Goal: Task Accomplishment & Management: Complete application form

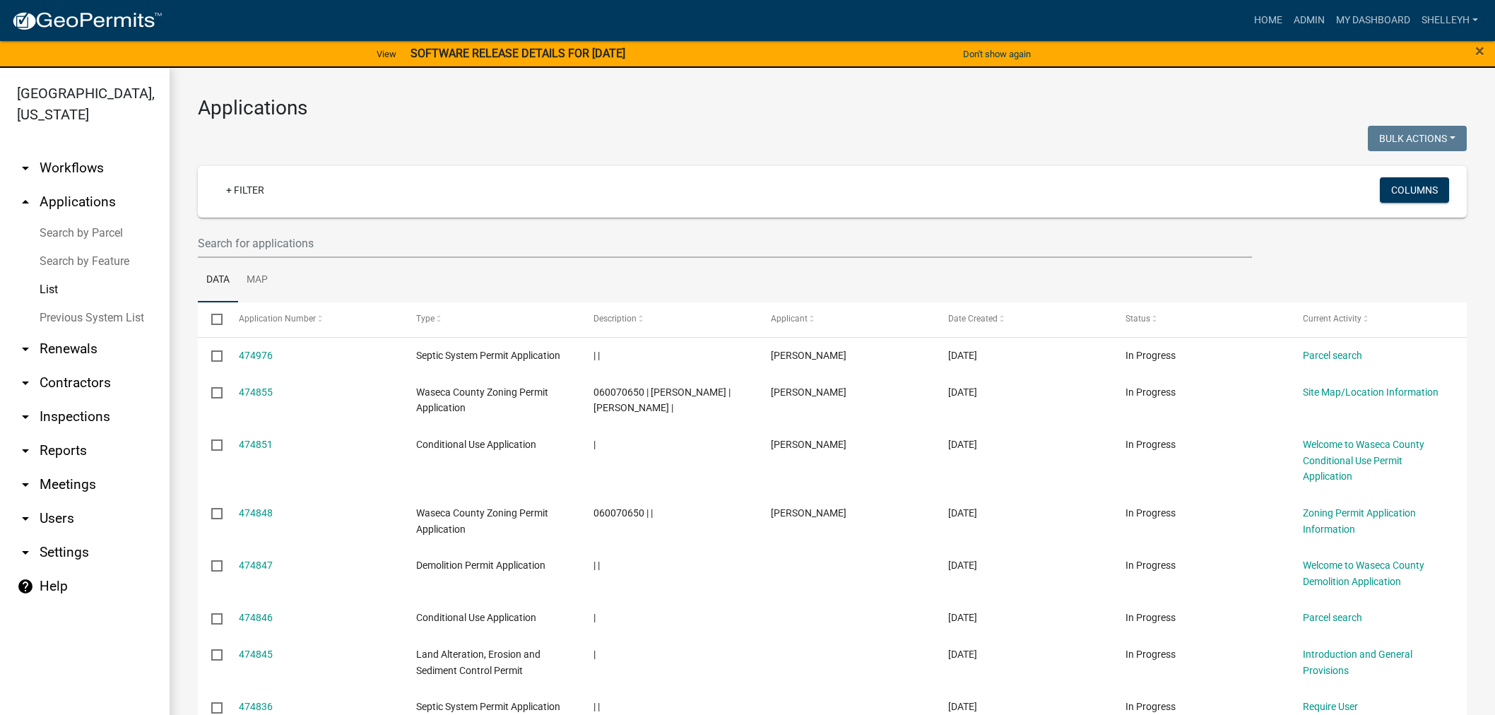
select select "1: 25"
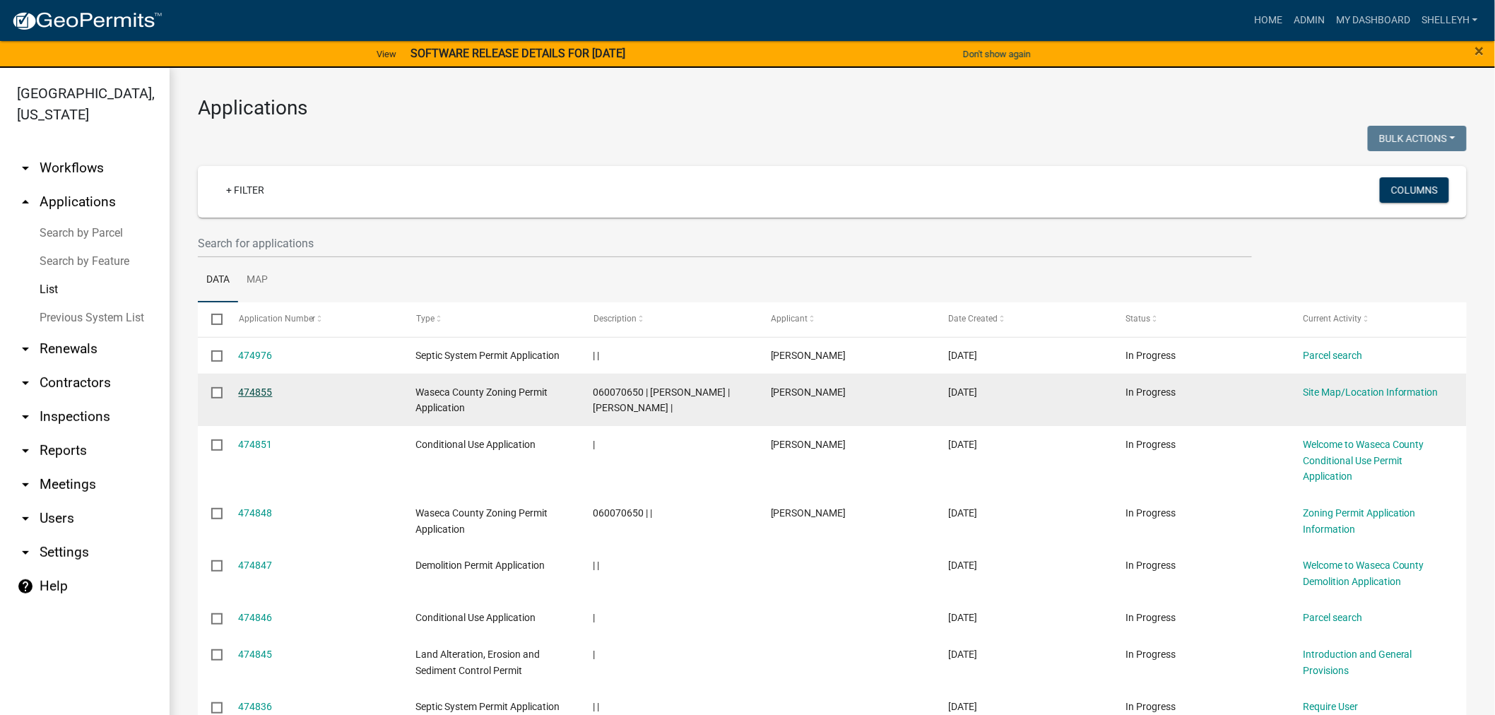
click at [242, 390] on link "474855" at bounding box center [256, 392] width 34 height 11
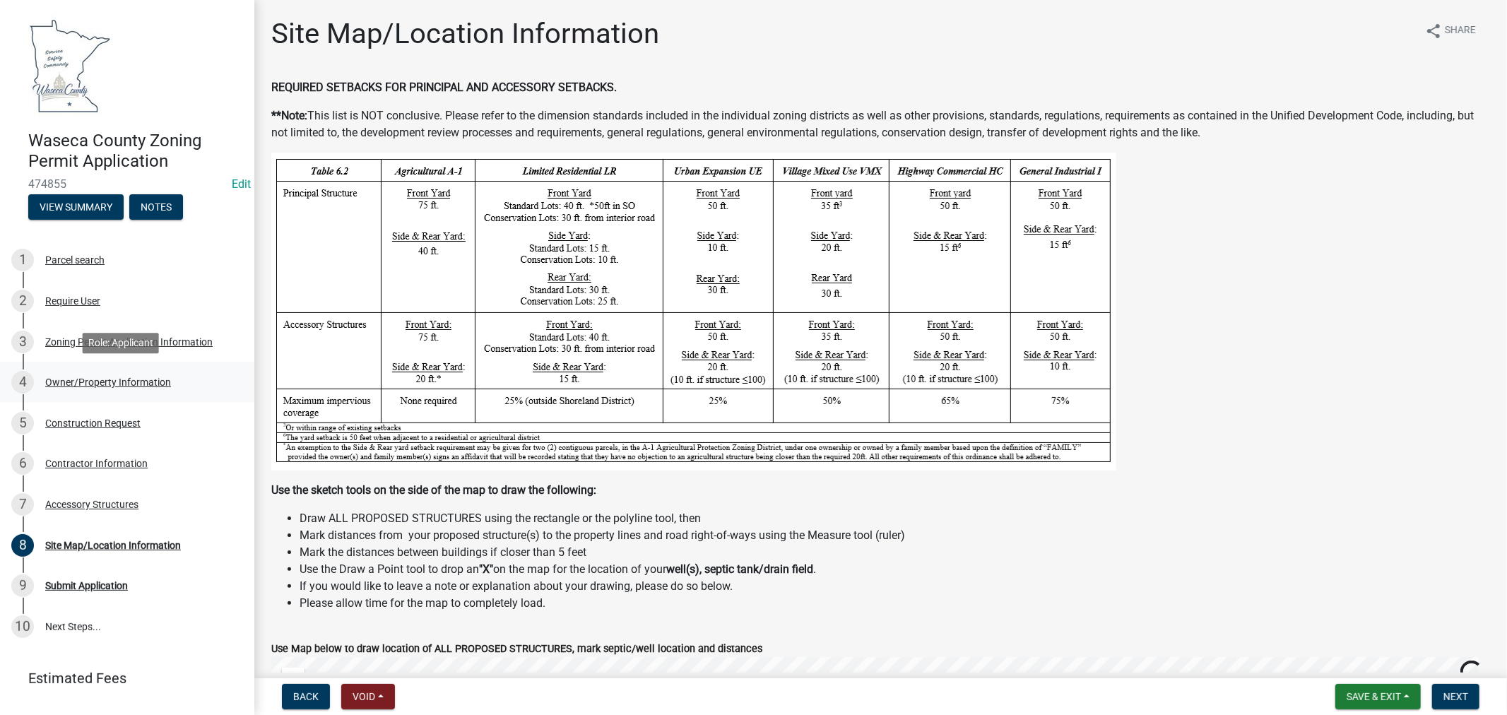
click at [74, 382] on div "Owner/Property Information" at bounding box center [108, 382] width 126 height 10
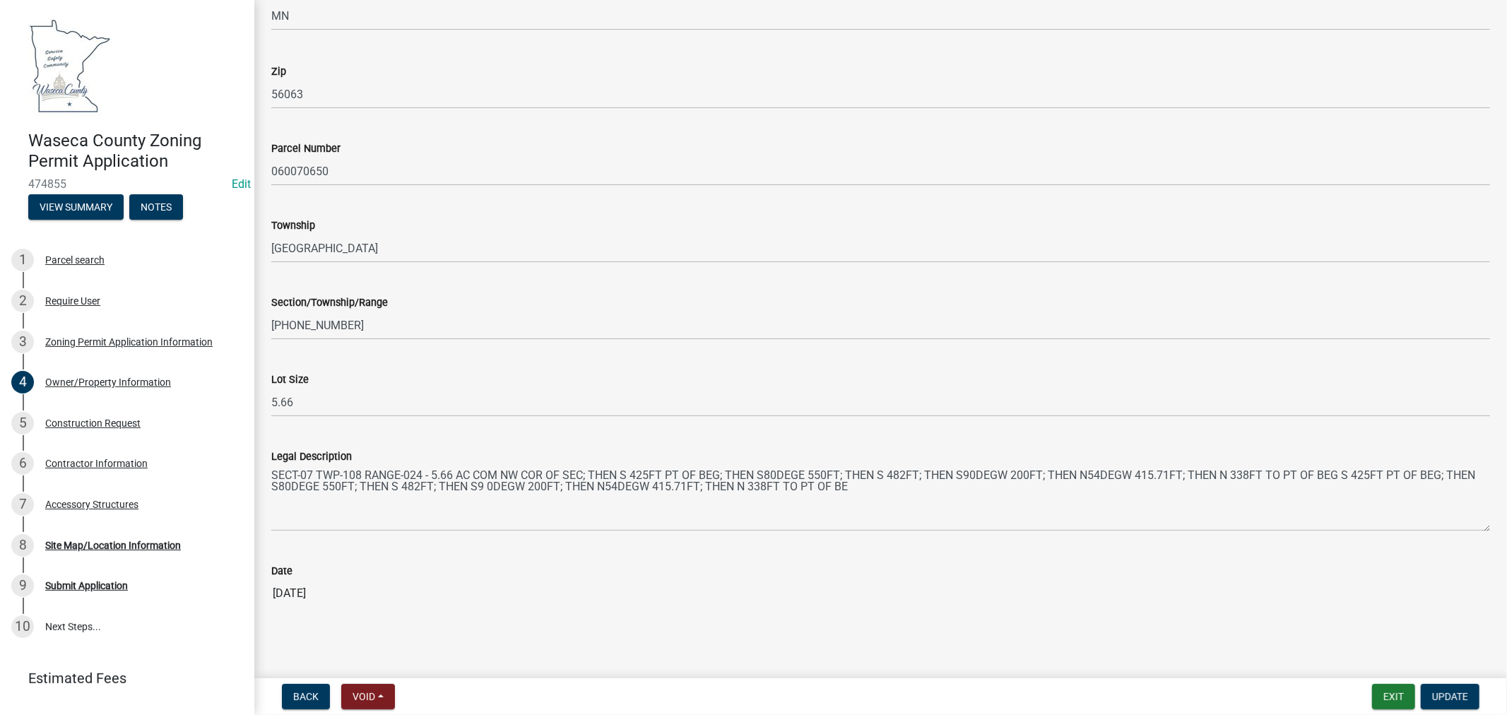
scroll to position [1182, 0]
click at [57, 421] on div "Construction Request" at bounding box center [92, 423] width 95 height 10
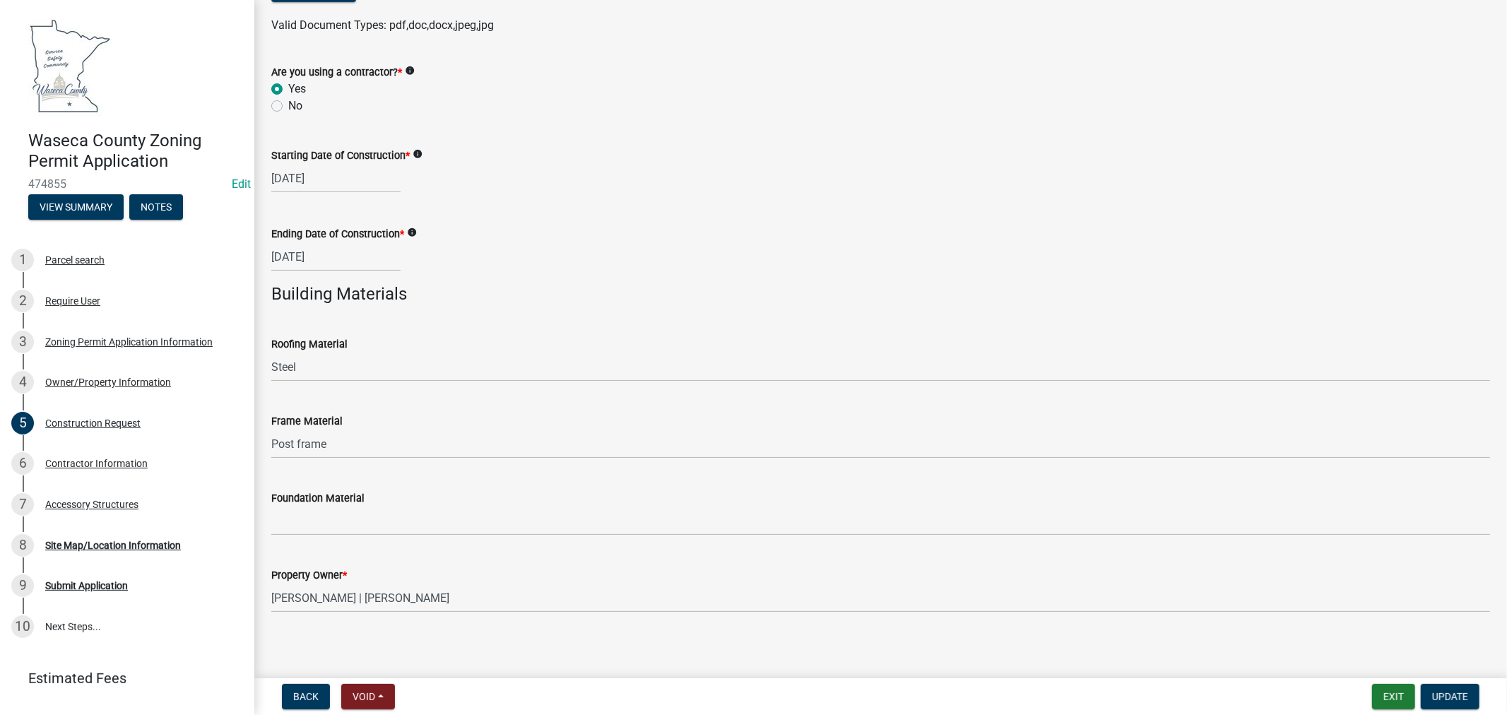
scroll to position [792, 0]
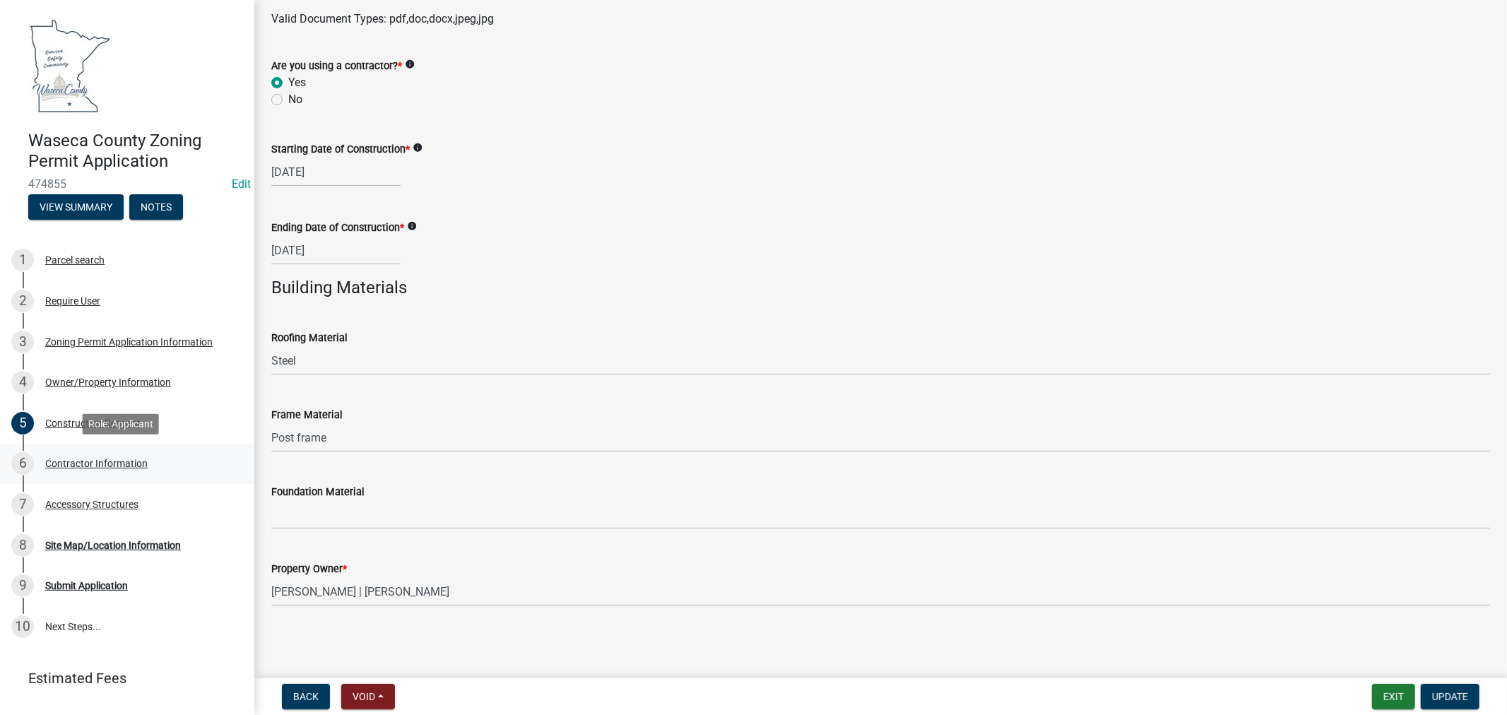
click at [96, 464] on div "Contractor Information" at bounding box center [96, 464] width 102 height 10
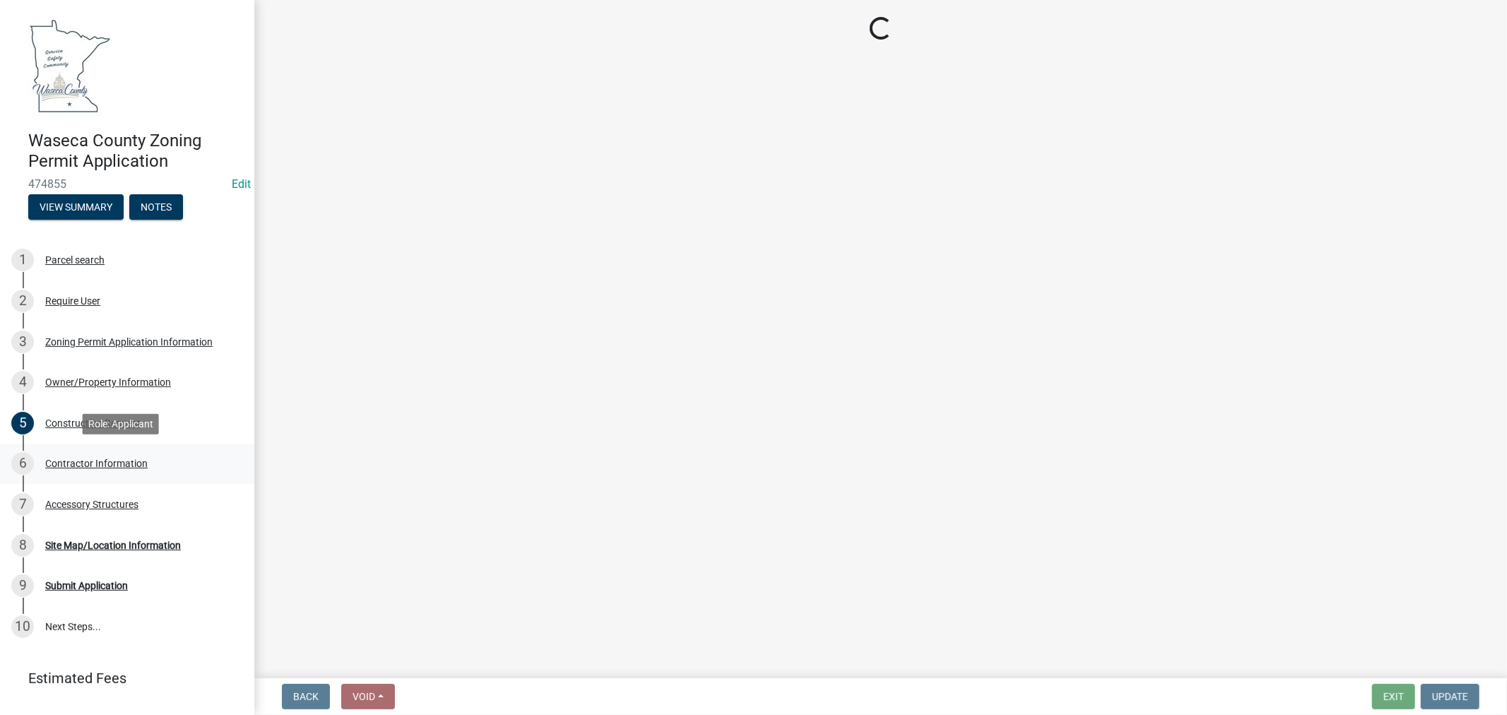
scroll to position [0, 0]
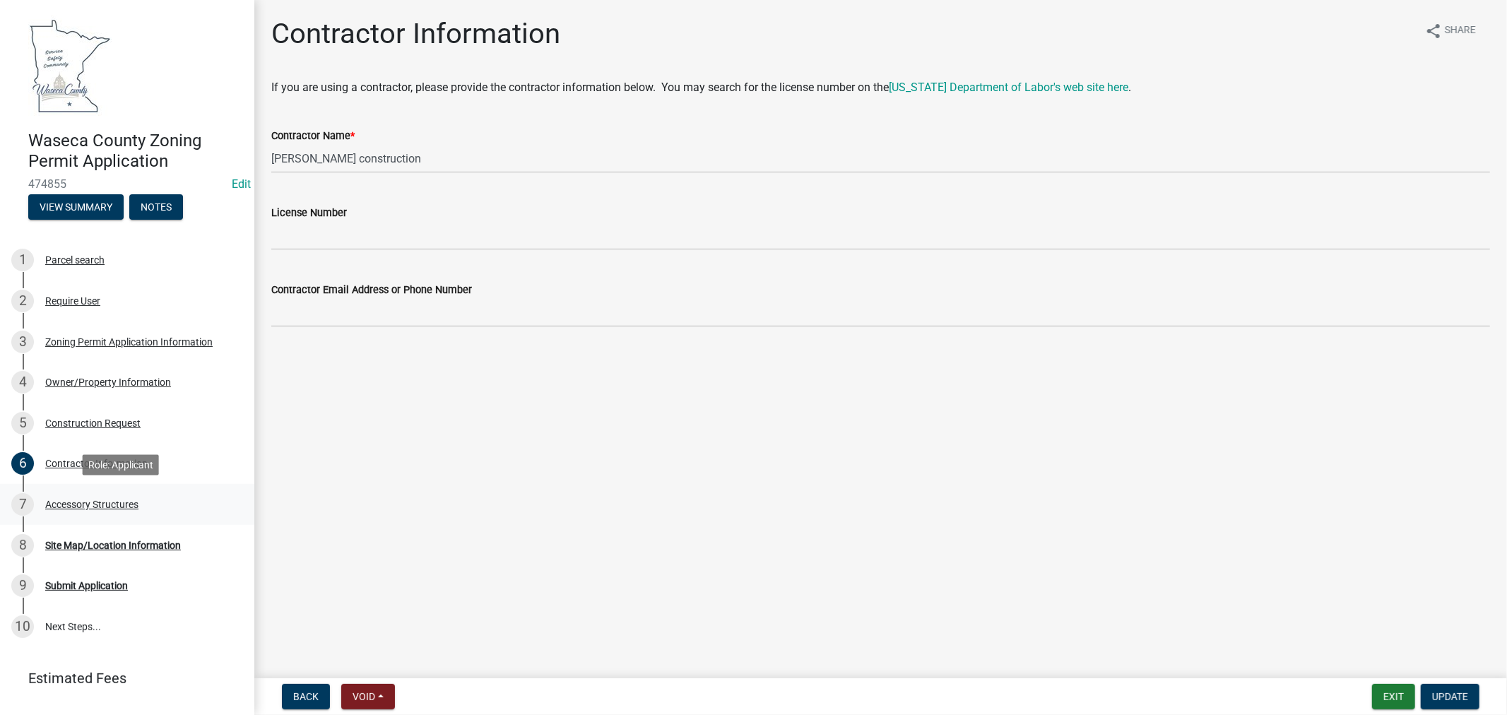
click at [69, 500] on div "Accessory Structures" at bounding box center [91, 505] width 93 height 10
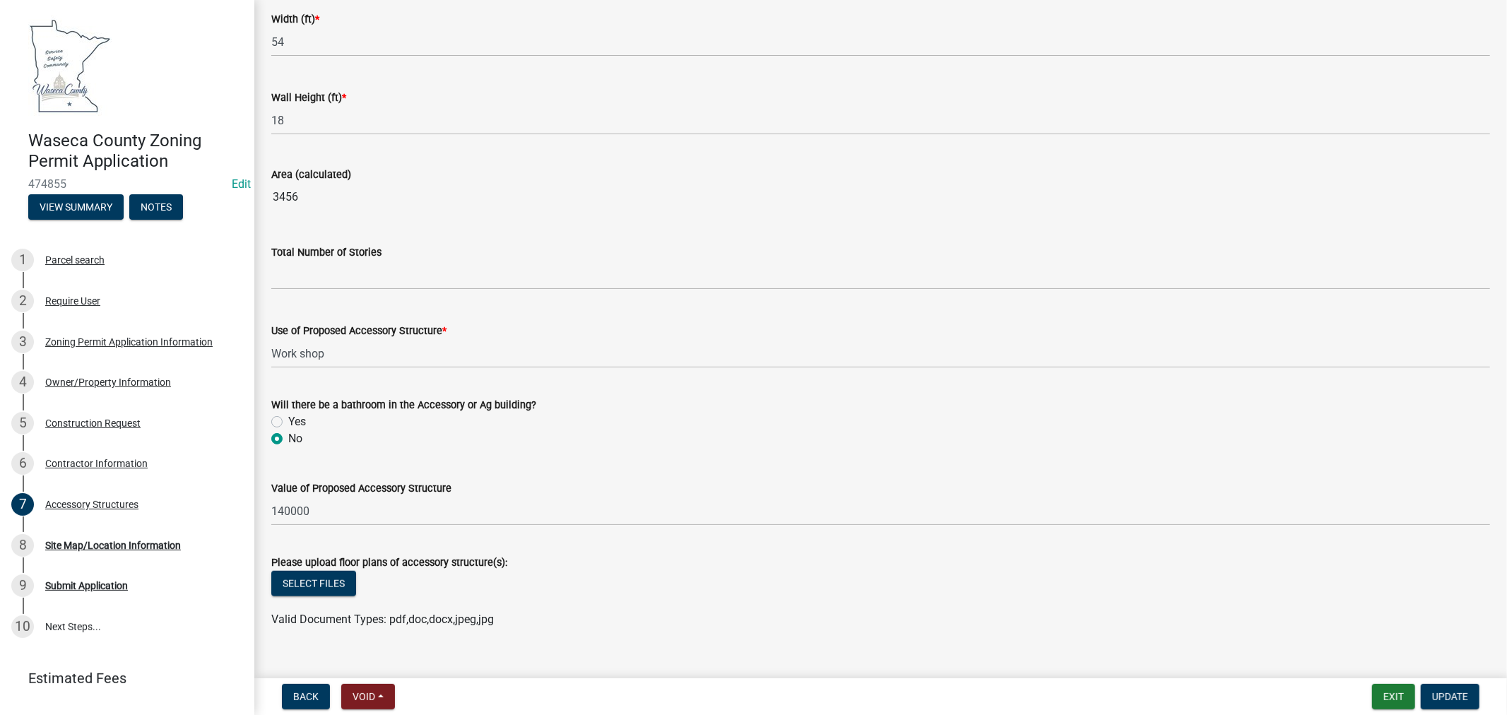
scroll to position [852, 0]
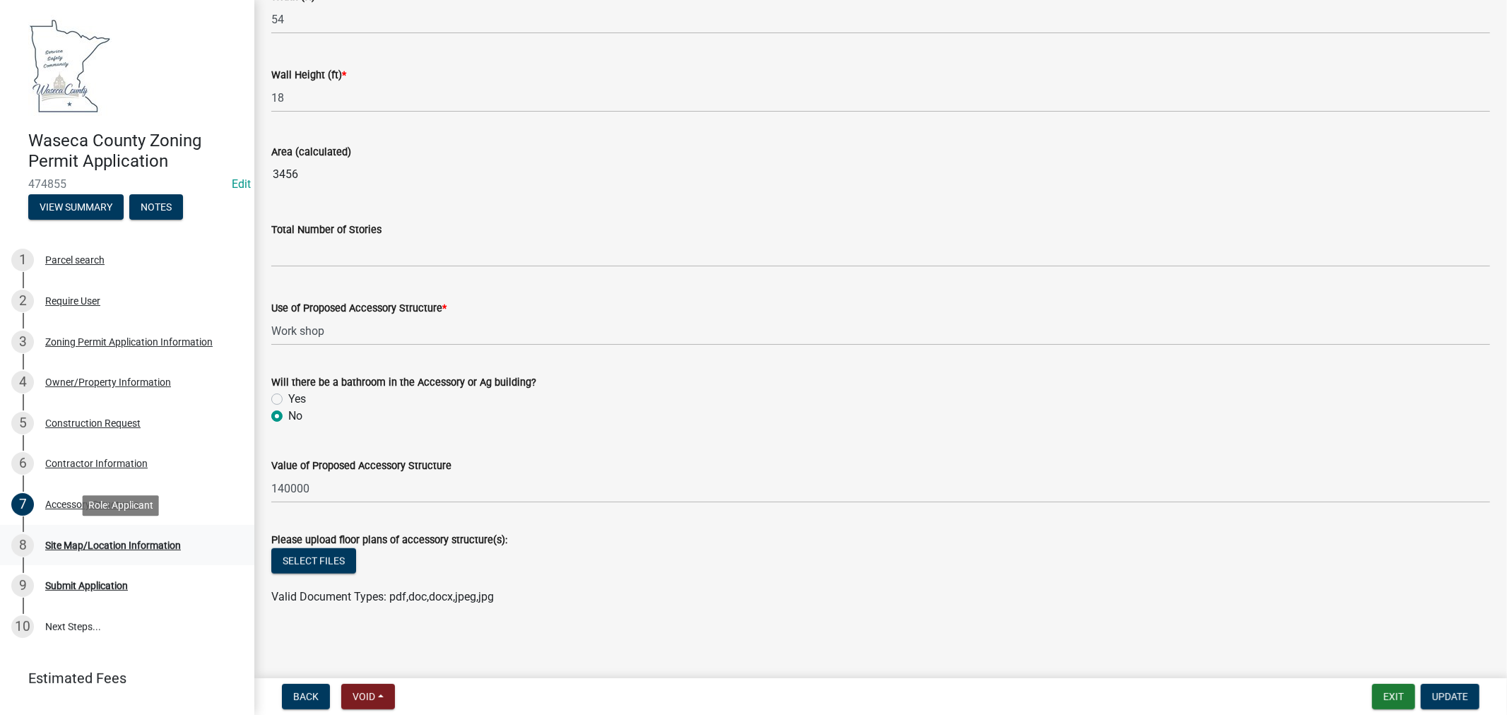
click at [72, 542] on div "Site Map/Location Information" at bounding box center [113, 546] width 136 height 10
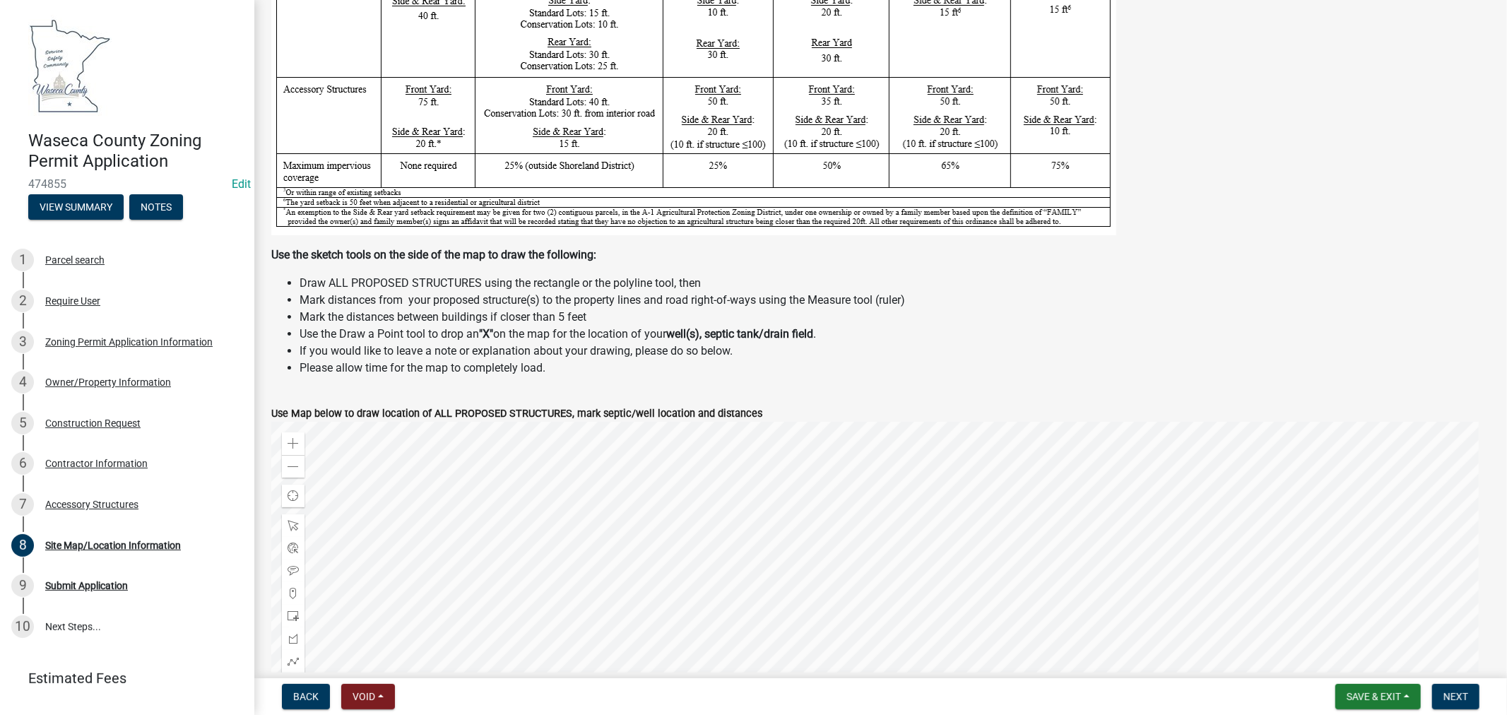
scroll to position [549, 0]
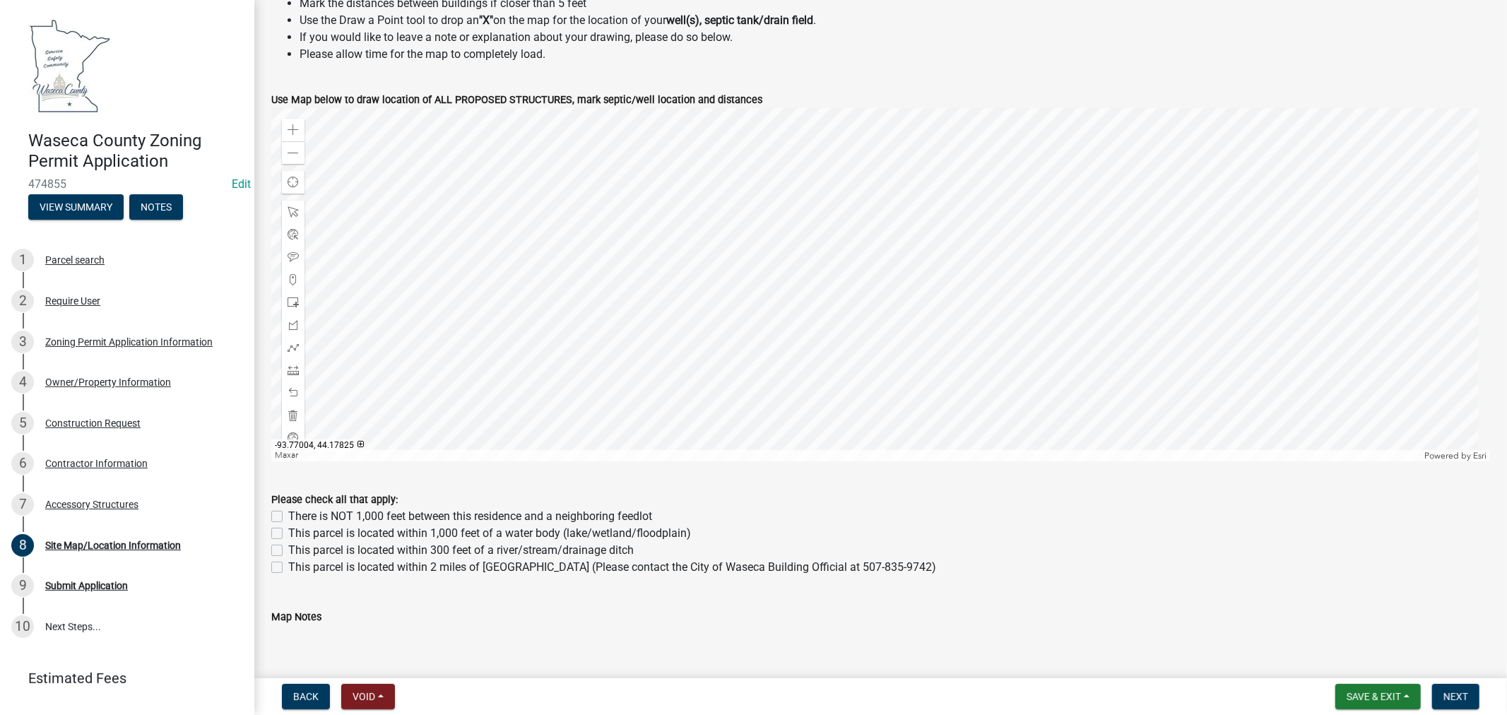
click at [288, 534] on label "This parcel is located within 1,000 feet of a water body (lake/wetland/floodpla…" at bounding box center [489, 533] width 403 height 17
click at [288, 534] on input "This parcel is located within 1,000 feet of a water body (lake/wetland/floodpla…" at bounding box center [292, 529] width 9 height 9
checkbox input "true"
checkbox input "false"
checkbox input "true"
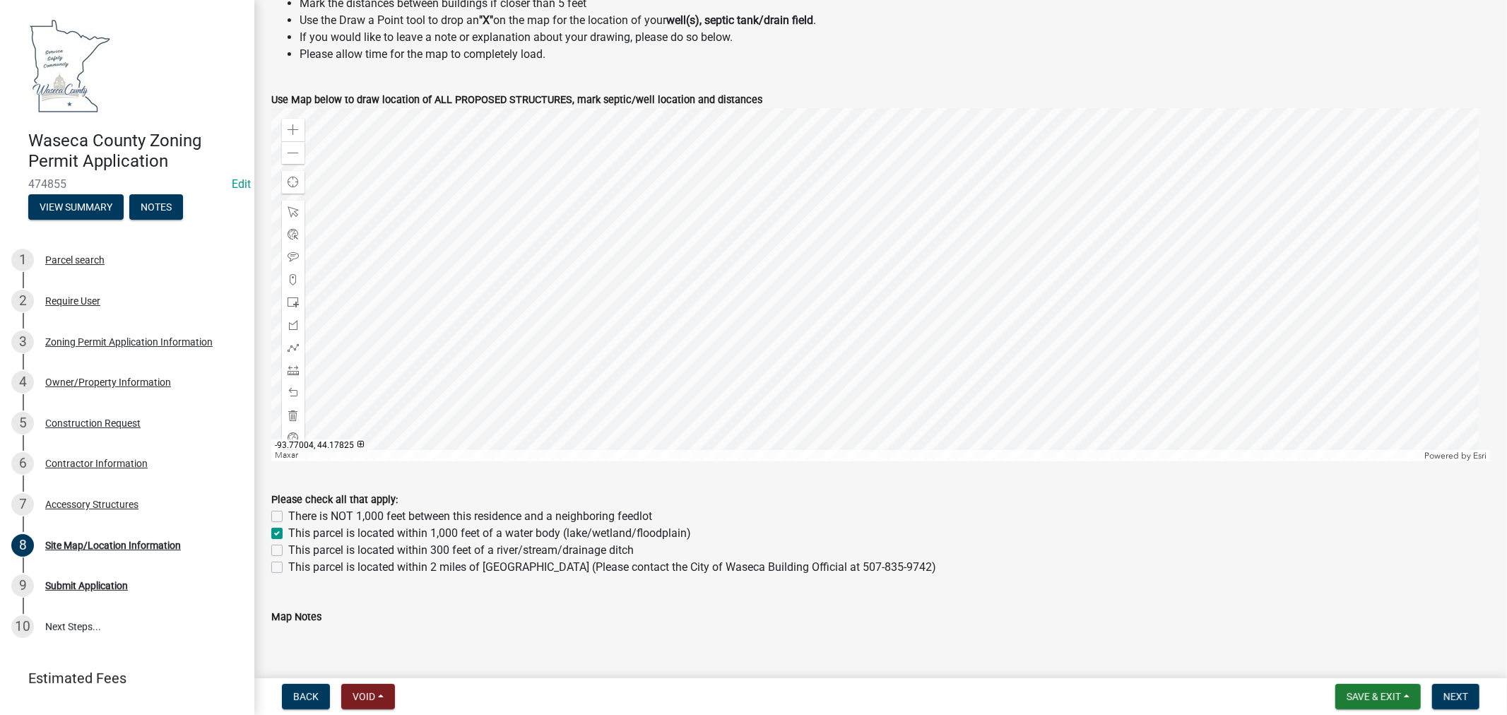
checkbox input "false"
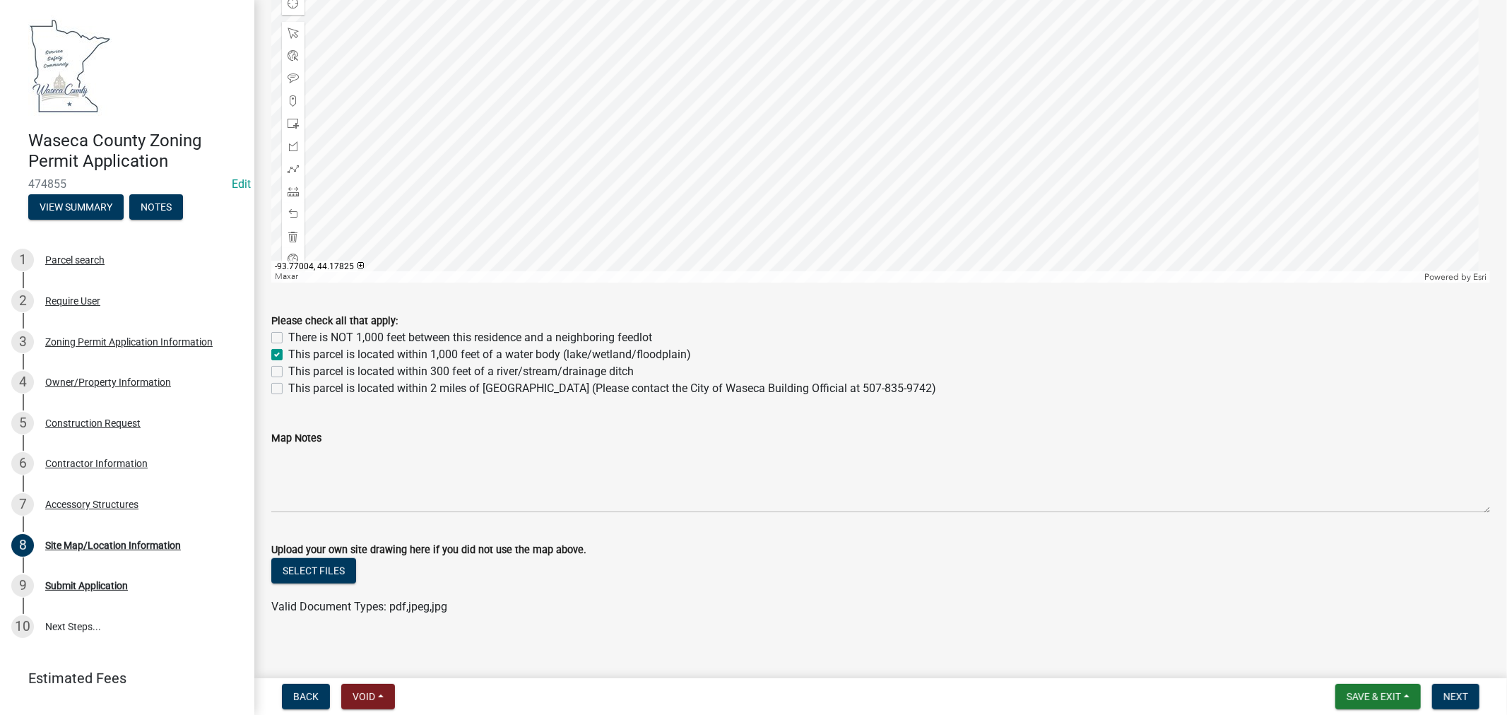
scroll to position [738, 0]
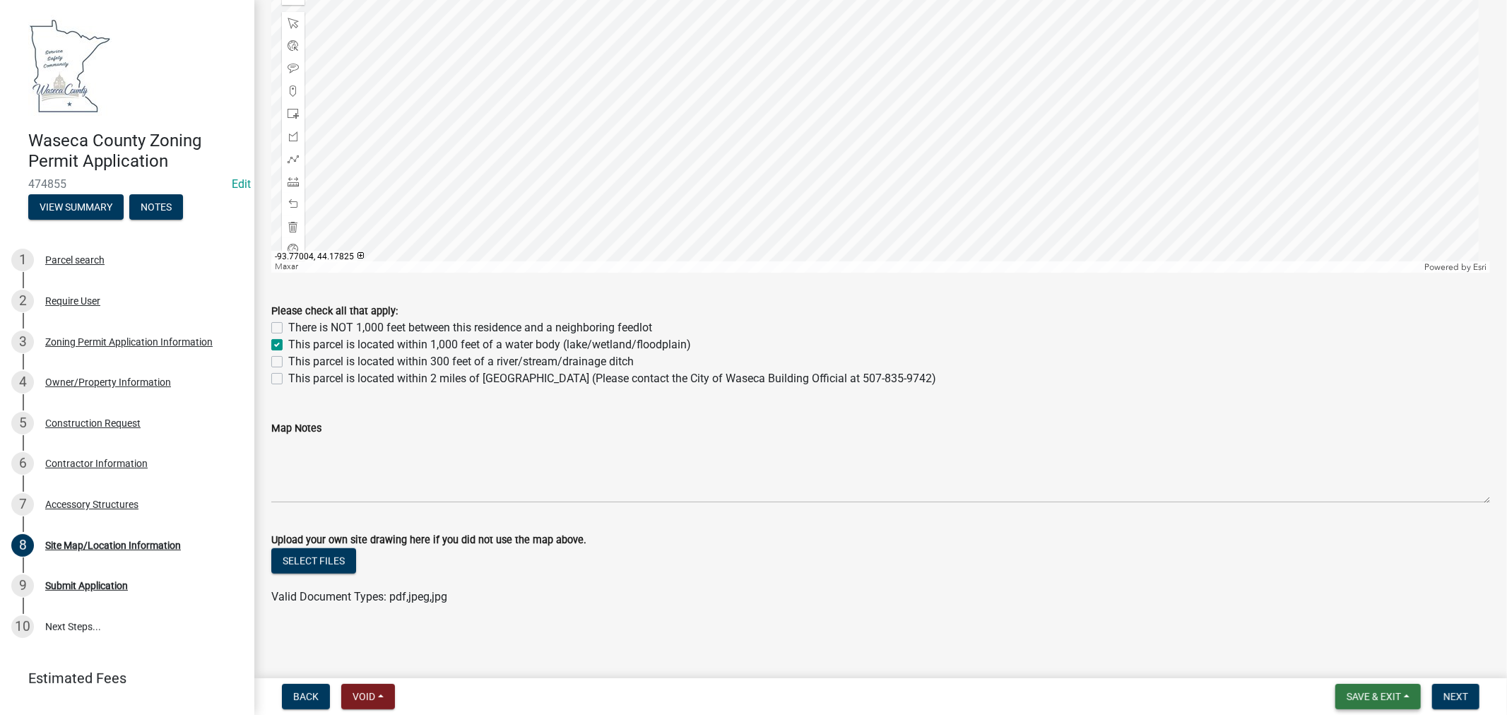
click at [1364, 698] on span "Save & Exit" at bounding box center [1374, 696] width 54 height 11
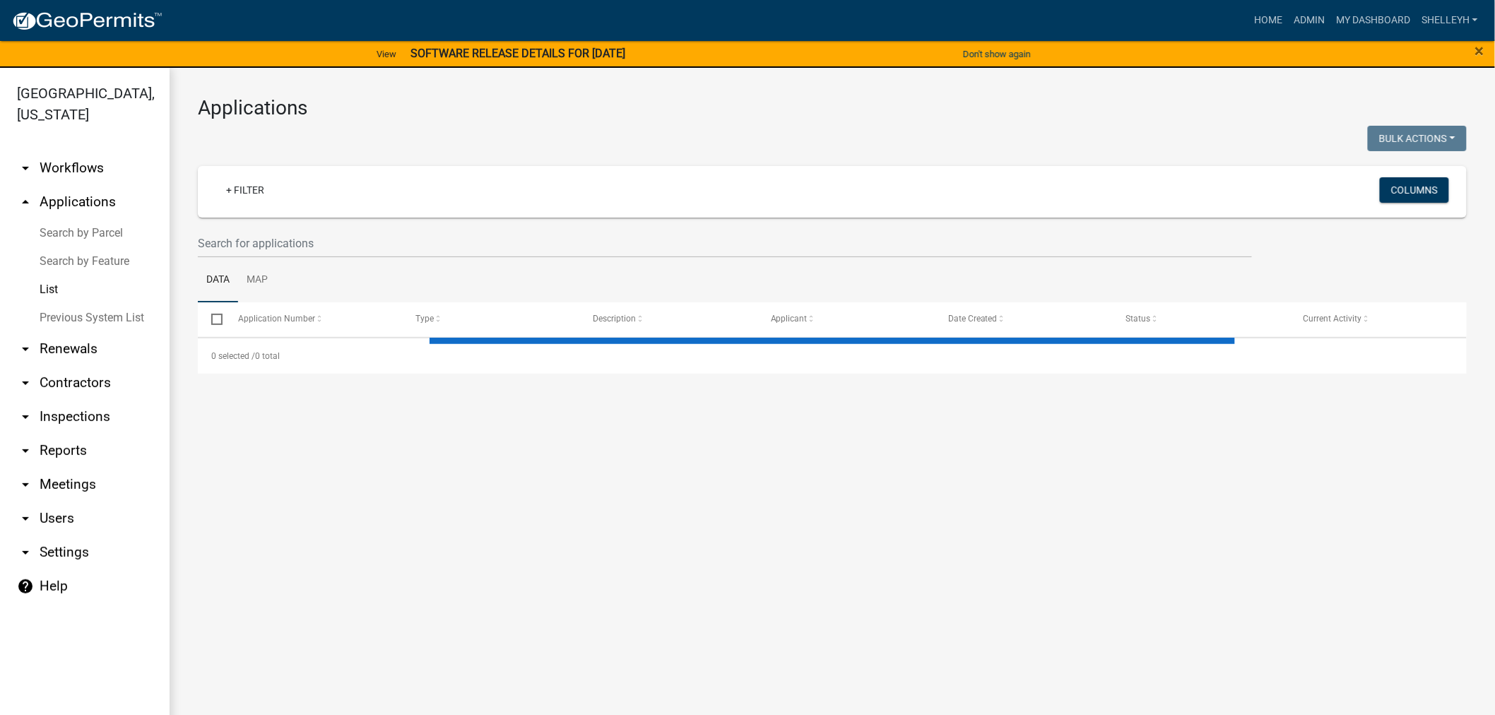
select select "1: 25"
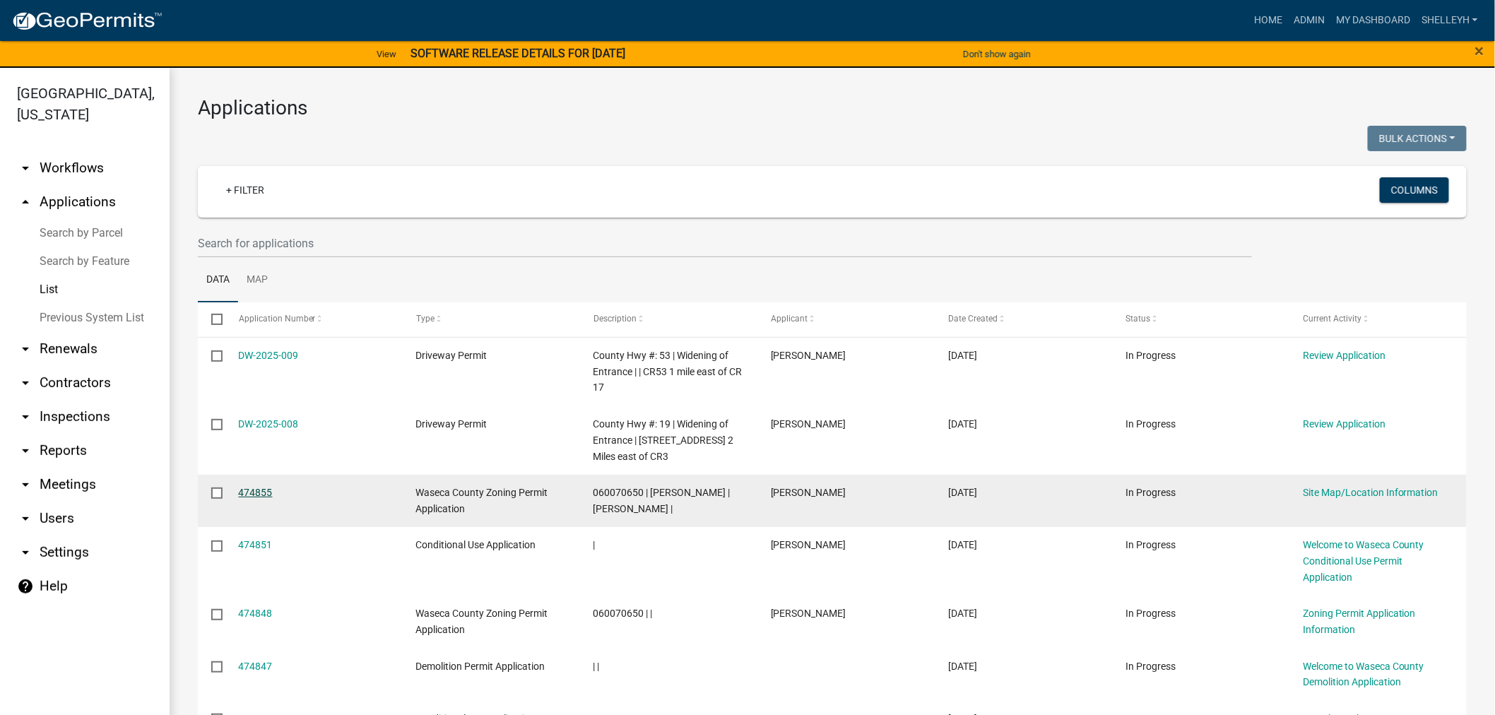
click at [254, 496] on link "474855" at bounding box center [256, 492] width 34 height 11
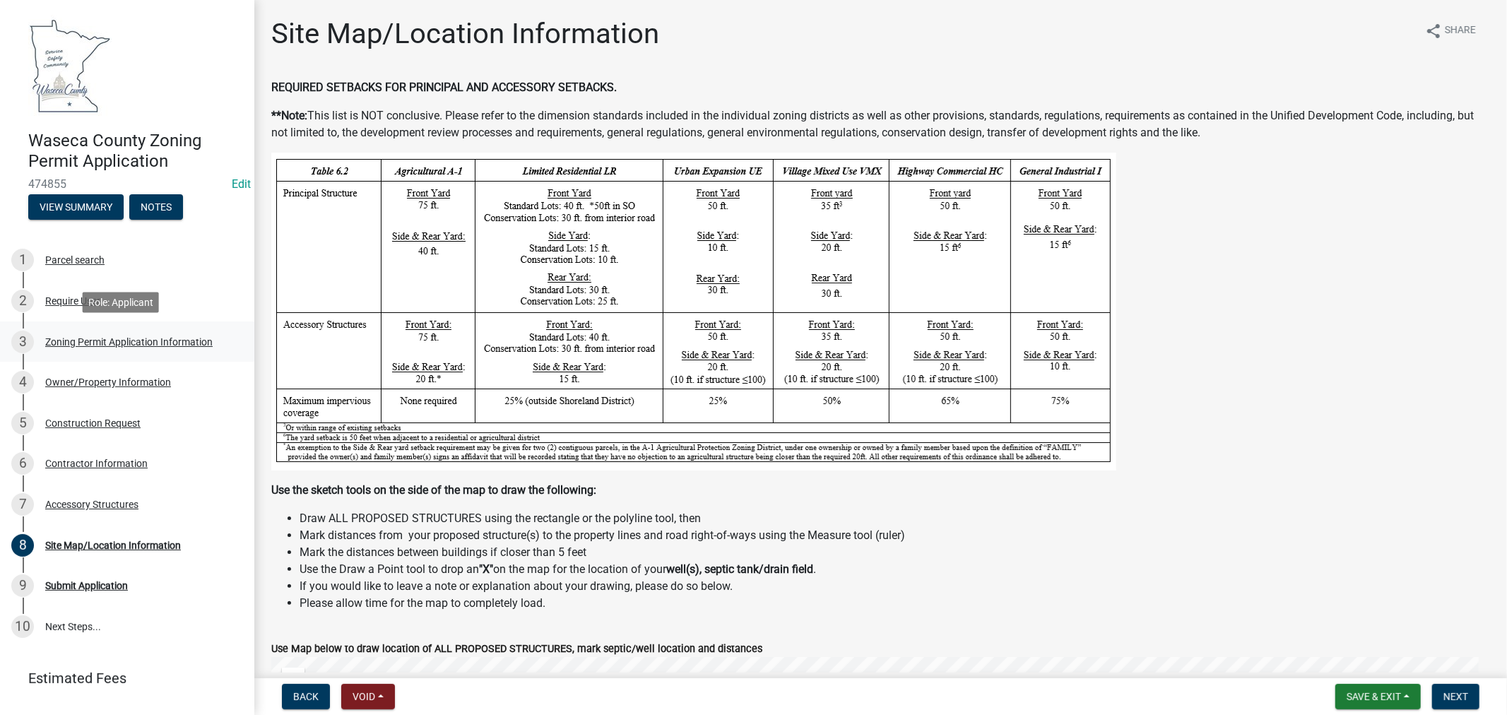
click at [68, 343] on div "Zoning Permit Application Information" at bounding box center [128, 342] width 167 height 10
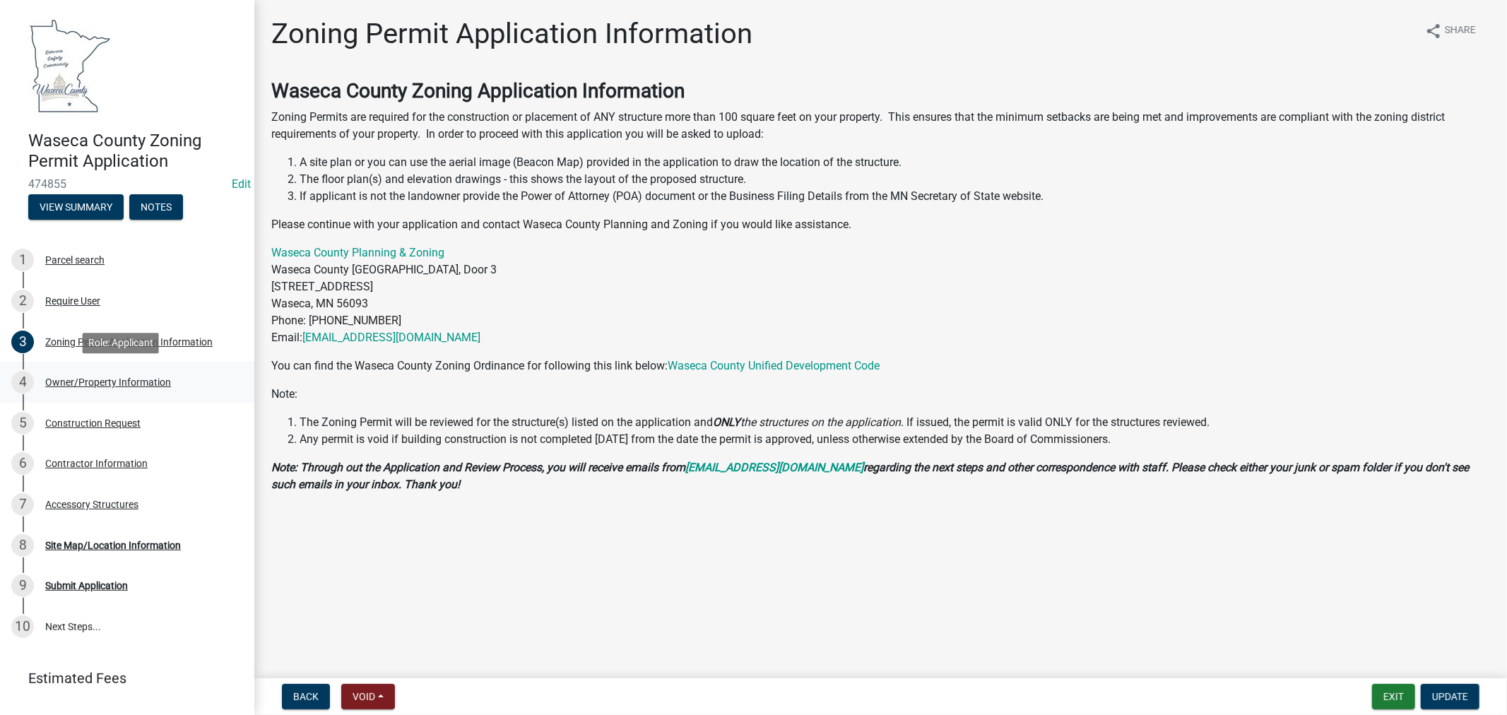
click at [86, 379] on div "Owner/Property Information" at bounding box center [108, 382] width 126 height 10
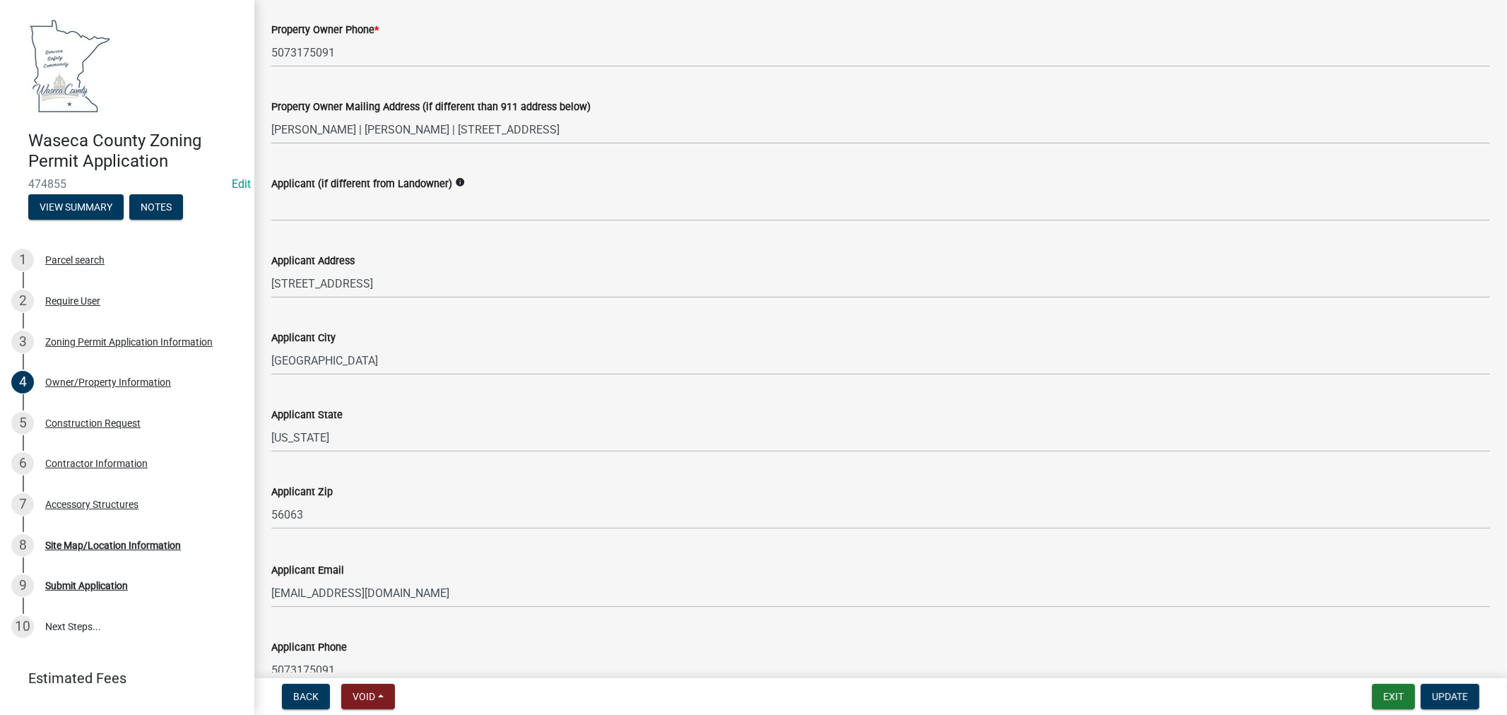
scroll to position [314, 0]
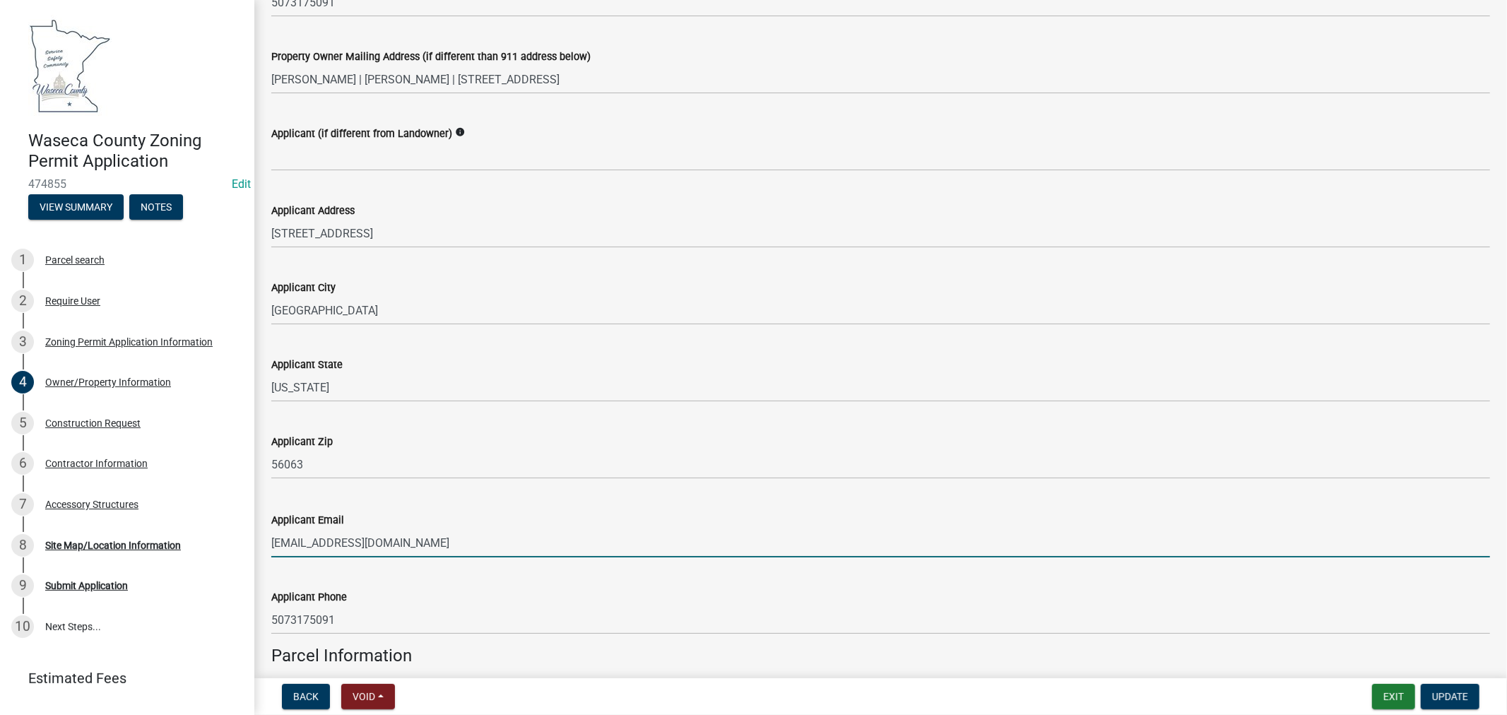
drag, startPoint x: 455, startPoint y: 547, endPoint x: 272, endPoint y: 545, distance: 183.0
click at [266, 546] on div "Applicant Email [EMAIL_ADDRESS][DOMAIN_NAME]" at bounding box center [881, 525] width 1240 height 66
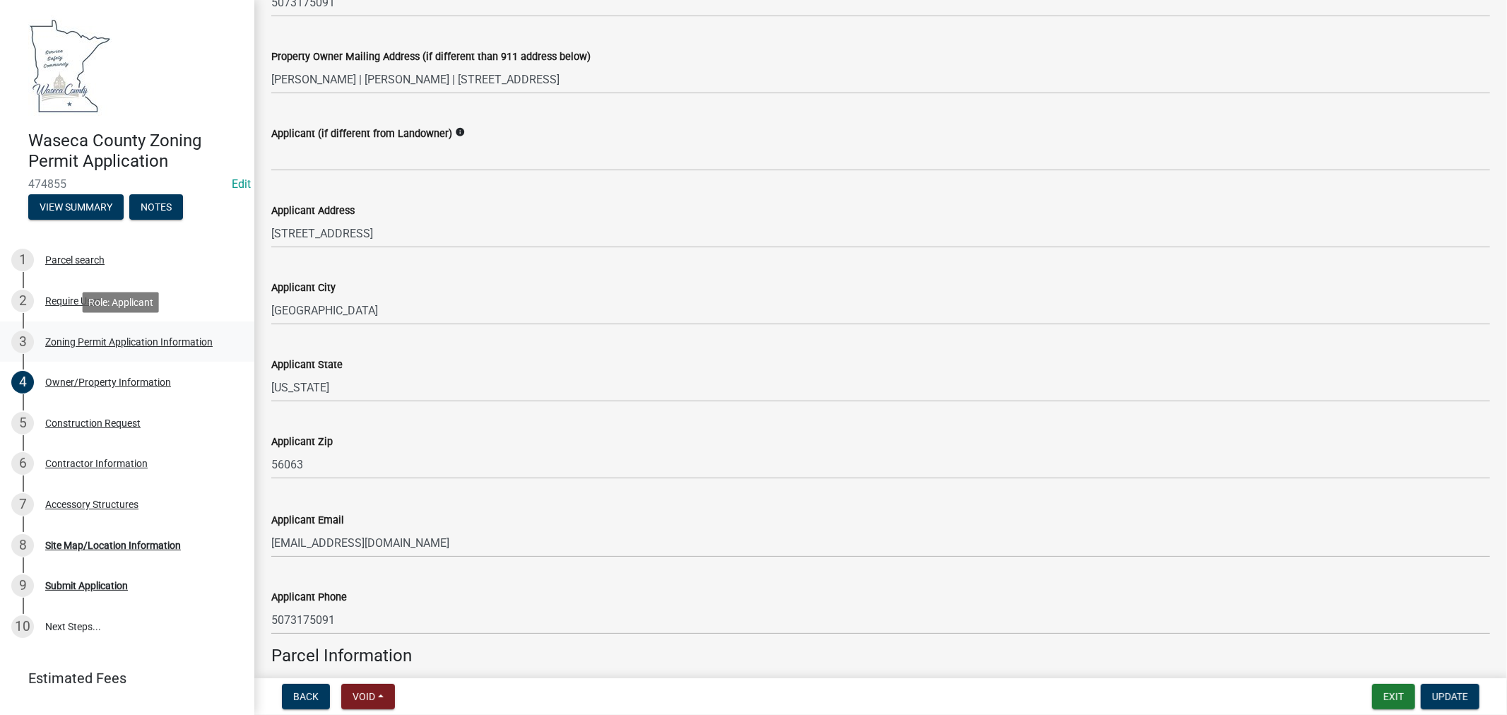
click at [73, 337] on div "Zoning Permit Application Information" at bounding box center [128, 342] width 167 height 10
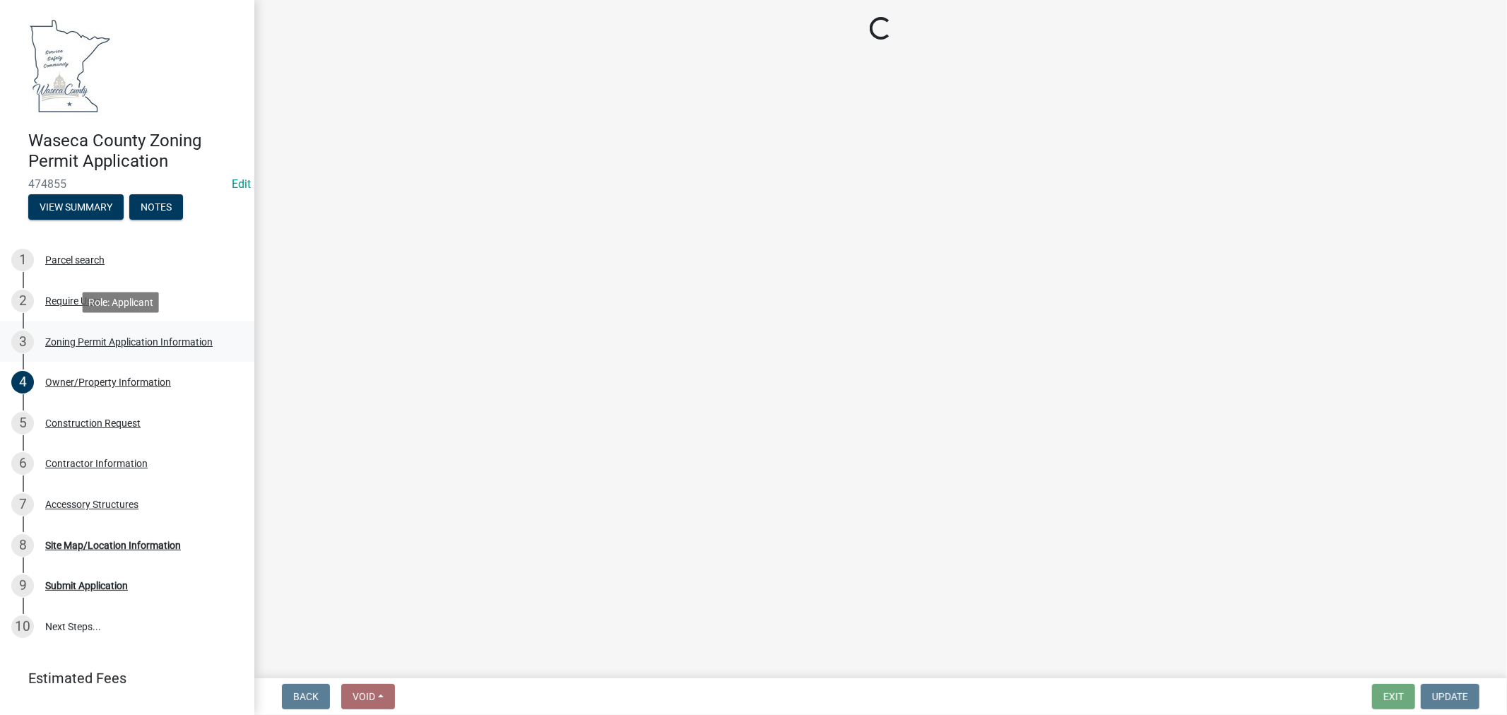
scroll to position [0, 0]
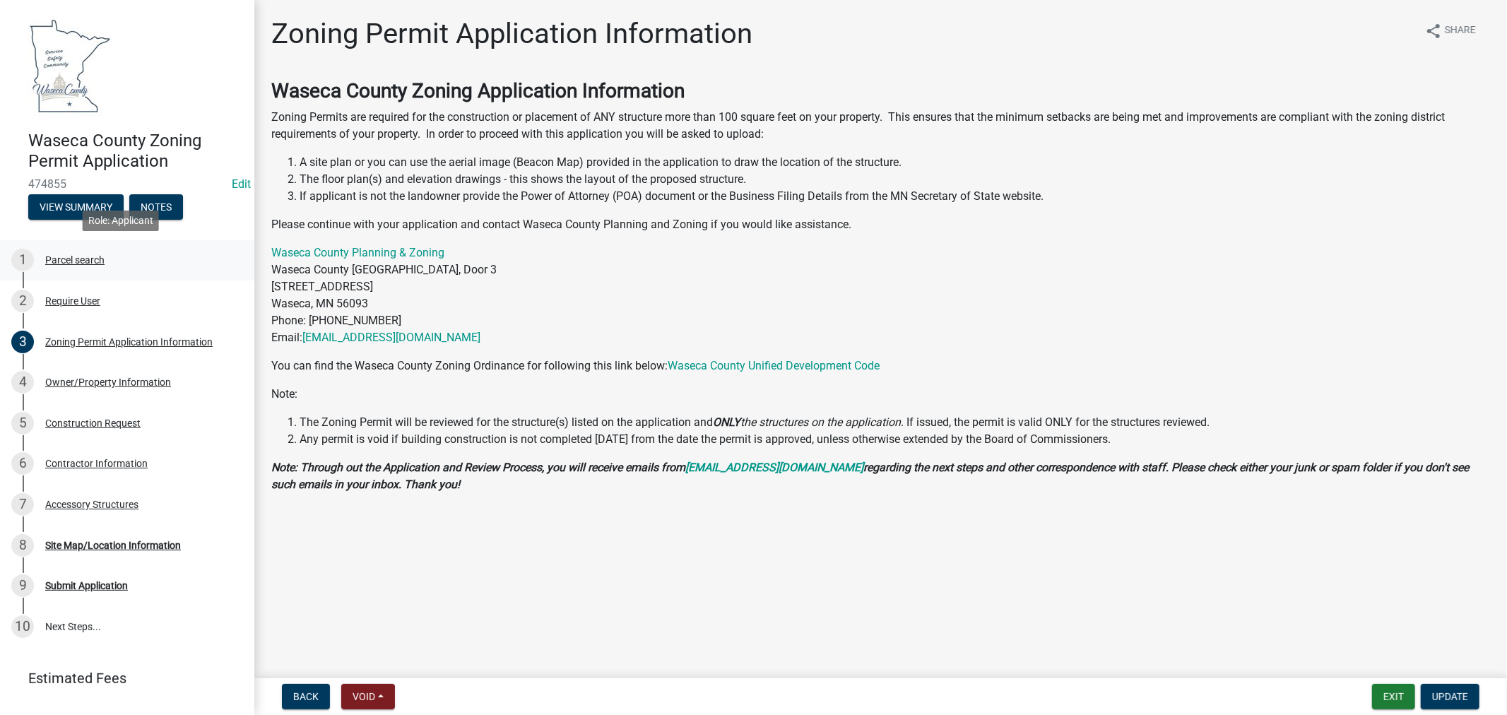
click at [59, 257] on div "Parcel search" at bounding box center [74, 260] width 59 height 10
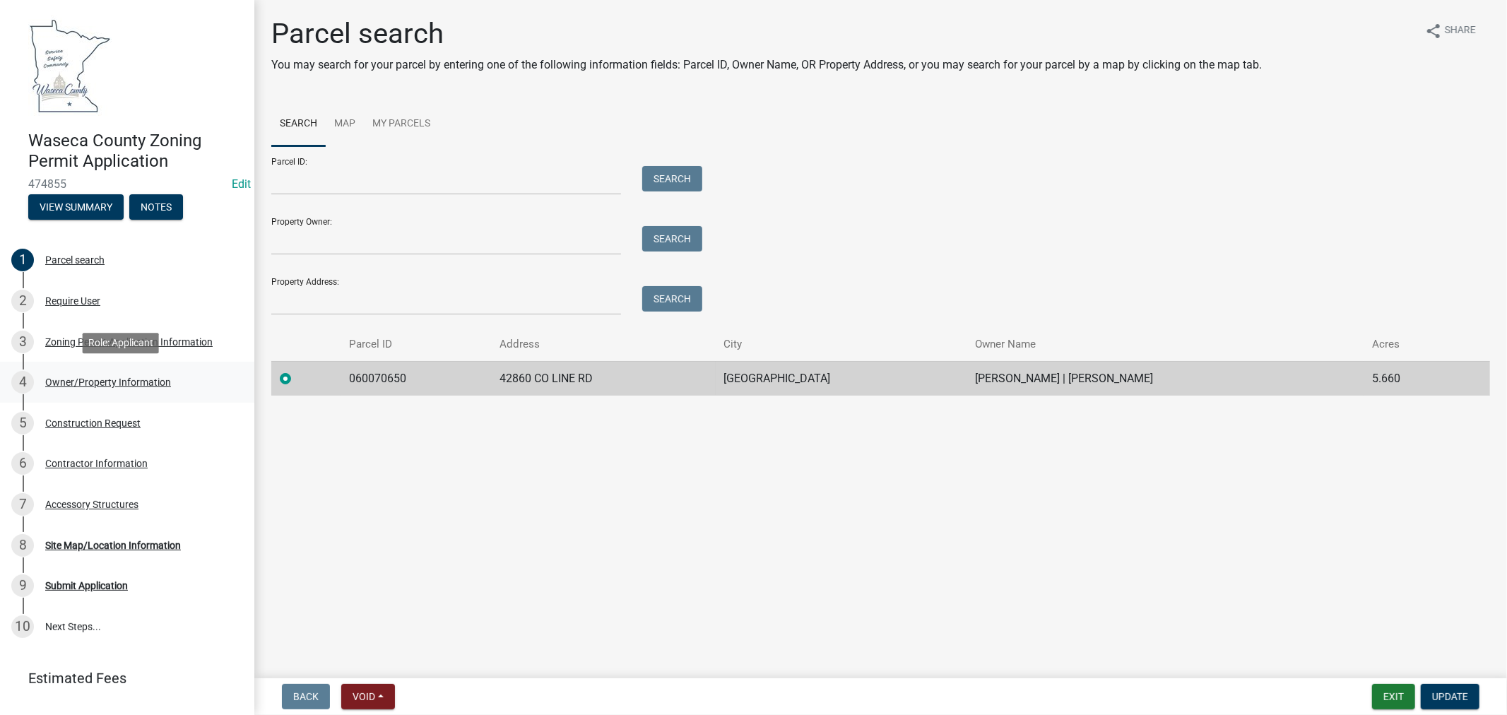
drag, startPoint x: 79, startPoint y: 379, endPoint x: 98, endPoint y: 378, distance: 18.4
click at [79, 379] on div "Owner/Property Information" at bounding box center [108, 382] width 126 height 10
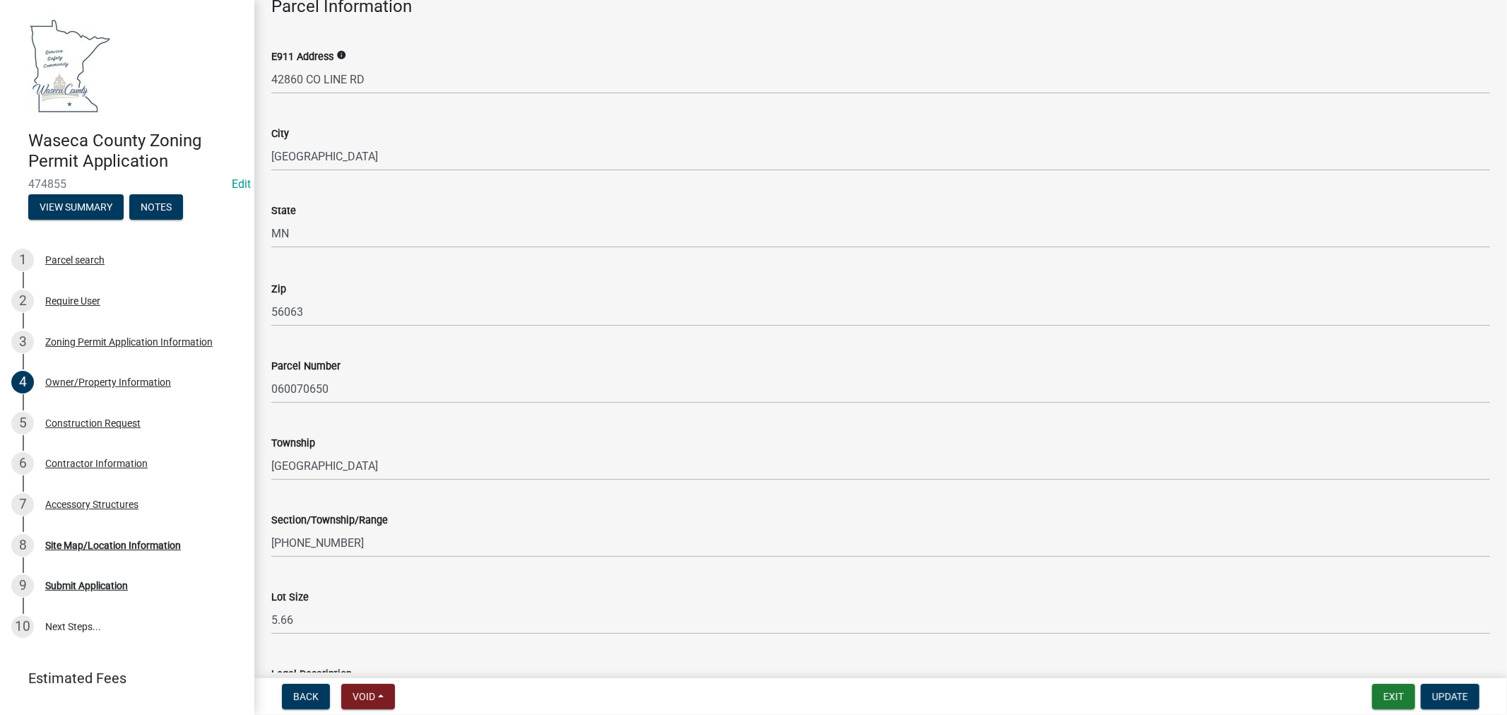
scroll to position [785, 0]
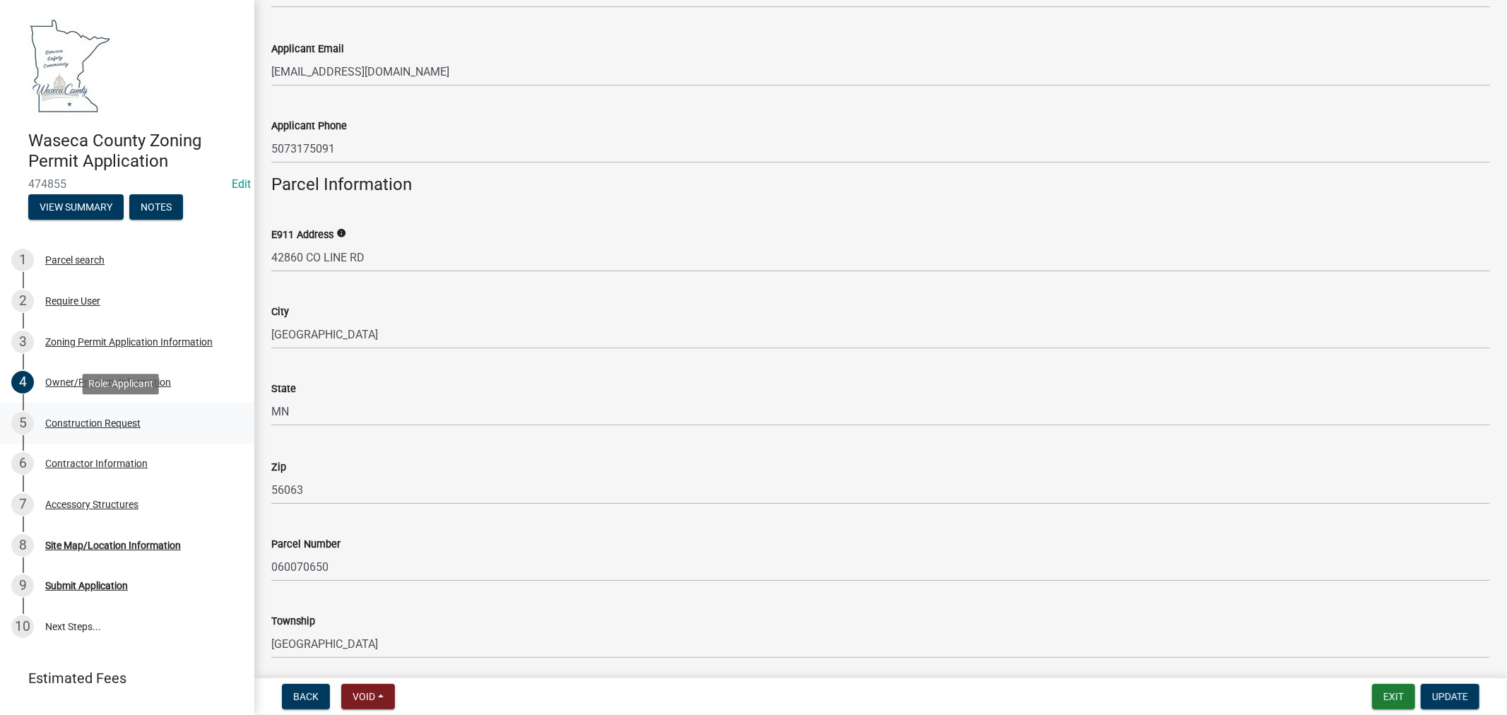
click at [106, 423] on div "Construction Request" at bounding box center [92, 423] width 95 height 10
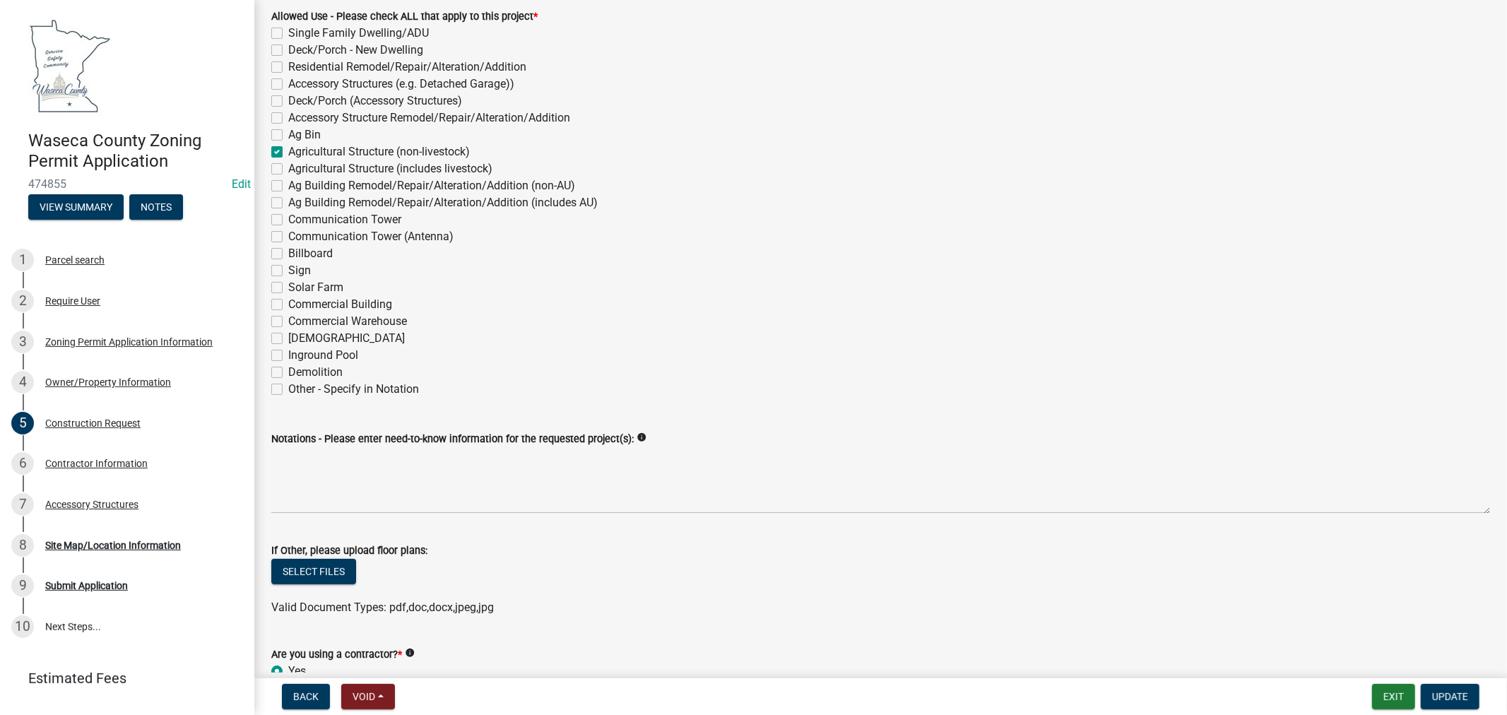
scroll to position [314, 0]
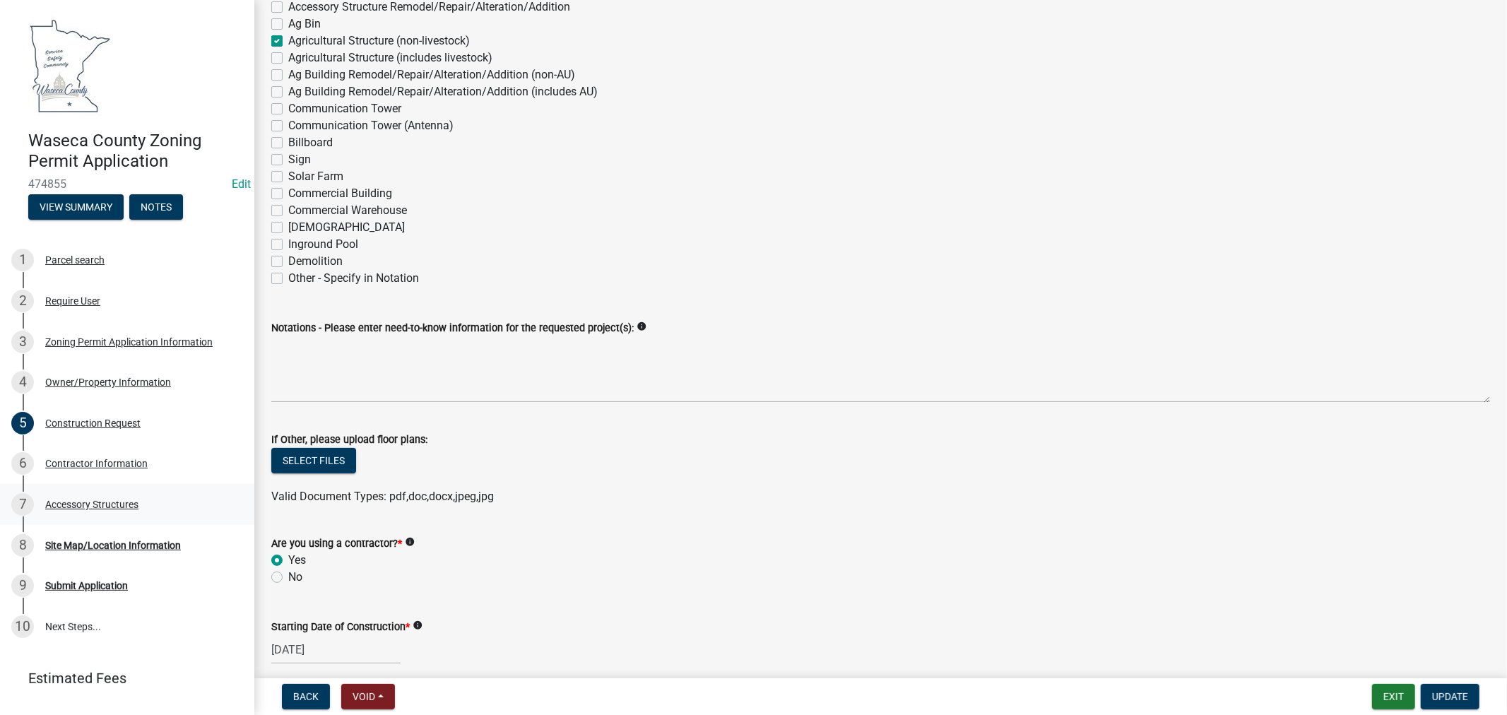
drag, startPoint x: 106, startPoint y: 500, endPoint x: 135, endPoint y: 500, distance: 29.0
click at [106, 500] on div "Accessory Structures" at bounding box center [91, 505] width 93 height 10
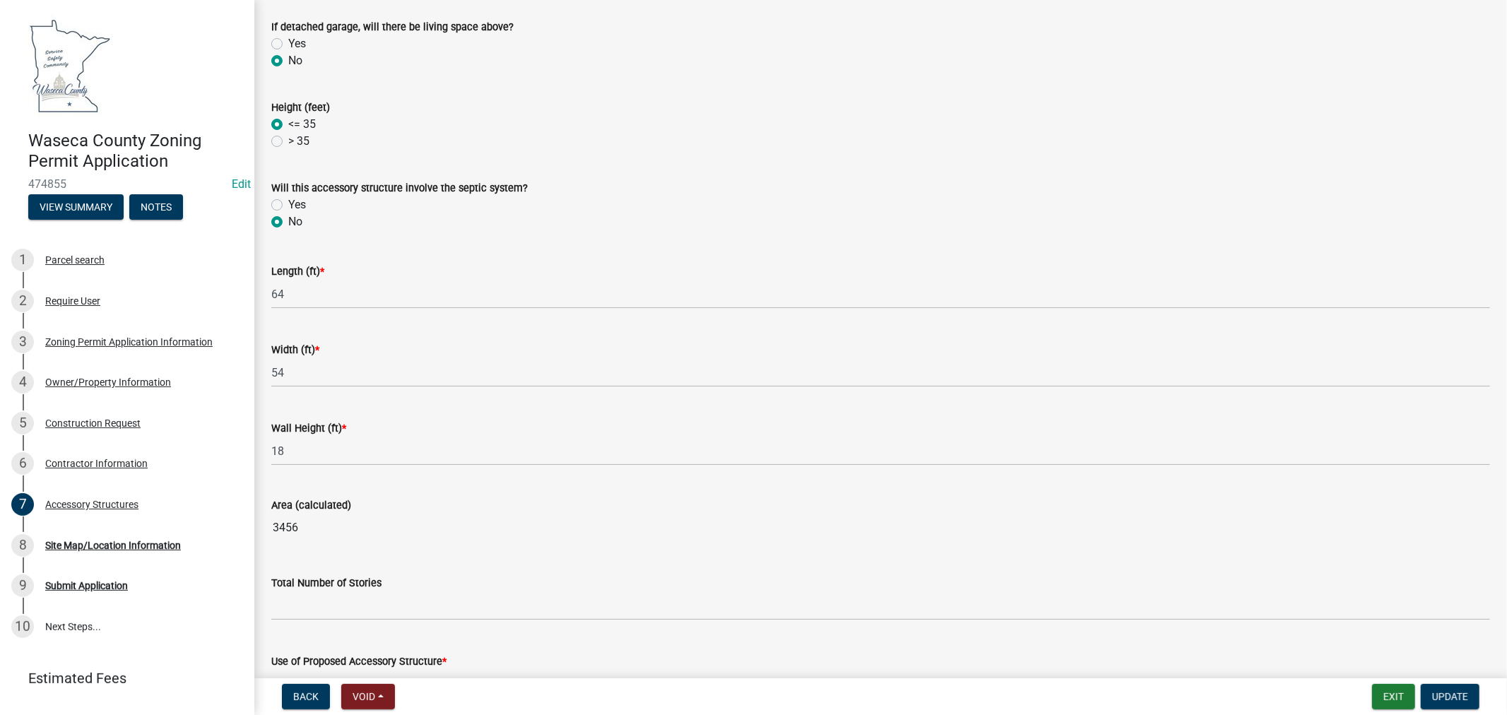
scroll to position [471, 0]
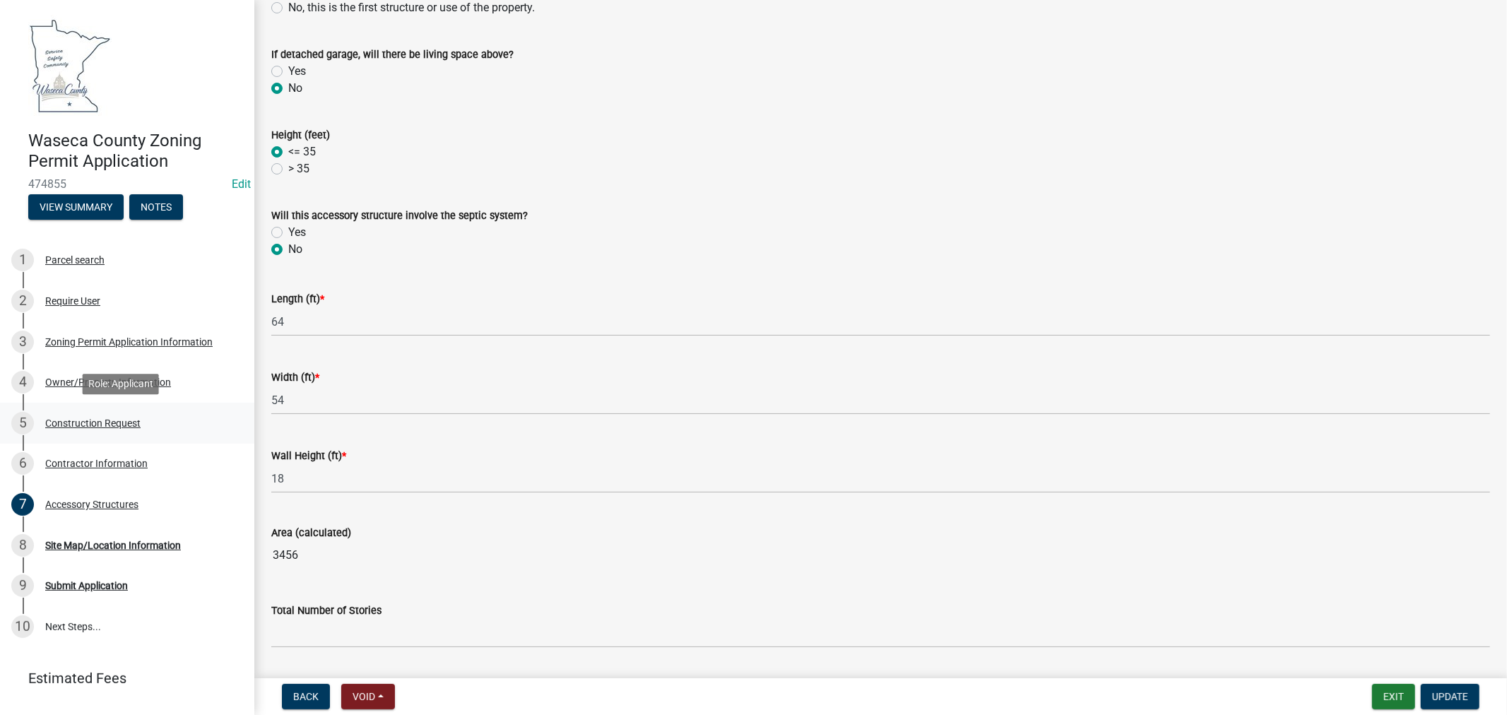
click at [93, 422] on div "Construction Request" at bounding box center [92, 423] width 95 height 10
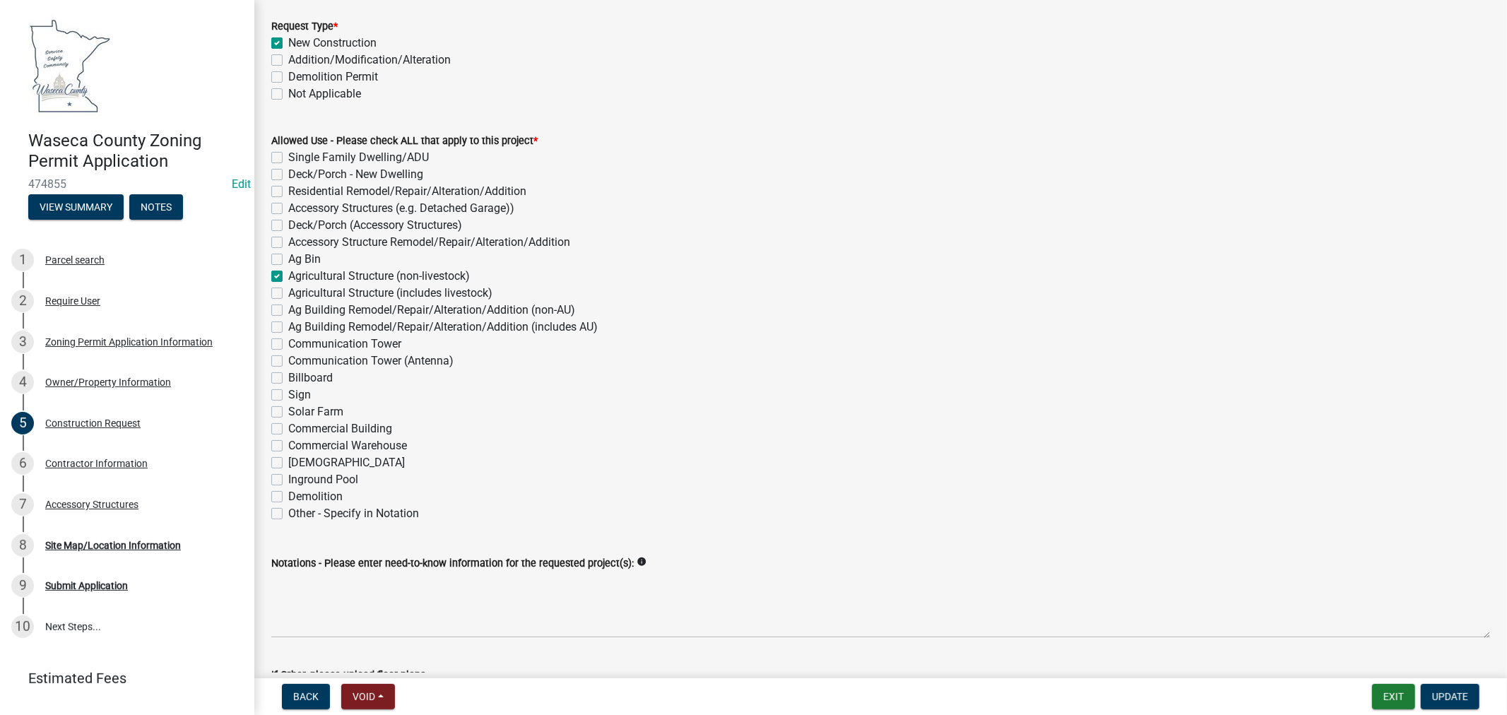
scroll to position [235, 0]
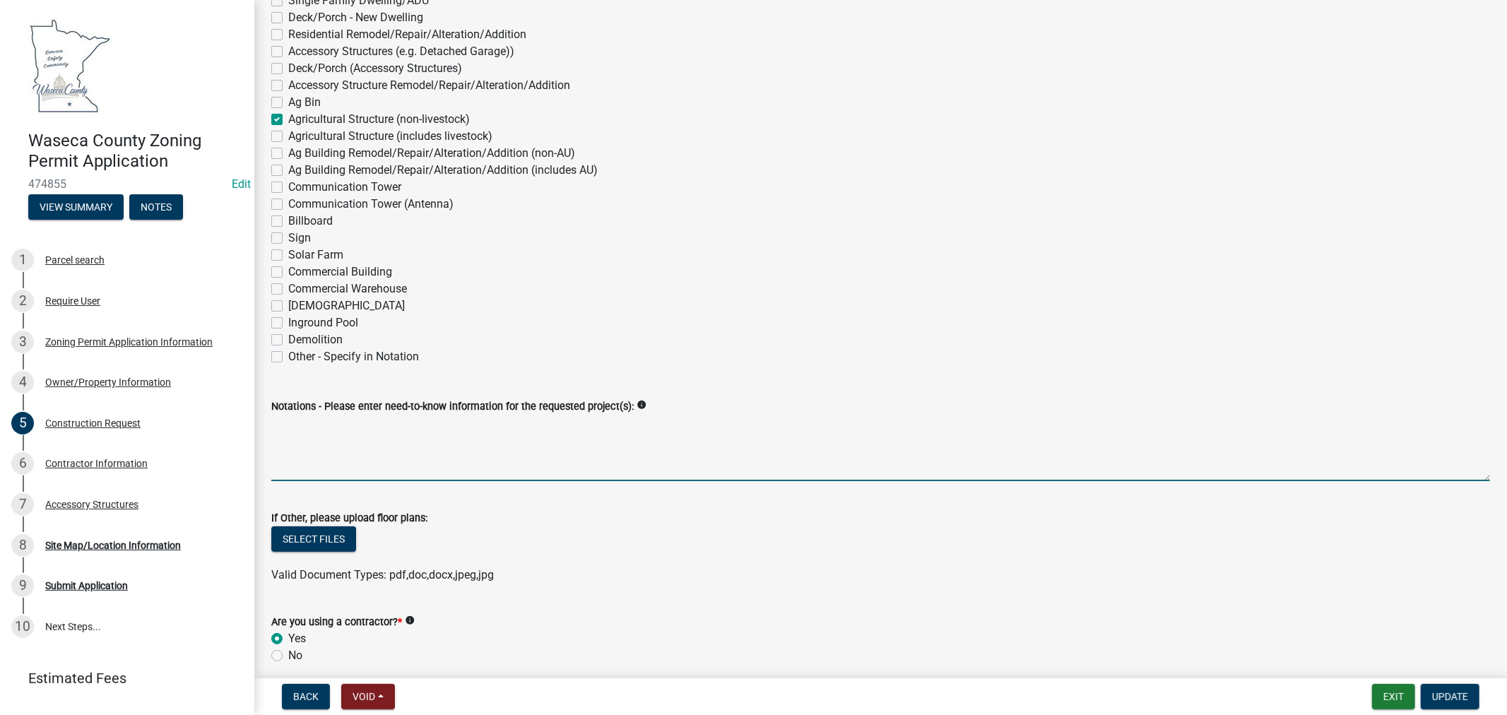
click at [336, 459] on textarea "Notations - Please enter need-to-know information for the requested project(s):" at bounding box center [880, 448] width 1219 height 66
type textarea "64'x54'x18' work shop"
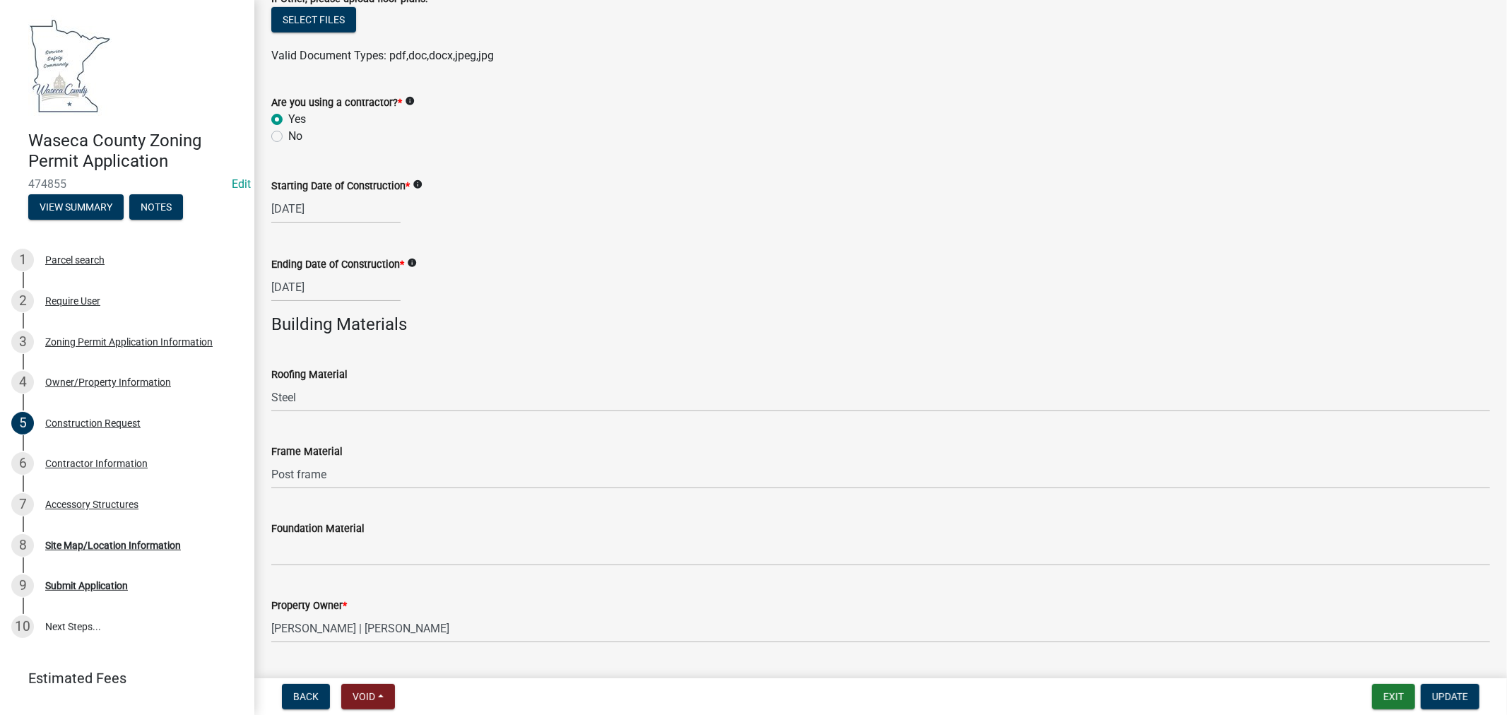
scroll to position [785, 0]
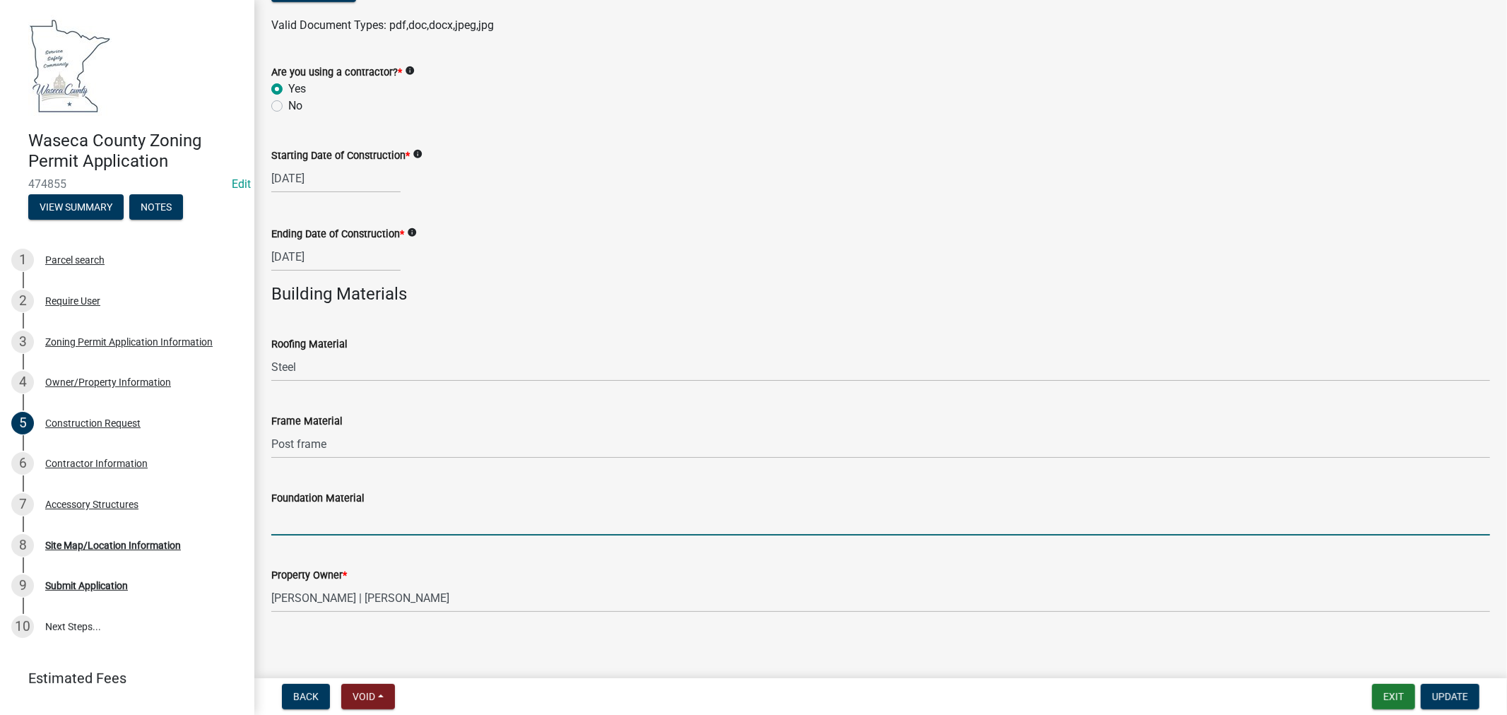
click at [377, 521] on input "Foundation Material" at bounding box center [880, 521] width 1219 height 29
type input "Post footings"
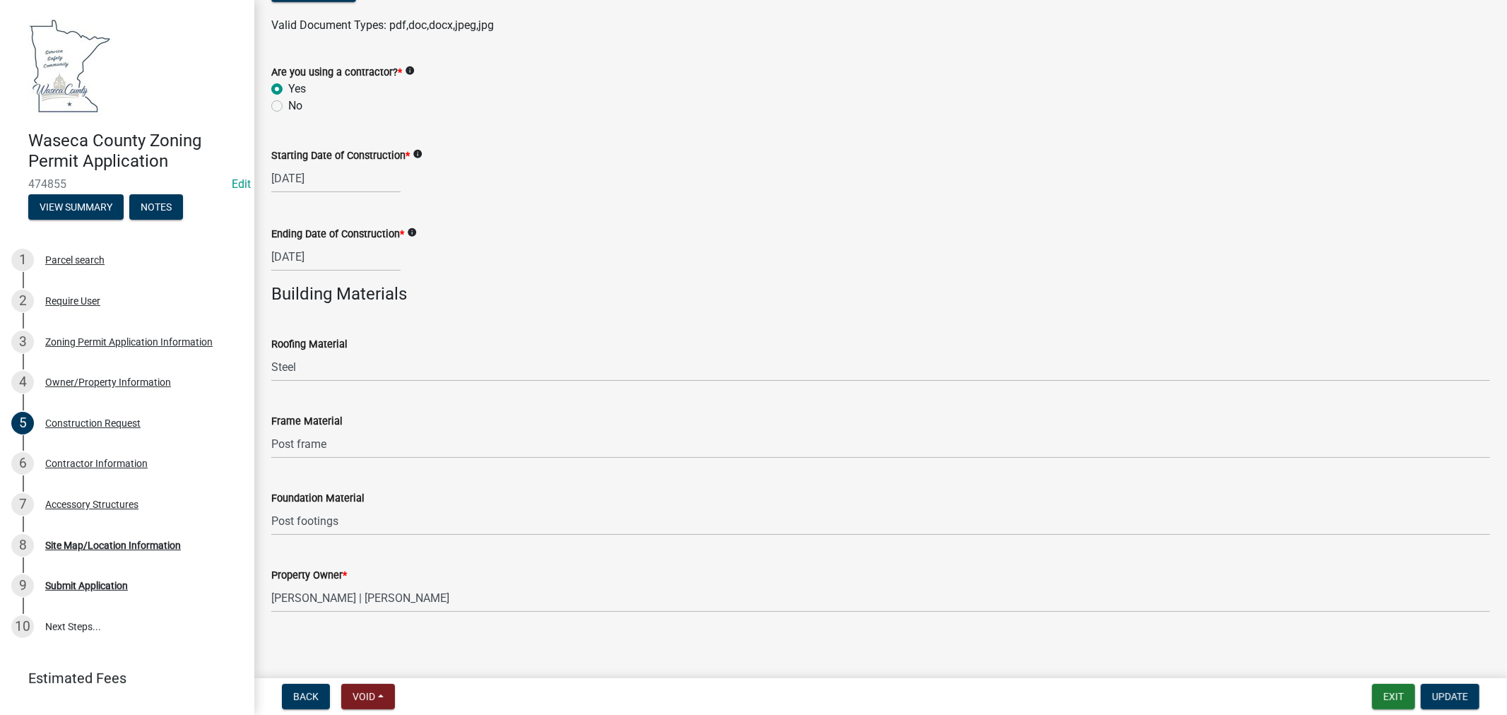
click at [412, 491] on div "Foundation Material" at bounding box center [880, 498] width 1219 height 17
click at [1456, 697] on span "Update" at bounding box center [1450, 696] width 36 height 11
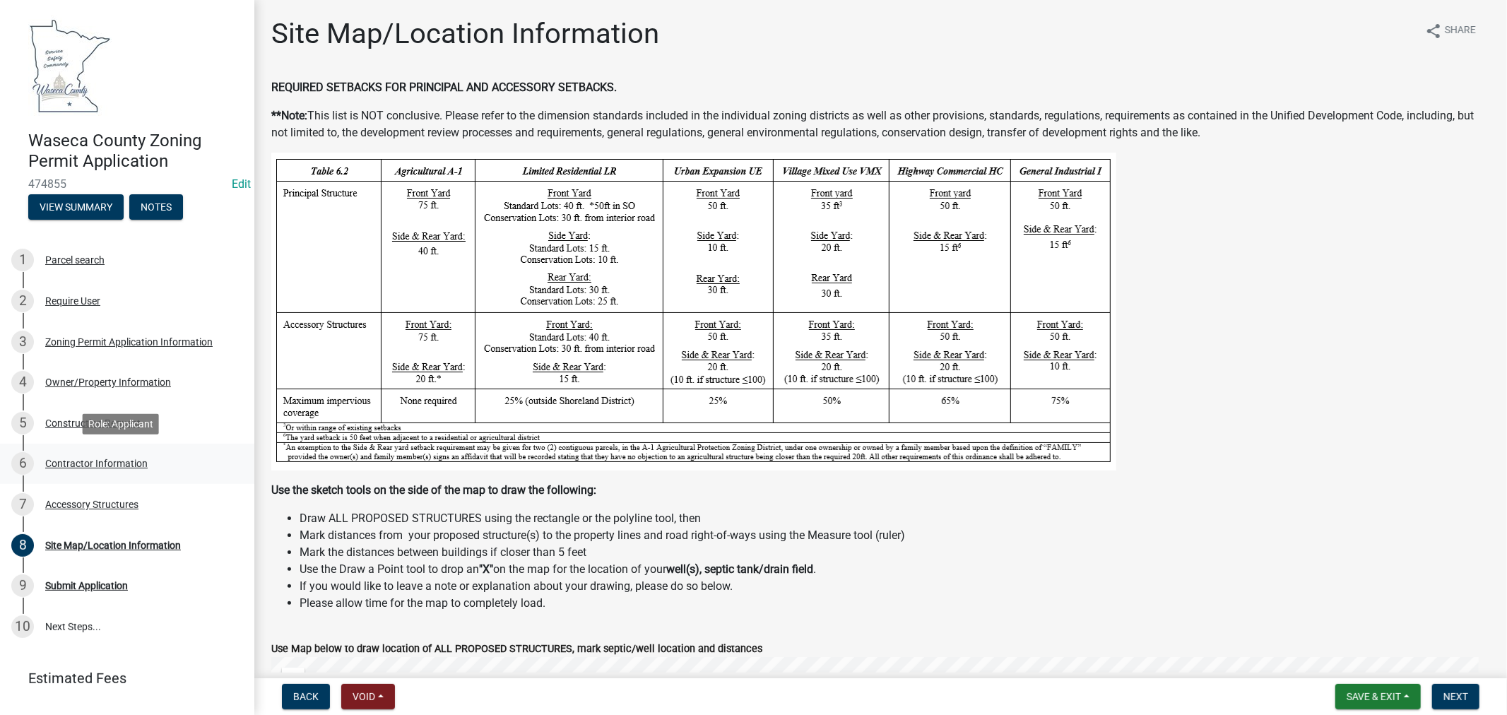
click at [117, 459] on div "Contractor Information" at bounding box center [96, 464] width 102 height 10
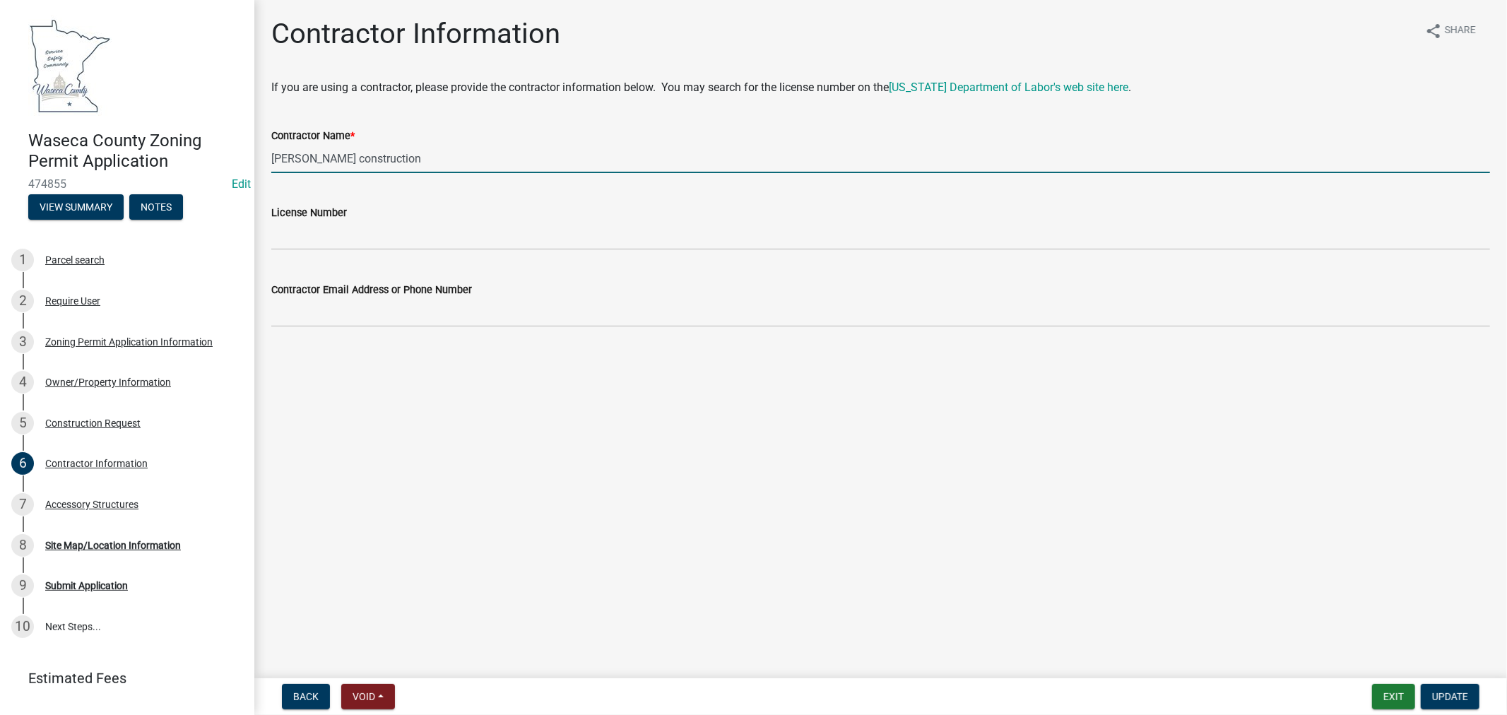
drag, startPoint x: 394, startPoint y: 158, endPoint x: 263, endPoint y: 158, distance: 130.7
click at [263, 158] on div "Contractor Name * [PERSON_NAME] construction" at bounding box center [881, 140] width 1240 height 66
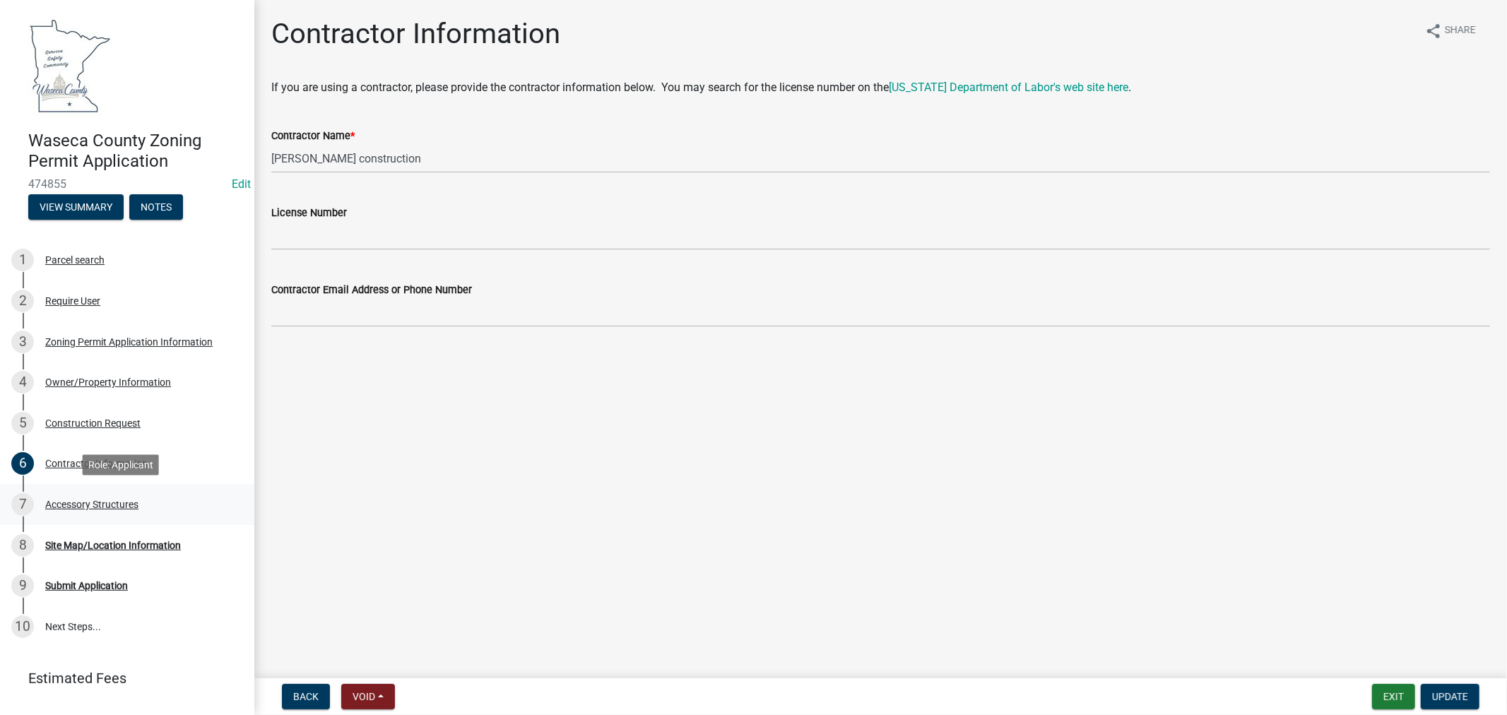
click at [79, 505] on div "Accessory Structures" at bounding box center [91, 505] width 93 height 10
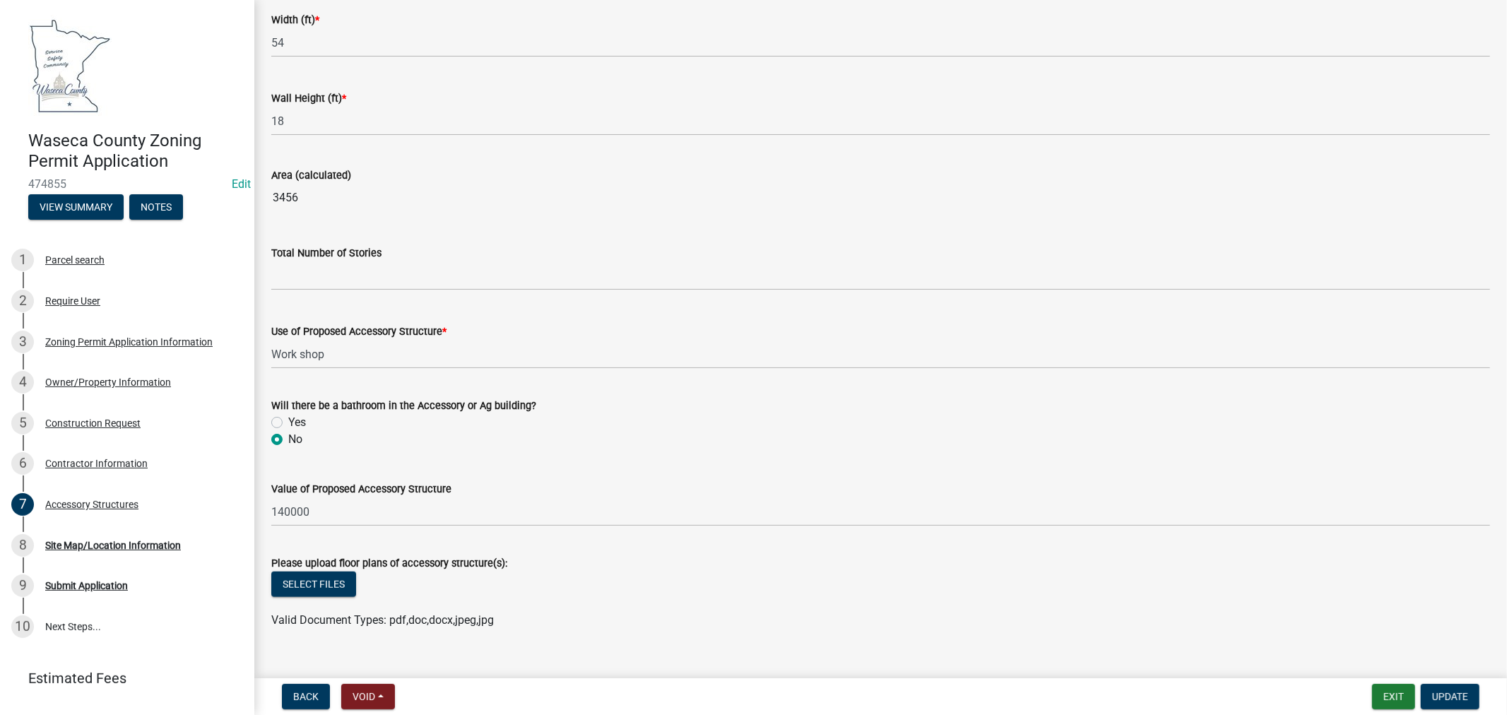
scroll to position [852, 0]
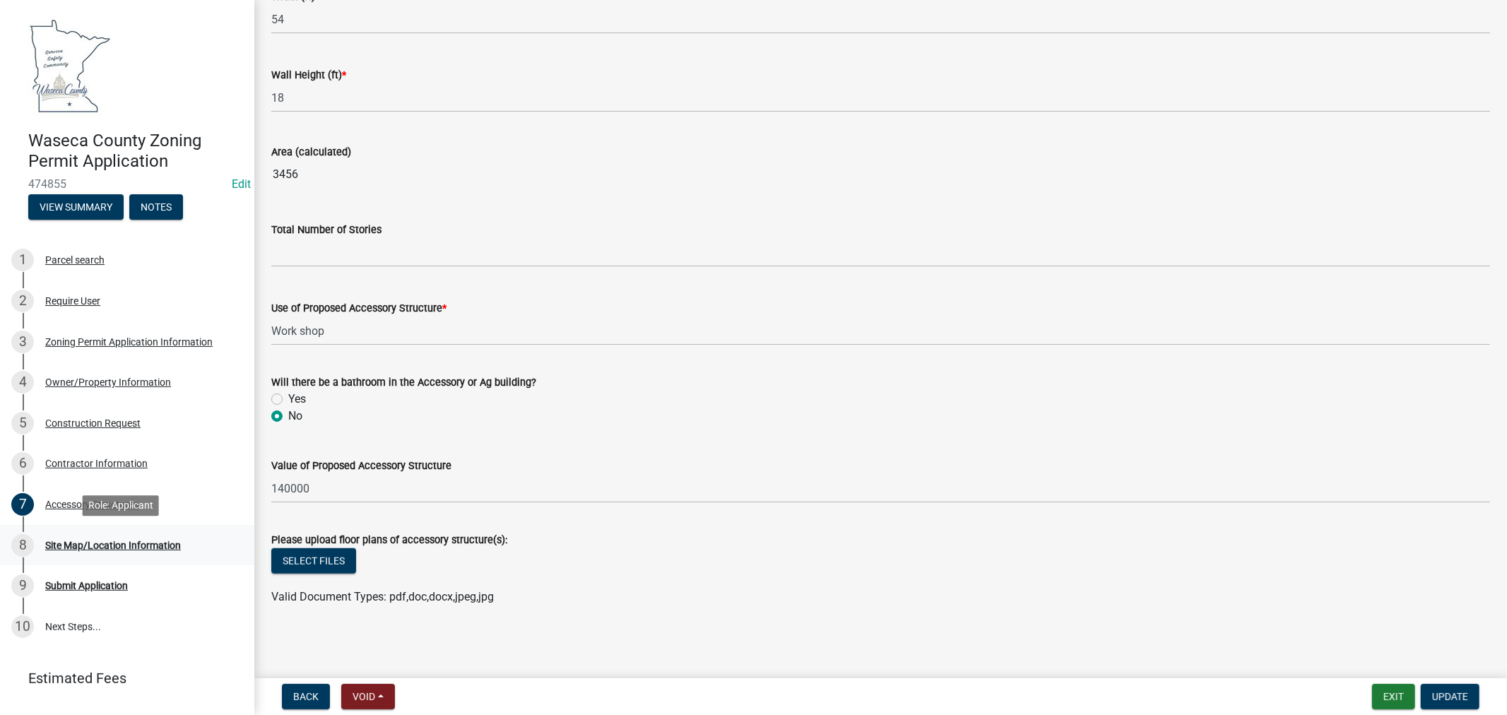
click at [122, 546] on div "Site Map/Location Information" at bounding box center [113, 546] width 136 height 10
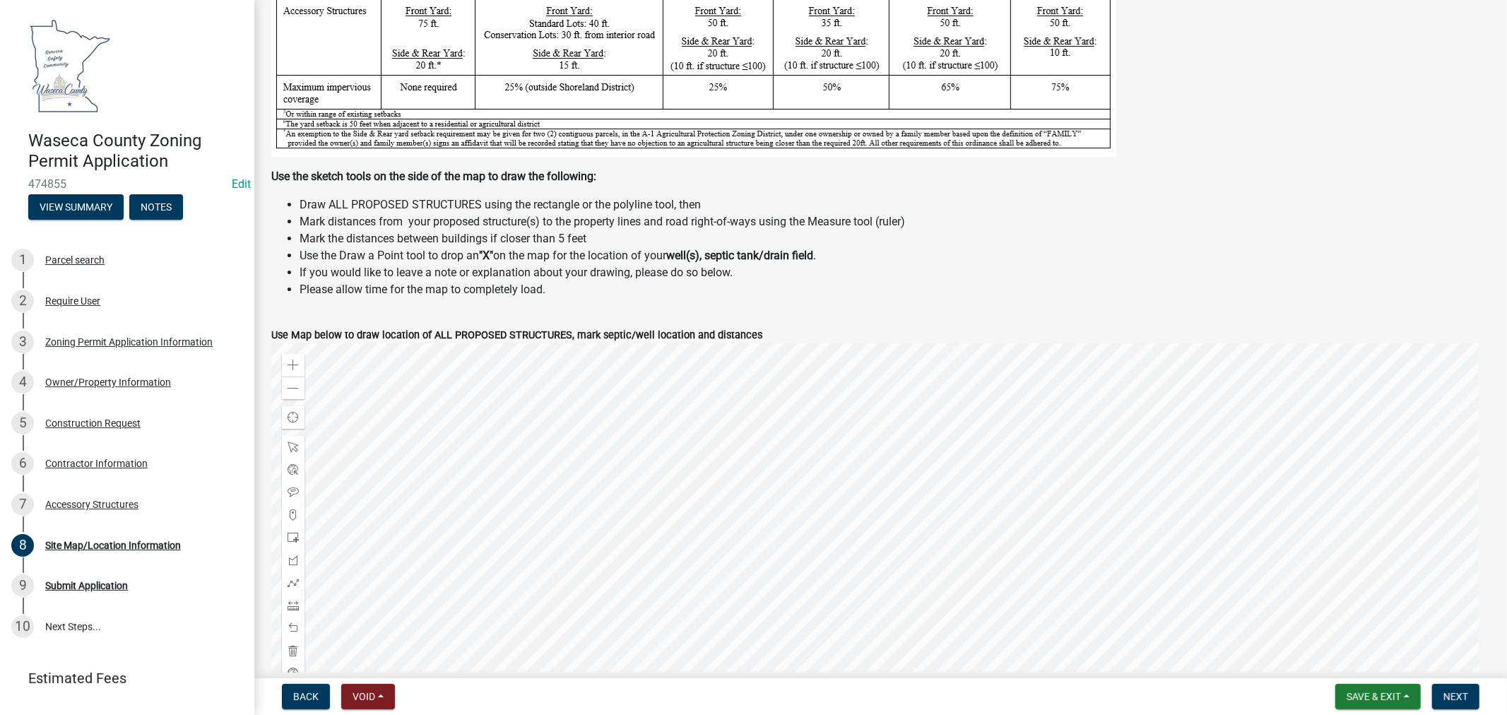
scroll to position [392, 0]
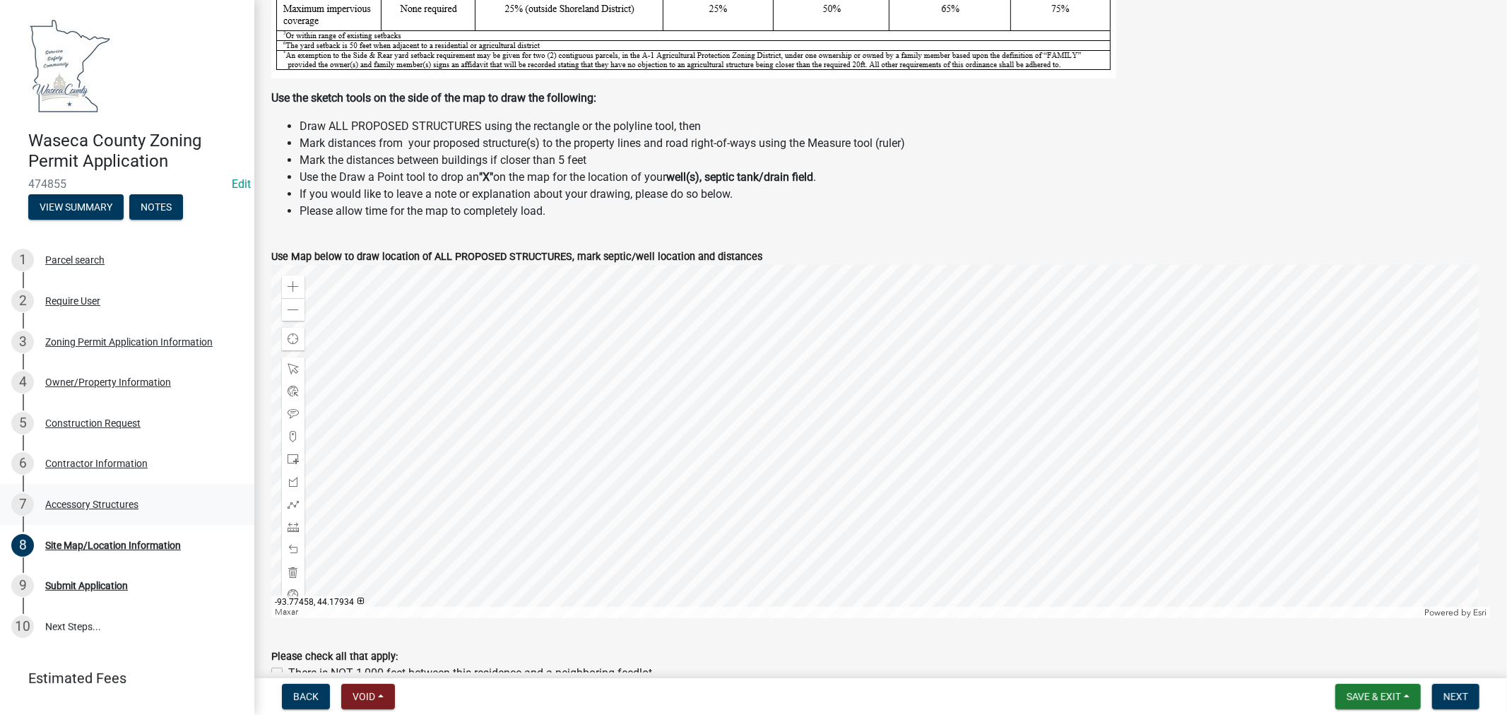
drag, startPoint x: 89, startPoint y: 500, endPoint x: 129, endPoint y: 498, distance: 40.3
click at [89, 500] on div "Accessory Structures" at bounding box center [91, 505] width 93 height 10
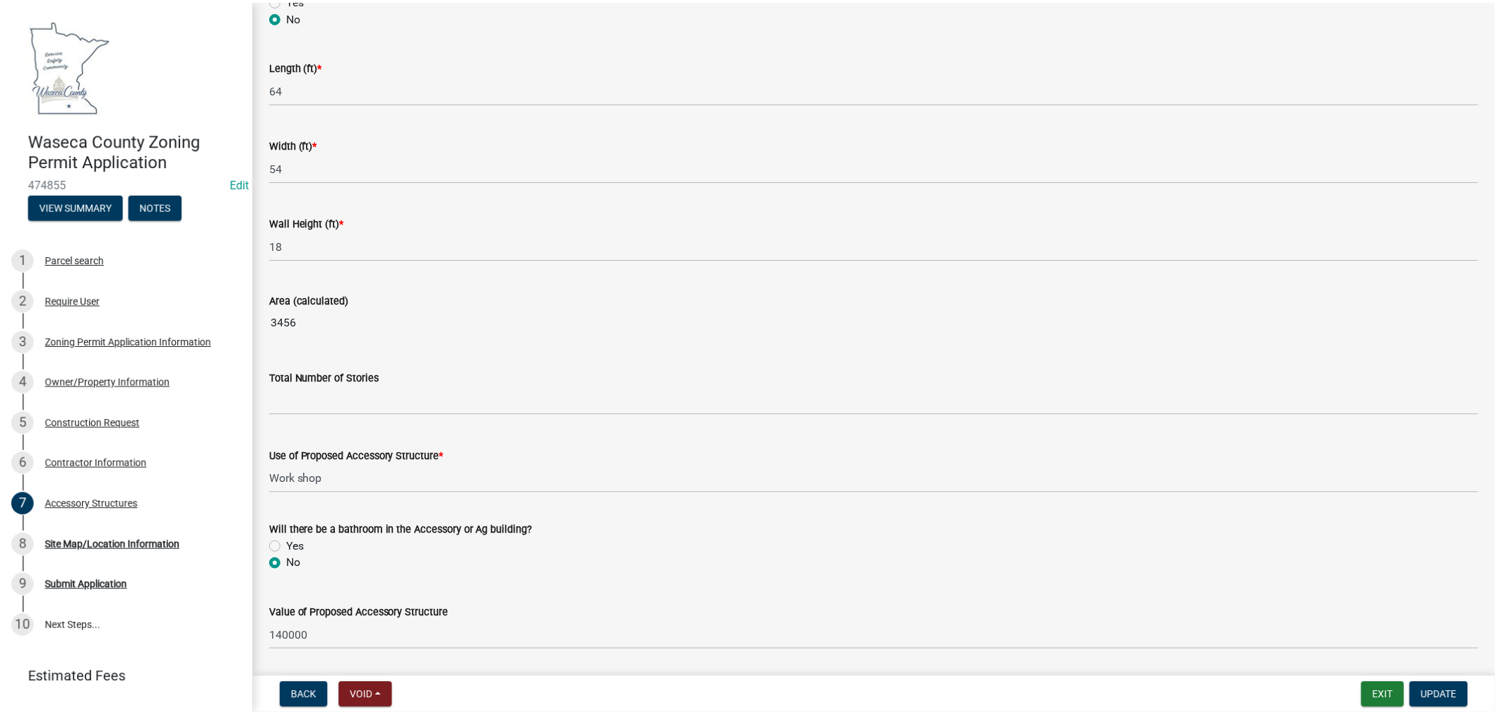
scroll to position [707, 0]
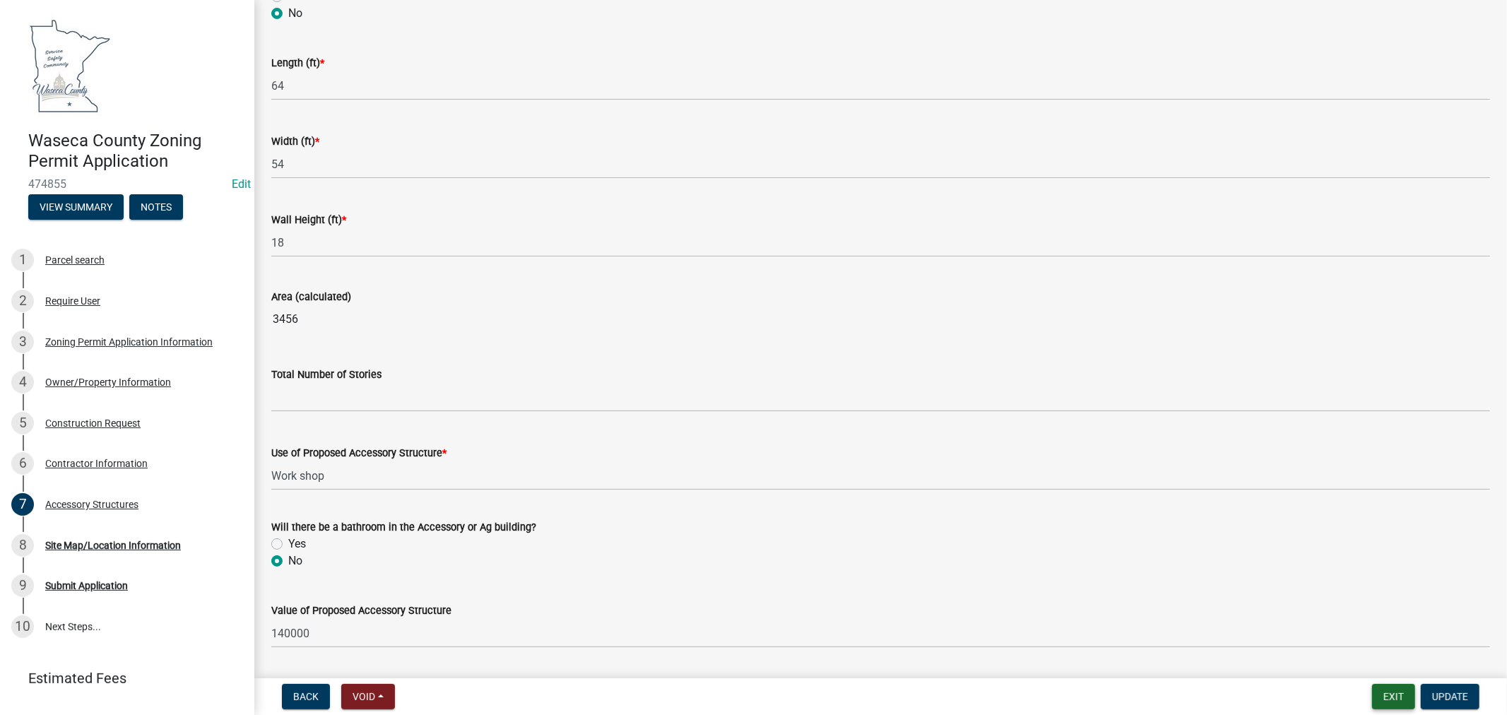
click at [1400, 700] on button "Exit" at bounding box center [1393, 696] width 43 height 25
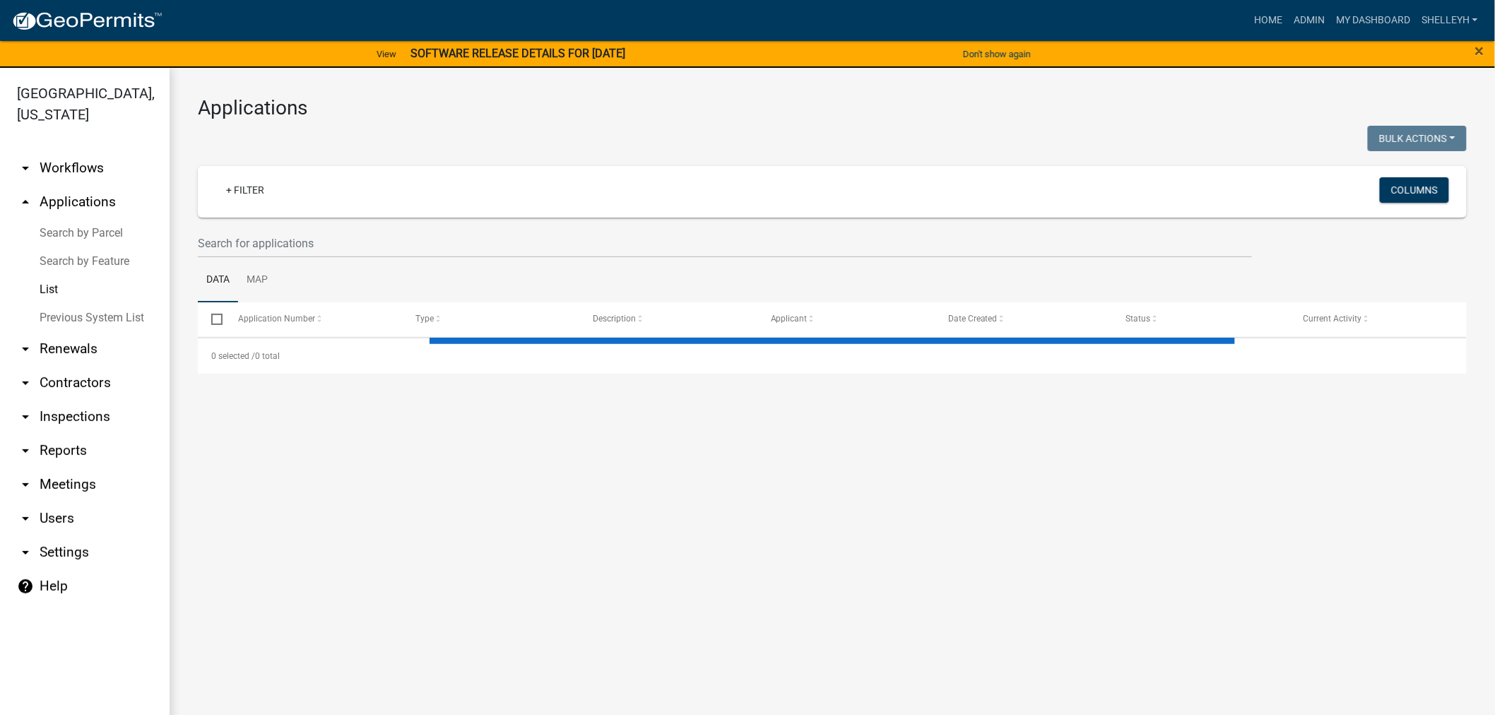
select select "1: 25"
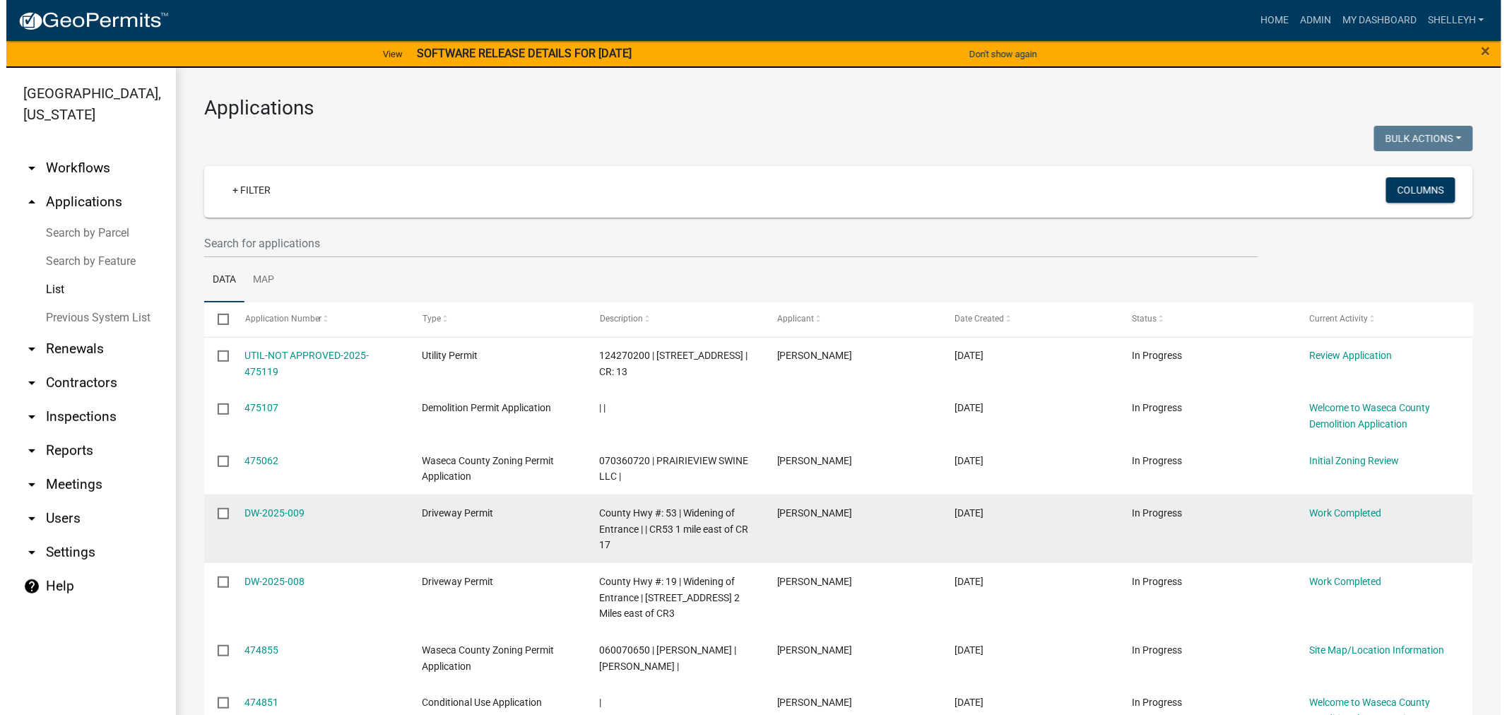
scroll to position [78, 0]
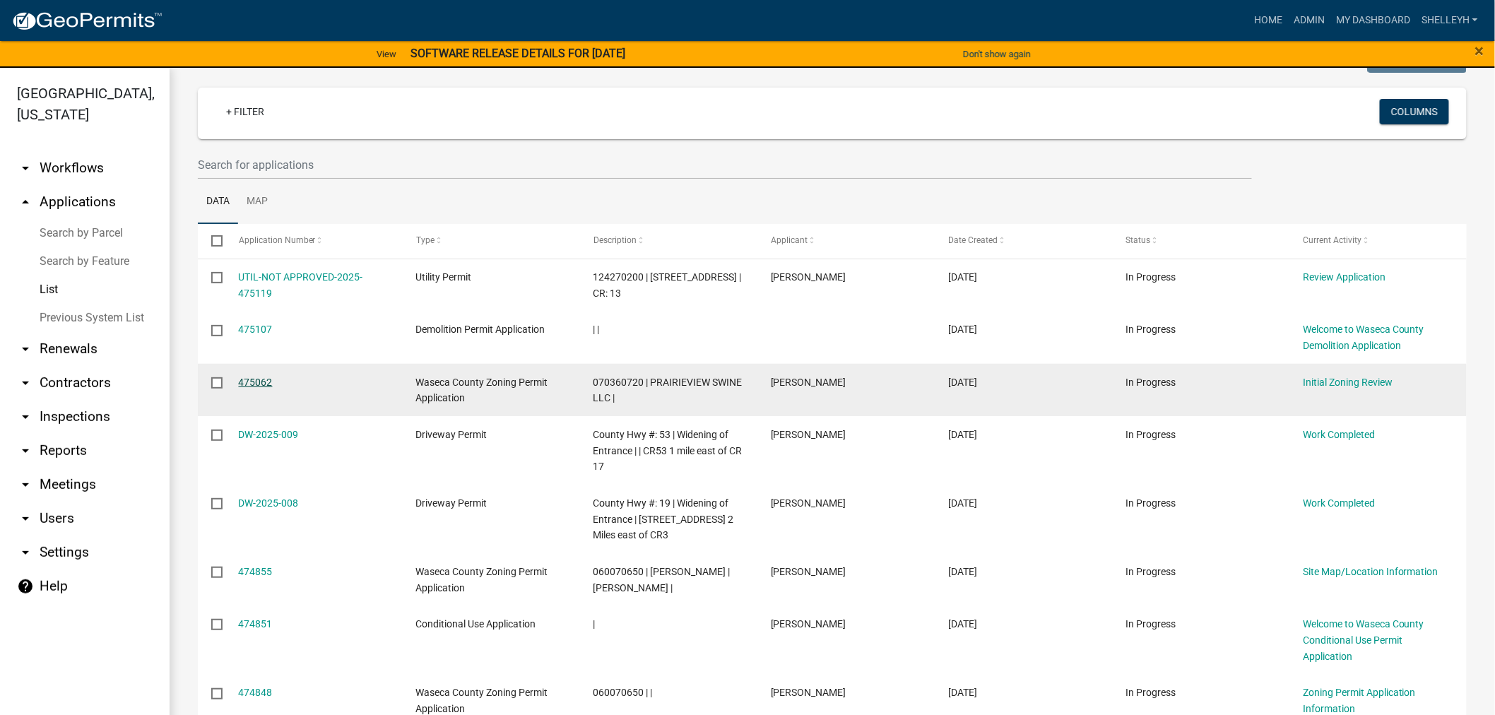
click at [250, 388] on link "475062" at bounding box center [256, 382] width 34 height 11
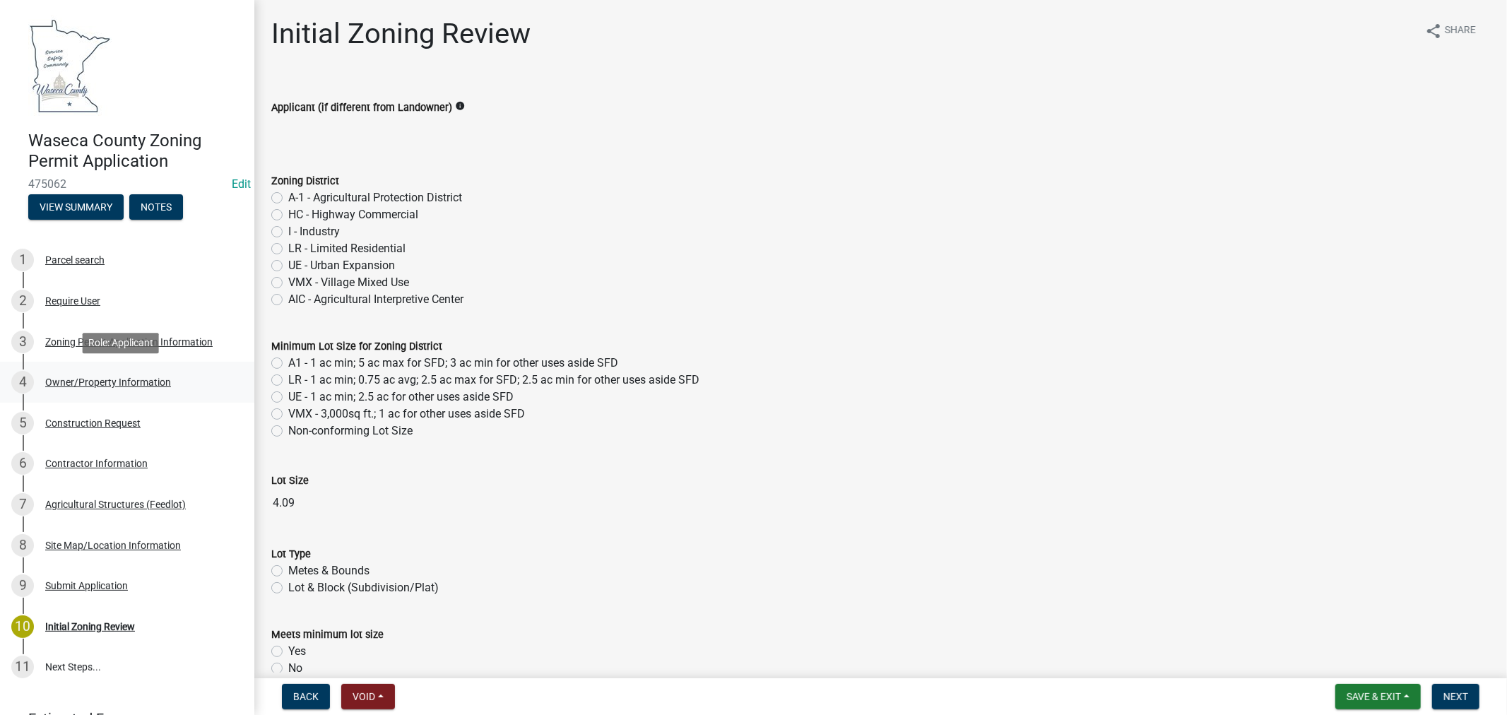
click at [78, 382] on div "Owner/Property Information" at bounding box center [108, 382] width 126 height 10
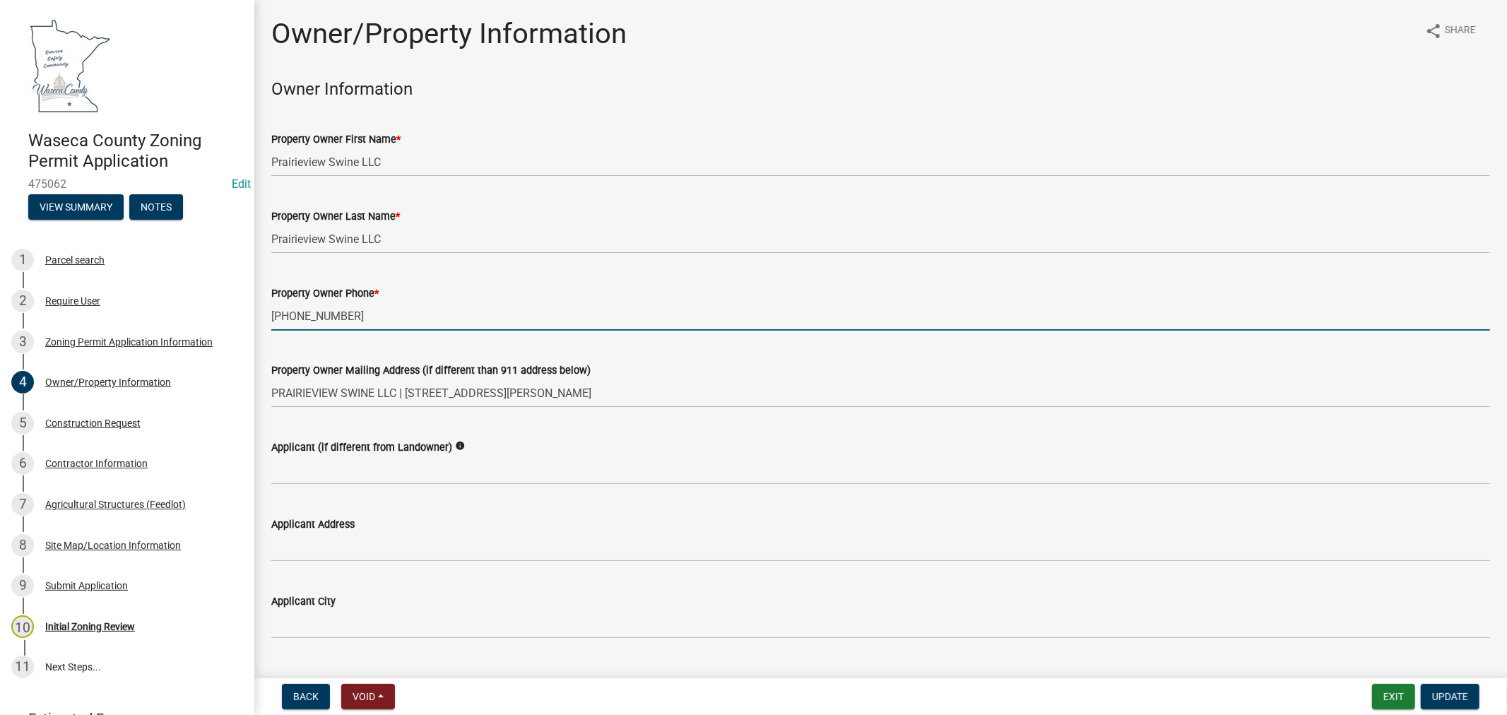
drag, startPoint x: 345, startPoint y: 317, endPoint x: 263, endPoint y: 314, distance: 82.0
click at [263, 314] on div "Property Owner Phone * [PHONE_NUMBER]" at bounding box center [881, 298] width 1240 height 66
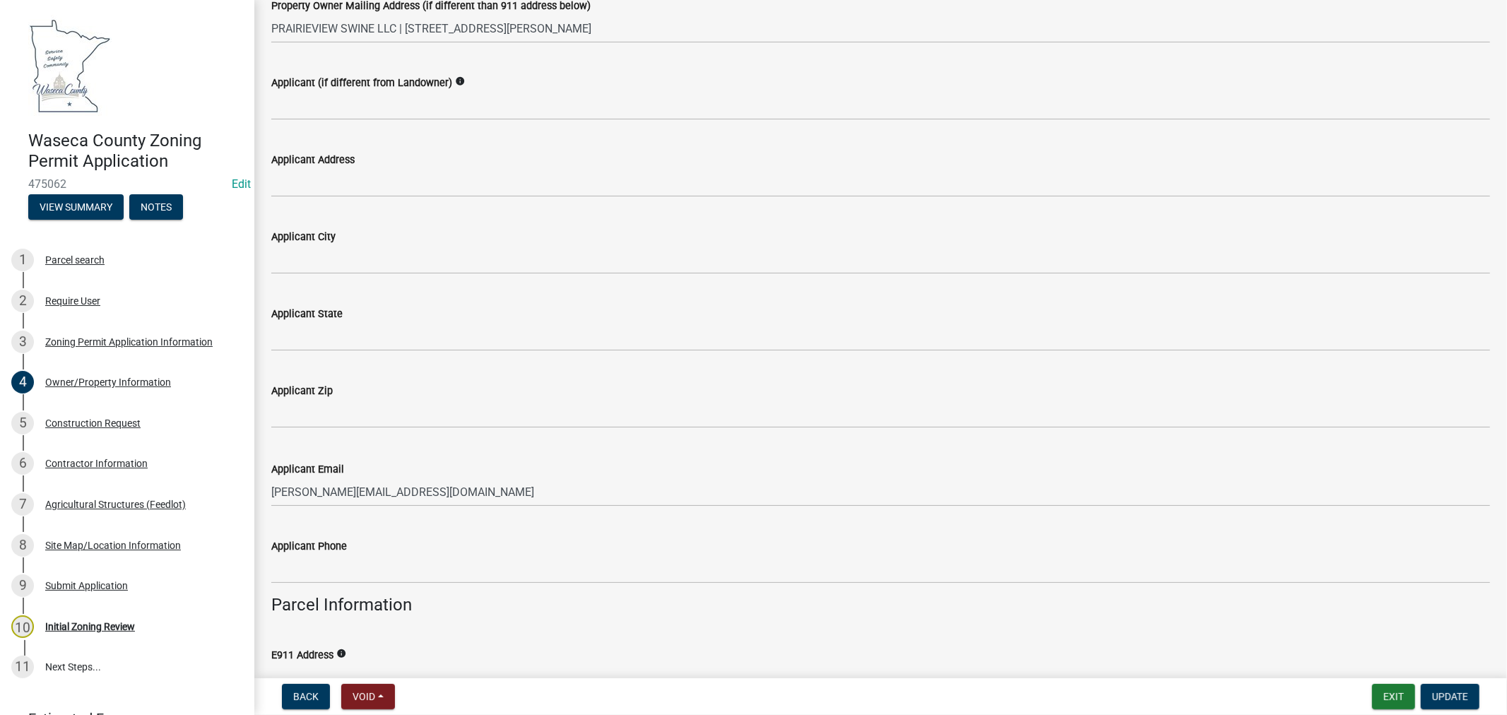
scroll to position [392, 0]
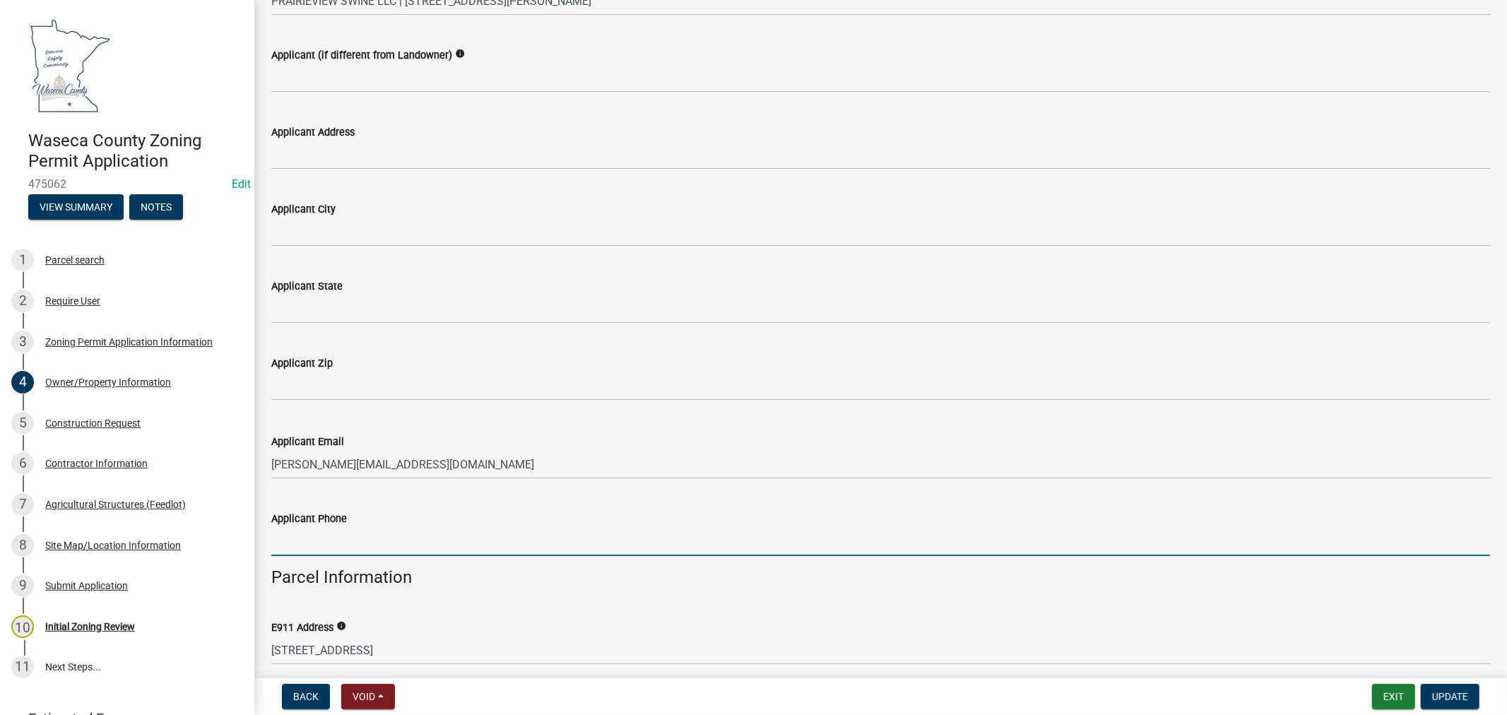
click at [309, 538] on input "Applicant Phone" at bounding box center [880, 541] width 1219 height 29
paste input "[PHONE_NUMBER]"
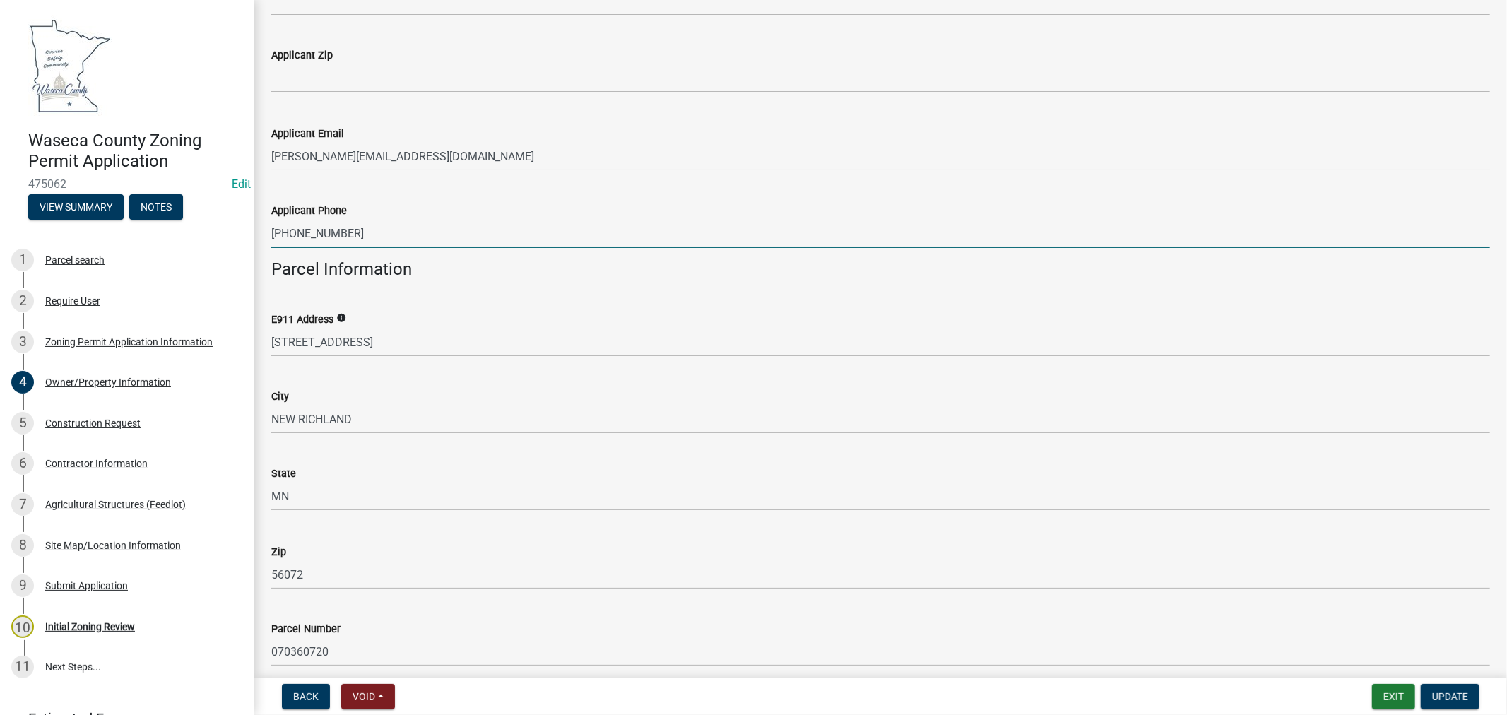
scroll to position [707, 0]
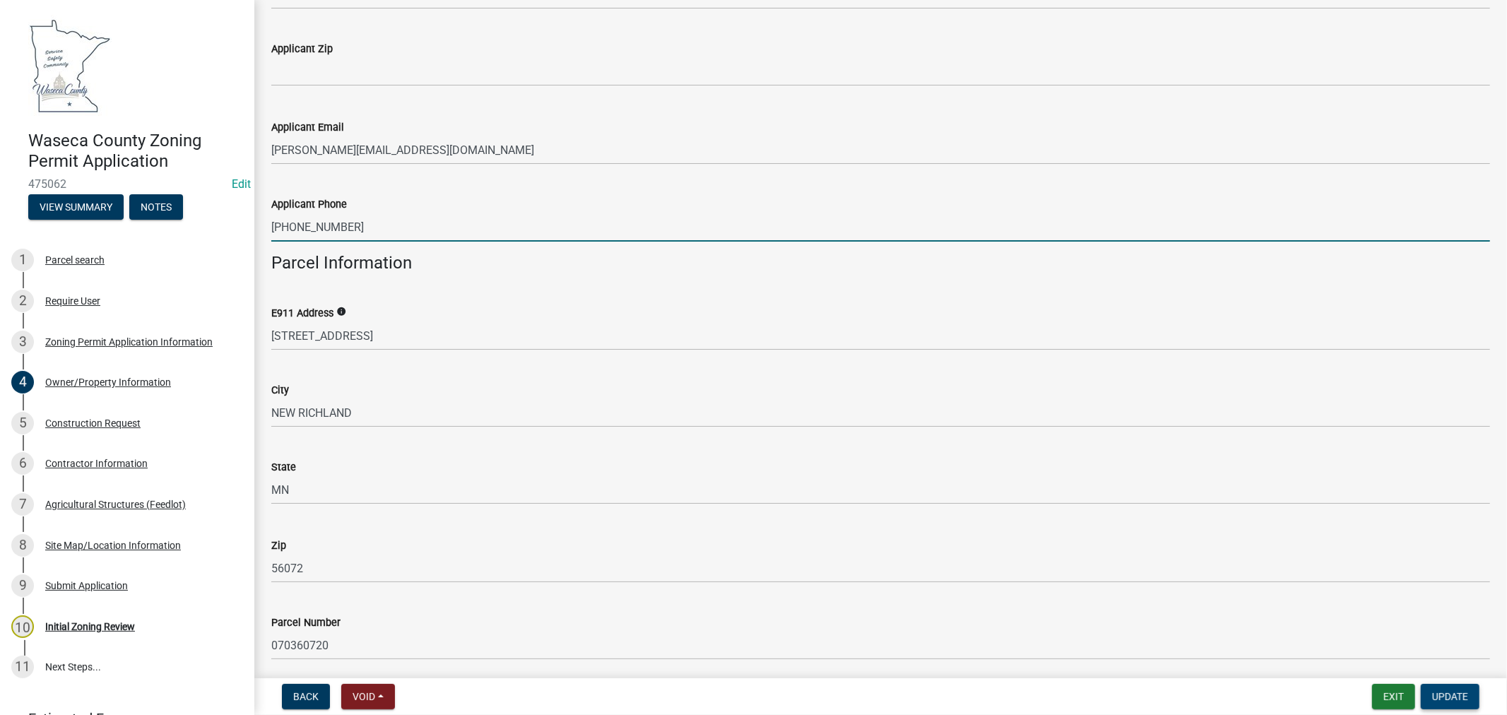
type input "[PHONE_NUMBER]"
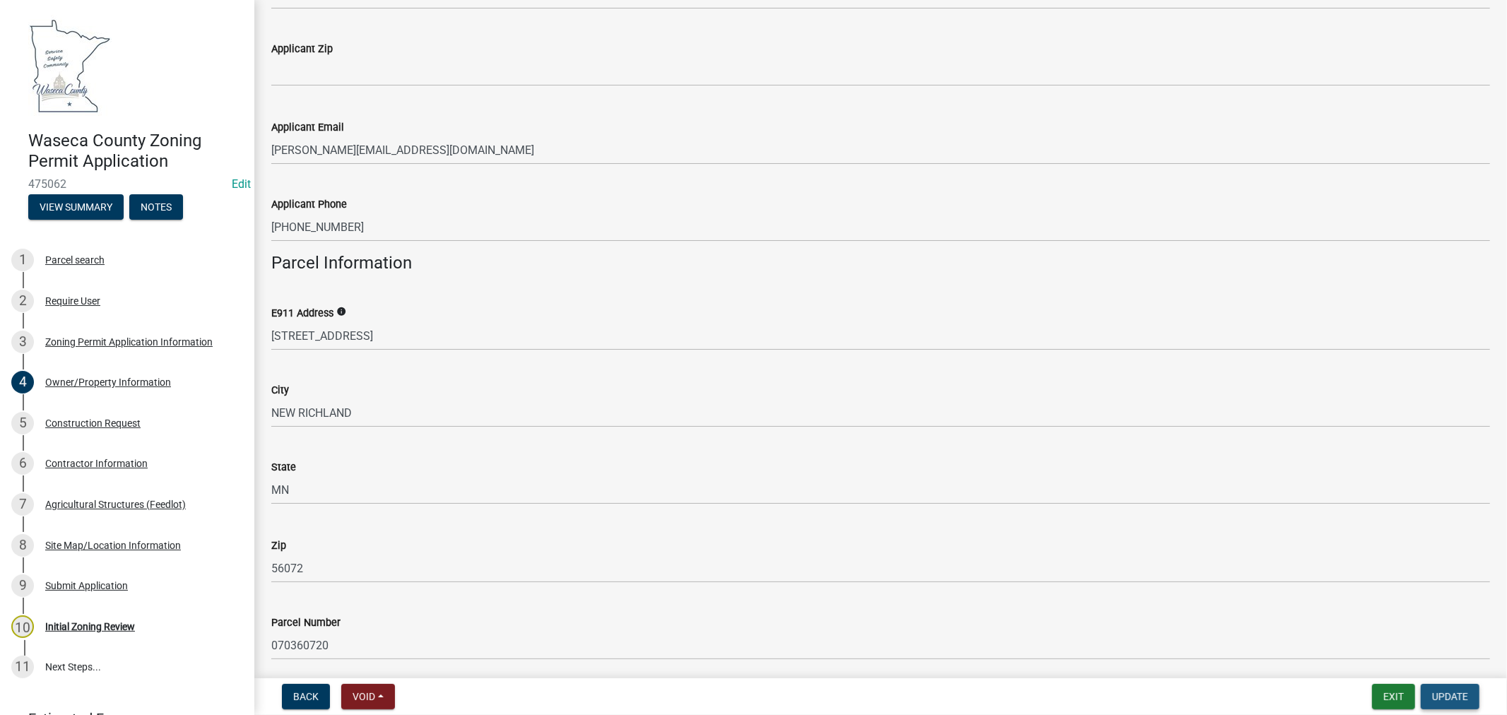
click at [1443, 698] on span "Update" at bounding box center [1450, 696] width 36 height 11
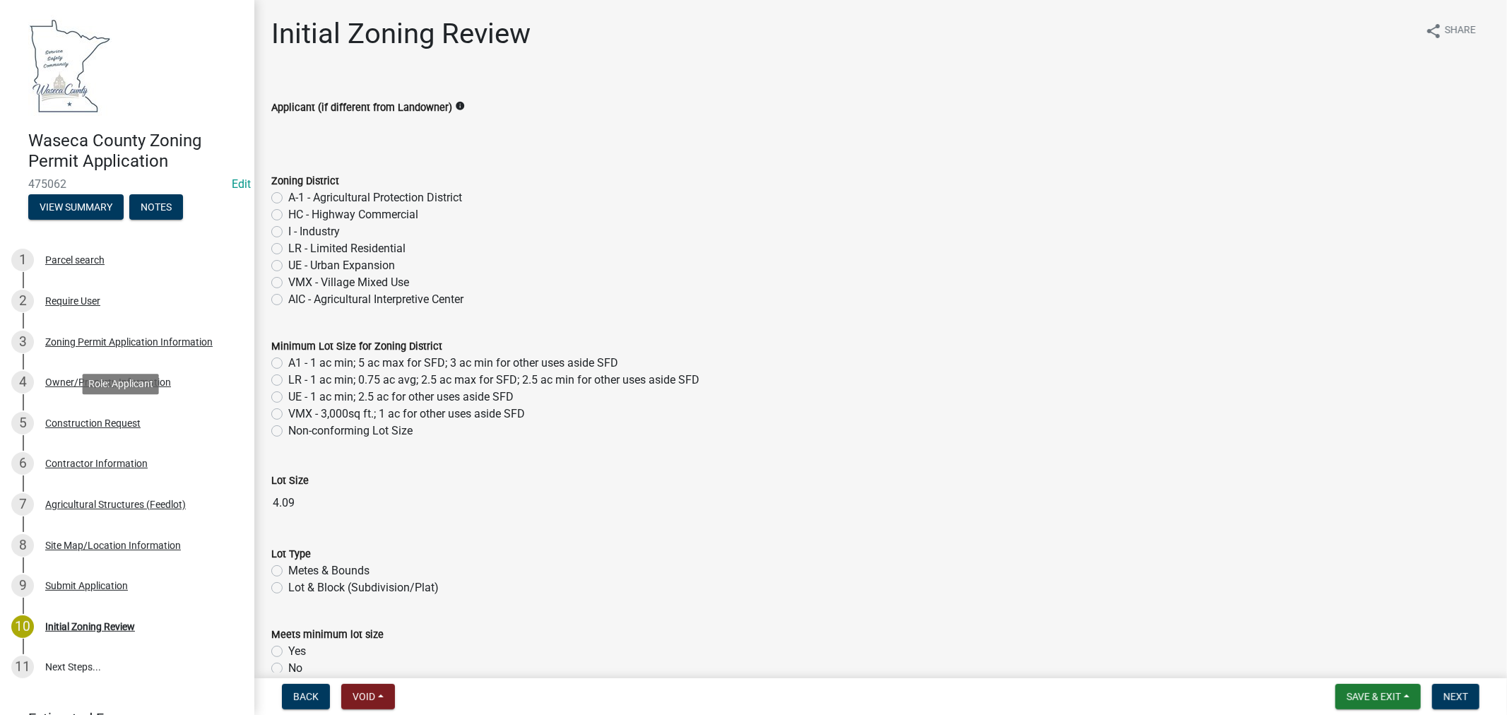
click at [83, 425] on div "Construction Request" at bounding box center [92, 423] width 95 height 10
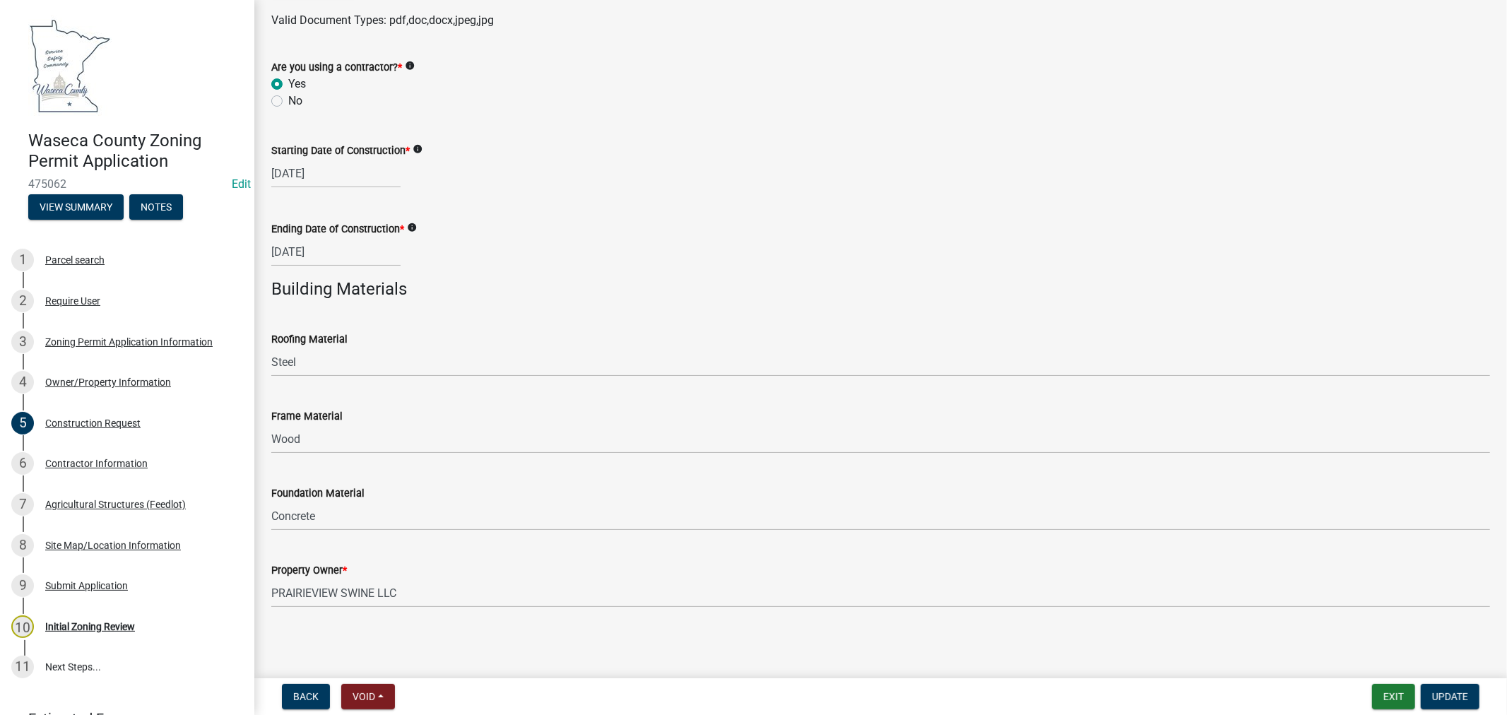
scroll to position [792, 0]
click at [111, 461] on div "Contractor Information" at bounding box center [96, 464] width 102 height 10
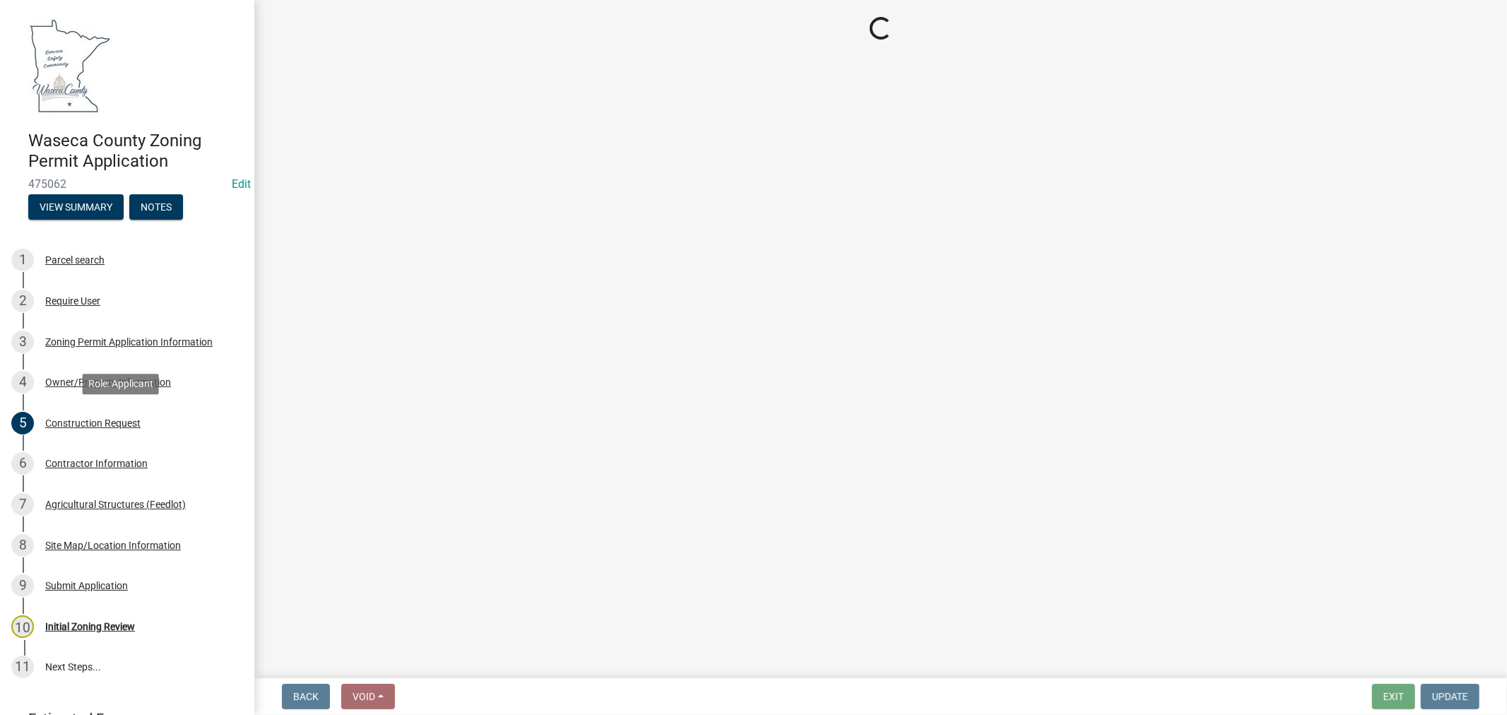
scroll to position [0, 0]
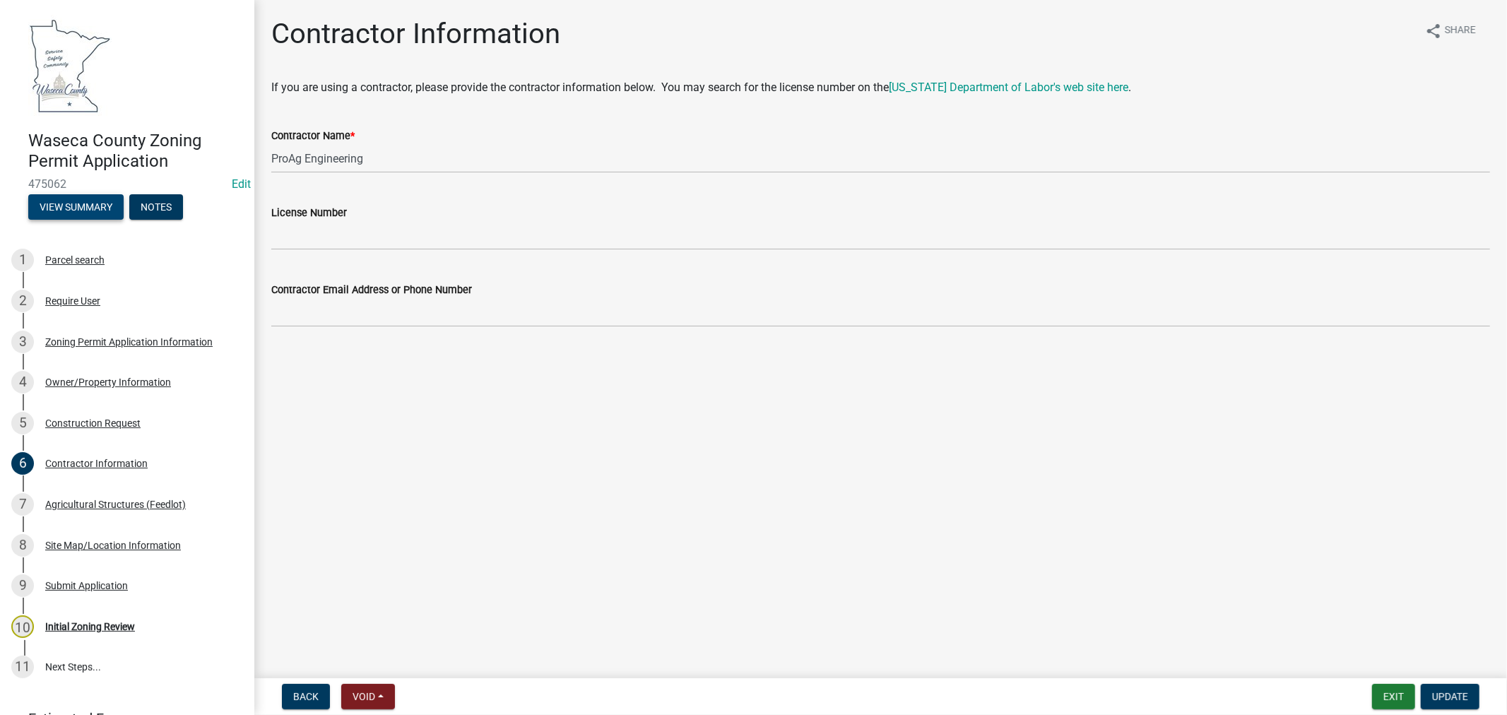
click at [76, 194] on button "View Summary" at bounding box center [75, 206] width 95 height 25
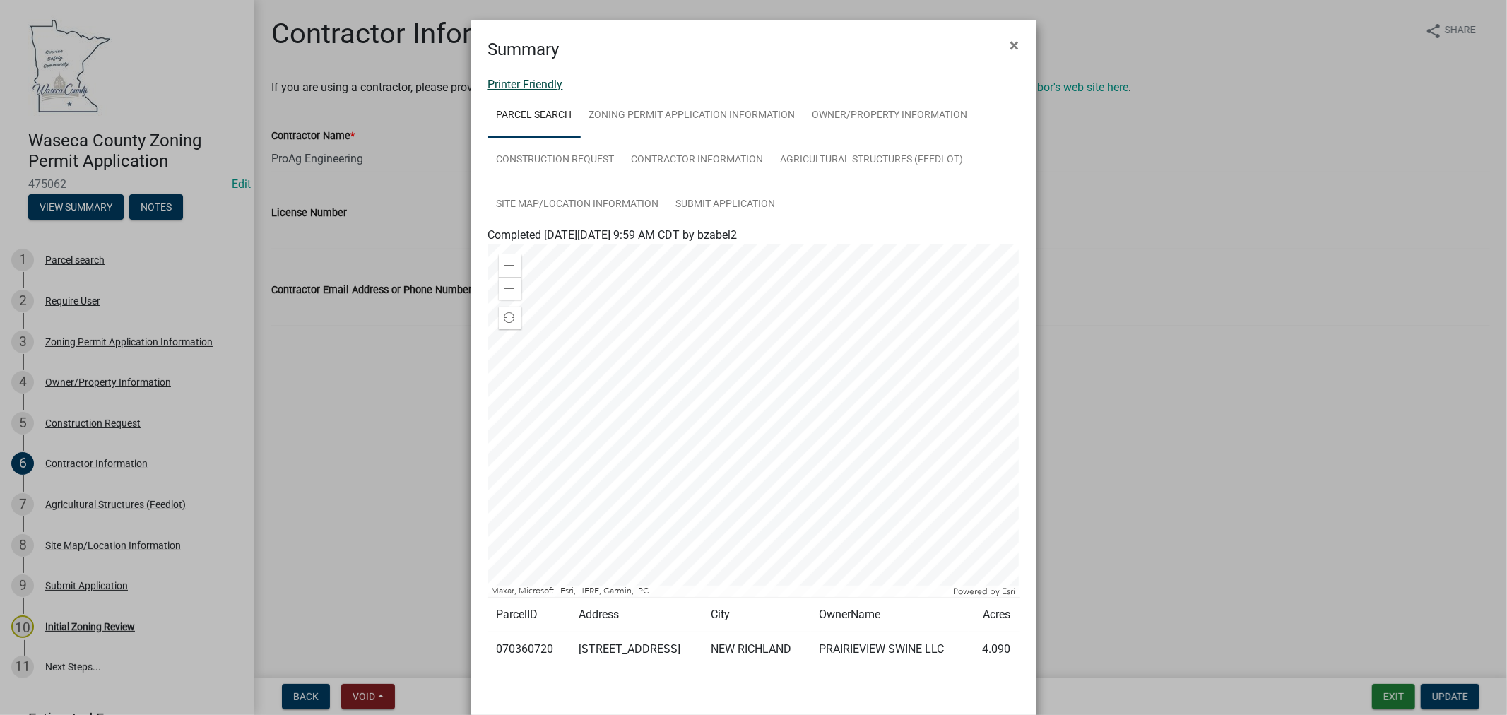
click at [510, 81] on link "Printer Friendly" at bounding box center [525, 84] width 75 height 13
click at [1011, 45] on span "×" at bounding box center [1015, 45] width 9 height 20
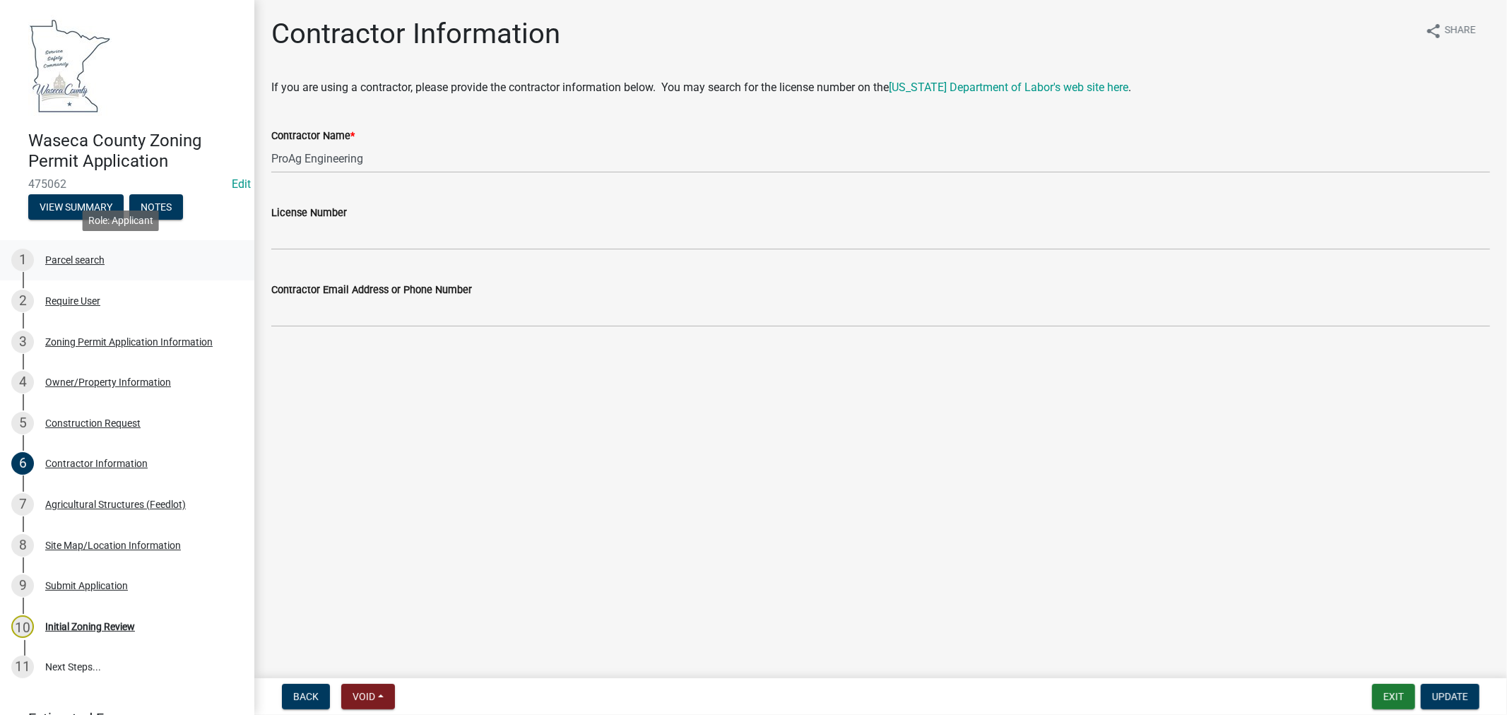
click at [71, 257] on div "Parcel search" at bounding box center [74, 260] width 59 height 10
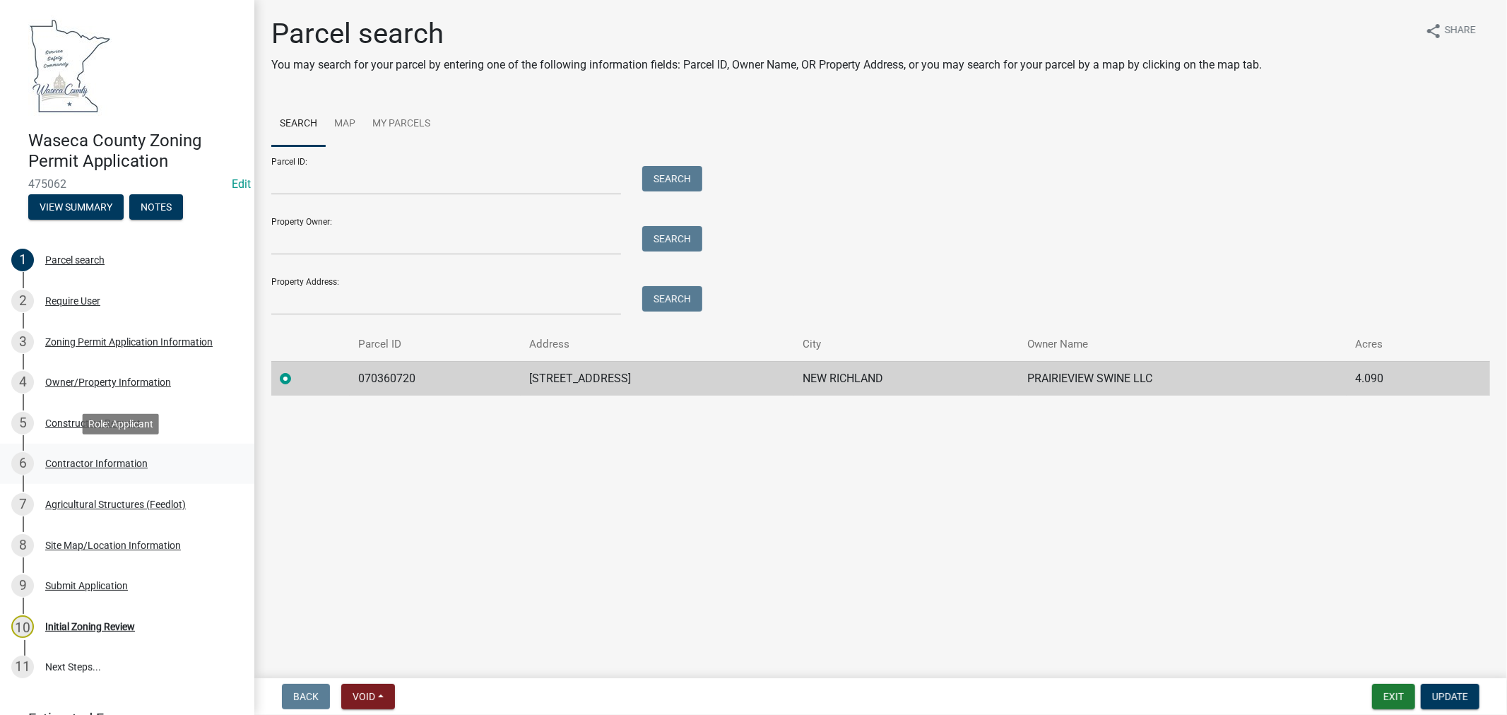
drag, startPoint x: 75, startPoint y: 463, endPoint x: 86, endPoint y: 464, distance: 11.3
click at [75, 463] on div "Contractor Information" at bounding box center [96, 464] width 102 height 10
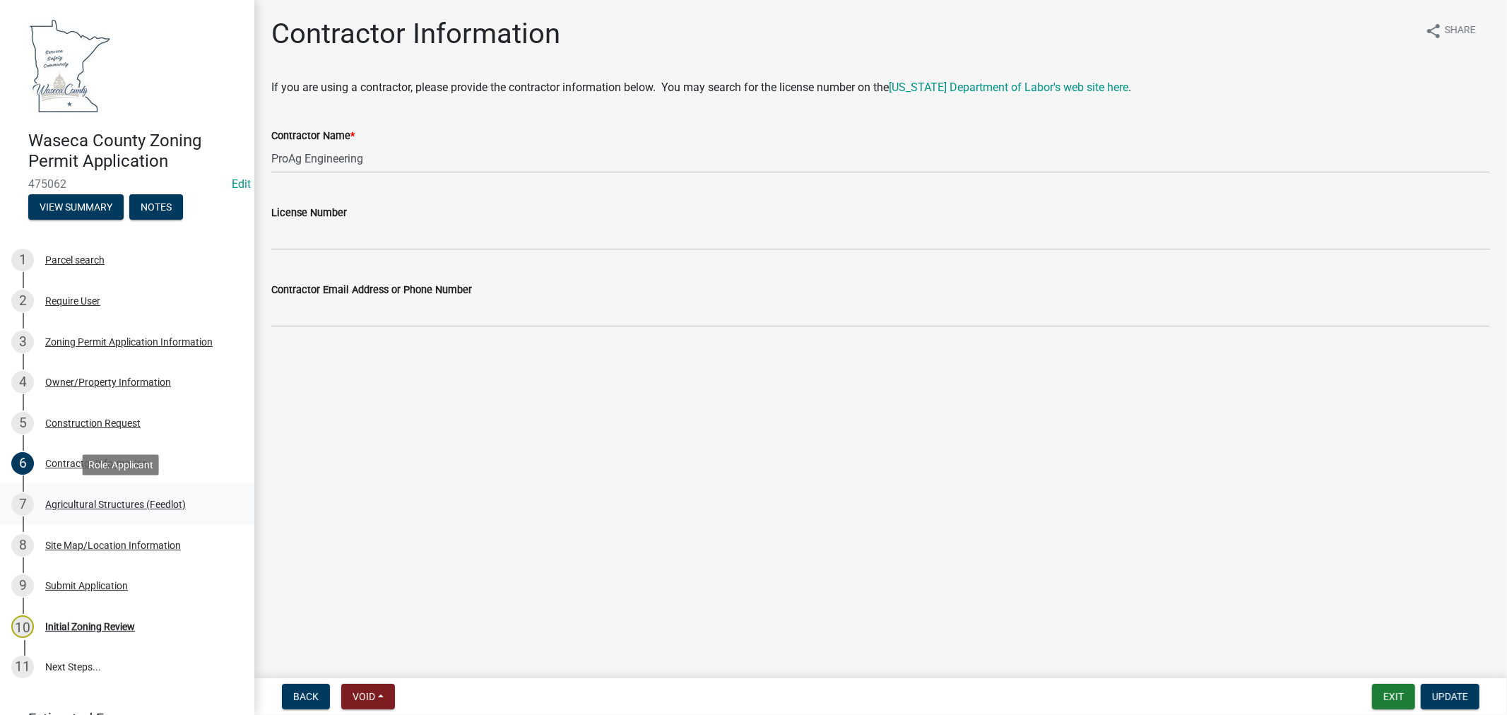
drag, startPoint x: 108, startPoint y: 502, endPoint x: 120, endPoint y: 498, distance: 12.7
click at [108, 500] on div "Agricultural Structures (Feedlot)" at bounding box center [115, 505] width 141 height 10
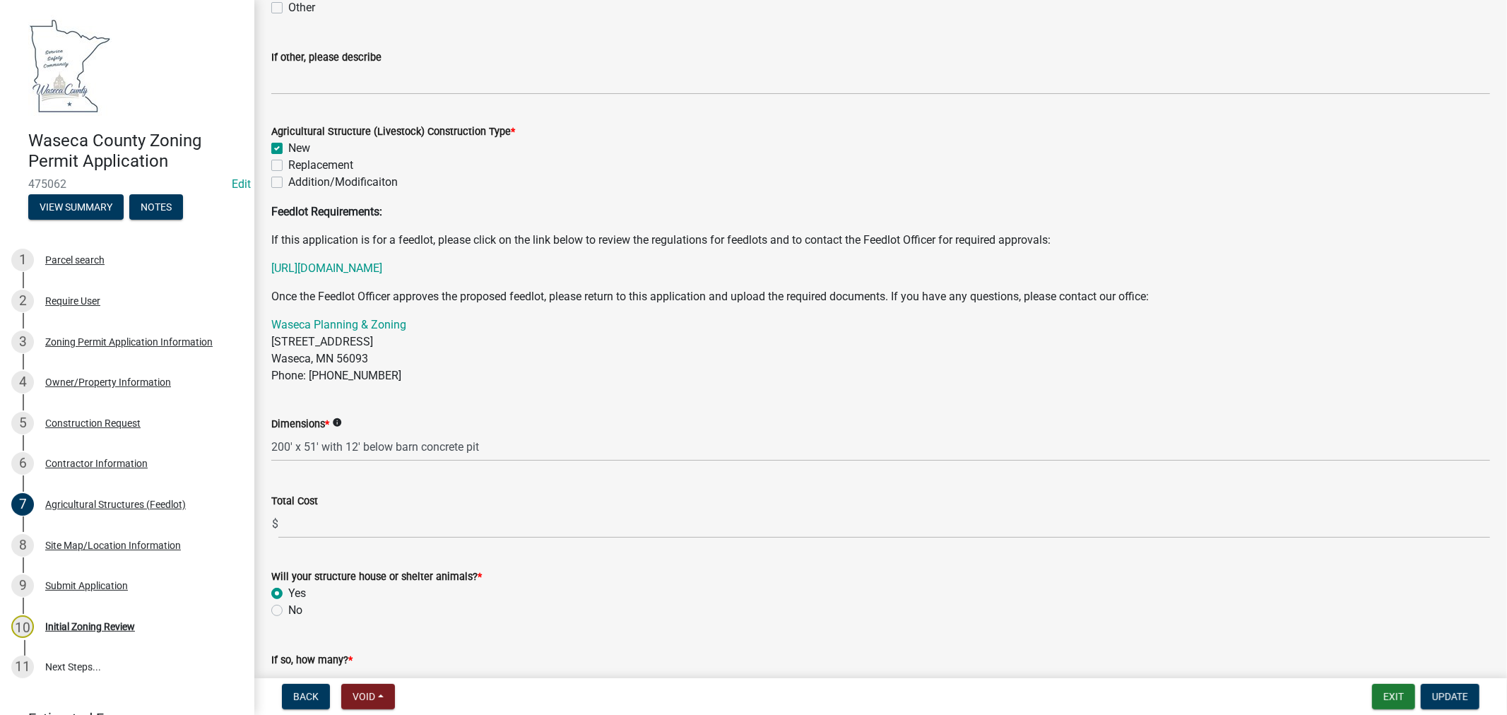
scroll to position [157, 0]
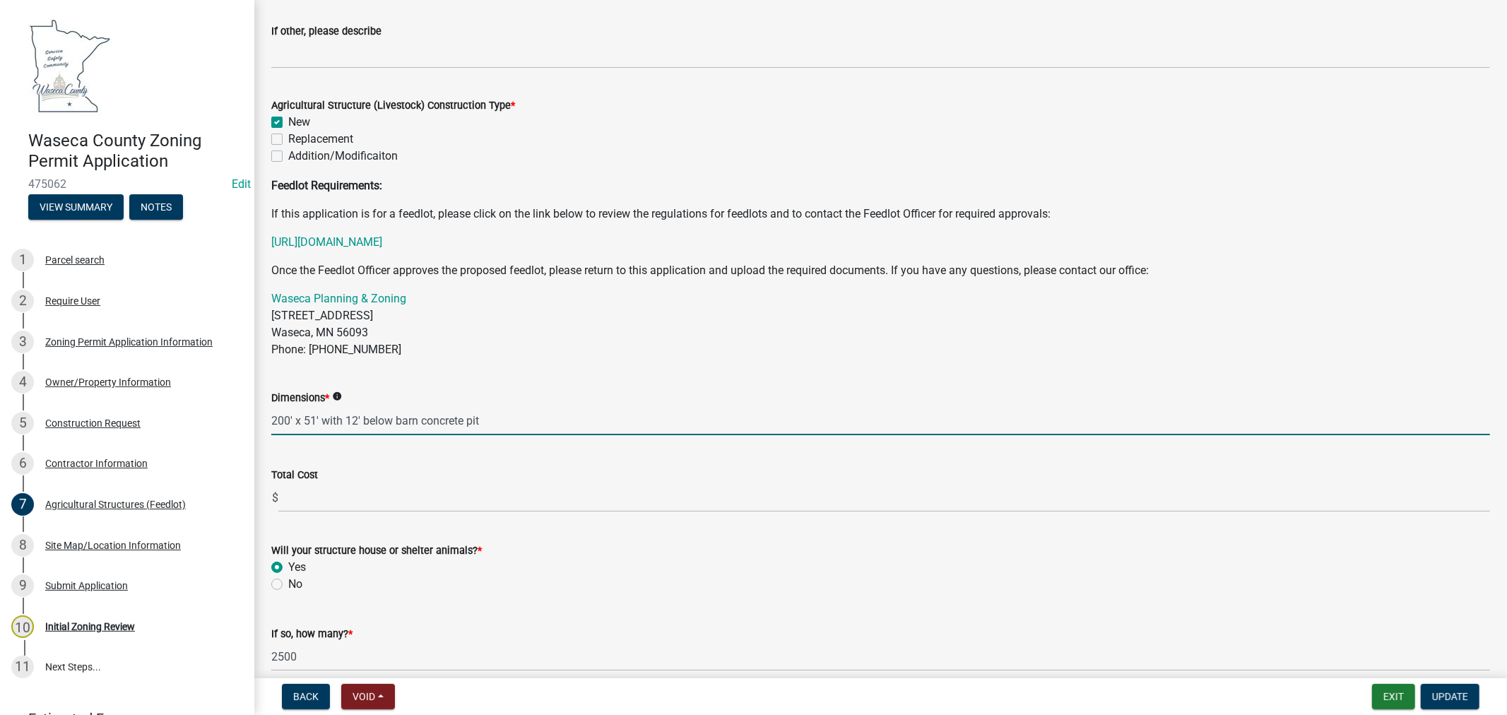
drag, startPoint x: 488, startPoint y: 417, endPoint x: 270, endPoint y: 422, distance: 218.4
click at [270, 422] on div "Dimensions * info 200' x 51' with 12' below barn concrete pit" at bounding box center [881, 403] width 1240 height 66
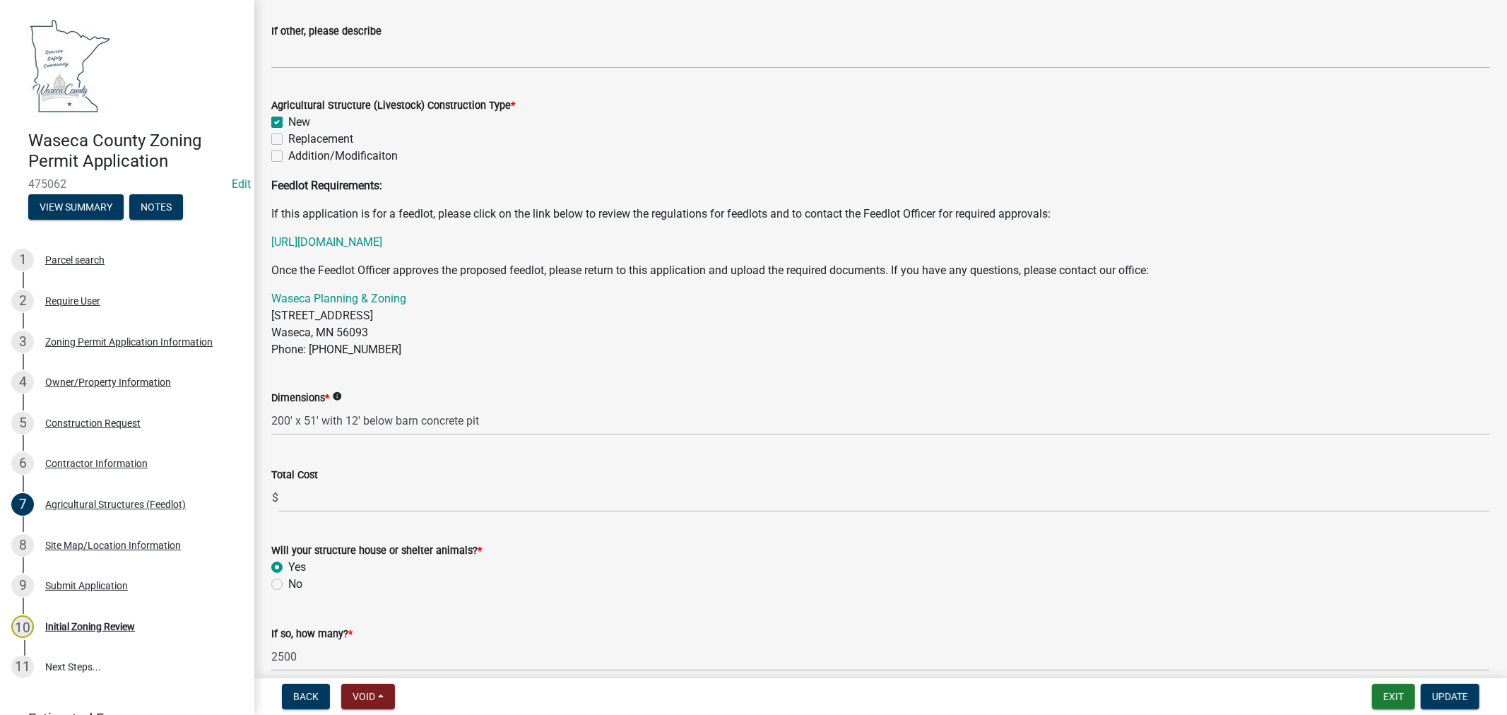
click at [669, 391] on div "Dimensions * info" at bounding box center [880, 397] width 1219 height 17
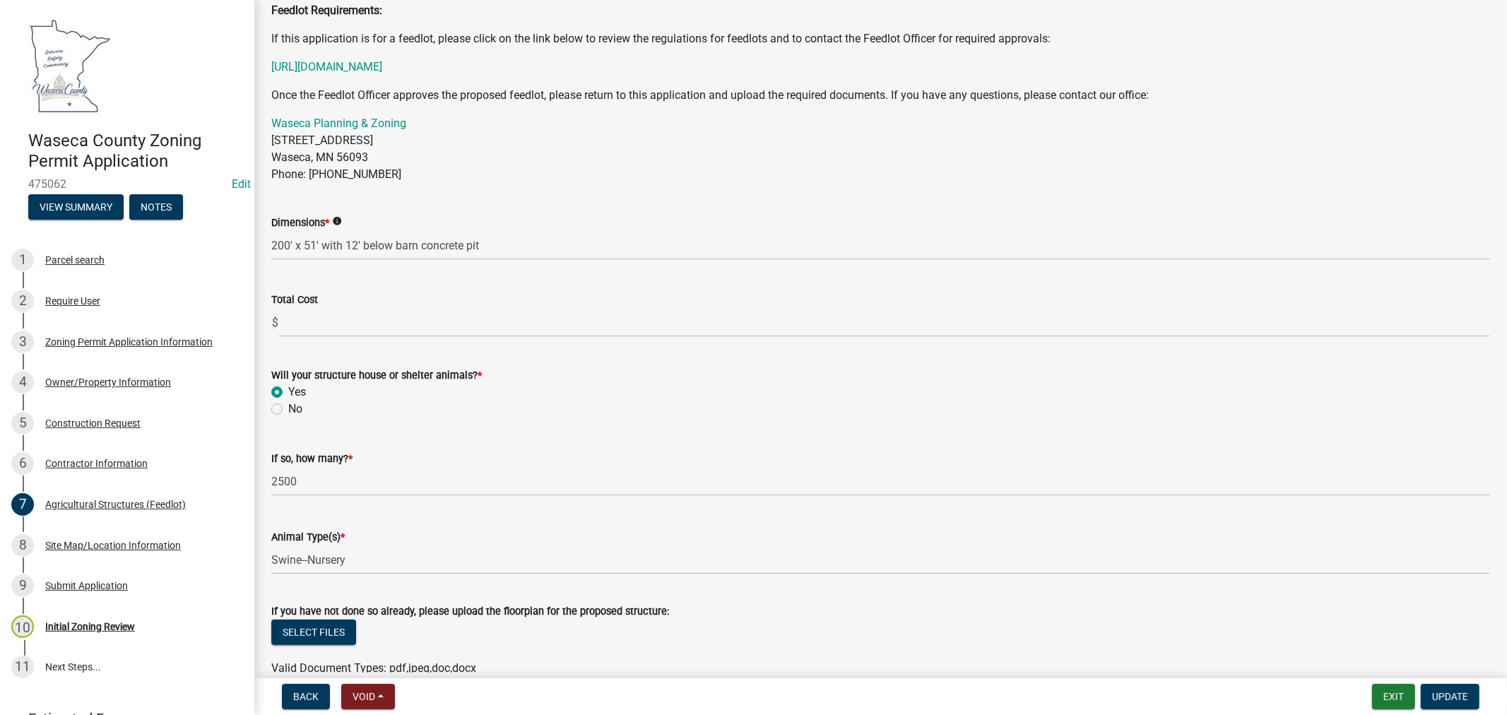
scroll to position [325, 0]
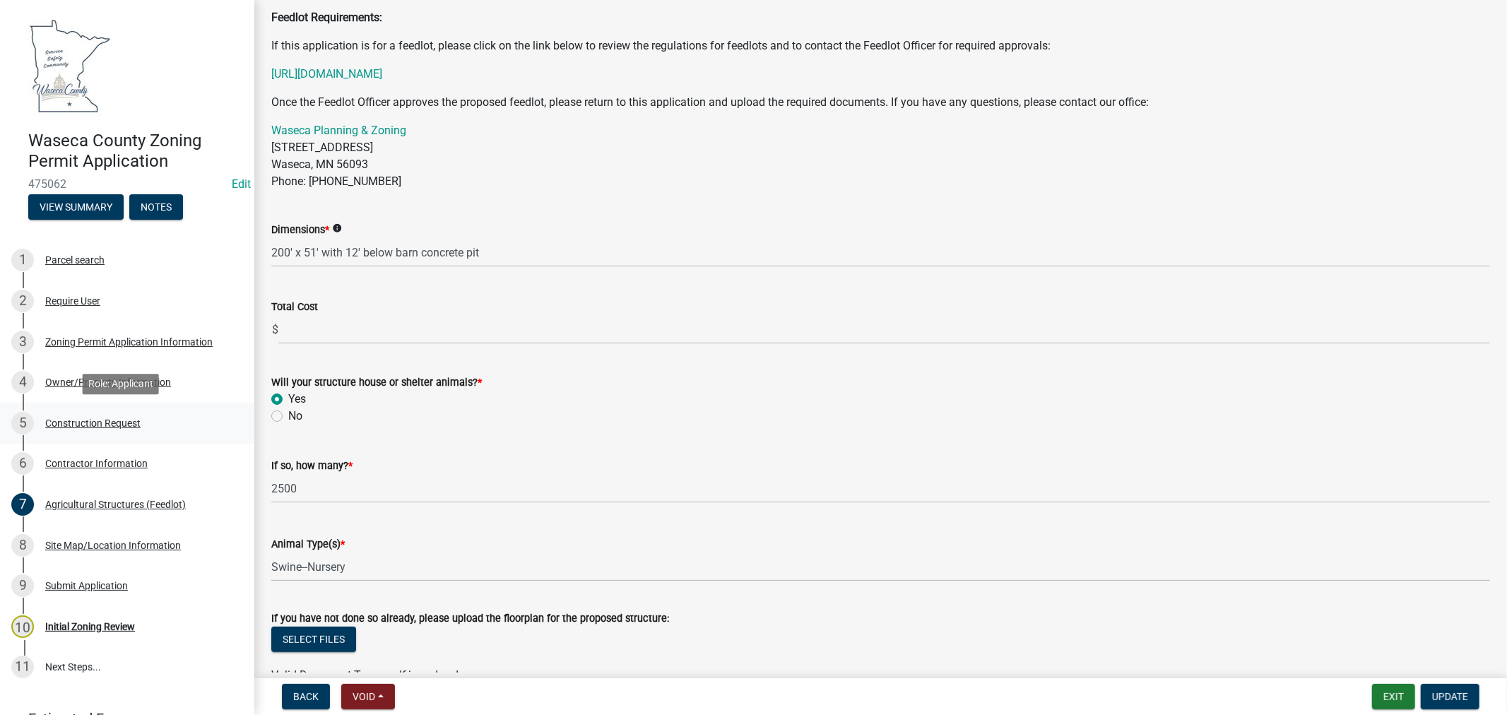
click at [121, 422] on div "Construction Request" at bounding box center [92, 423] width 95 height 10
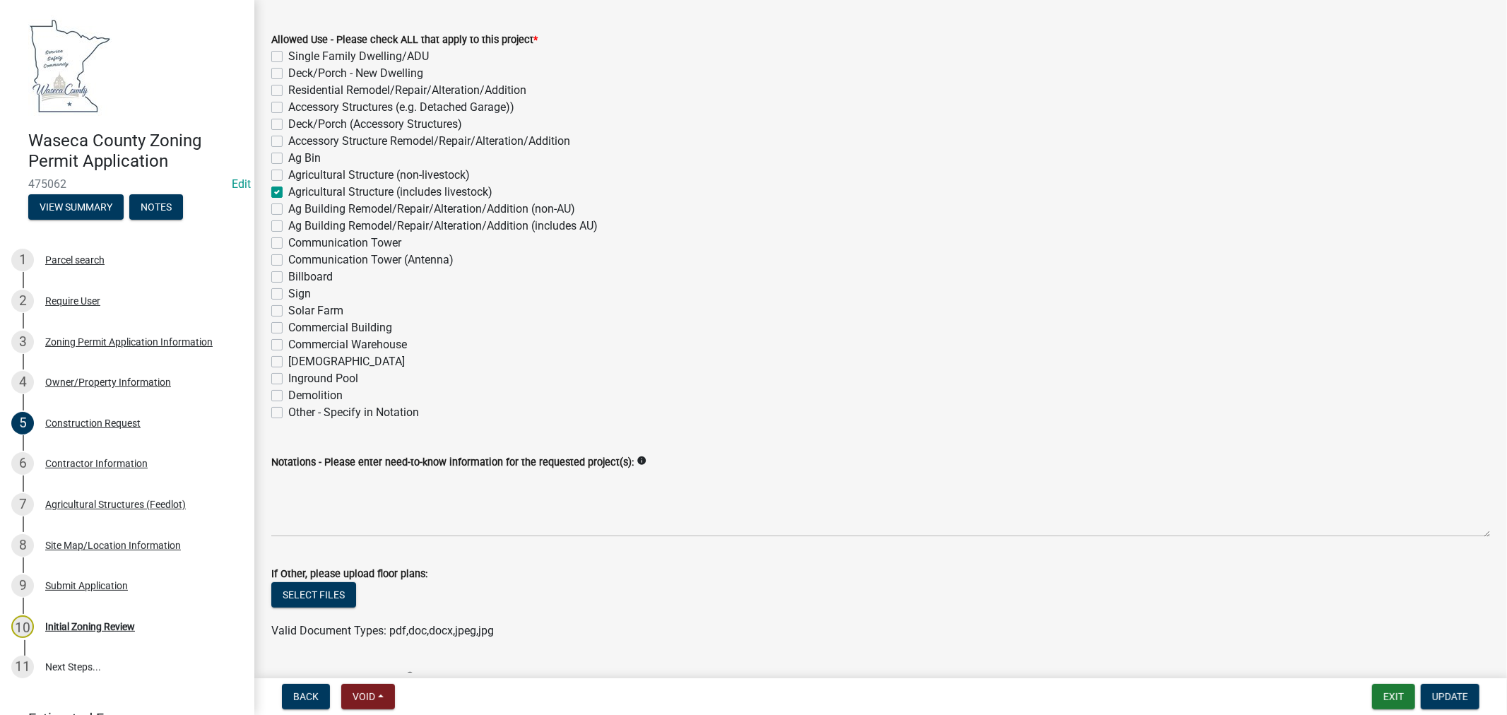
scroll to position [314, 0]
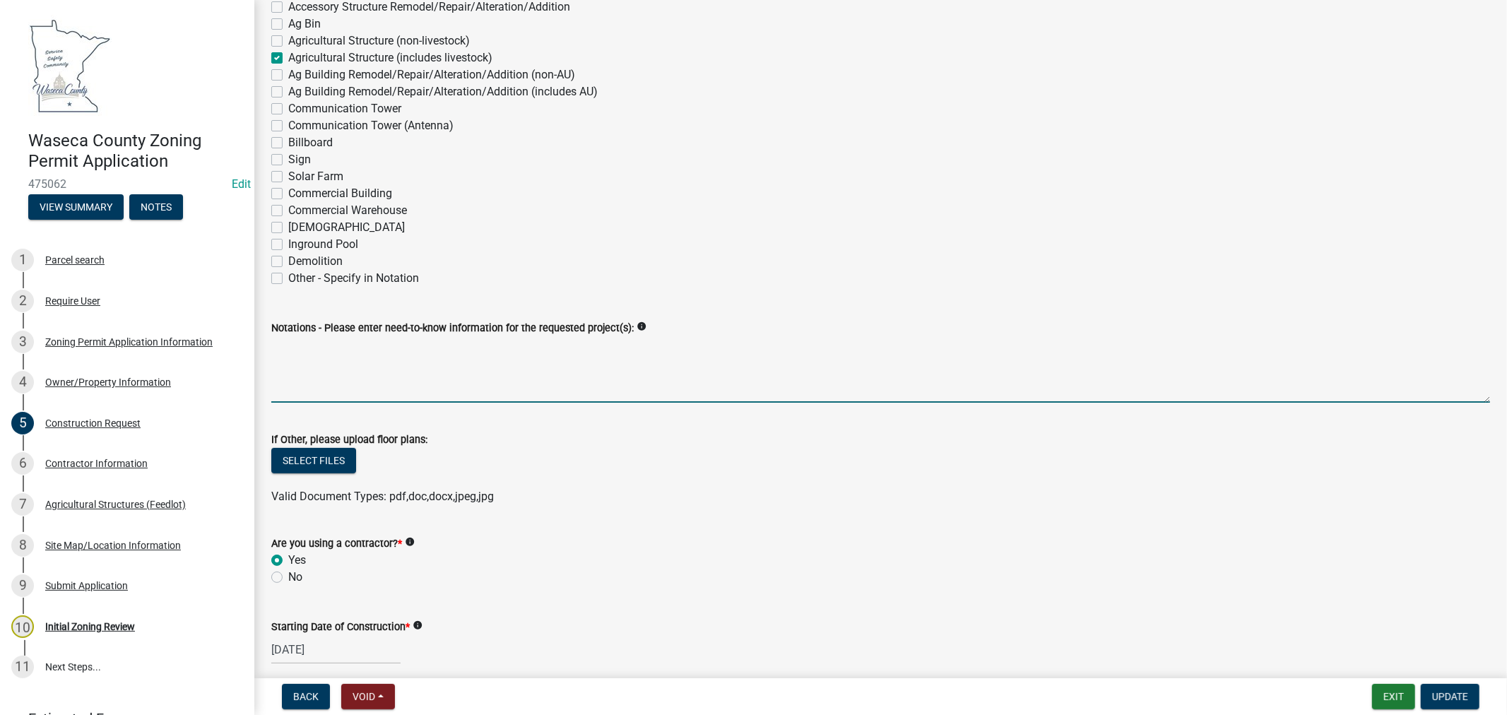
click at [335, 350] on textarea "Notations - Please enter need-to-know information for the requested project(s):" at bounding box center [880, 369] width 1219 height 66
paste textarea "200' x 51' with 12' below barn concrete pit"
type textarea "200' x 51' with 12' below barn concrete pit"
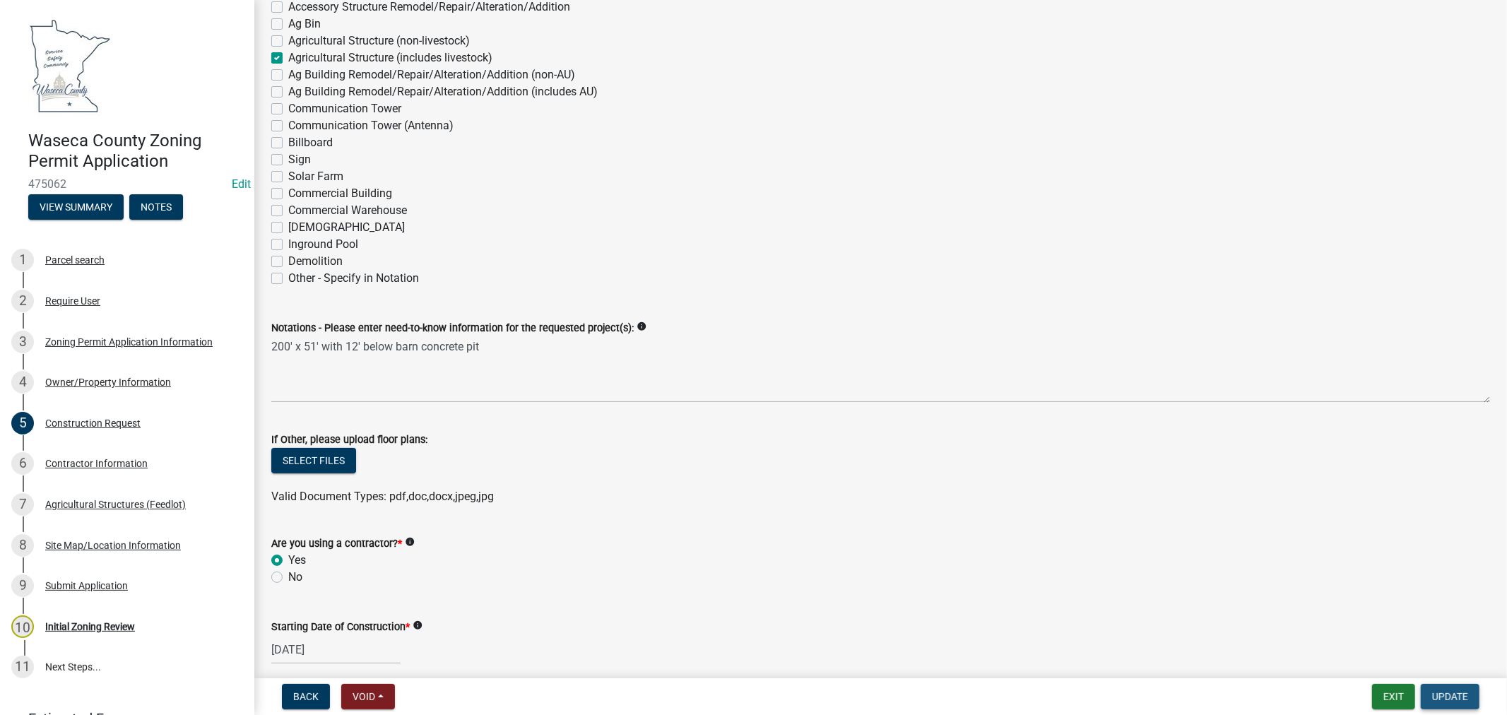
click at [1459, 695] on span "Update" at bounding box center [1450, 696] width 36 height 11
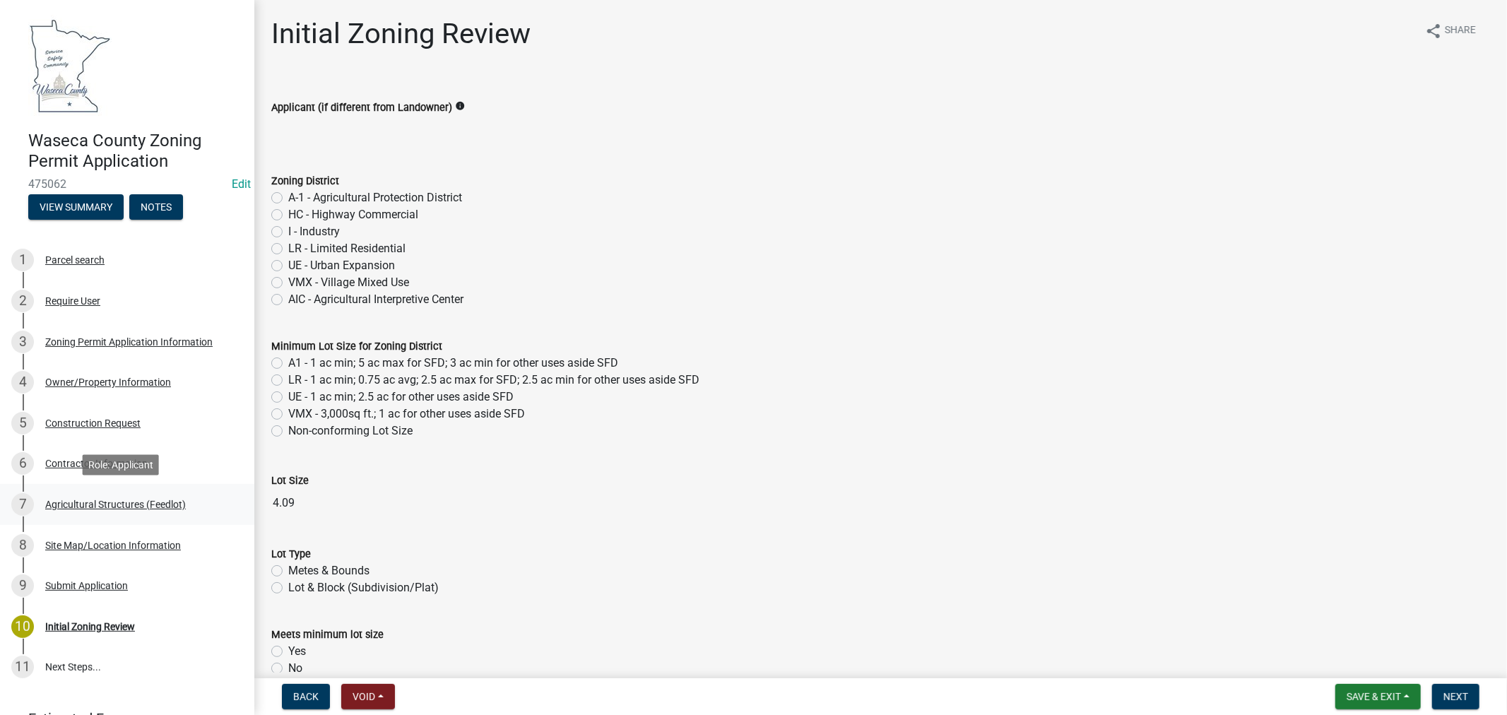
click at [112, 505] on div "Agricultural Structures (Feedlot)" at bounding box center [115, 505] width 141 height 10
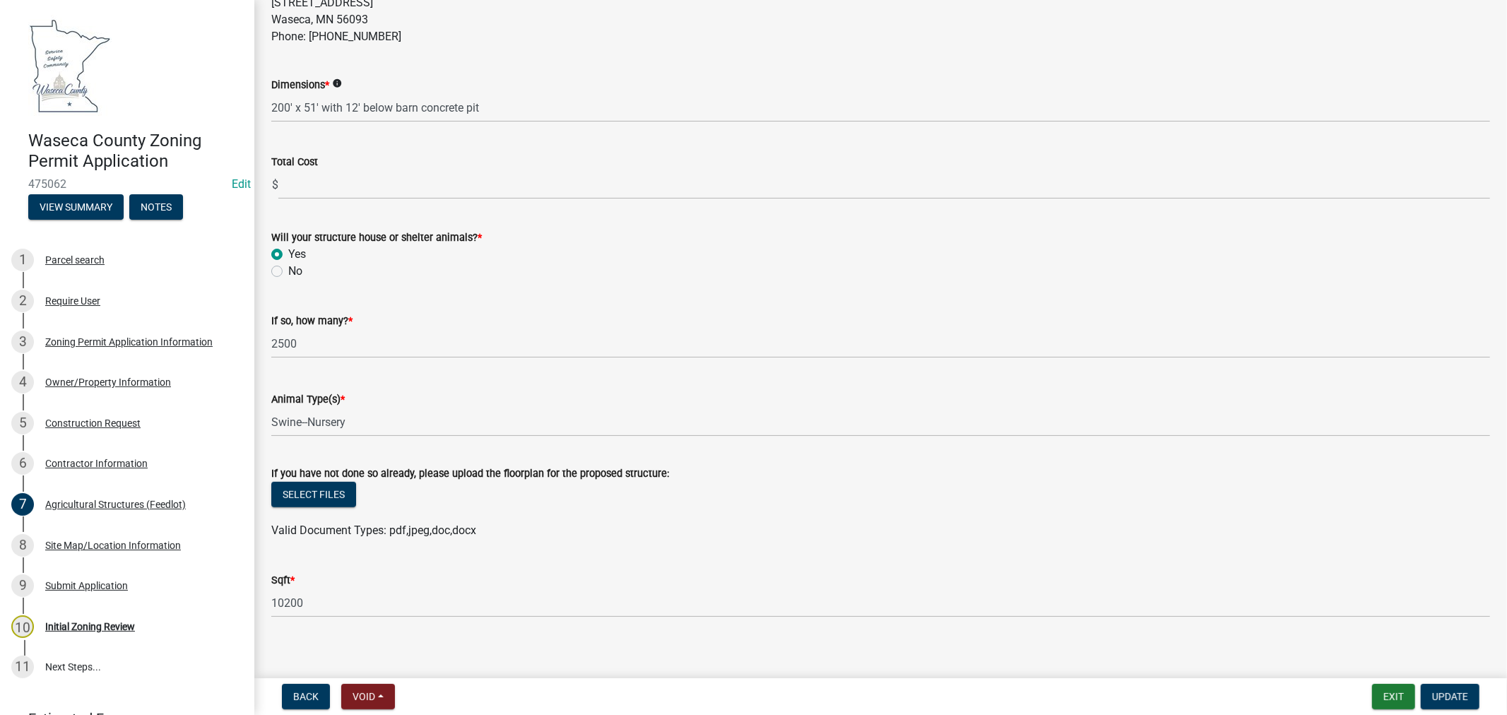
scroll to position [471, 0]
click at [71, 543] on div "Site Map/Location Information" at bounding box center [113, 546] width 136 height 10
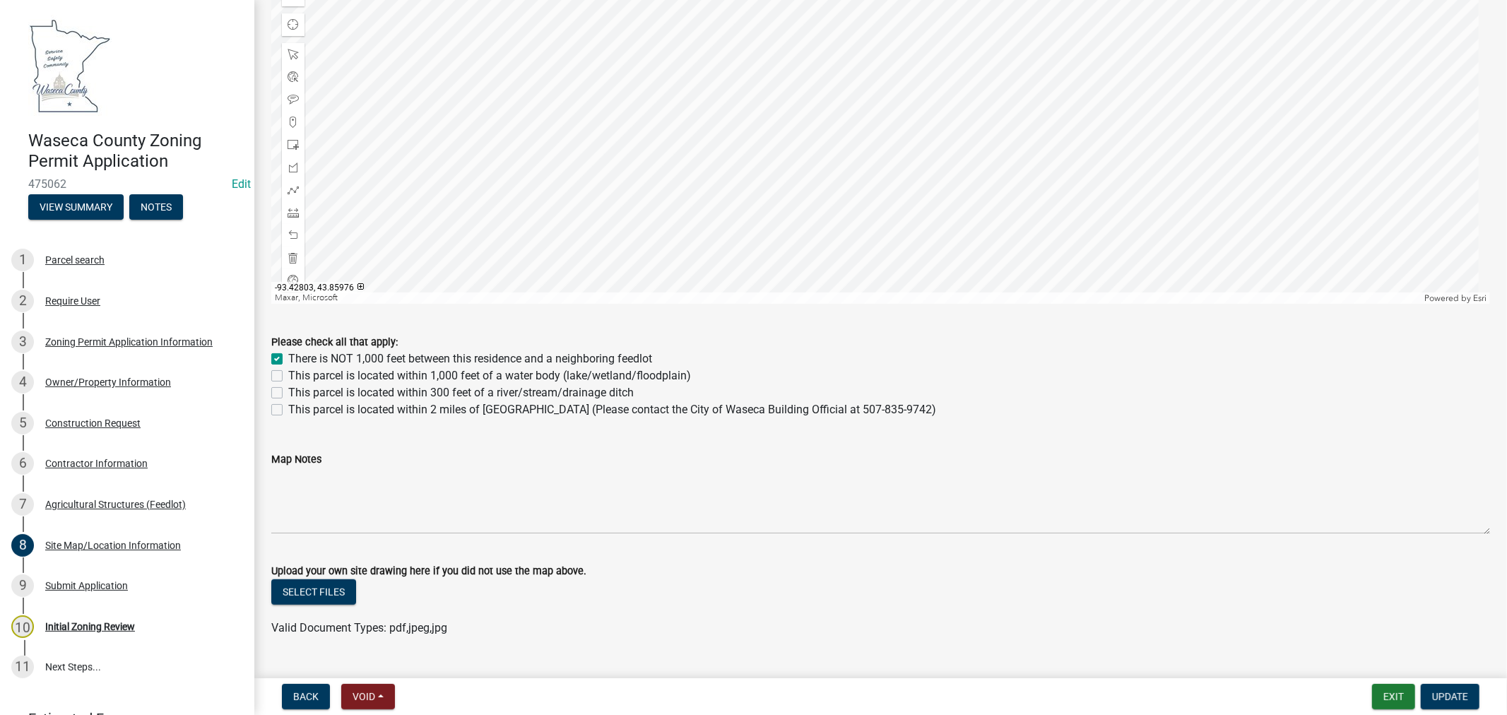
scroll to position [738, 0]
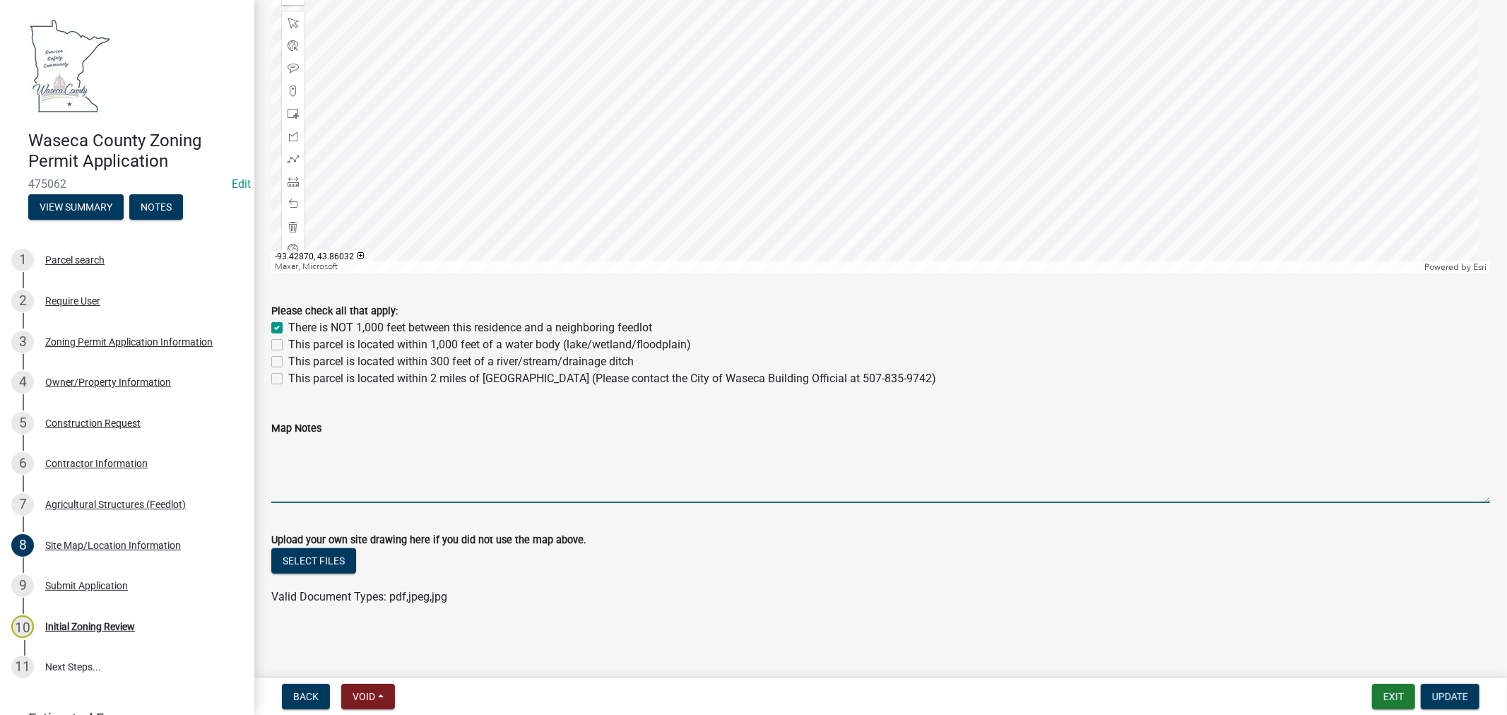
click at [377, 479] on textarea "Map Notes" at bounding box center [880, 470] width 1219 height 66
type textarea "Variance Doc# 340208"
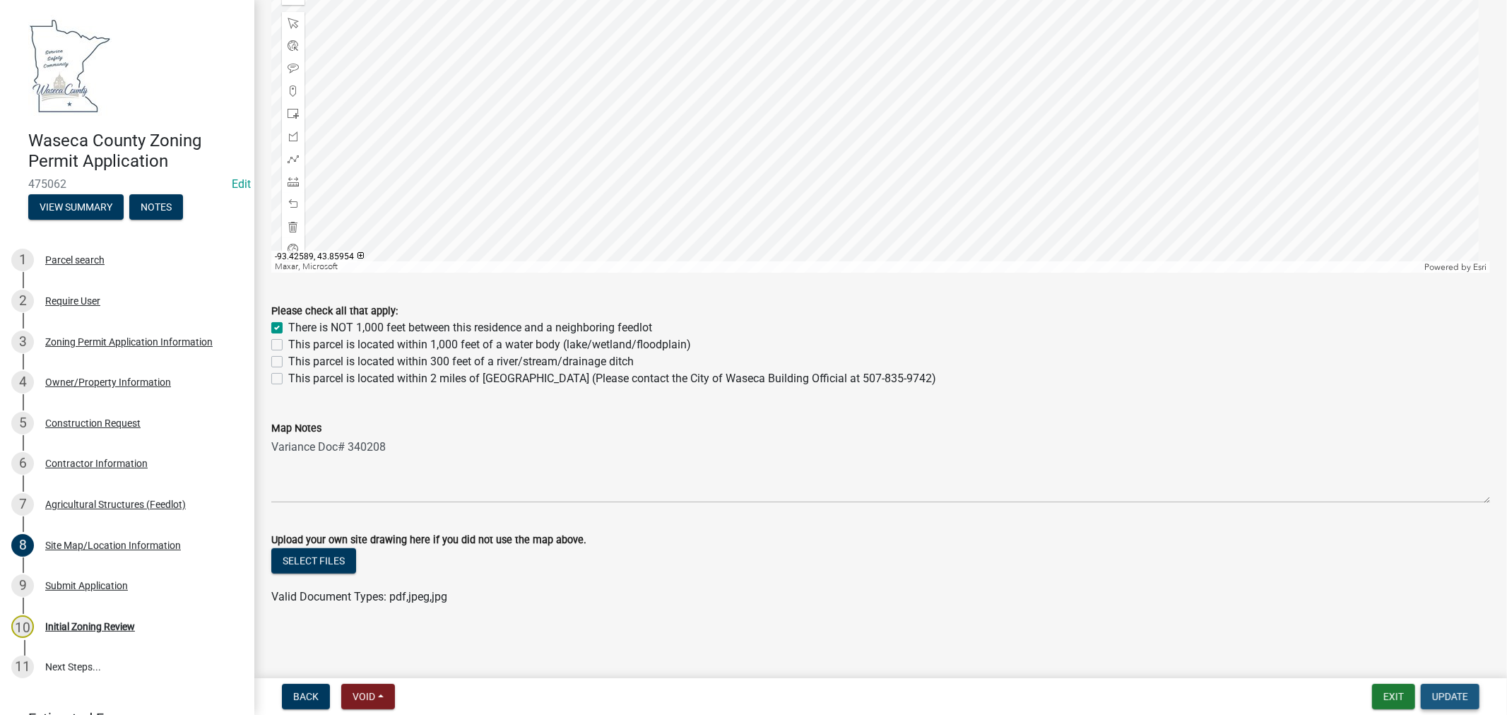
click at [1459, 695] on span "Update" at bounding box center [1450, 696] width 36 height 11
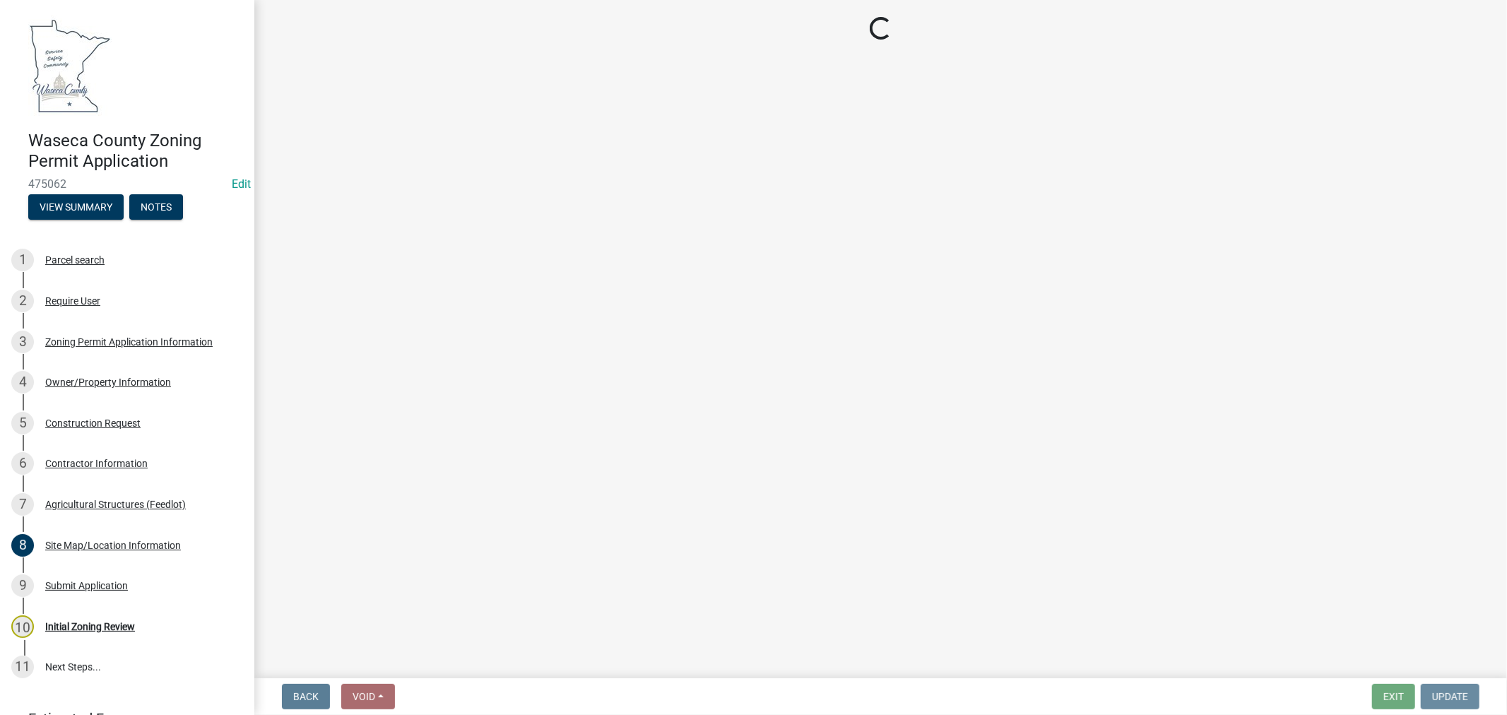
scroll to position [0, 0]
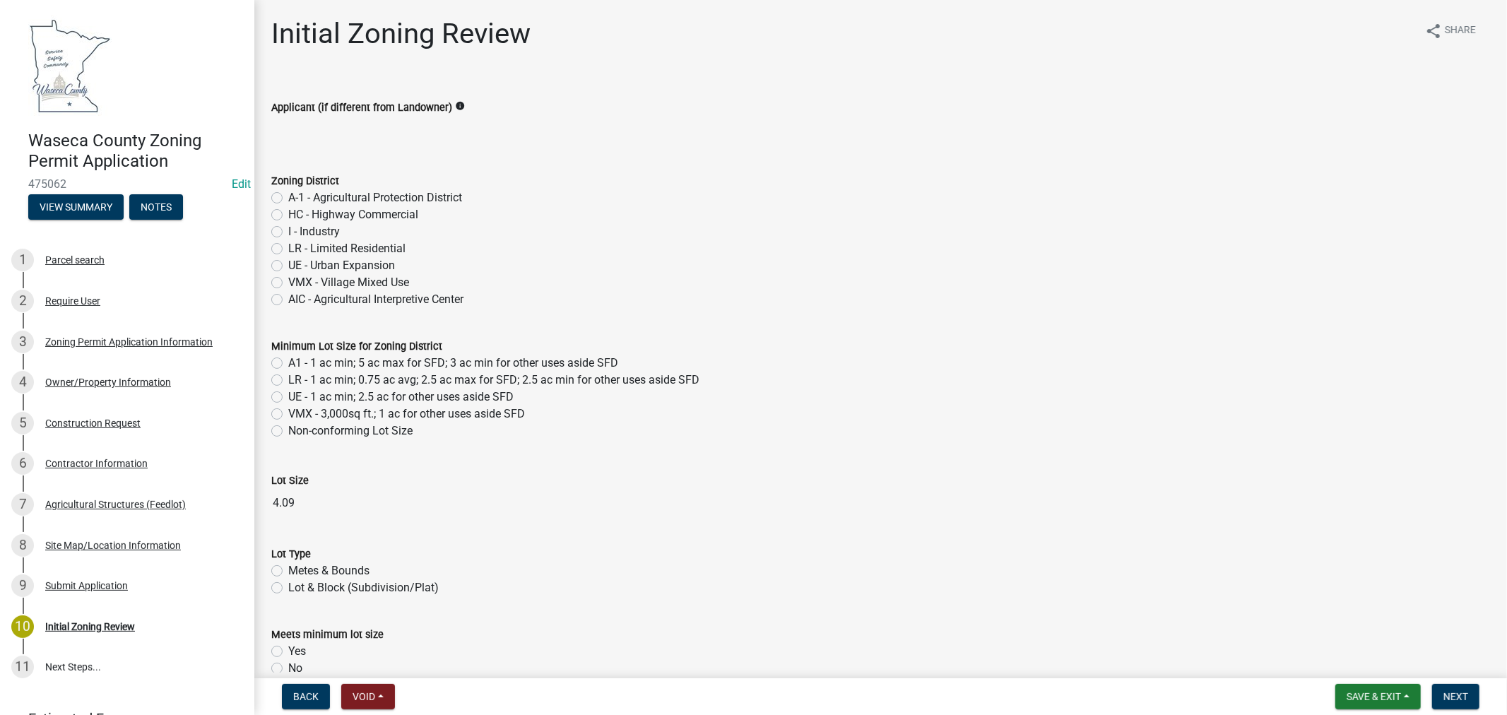
click at [288, 196] on label "A-1 - Agricultural Protection District" at bounding box center [375, 197] width 174 height 17
click at [288, 196] on input "A-1 - Agricultural Protection District" at bounding box center [292, 193] width 9 height 9
radio input "true"
click at [288, 363] on label "A1 - 1 ac min; 5 ac max for SFD; 3 ac min for other uses aside SFD" at bounding box center [453, 363] width 330 height 17
click at [288, 363] on input "A1 - 1 ac min; 5 ac max for SFD; 3 ac min for other uses aside SFD" at bounding box center [292, 359] width 9 height 9
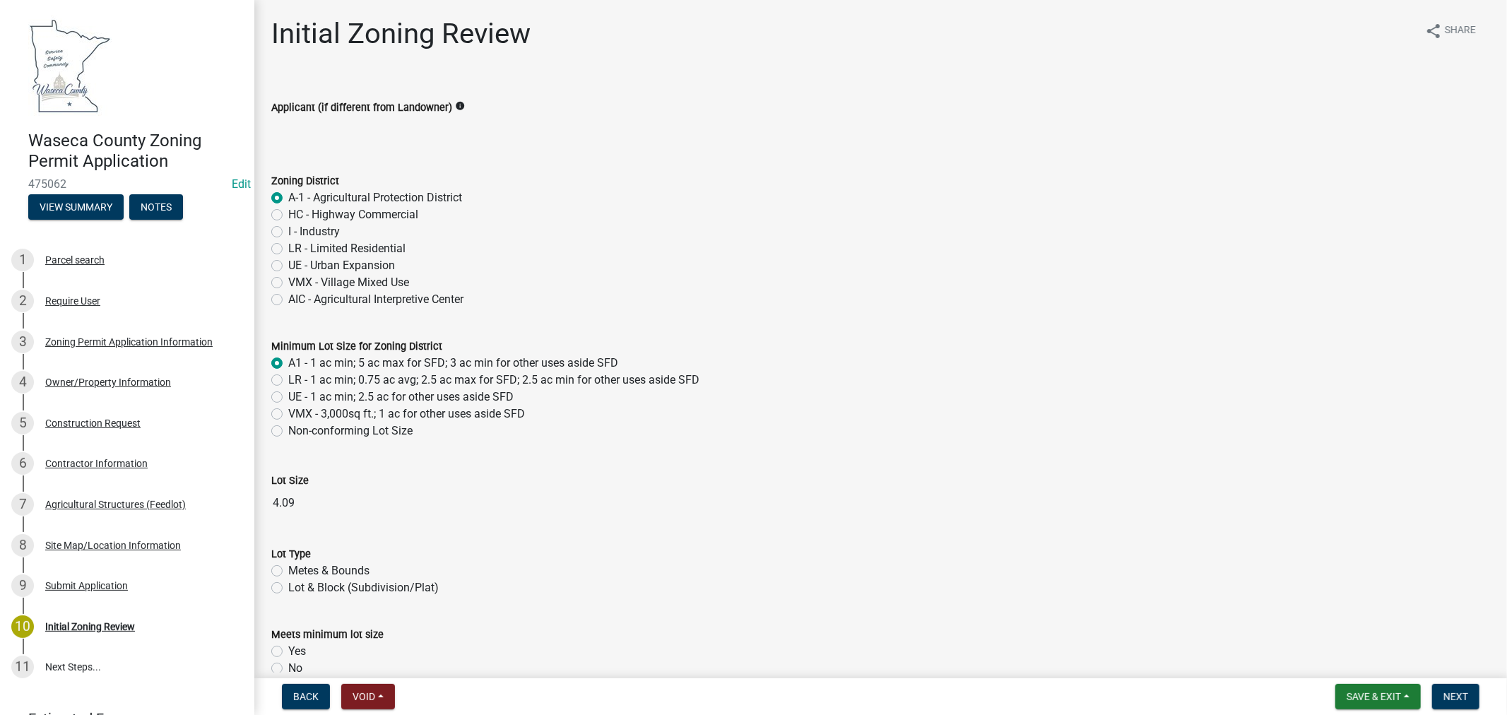
radio input "true"
click at [288, 571] on label "Metes & Bounds" at bounding box center [328, 571] width 81 height 17
click at [288, 571] on input "Metes & Bounds" at bounding box center [292, 567] width 9 height 9
radio input "true"
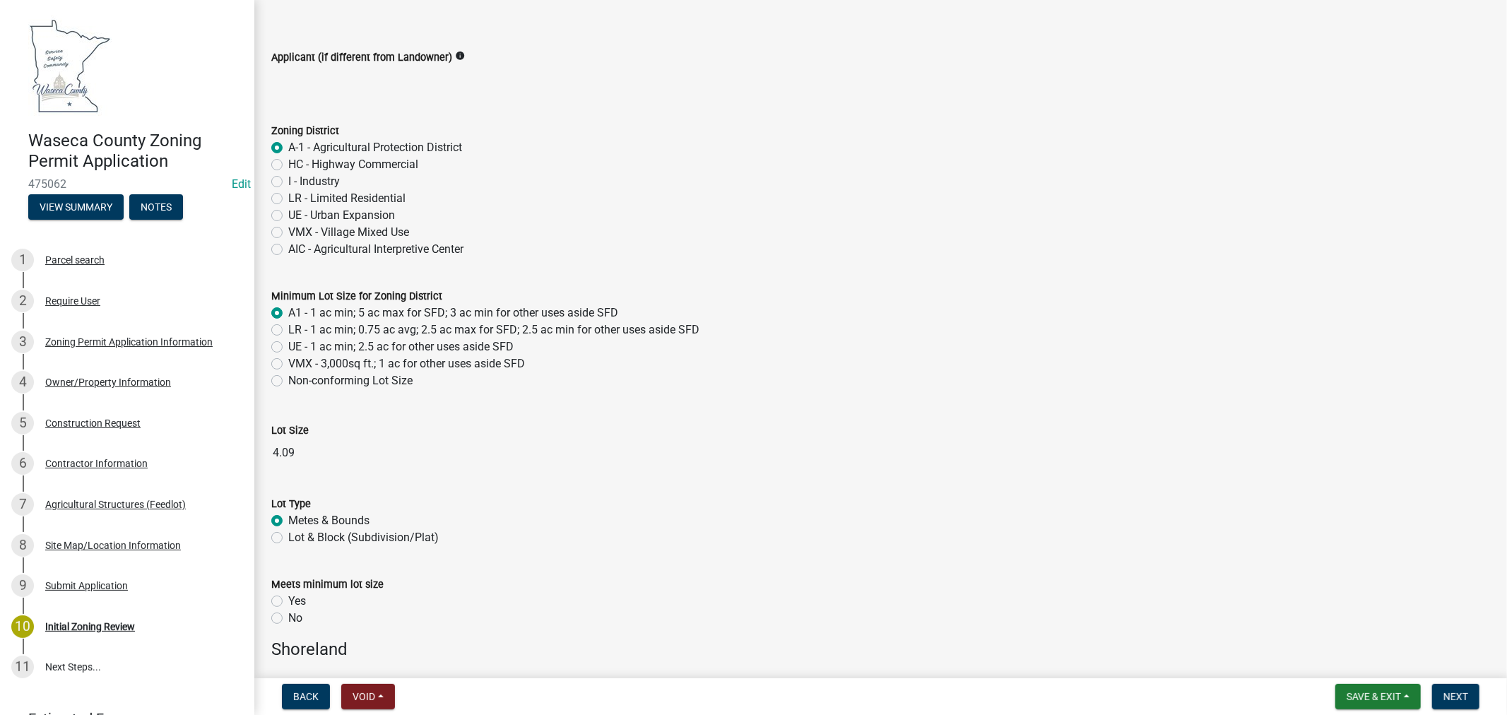
scroll to position [78, 0]
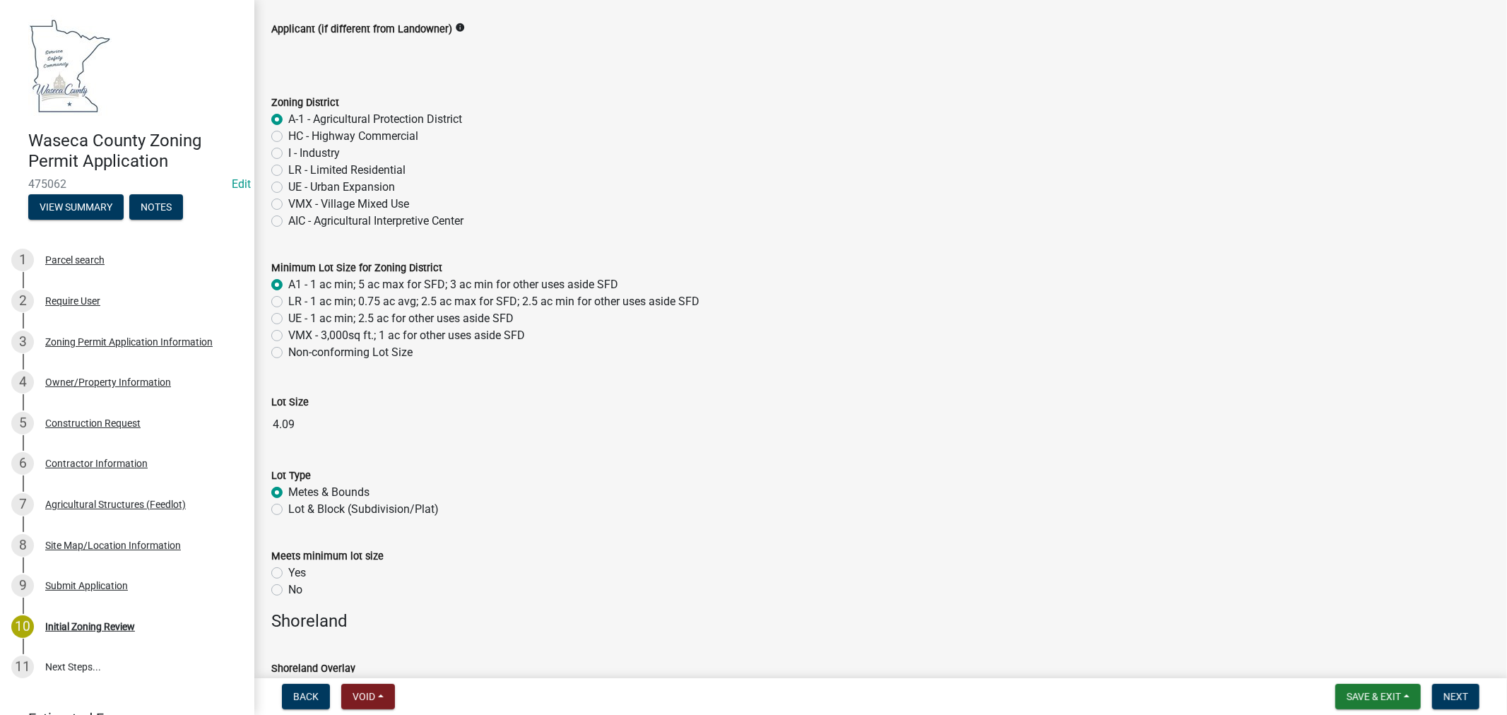
click at [288, 569] on label "Yes" at bounding box center [297, 573] width 18 height 17
click at [288, 569] on input "Yes" at bounding box center [292, 569] width 9 height 9
radio input "true"
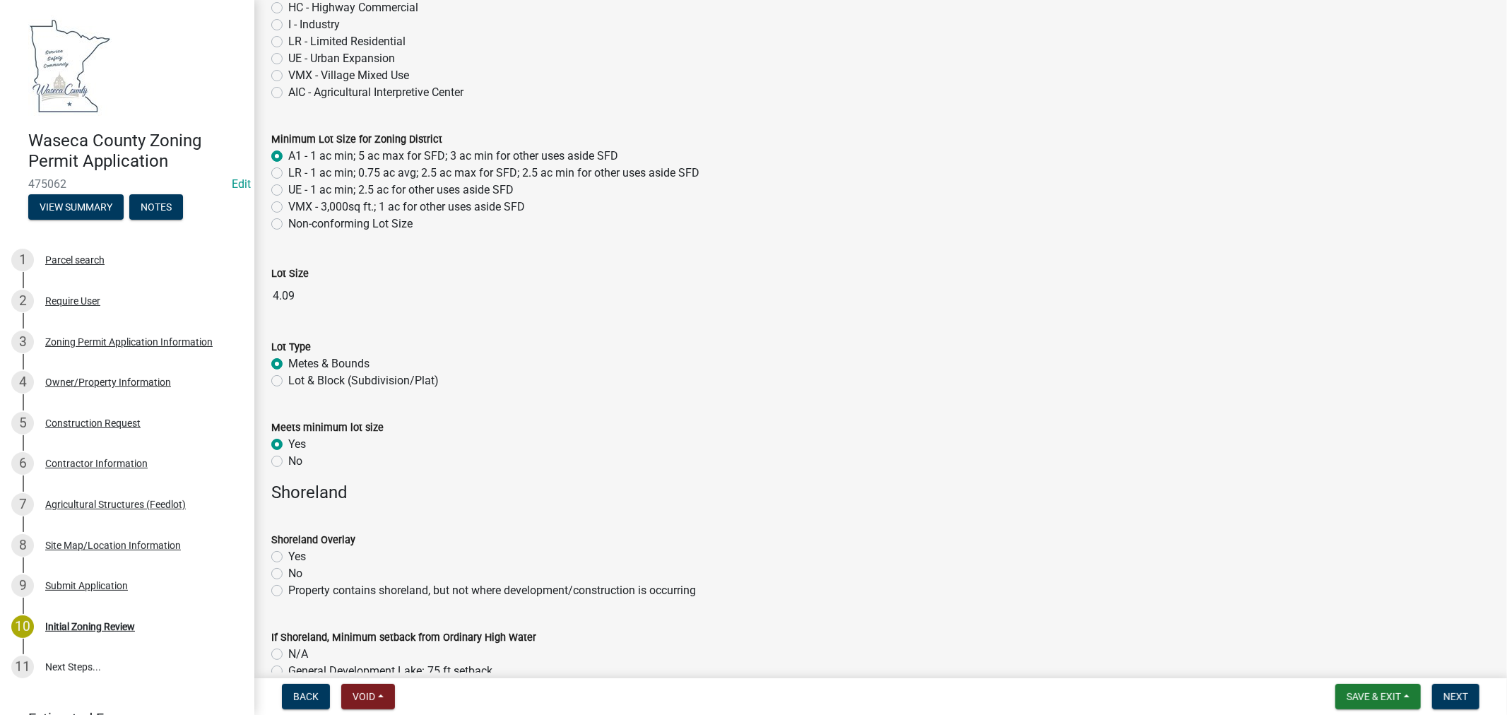
scroll to position [235, 0]
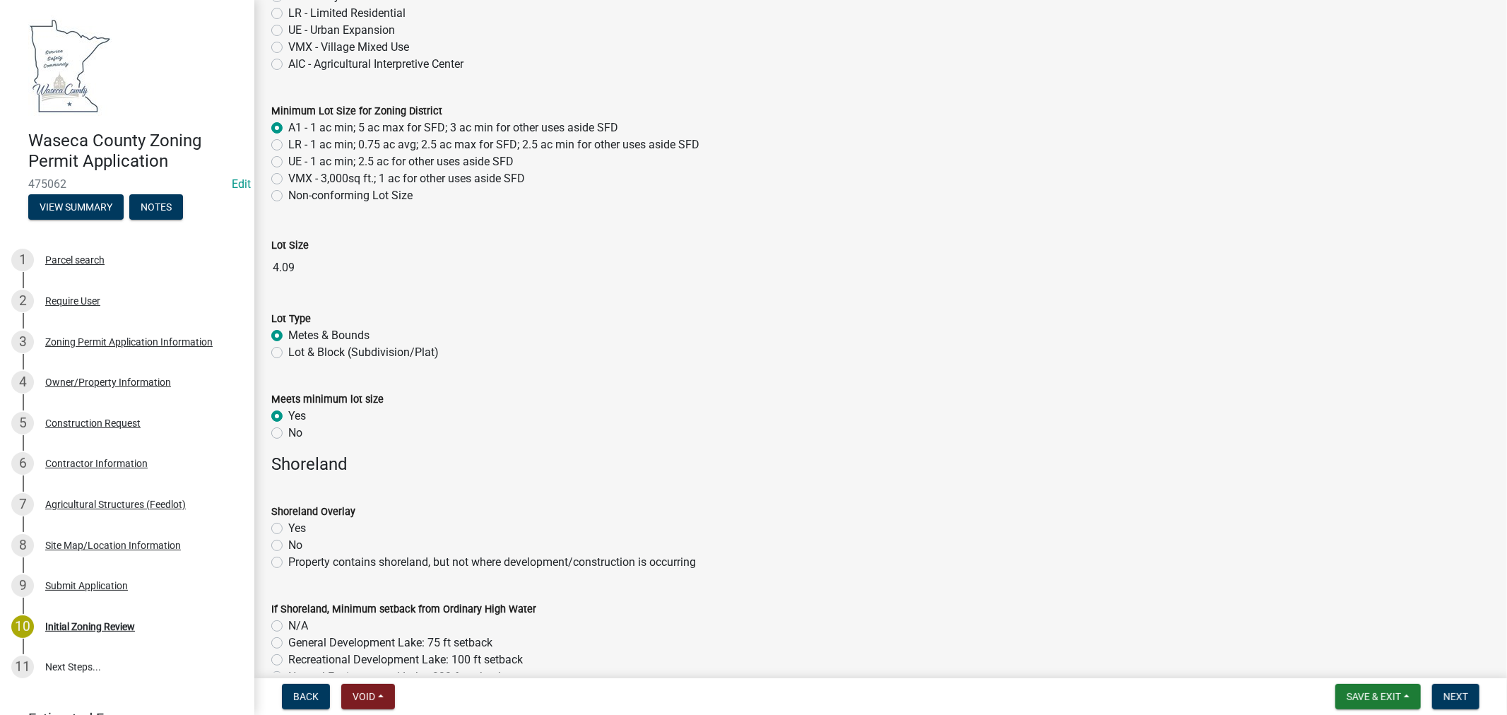
click at [288, 546] on label "No" at bounding box center [295, 545] width 14 height 17
click at [288, 546] on input "No" at bounding box center [292, 541] width 9 height 9
radio input "true"
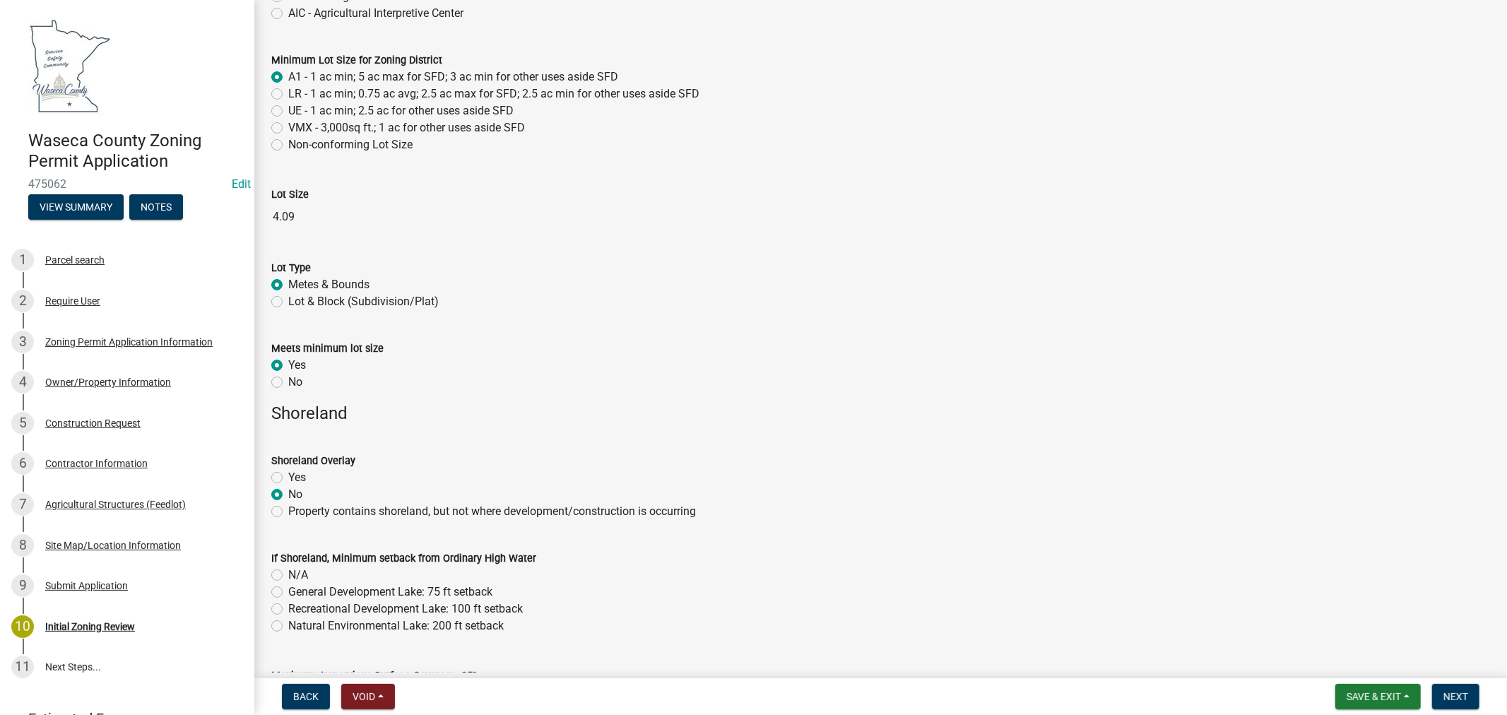
scroll to position [314, 0]
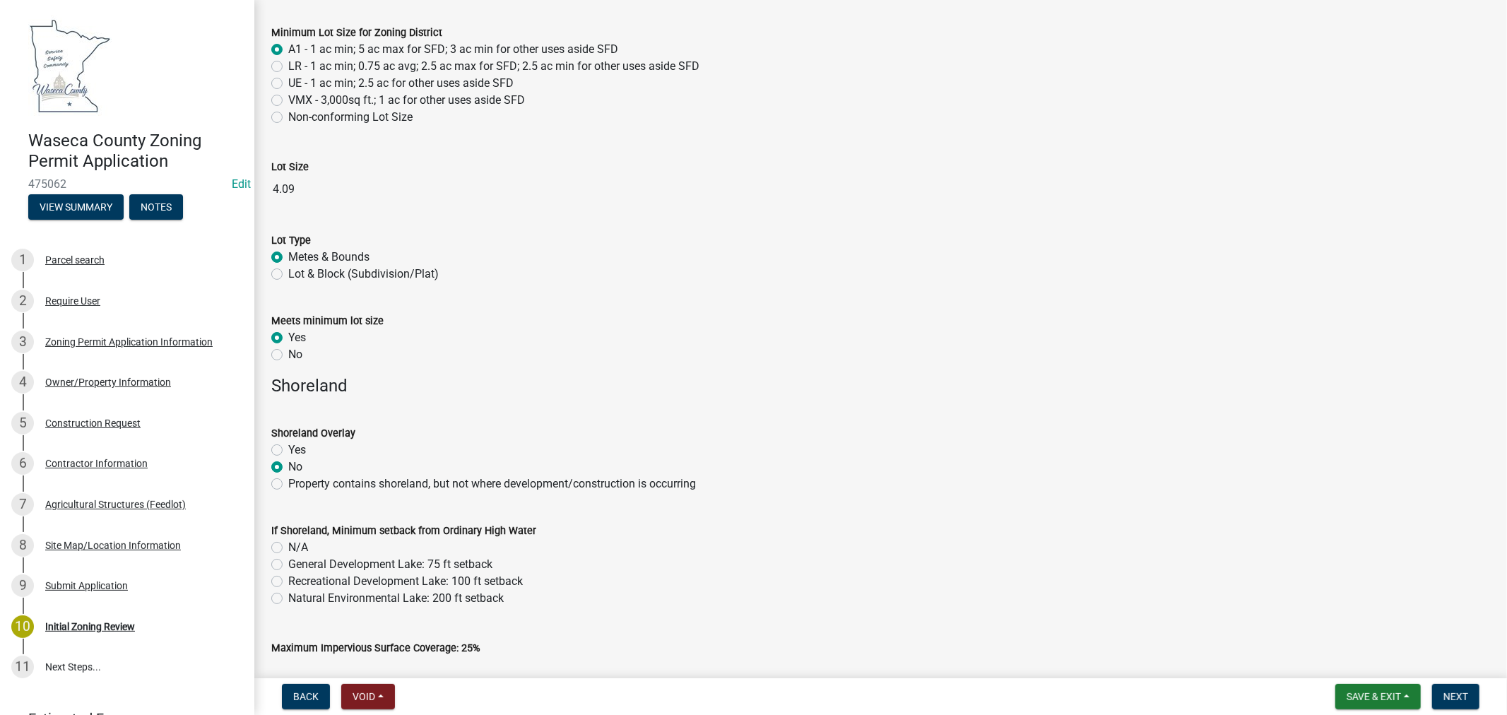
click at [288, 546] on label "N/A" at bounding box center [298, 547] width 20 height 17
click at [288, 546] on input "N/A" at bounding box center [292, 543] width 9 height 9
radio input "true"
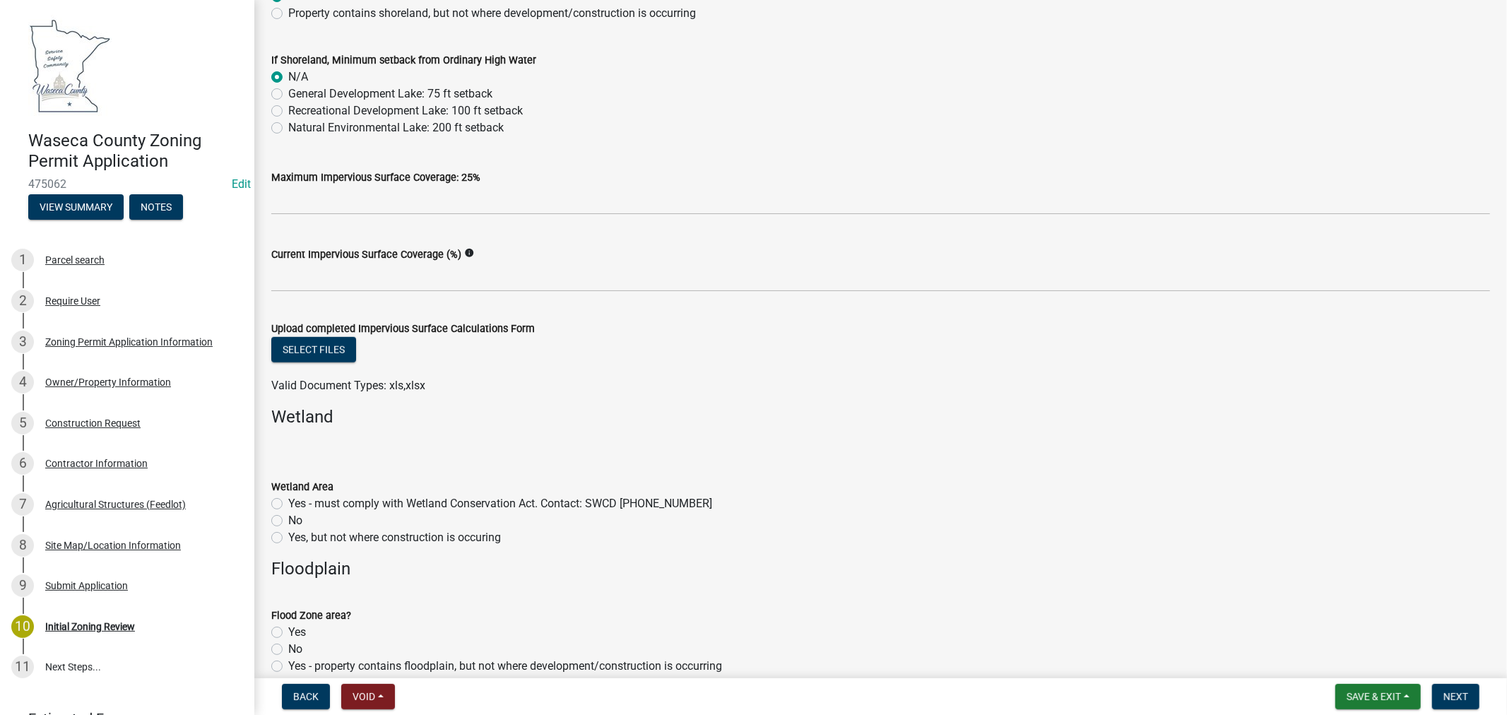
scroll to position [785, 0]
click at [288, 517] on label "No" at bounding box center [295, 520] width 14 height 17
click at [288, 517] on input "No" at bounding box center [292, 516] width 9 height 9
radio input "true"
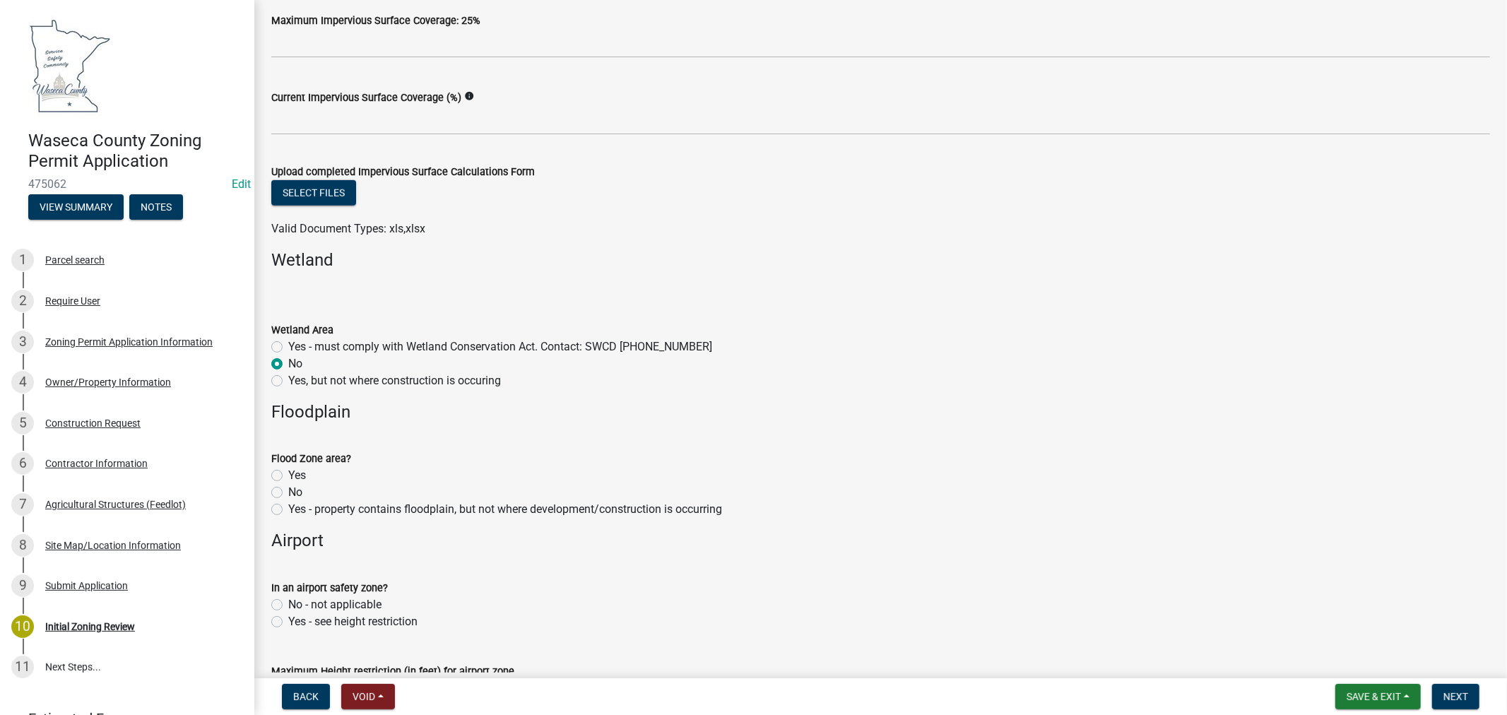
scroll to position [942, 0]
click at [288, 490] on label "No" at bounding box center [295, 491] width 14 height 17
click at [288, 490] on input "No" at bounding box center [292, 487] width 9 height 9
radio input "true"
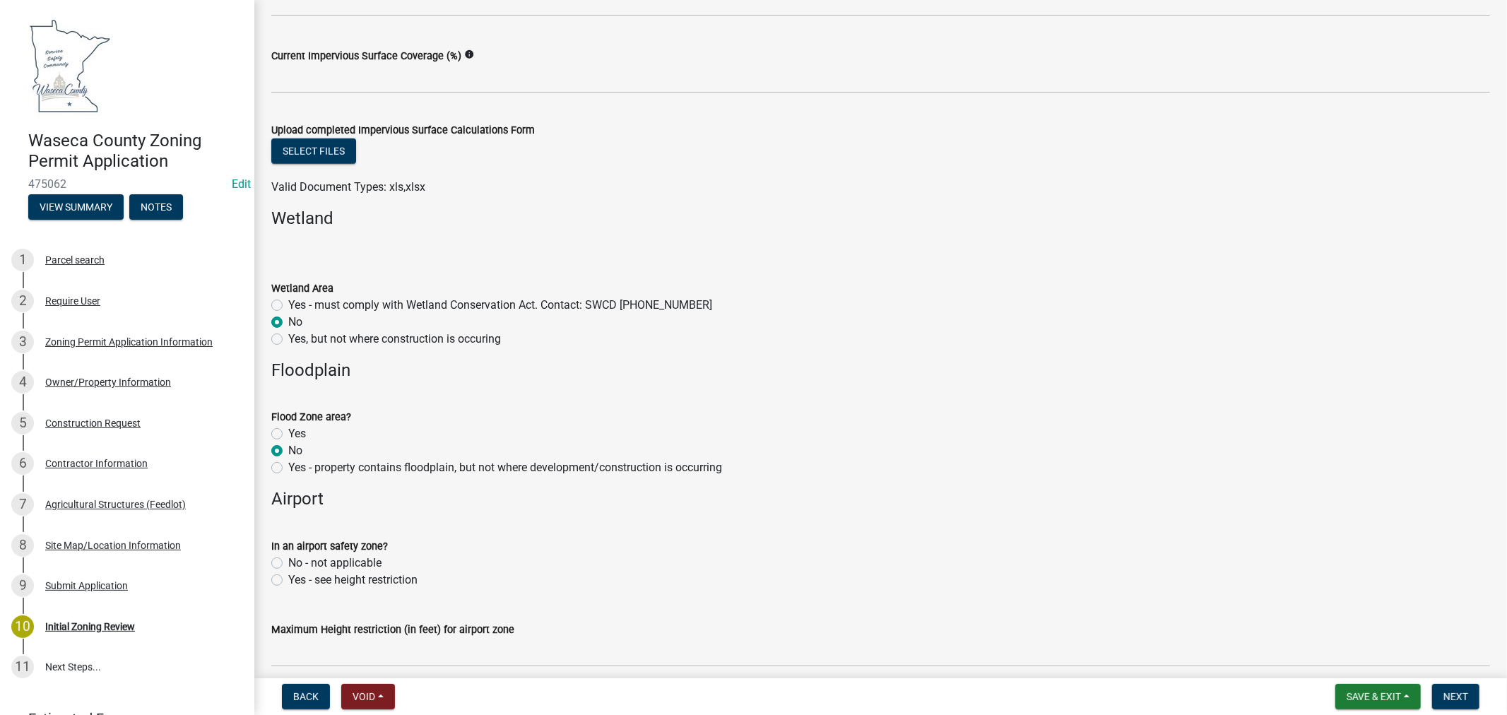
scroll to position [1020, 0]
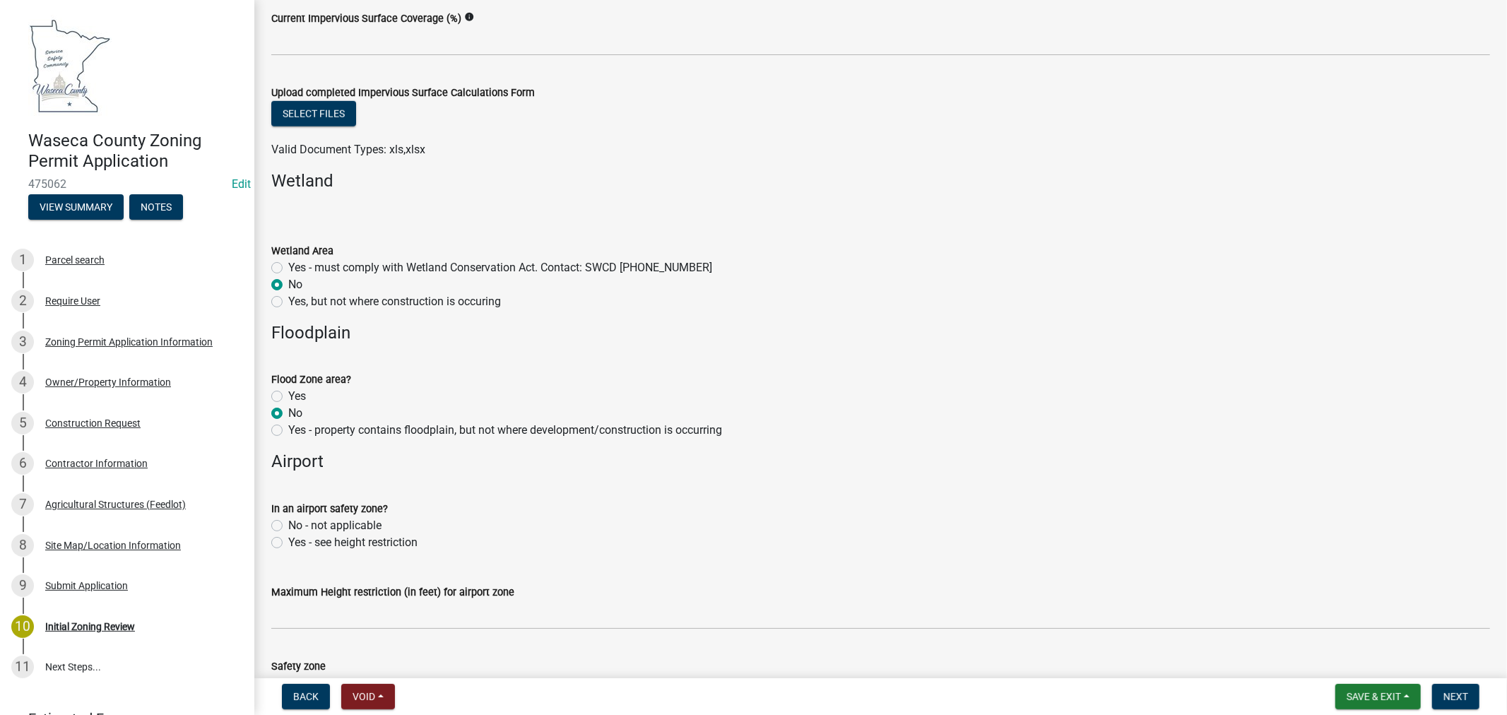
click at [288, 525] on label "No - not applicable" at bounding box center [334, 525] width 93 height 17
click at [288, 525] on input "No - not applicable" at bounding box center [292, 521] width 9 height 9
radio input "true"
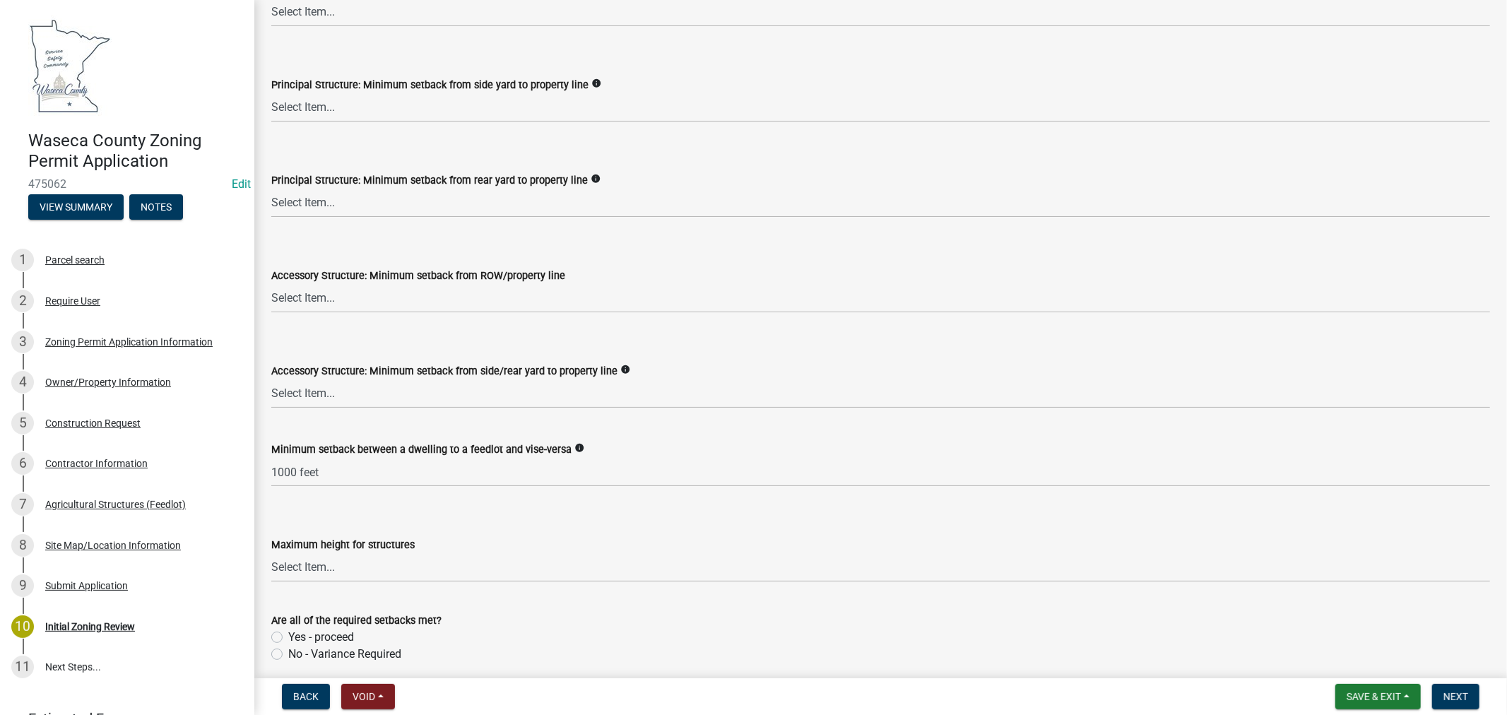
scroll to position [2199, 0]
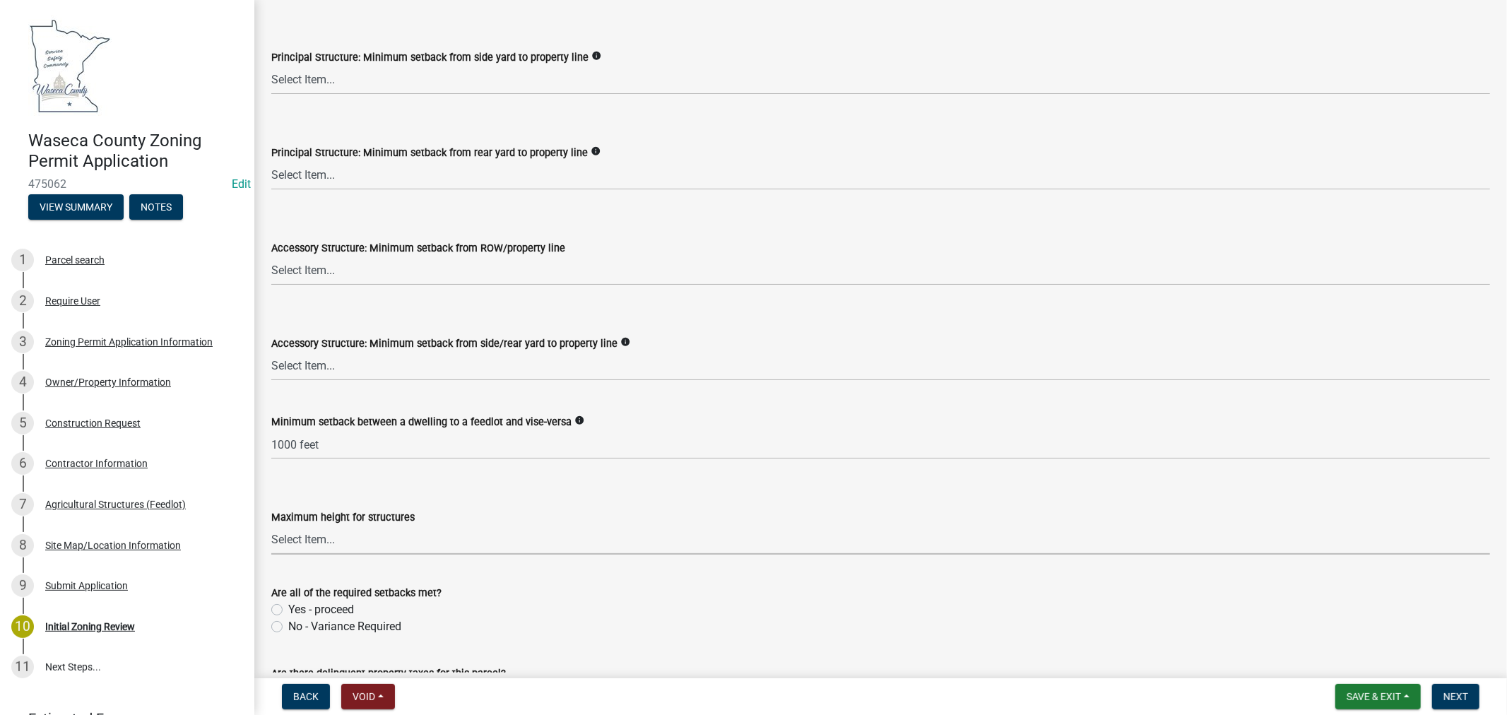
click at [313, 534] on select "Select Item... 35 feet 70 feet" at bounding box center [880, 540] width 1219 height 29
click at [271, 526] on select "Select Item... 35 feet 70 feet" at bounding box center [880, 540] width 1219 height 29
select select "f85b0be6-0ba0-4e52-abd8-9a831d915a76"
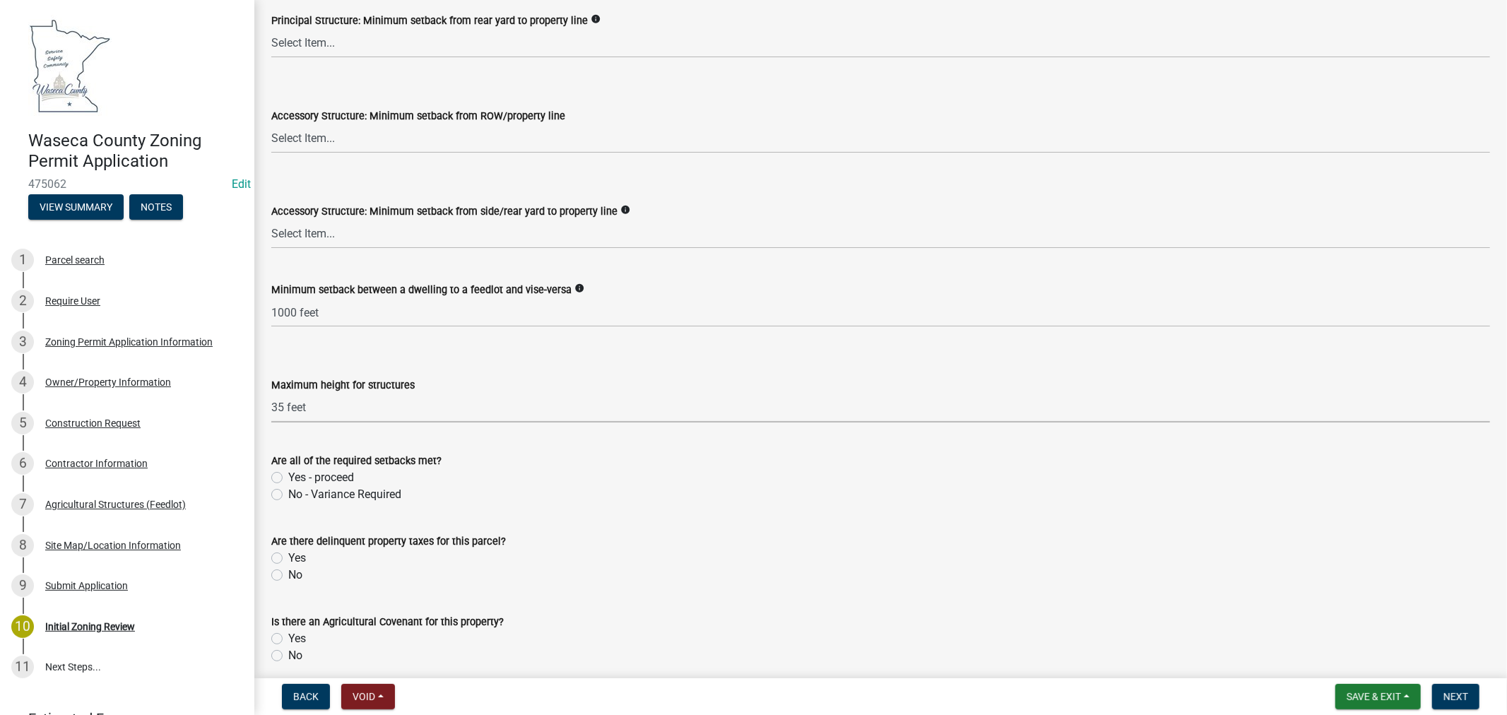
scroll to position [2355, 0]
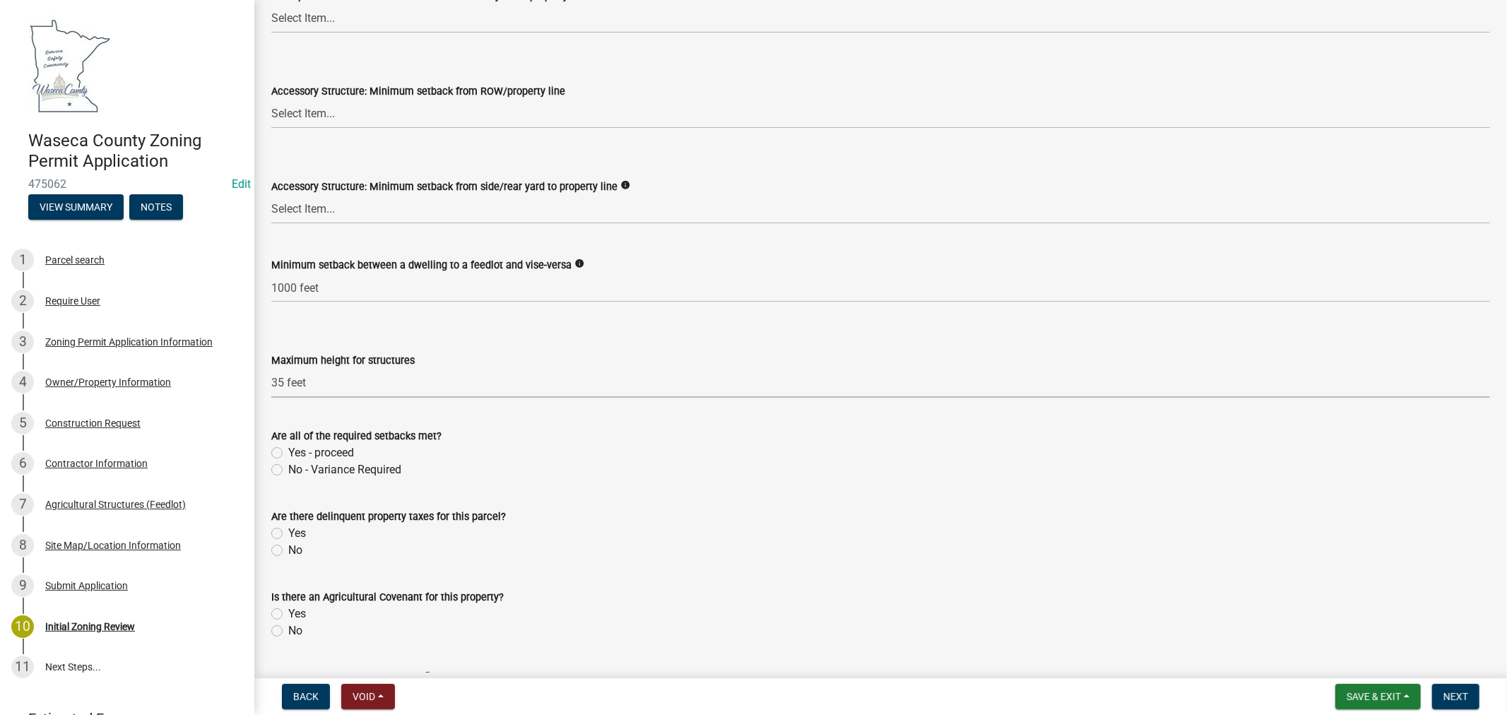
click at [273, 526] on div "Yes" at bounding box center [880, 533] width 1219 height 17
click at [288, 533] on label "Yes" at bounding box center [297, 533] width 18 height 17
click at [288, 533] on input "Yes" at bounding box center [292, 529] width 9 height 9
radio input "true"
click at [1355, 698] on span "Save & Exit" at bounding box center [1374, 696] width 54 height 11
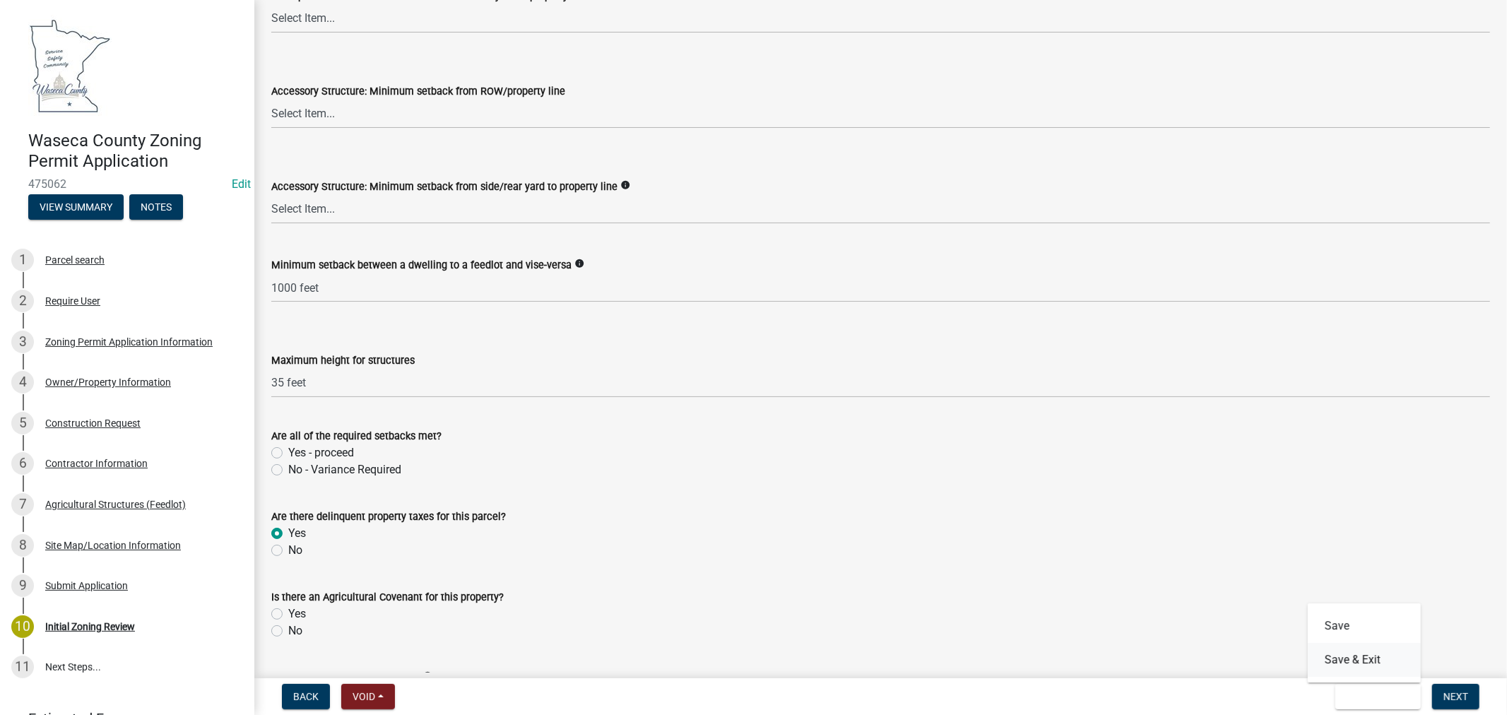
drag, startPoint x: 1358, startPoint y: 660, endPoint x: 1457, endPoint y: 638, distance: 100.6
click at [1358, 660] on button "Save & Exit" at bounding box center [1364, 660] width 113 height 34
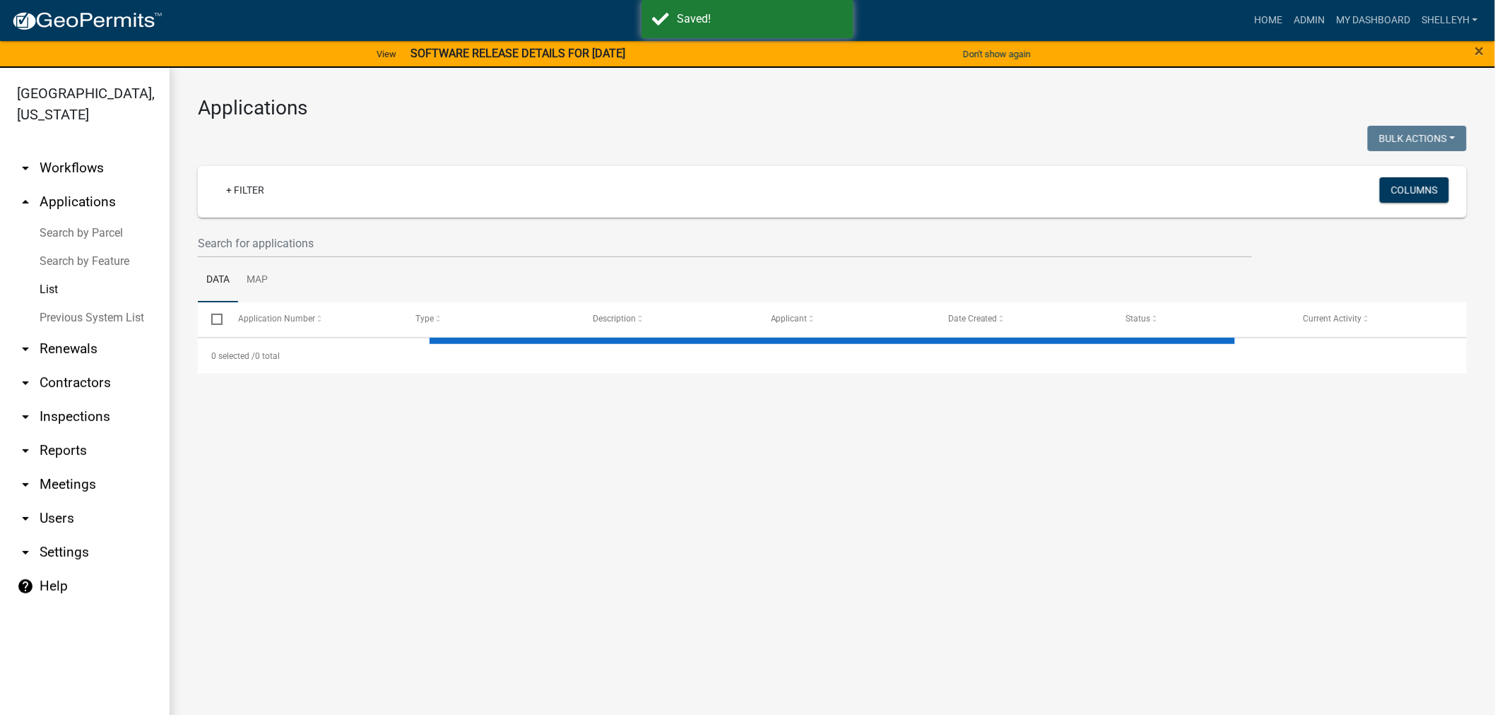
select select "1: 25"
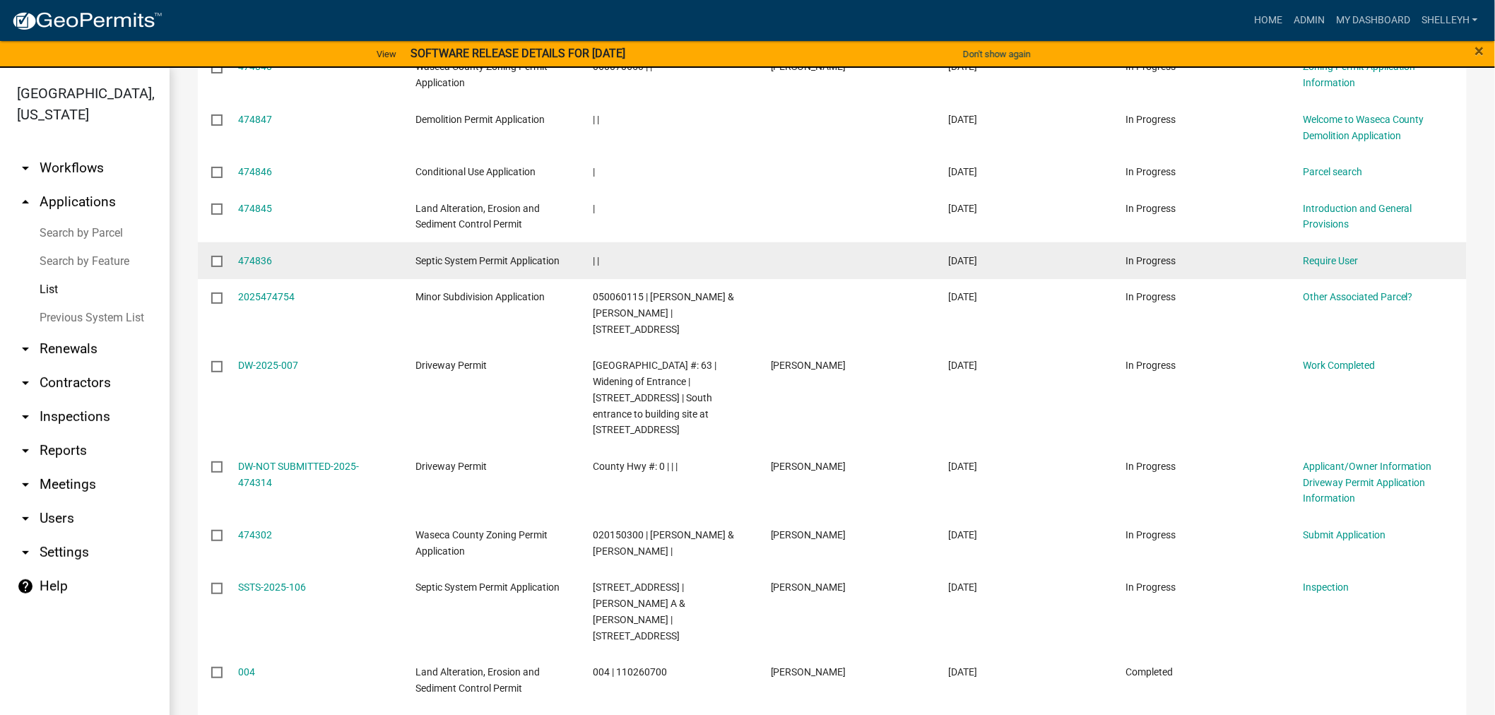
scroll to position [785, 0]
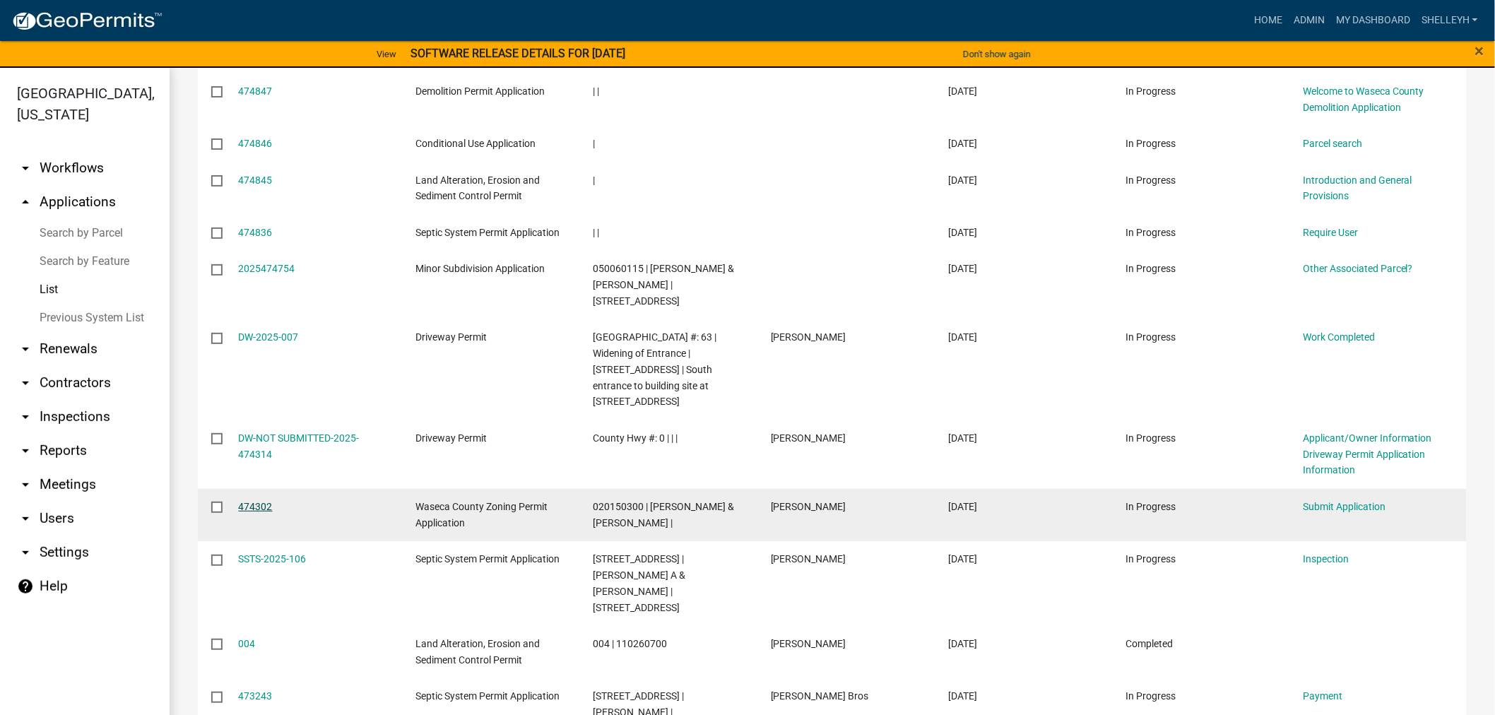
click at [266, 507] on link "474302" at bounding box center [256, 506] width 34 height 11
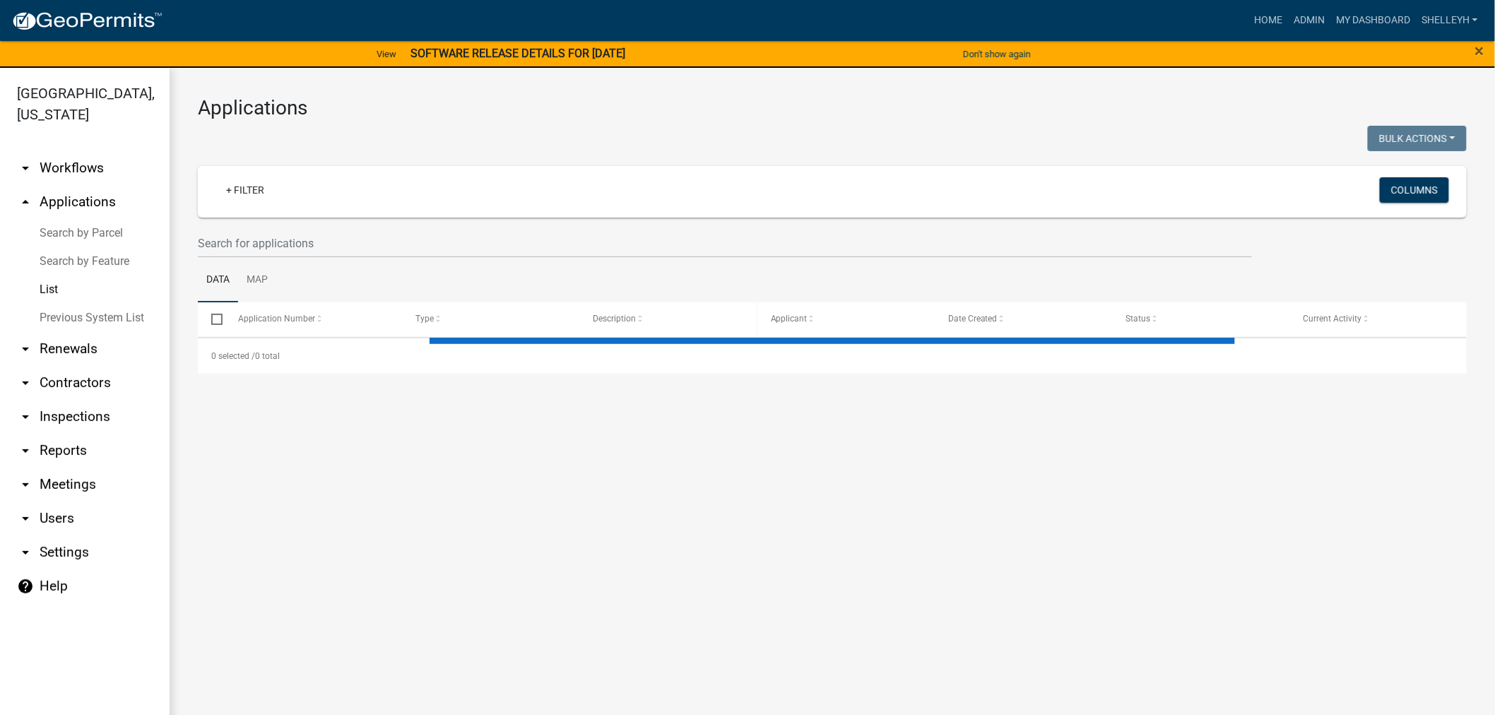
select select "1: 25"
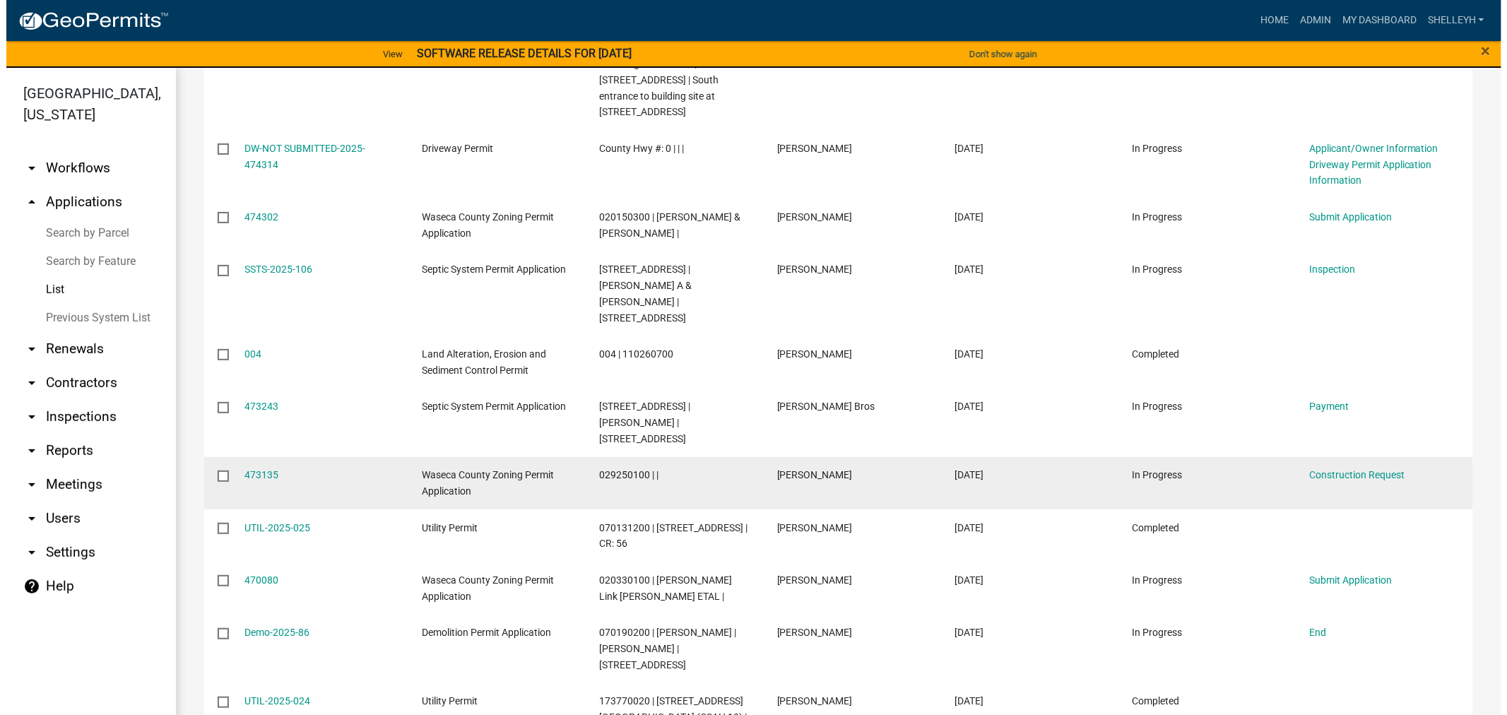
scroll to position [1099, 0]
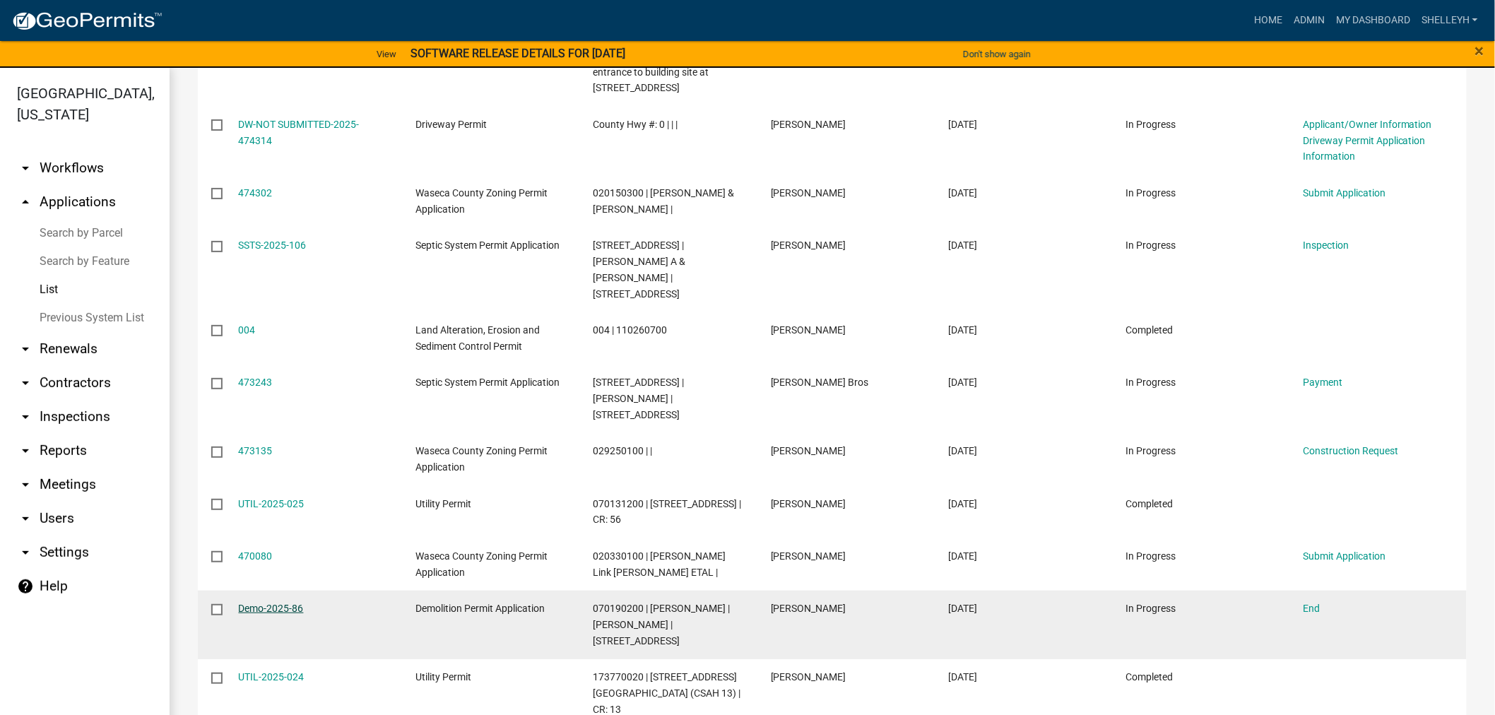
drag, startPoint x: 273, startPoint y: 575, endPoint x: 281, endPoint y: 574, distance: 7.1
click at [273, 603] on link "Demo-2025-86" at bounding box center [271, 608] width 65 height 11
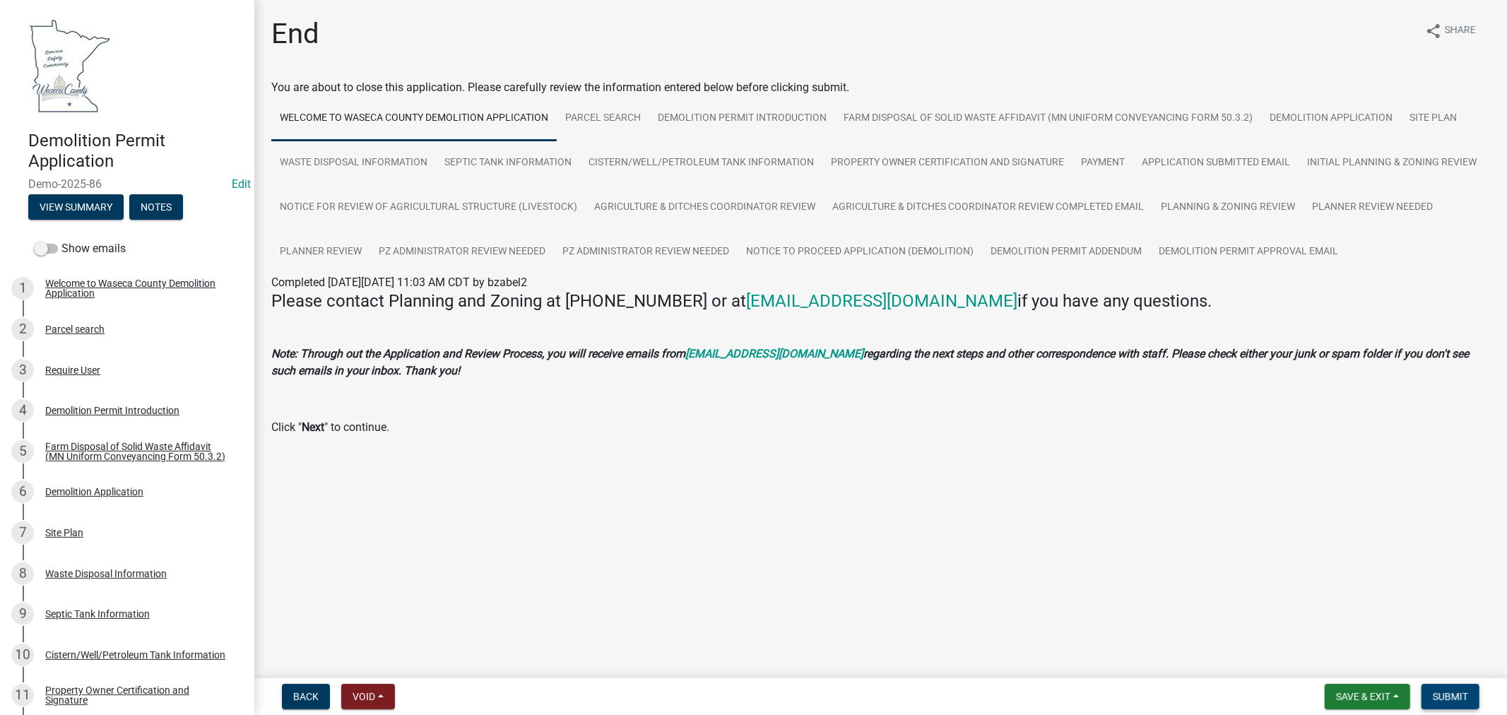
click at [1447, 695] on span "Submit" at bounding box center [1450, 696] width 35 height 11
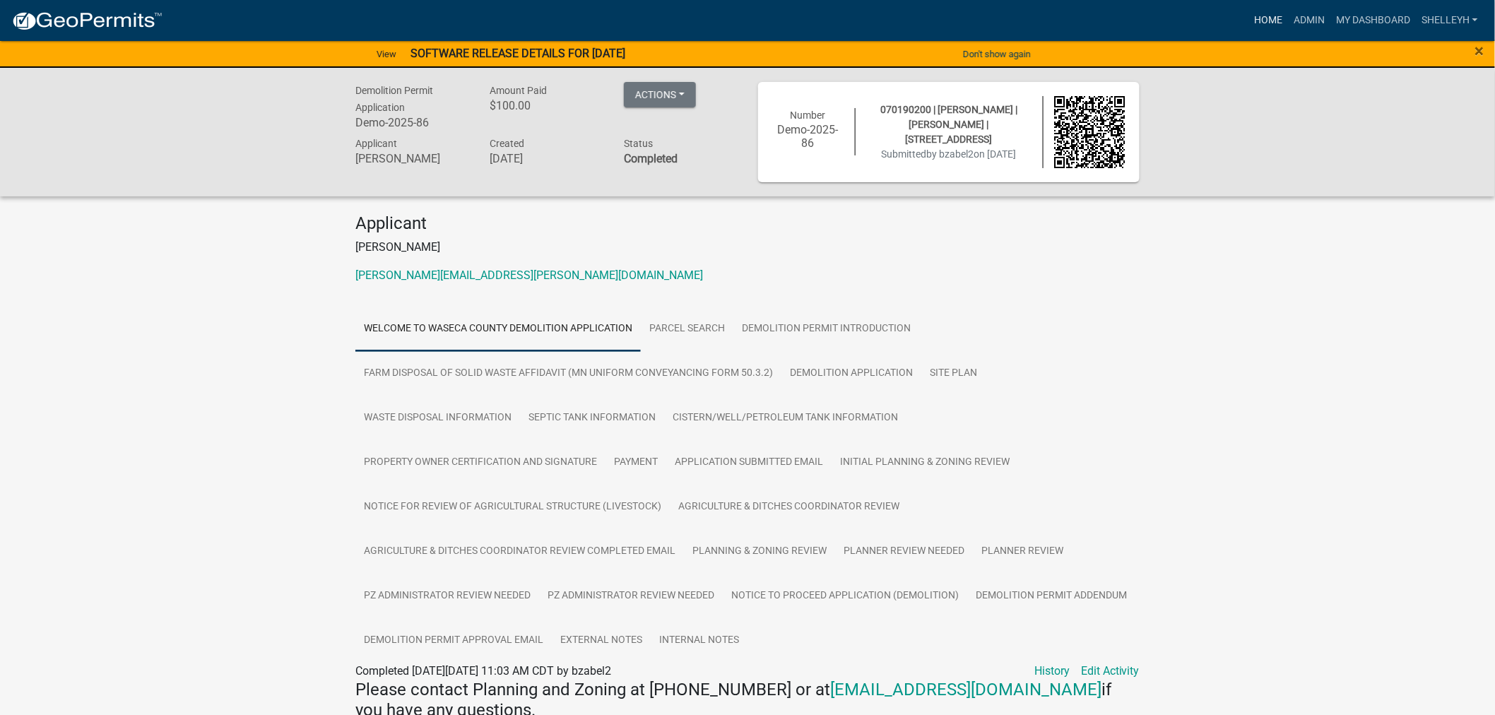
click at [1261, 15] on link "Home" at bounding box center [1269, 20] width 40 height 27
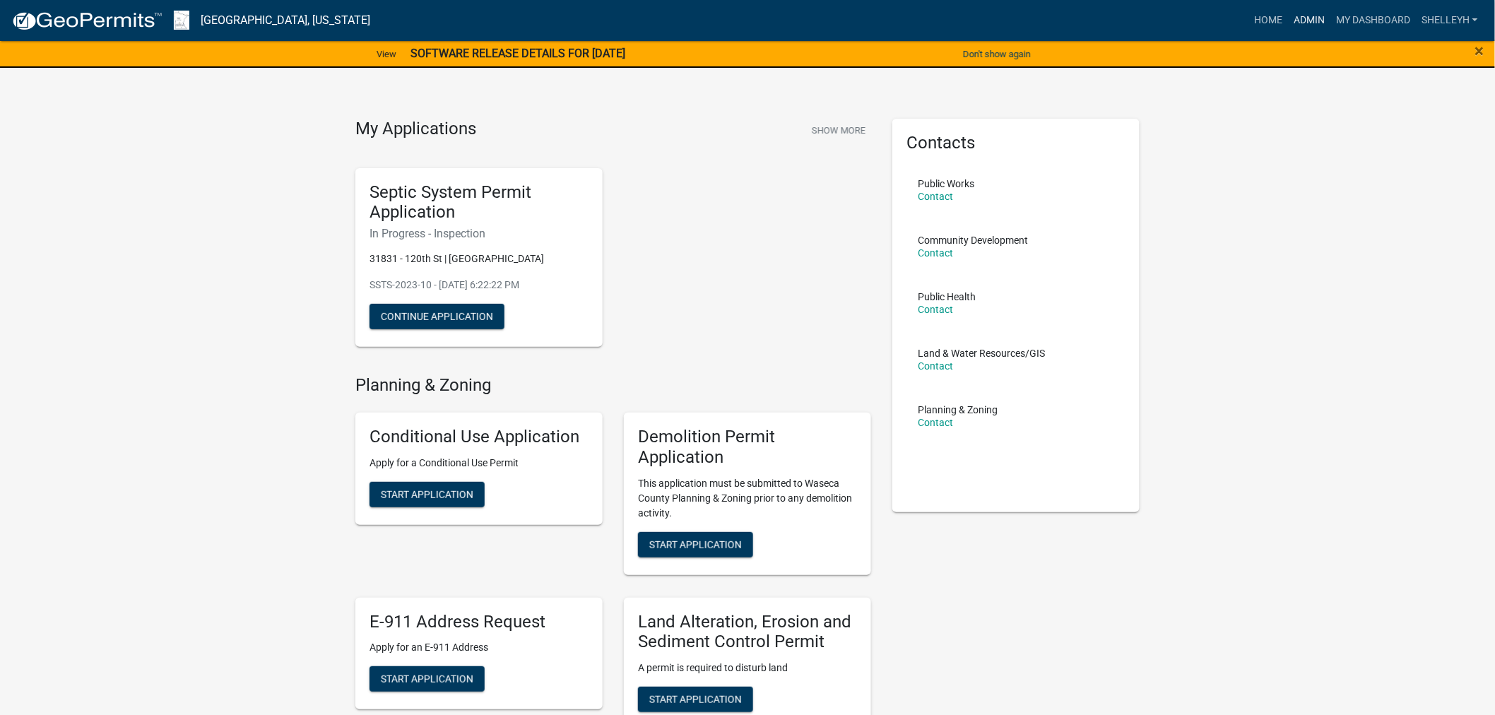
click at [1304, 11] on link "Admin" at bounding box center [1309, 20] width 42 height 27
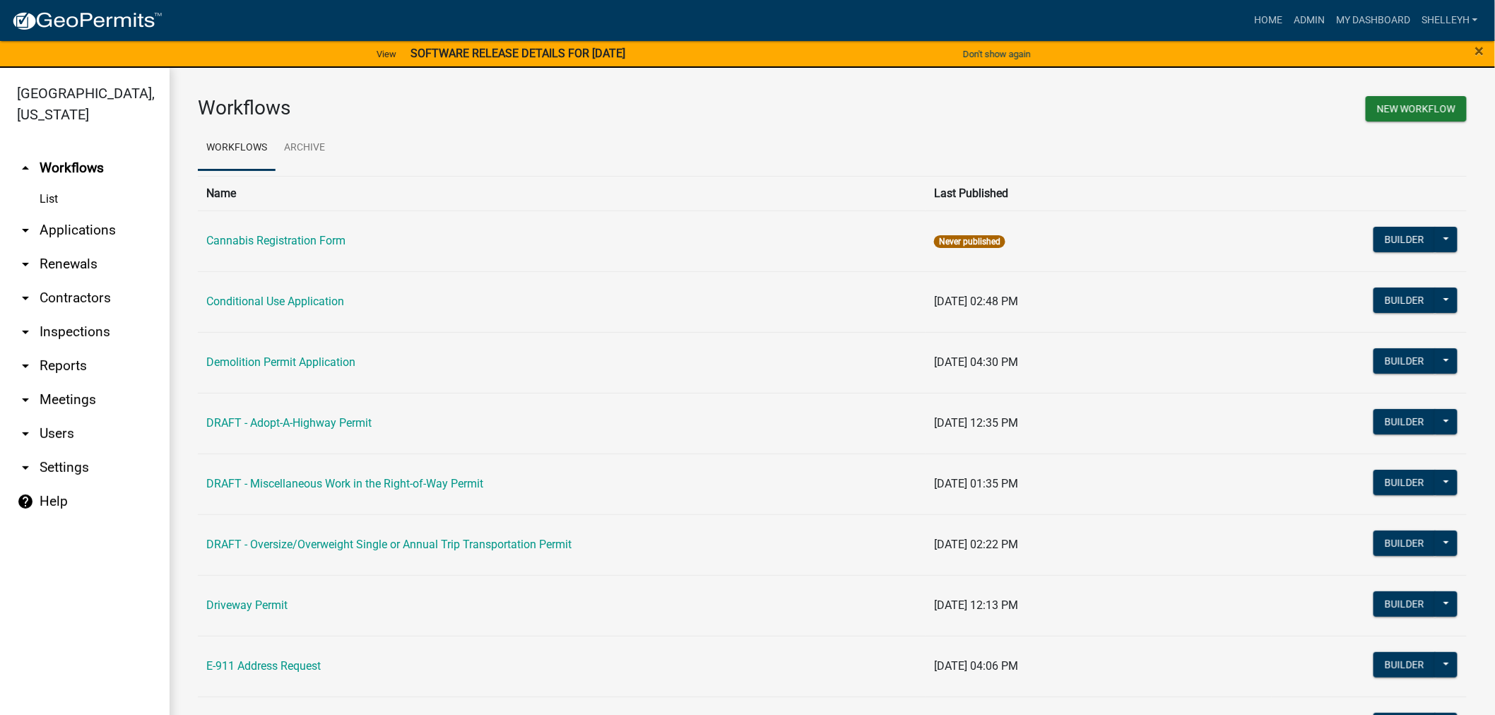
click at [61, 235] on link "arrow_drop_down Applications" at bounding box center [85, 230] width 170 height 34
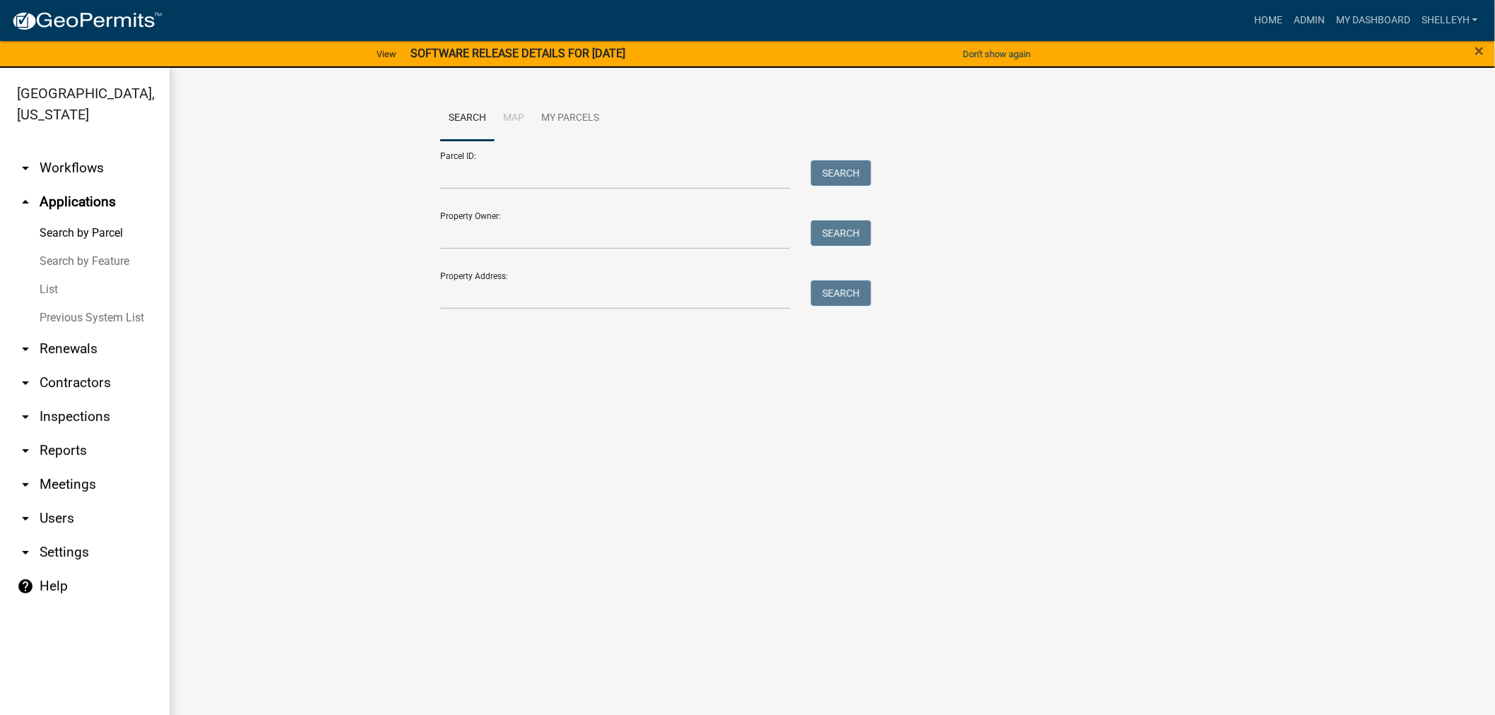
click at [38, 291] on link "List" at bounding box center [85, 290] width 170 height 28
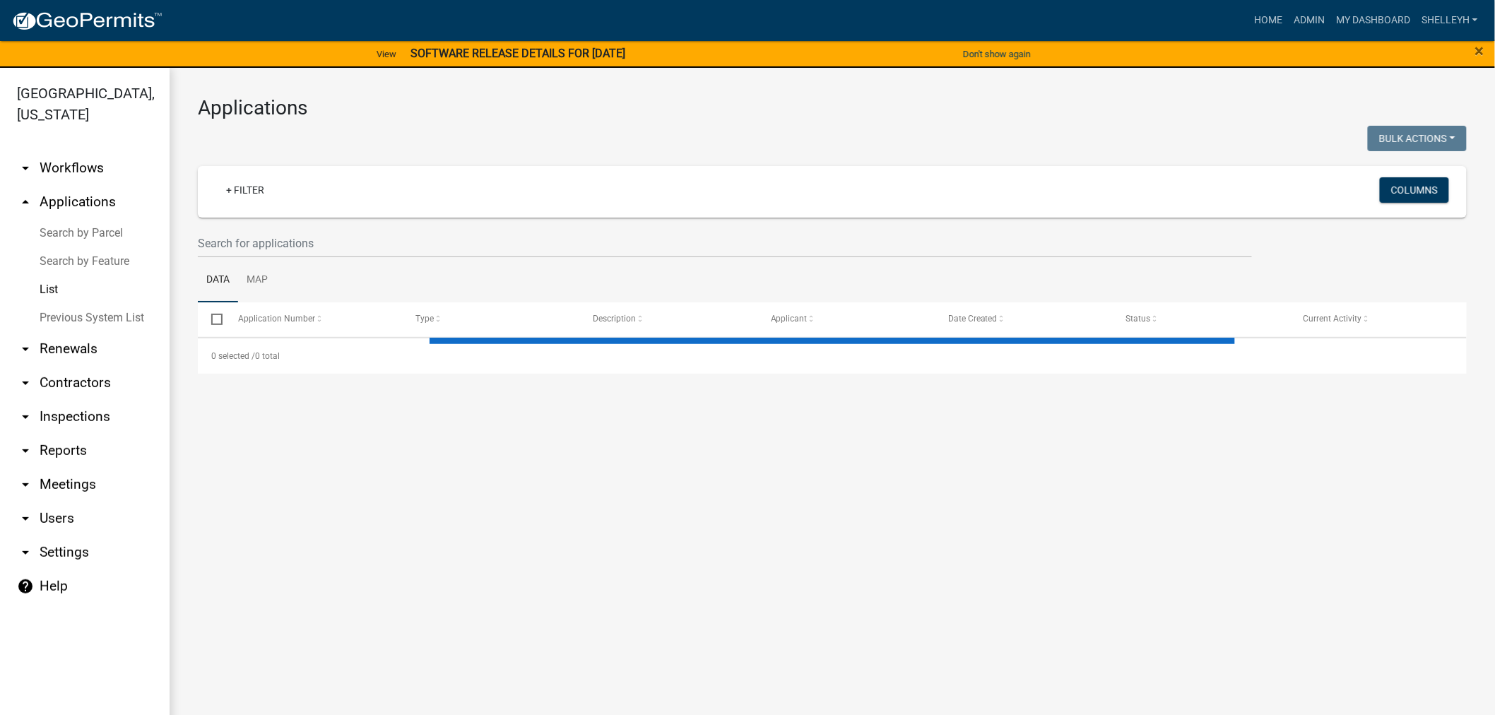
select select "1: 25"
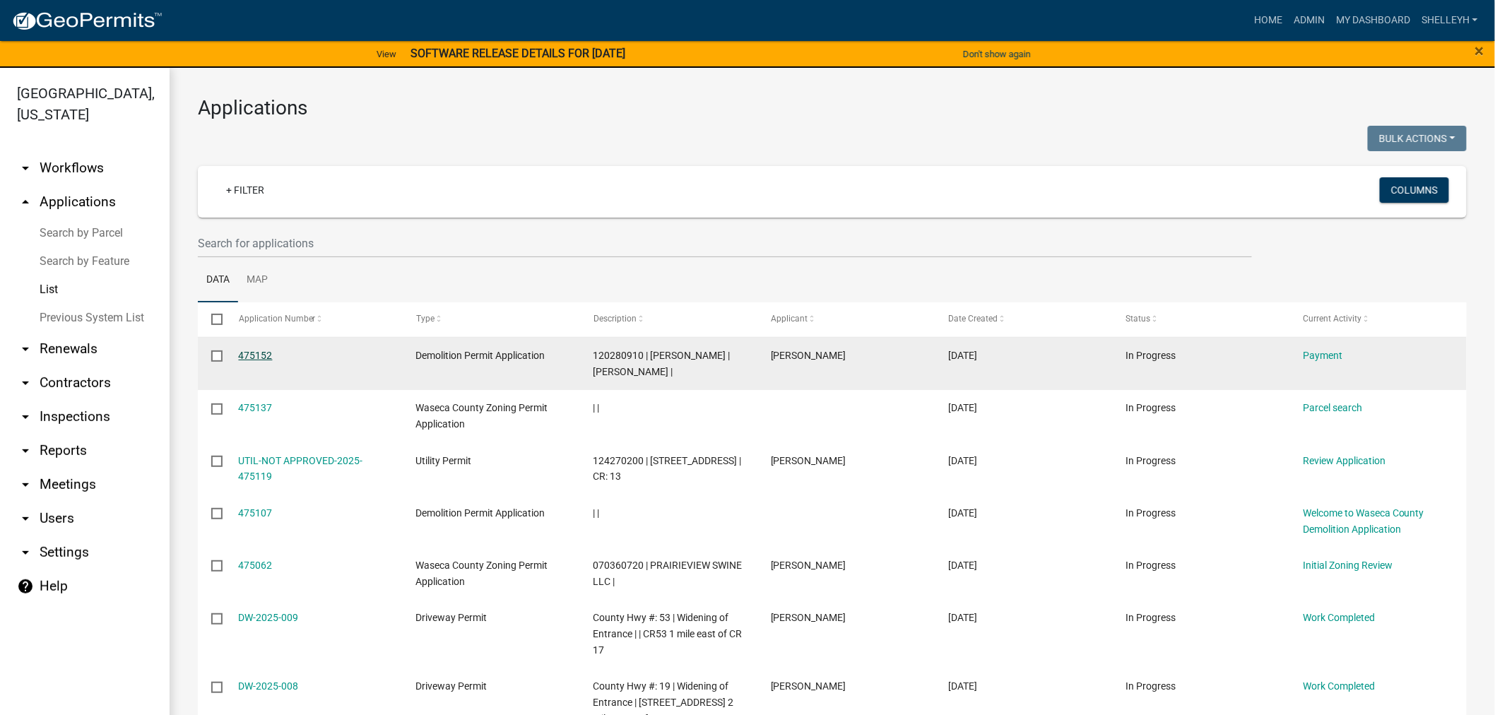
click at [259, 358] on link "475152" at bounding box center [256, 355] width 34 height 11
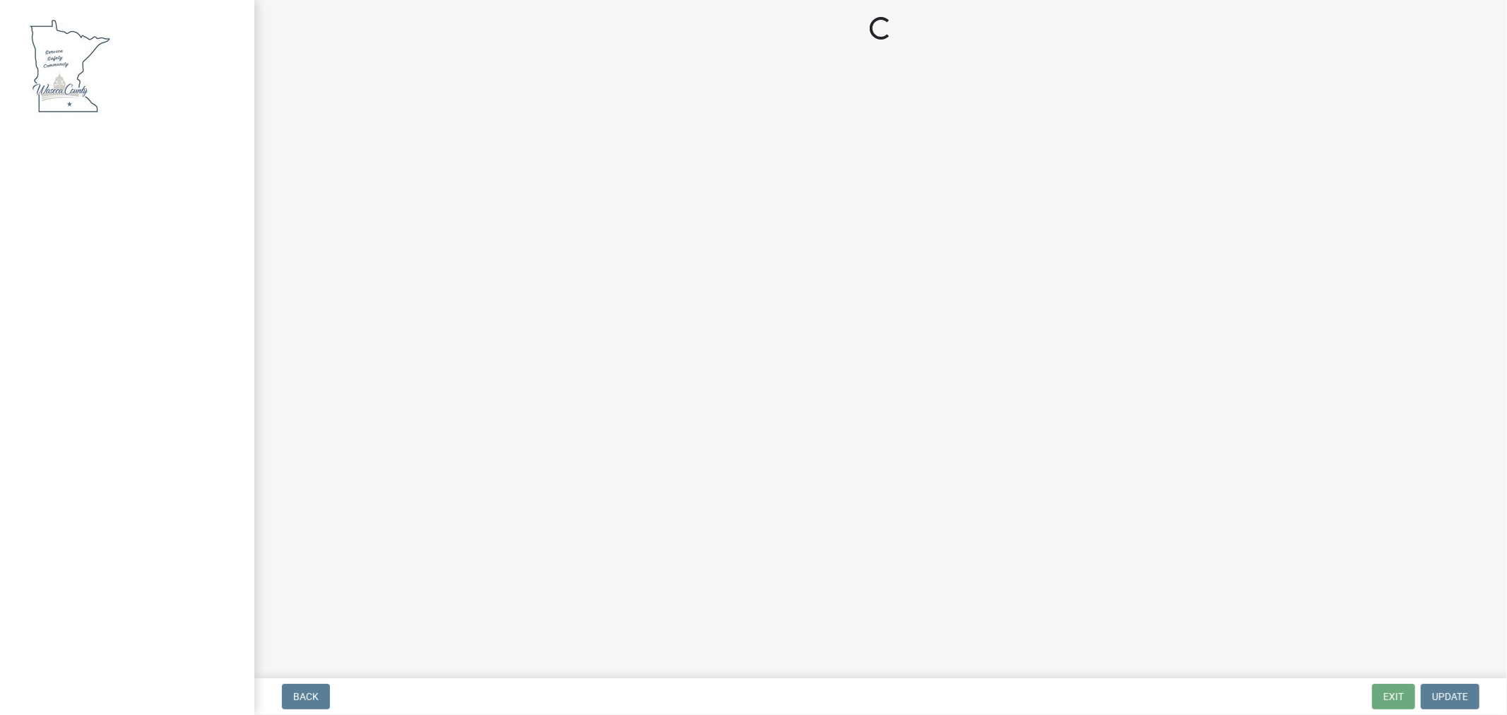
select select "3: 3"
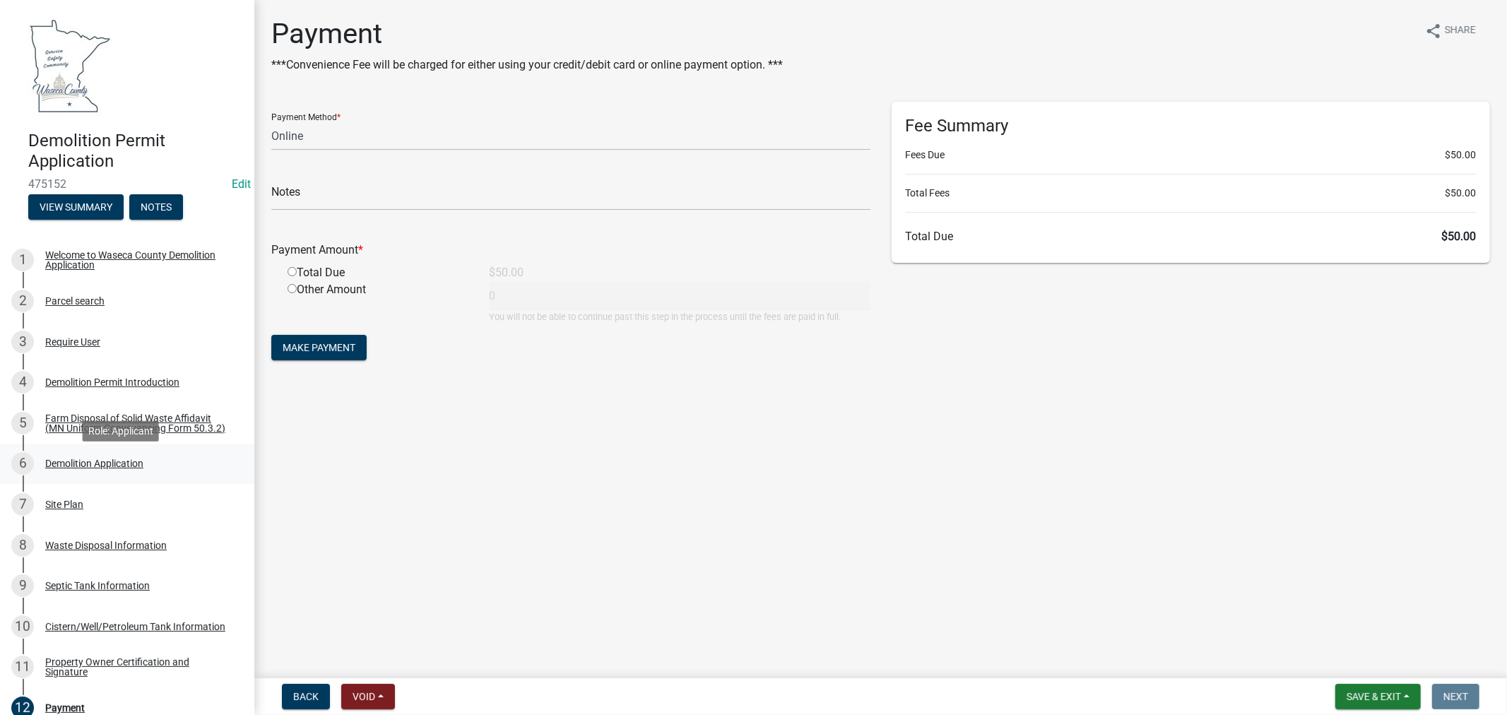
drag, startPoint x: 73, startPoint y: 469, endPoint x: 87, endPoint y: 469, distance: 14.1
click at [73, 469] on div "Demolition Application" at bounding box center [94, 464] width 98 height 10
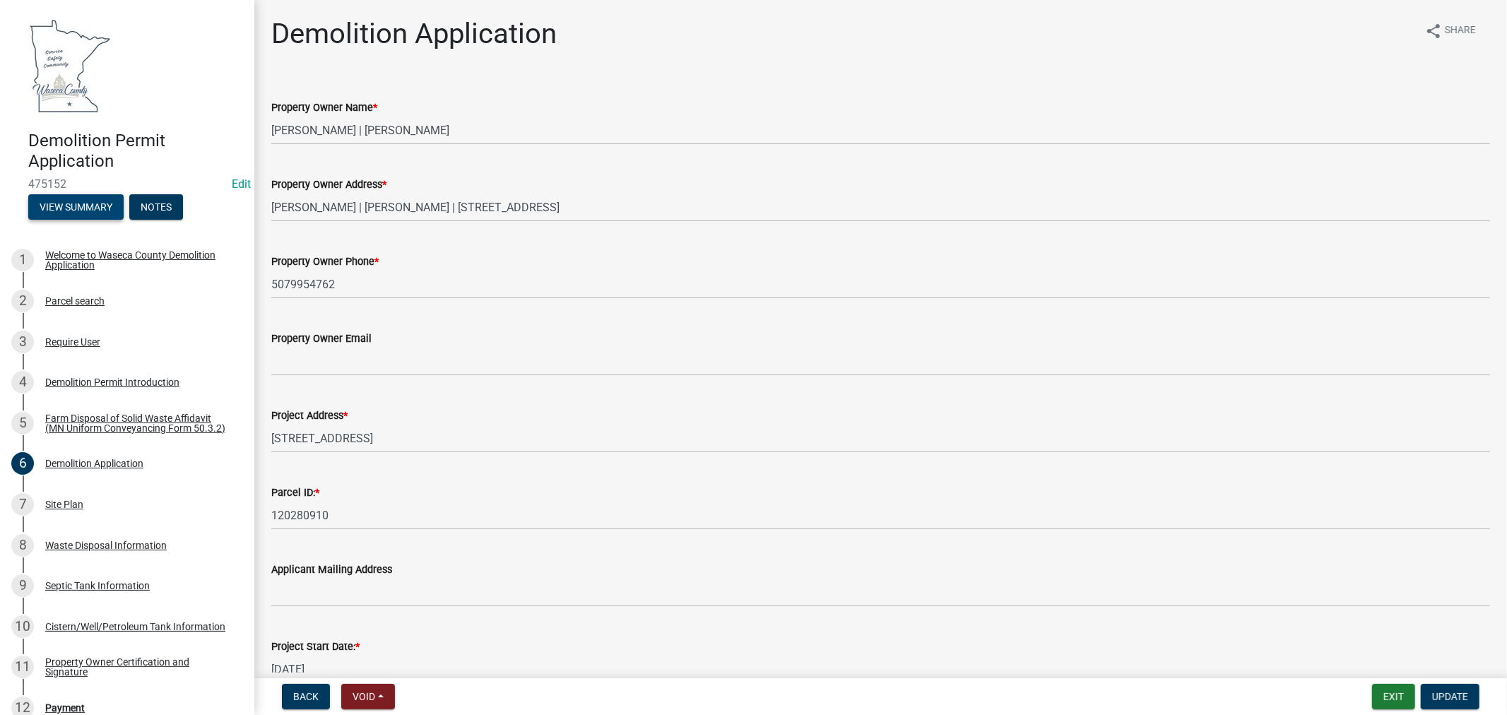
click at [66, 199] on button "View Summary" at bounding box center [75, 206] width 95 height 25
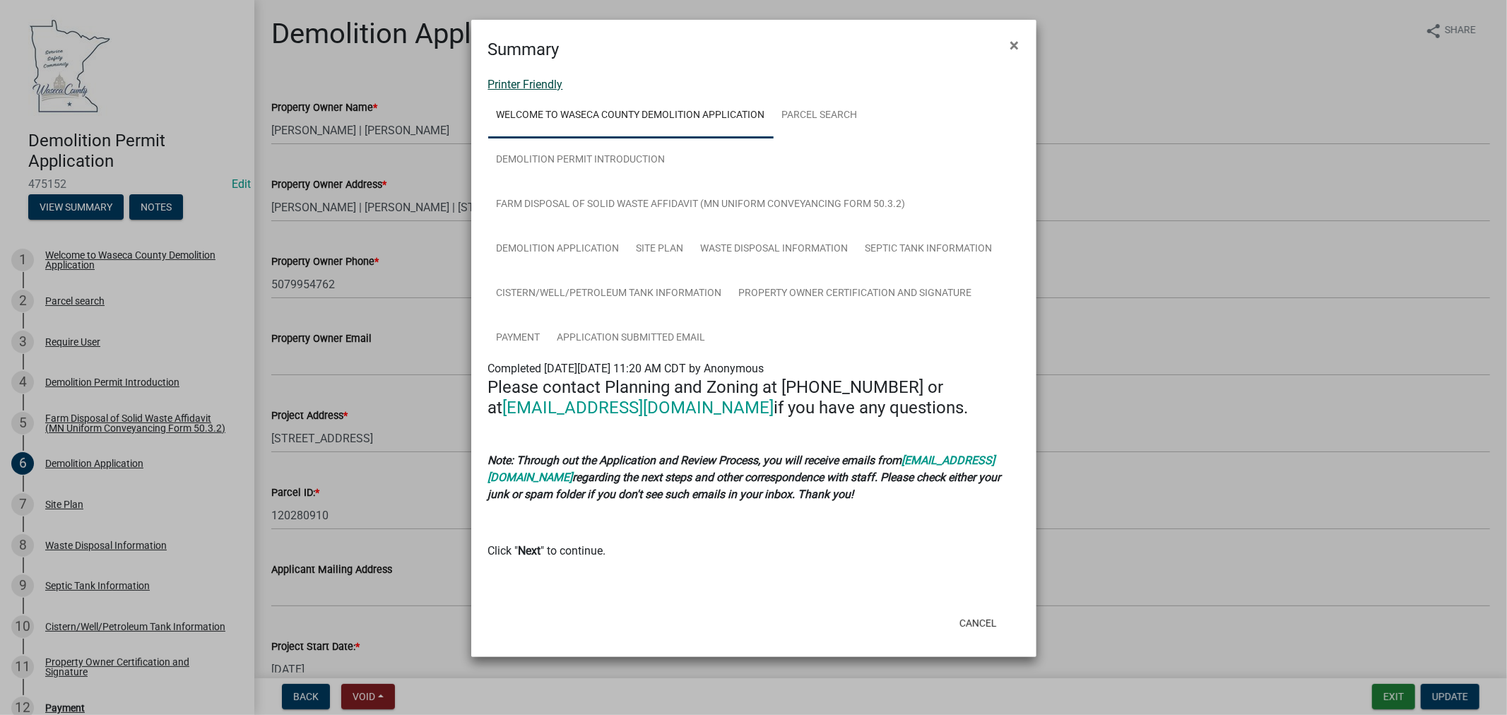
click at [545, 83] on link "Printer Friendly" at bounding box center [525, 84] width 75 height 13
click at [1016, 36] on span "×" at bounding box center [1015, 45] width 9 height 20
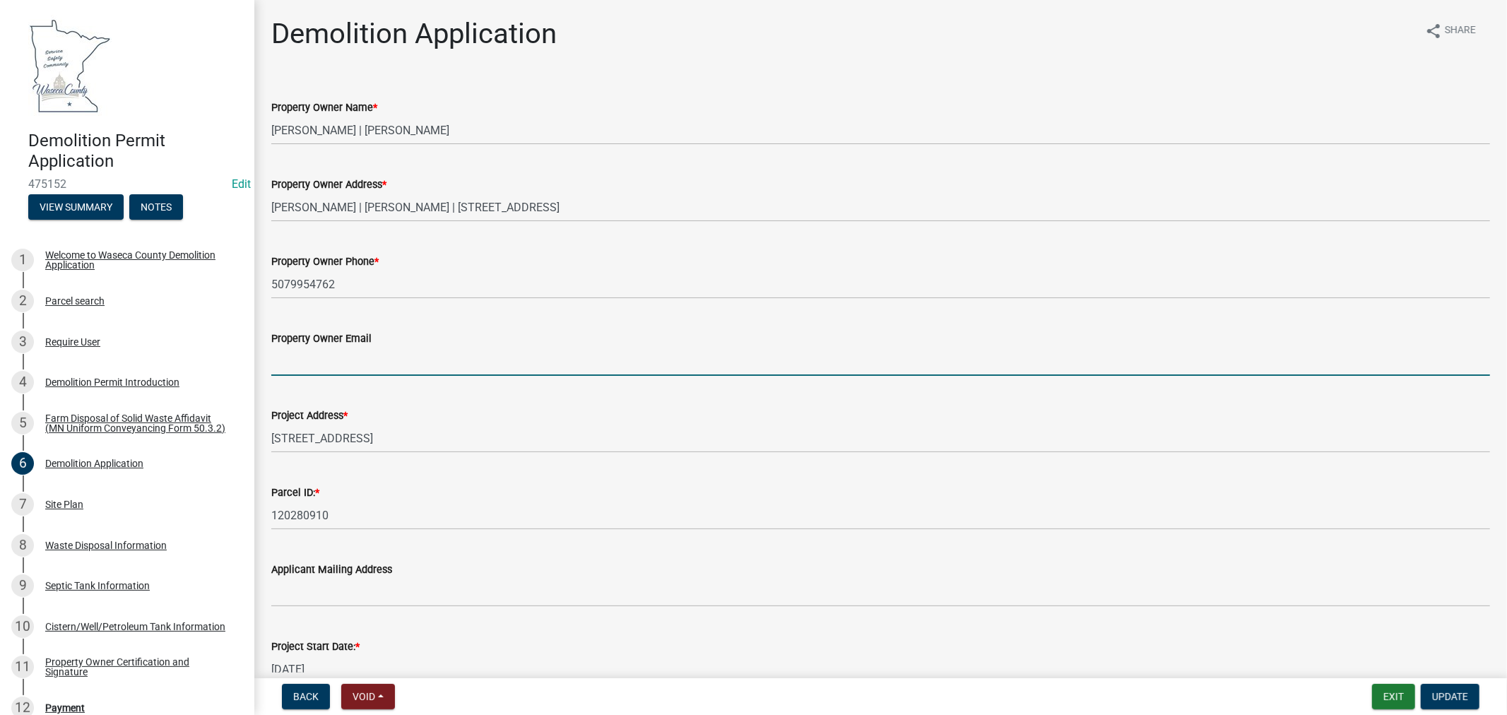
click at [351, 366] on input "Property Owner Email" at bounding box center [880, 361] width 1219 height 29
paste input "[PERSON_NAME][EMAIL_ADDRESS][PERSON_NAME][DOMAIN_NAME]"
type input "[PERSON_NAME][EMAIL_ADDRESS][PERSON_NAME][DOMAIN_NAME]"
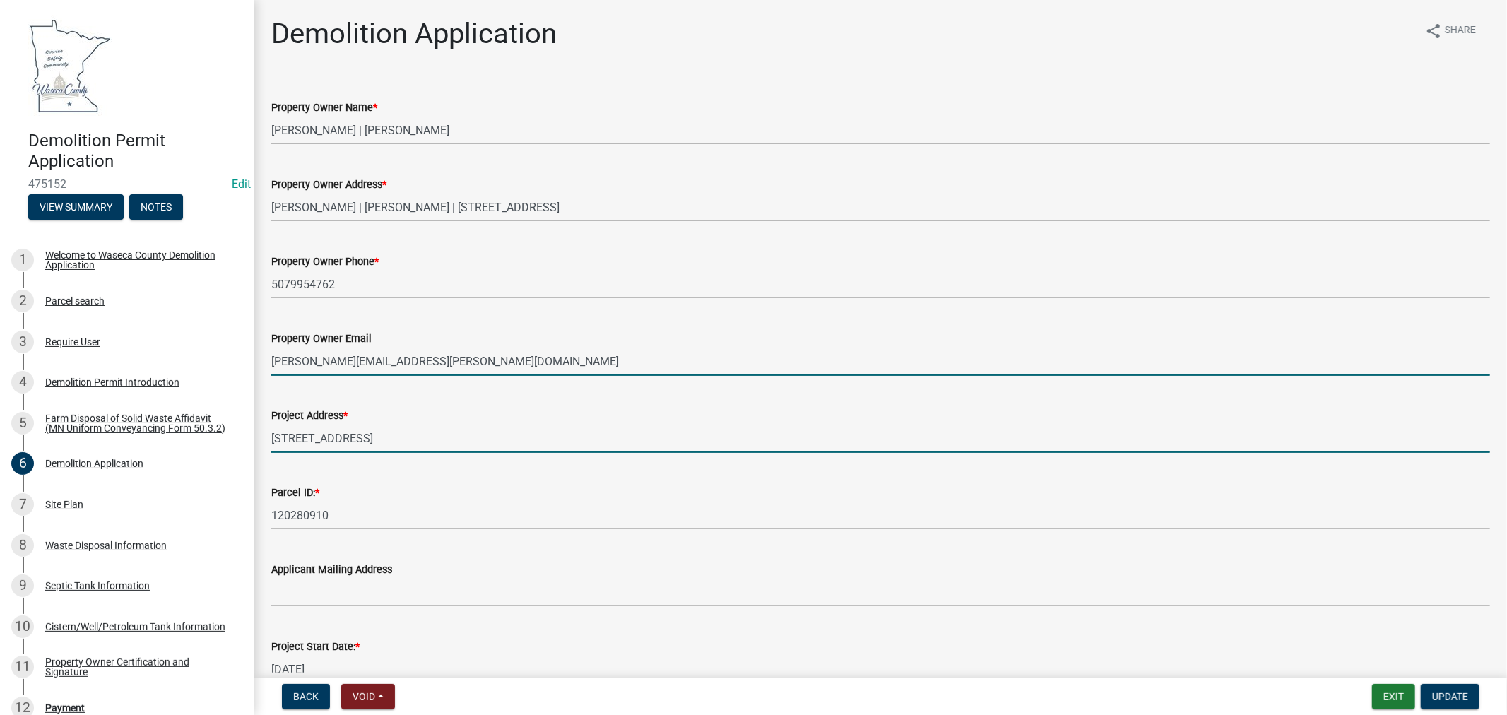
click at [572, 442] on input "[STREET_ADDRESS]" at bounding box center [880, 438] width 1219 height 29
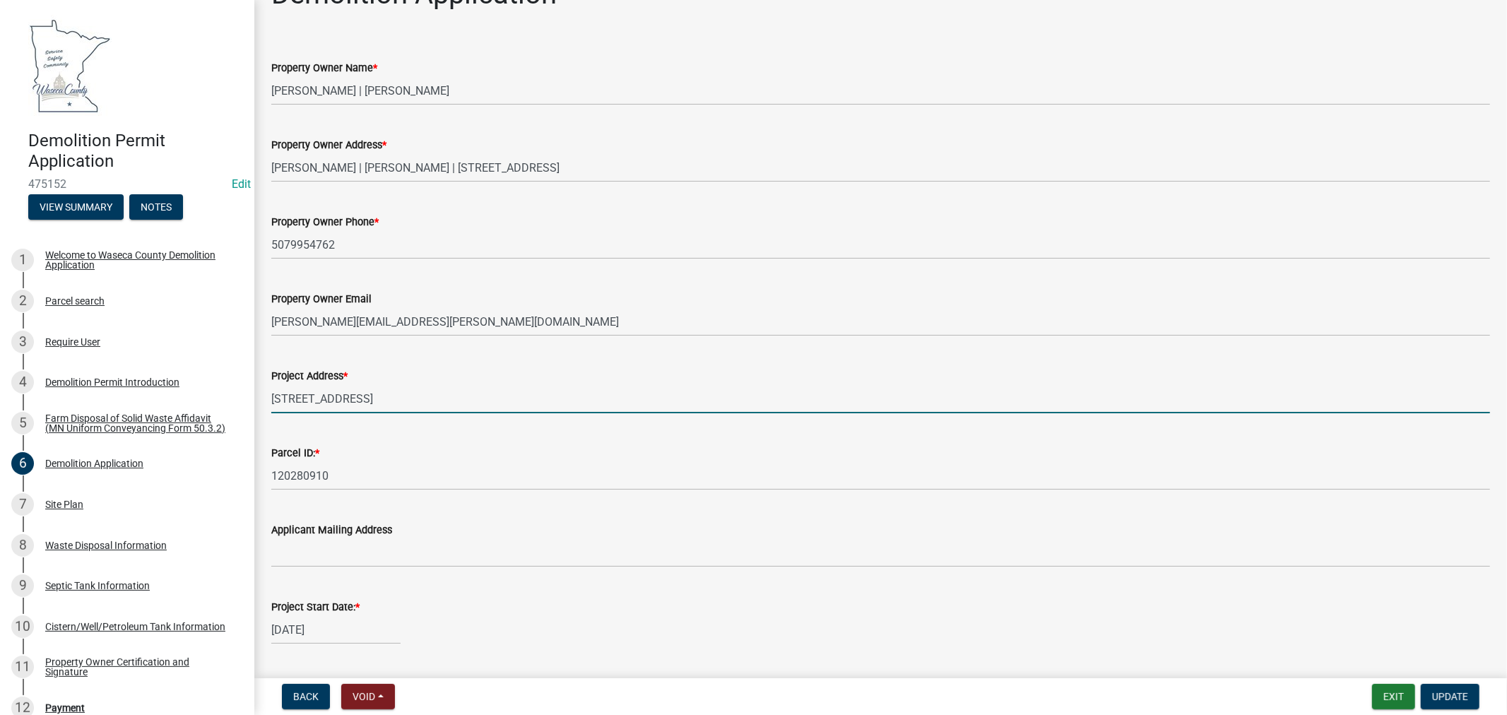
scroll to position [78, 0]
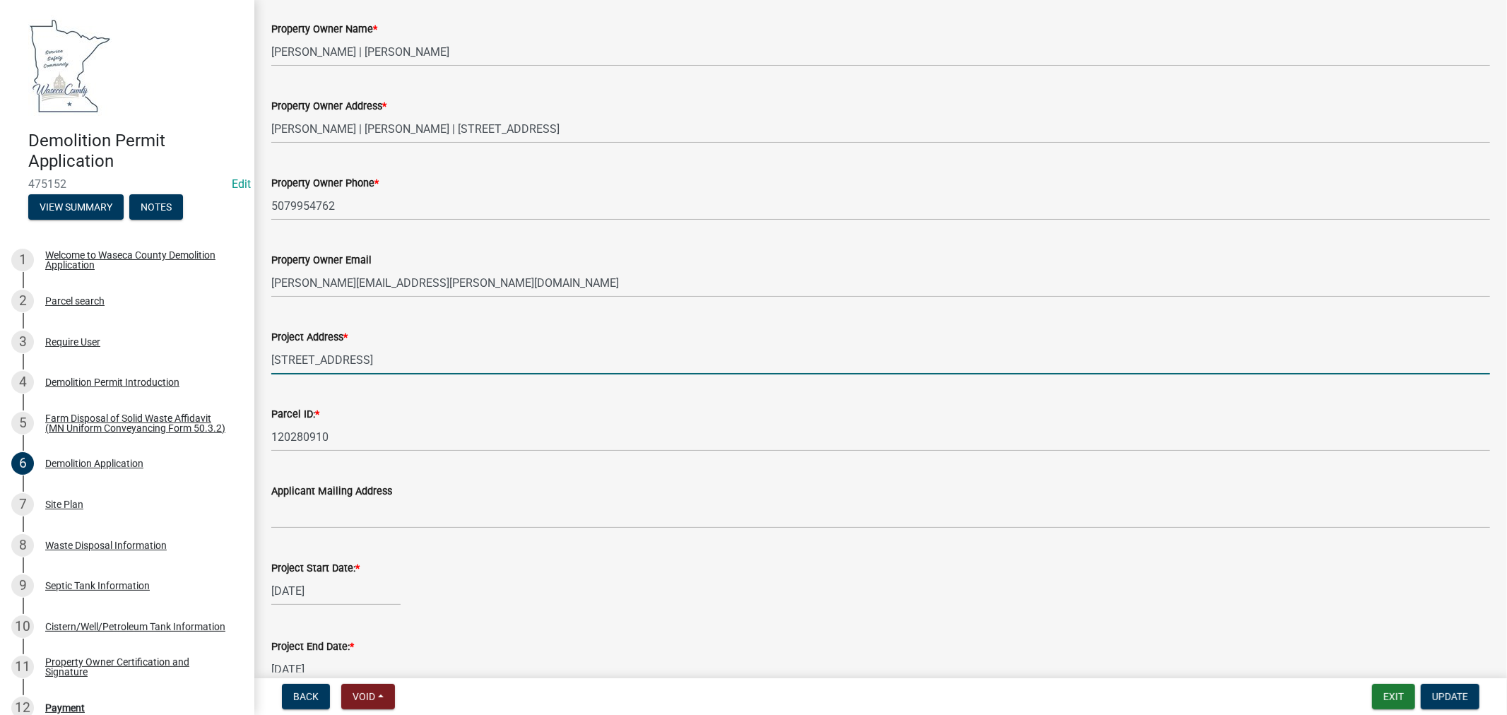
drag, startPoint x: 483, startPoint y: 360, endPoint x: 277, endPoint y: 357, distance: 206.4
click at [249, 356] on div "Demolition Permit Application 475152 Edit View Summary Notes 1 Welcome to Wasec…" at bounding box center [753, 357] width 1507 height 715
type input "[STREET_ADDRESS]"
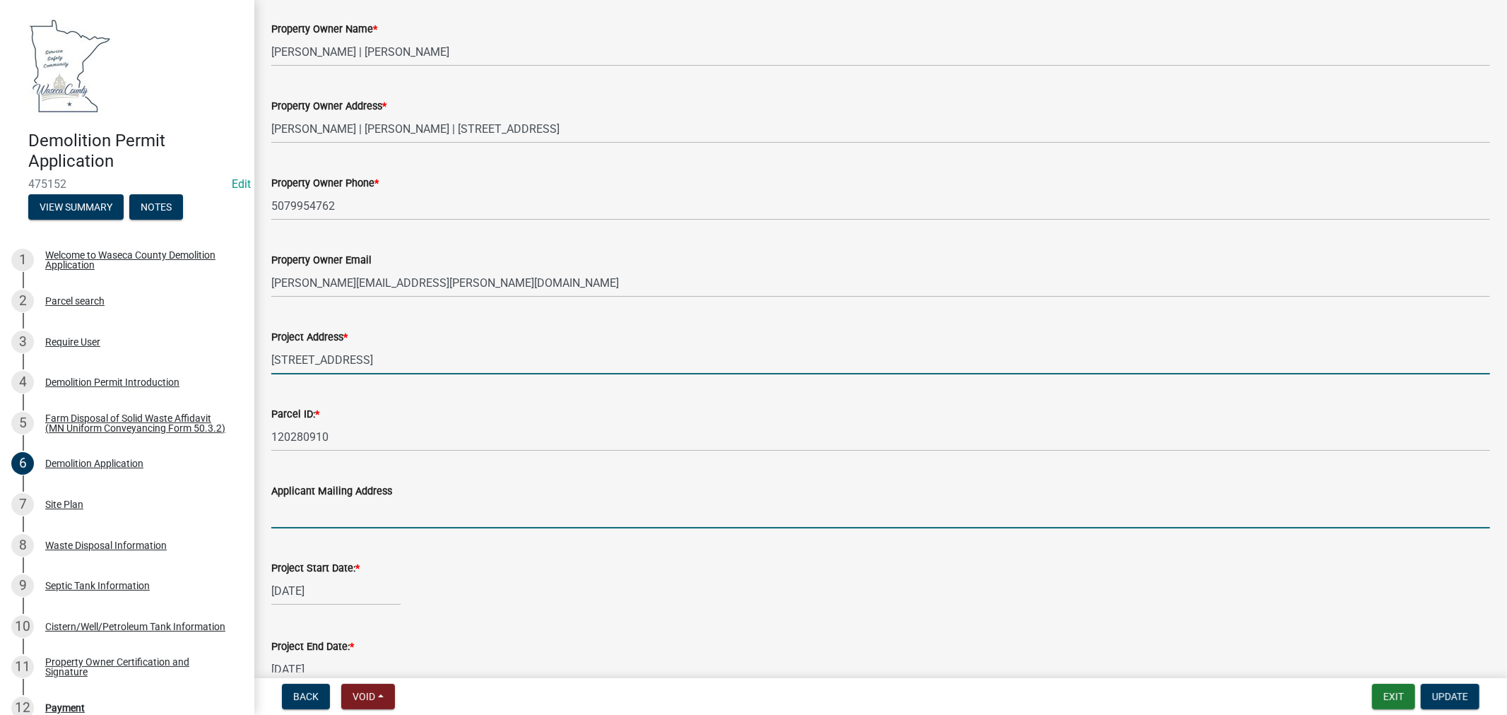
click at [299, 513] on input "Applicant Mailing Address" at bounding box center [880, 514] width 1219 height 29
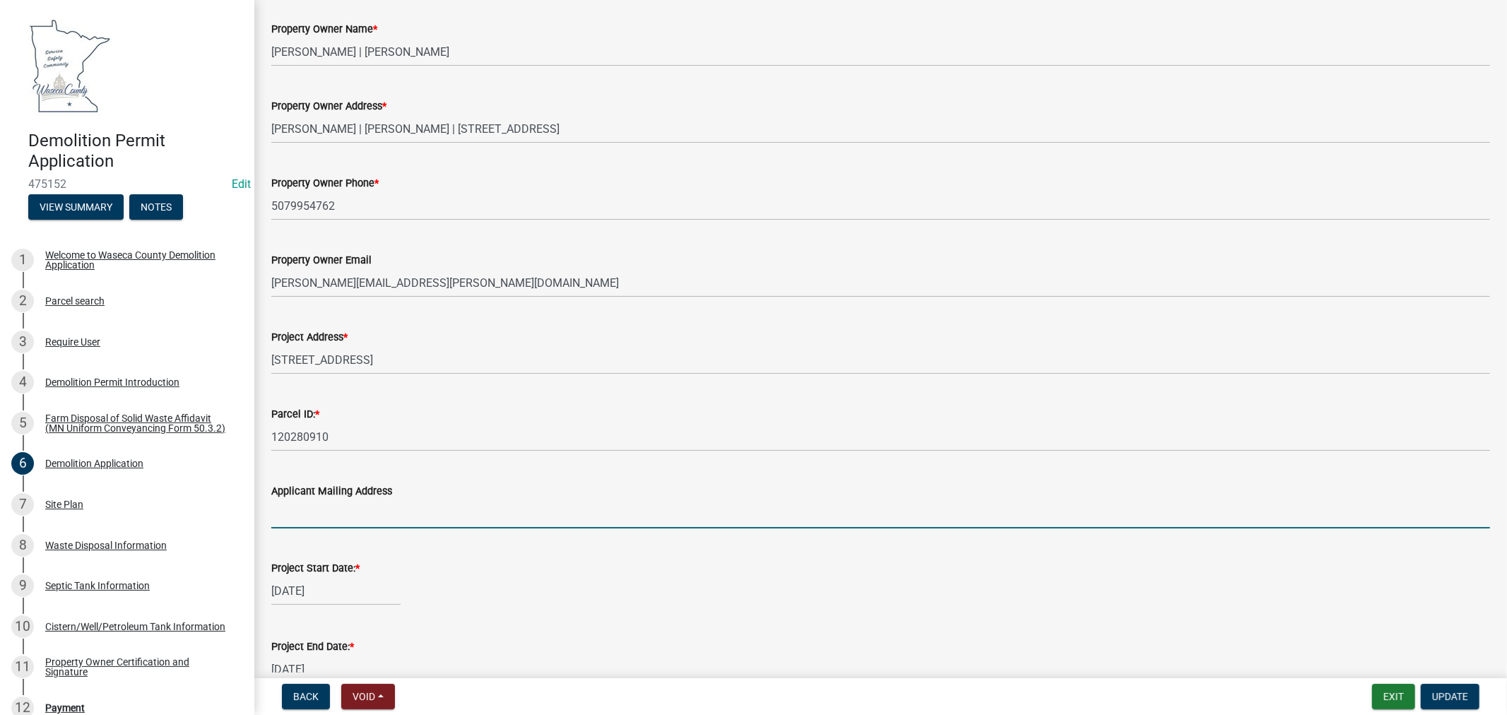
paste input "[STREET_ADDRESS]"
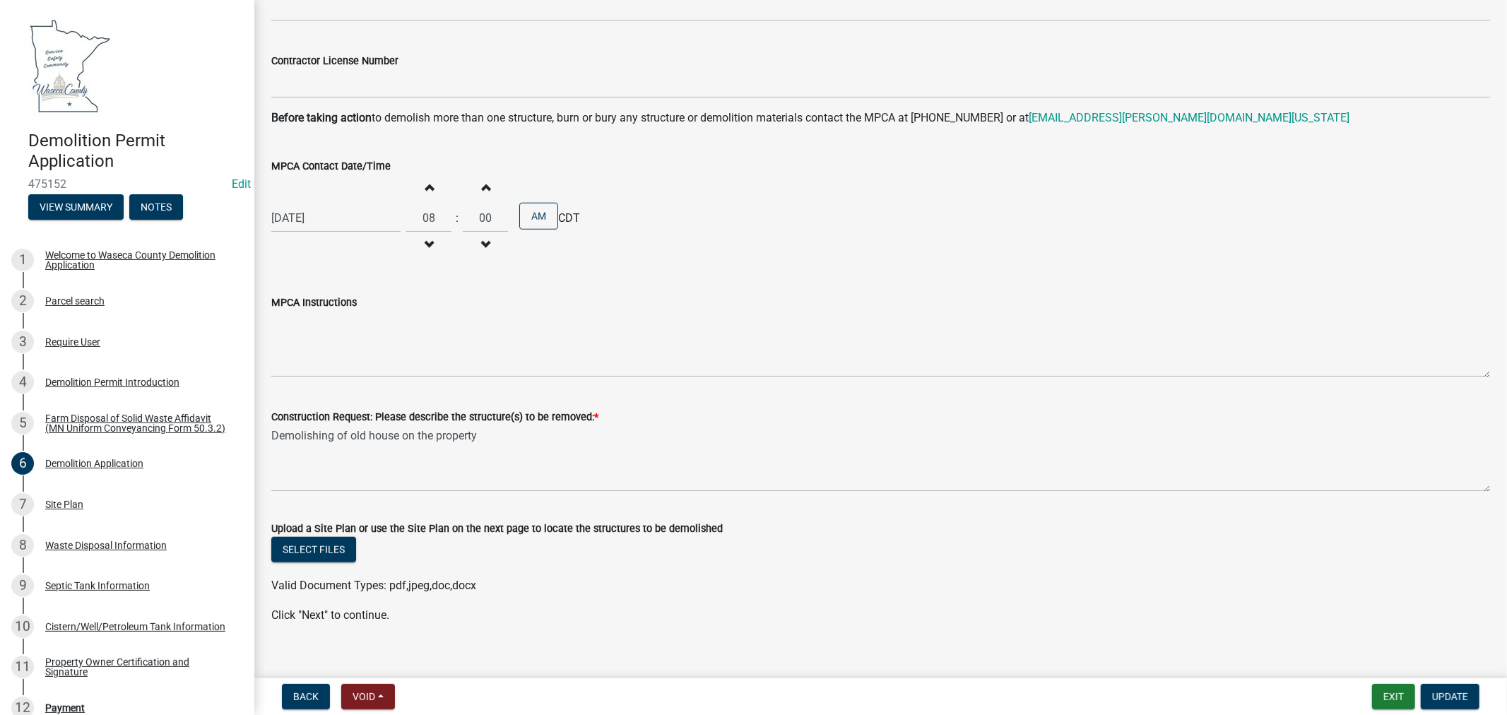
scroll to position [994, 0]
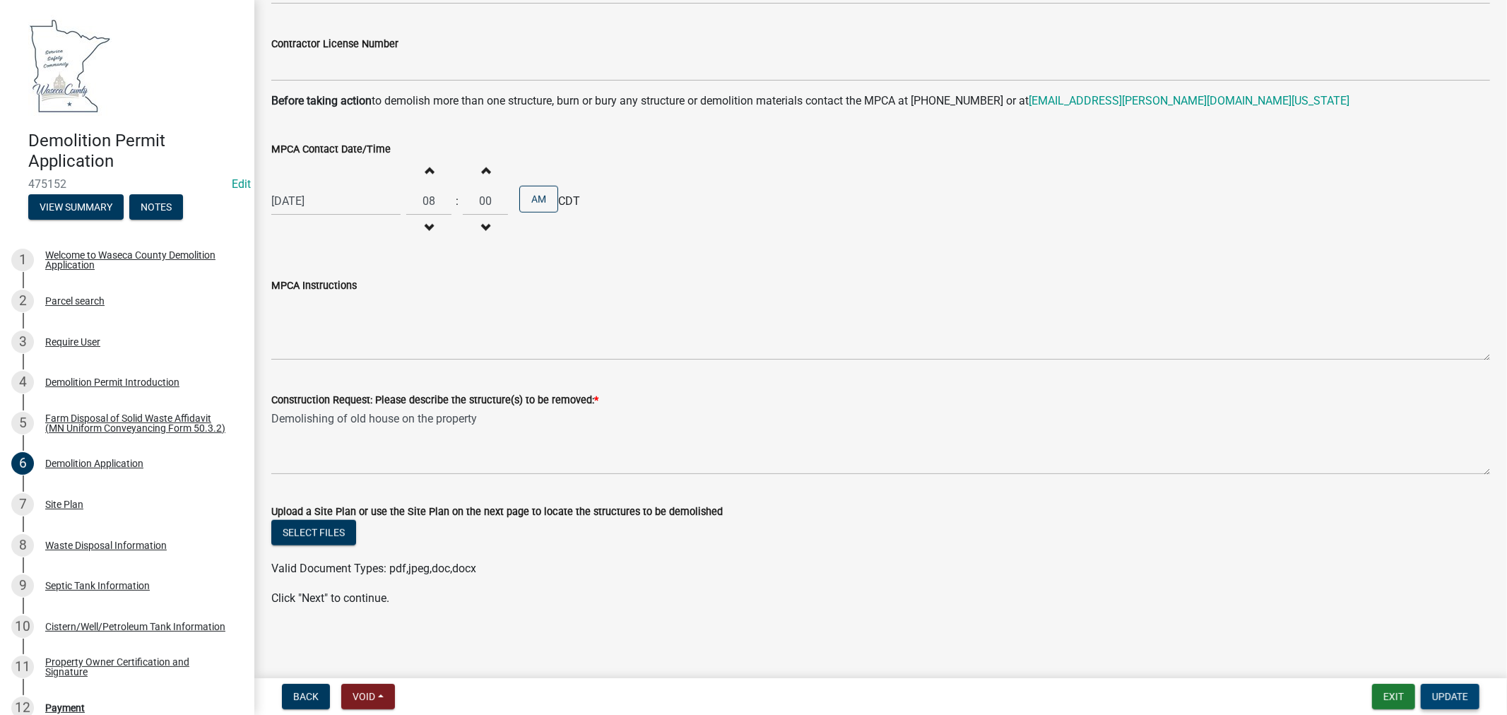
type input "[STREET_ADDRESS]"
click at [1438, 693] on span "Update" at bounding box center [1450, 696] width 36 height 11
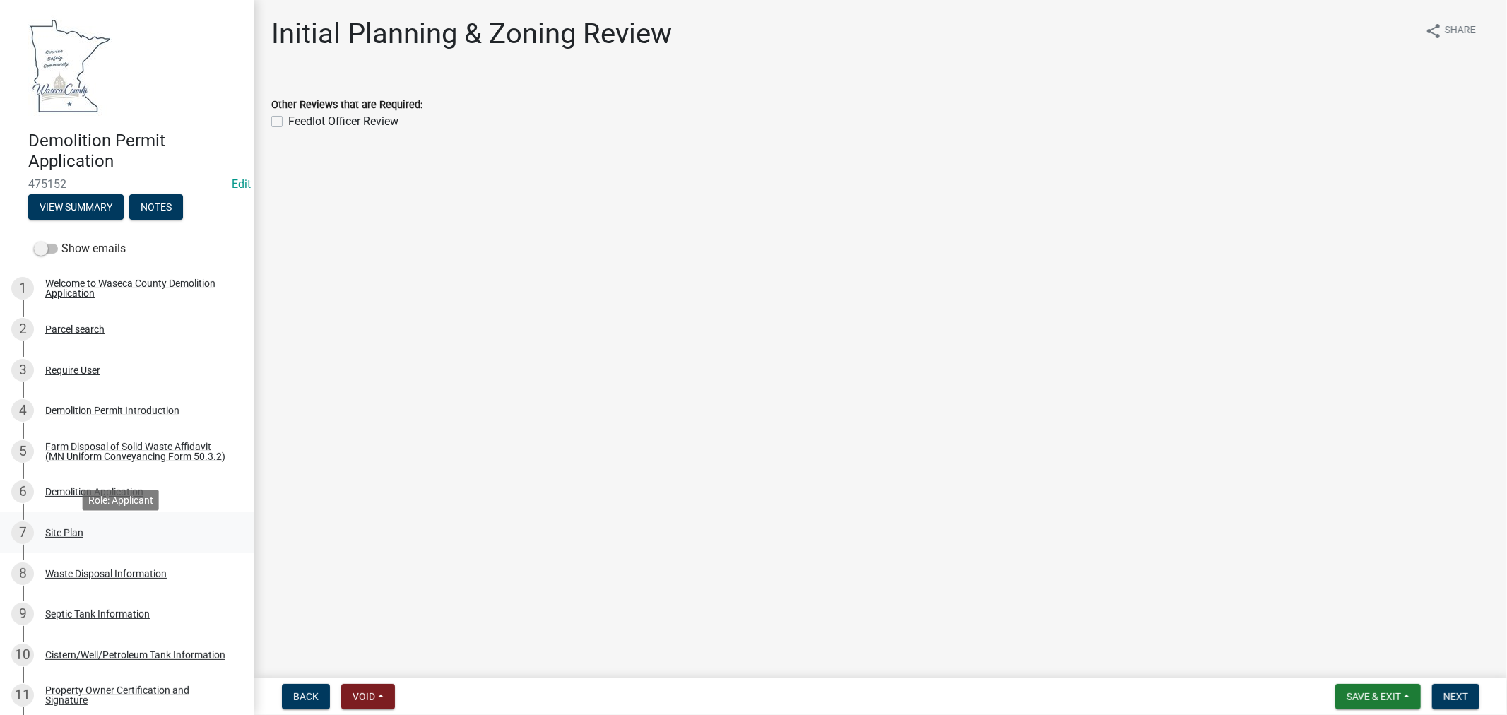
click at [57, 537] on div "Site Plan" at bounding box center [64, 533] width 38 height 10
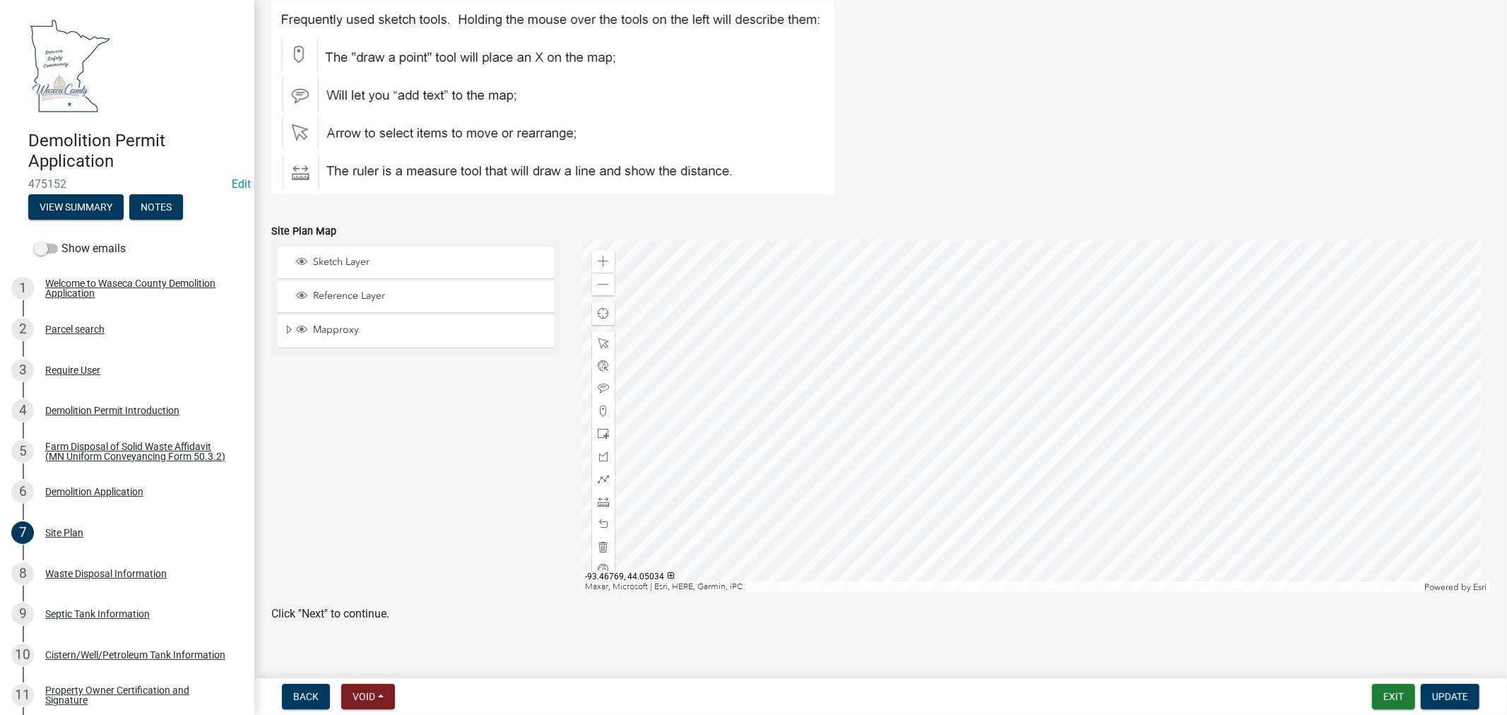
scroll to position [122, 0]
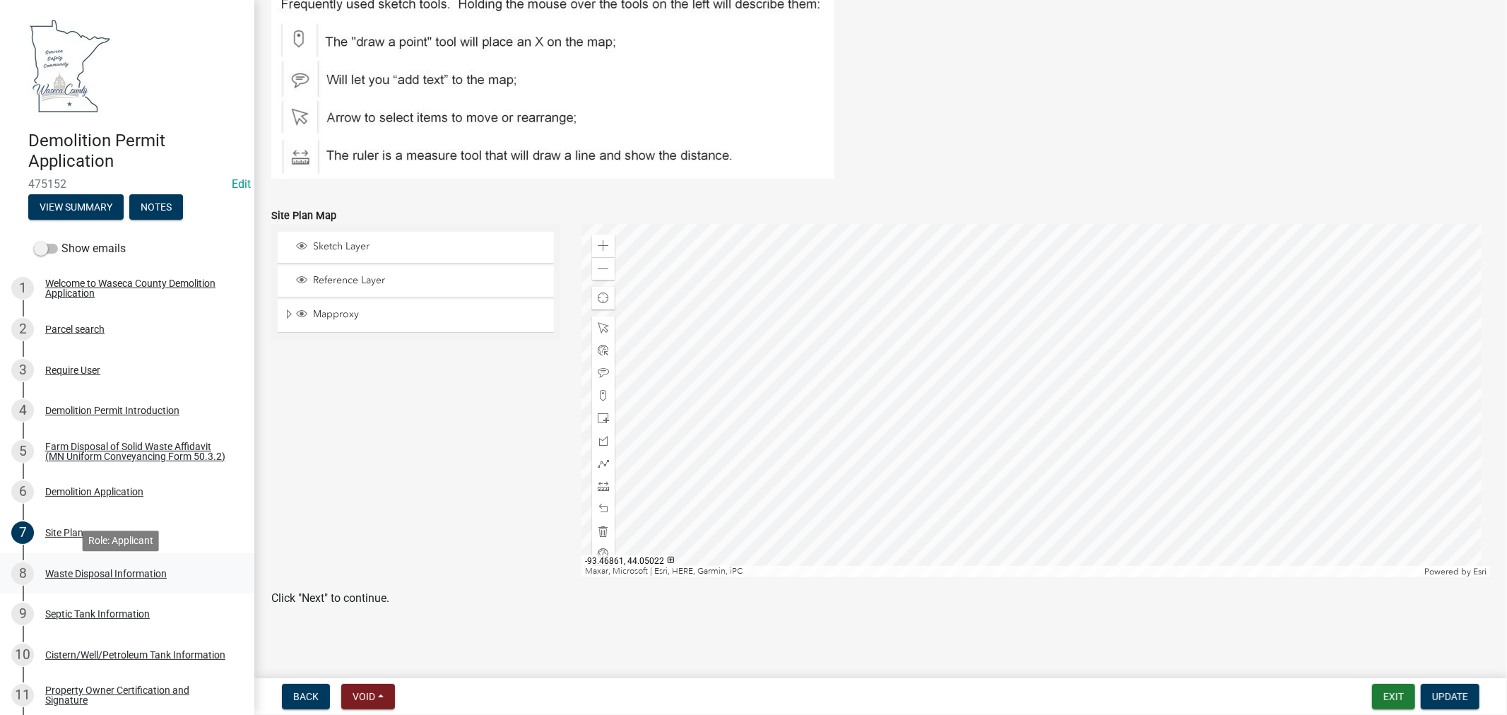
click at [132, 579] on div "Waste Disposal Information" at bounding box center [106, 574] width 122 height 10
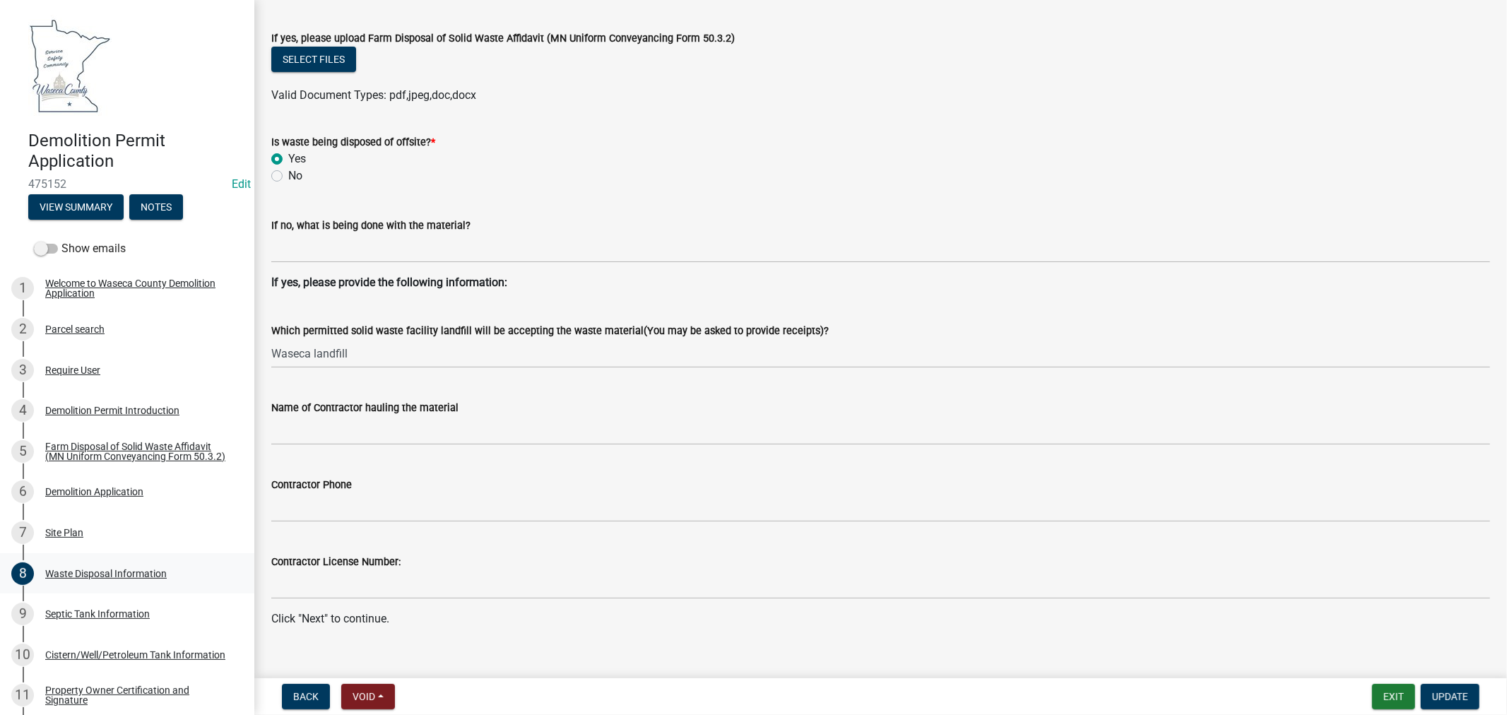
scroll to position [461, 0]
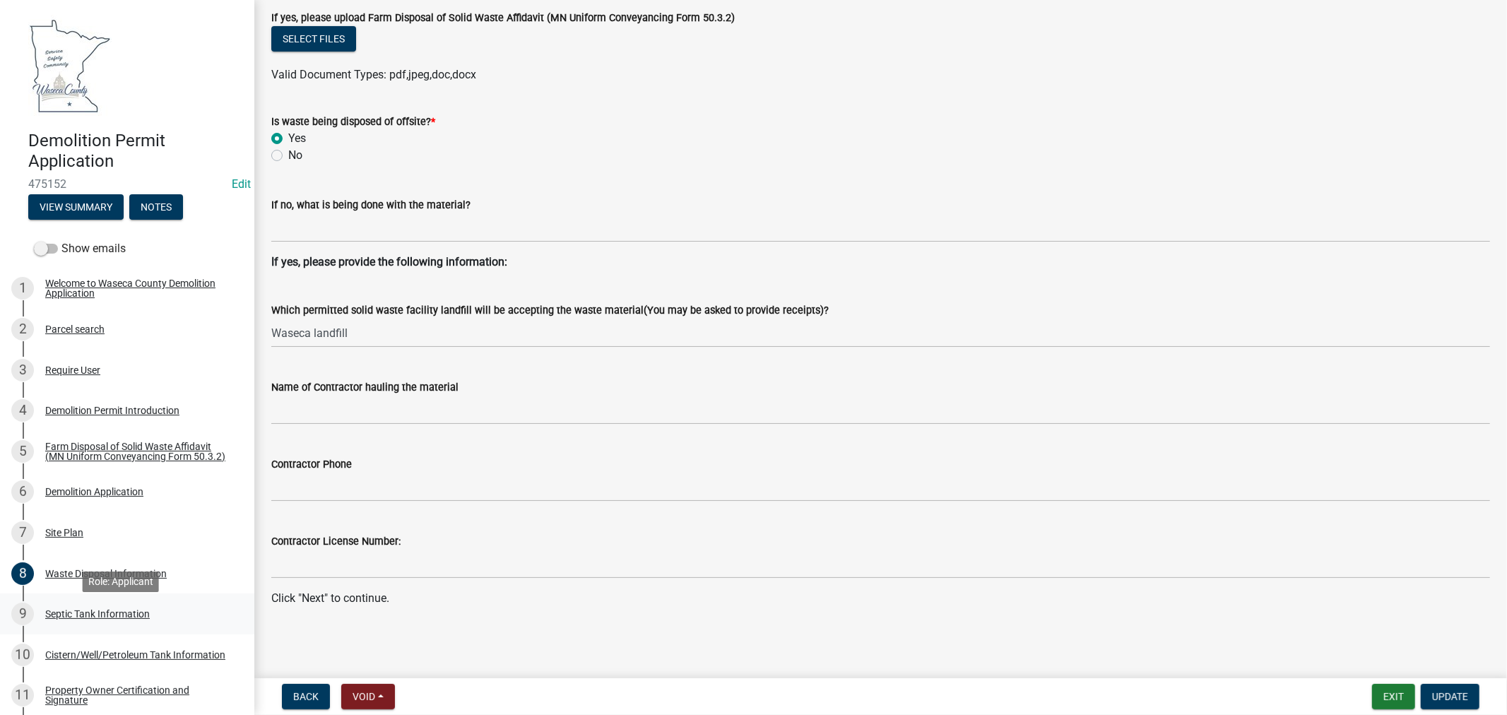
drag, startPoint x: 117, startPoint y: 622, endPoint x: 153, endPoint y: 606, distance: 38.9
click at [118, 619] on div "Septic Tank Information" at bounding box center [97, 614] width 105 height 10
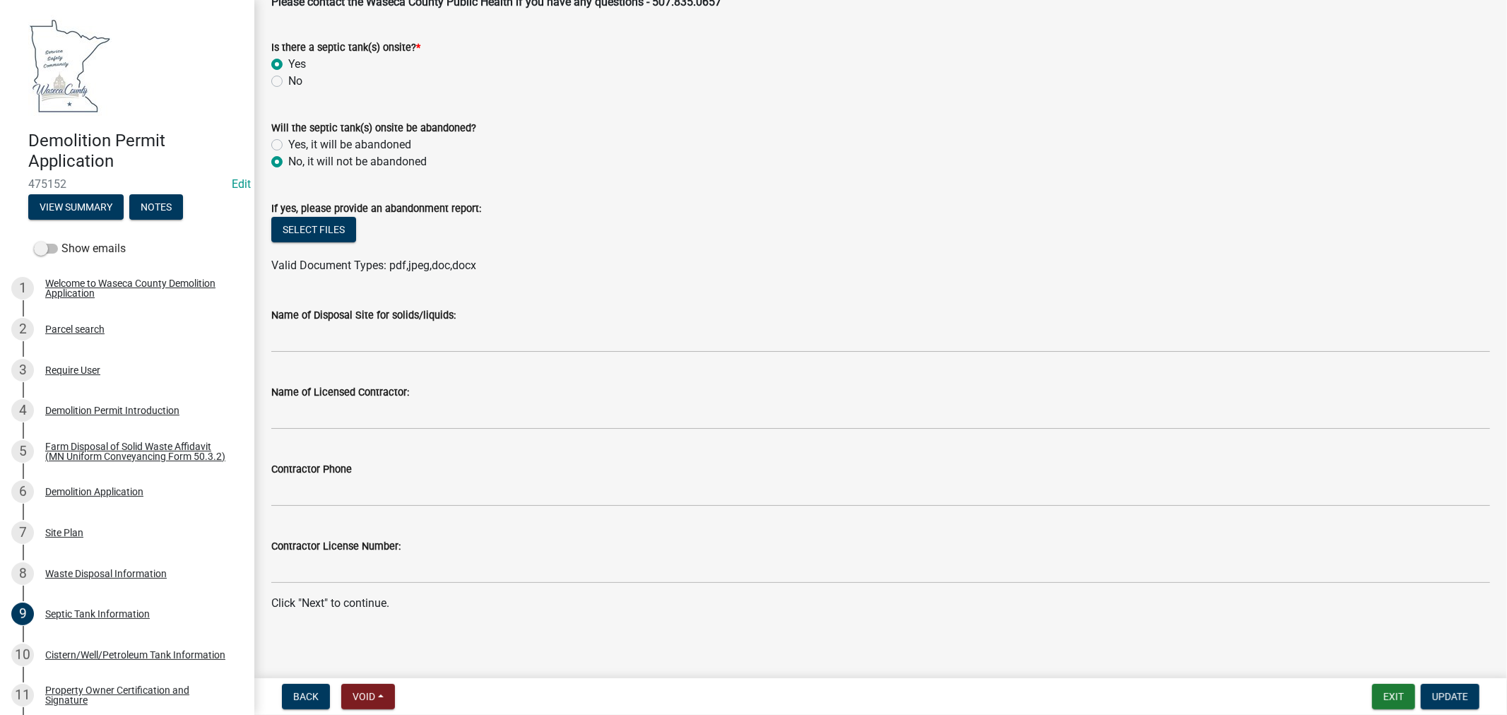
scroll to position [117, 0]
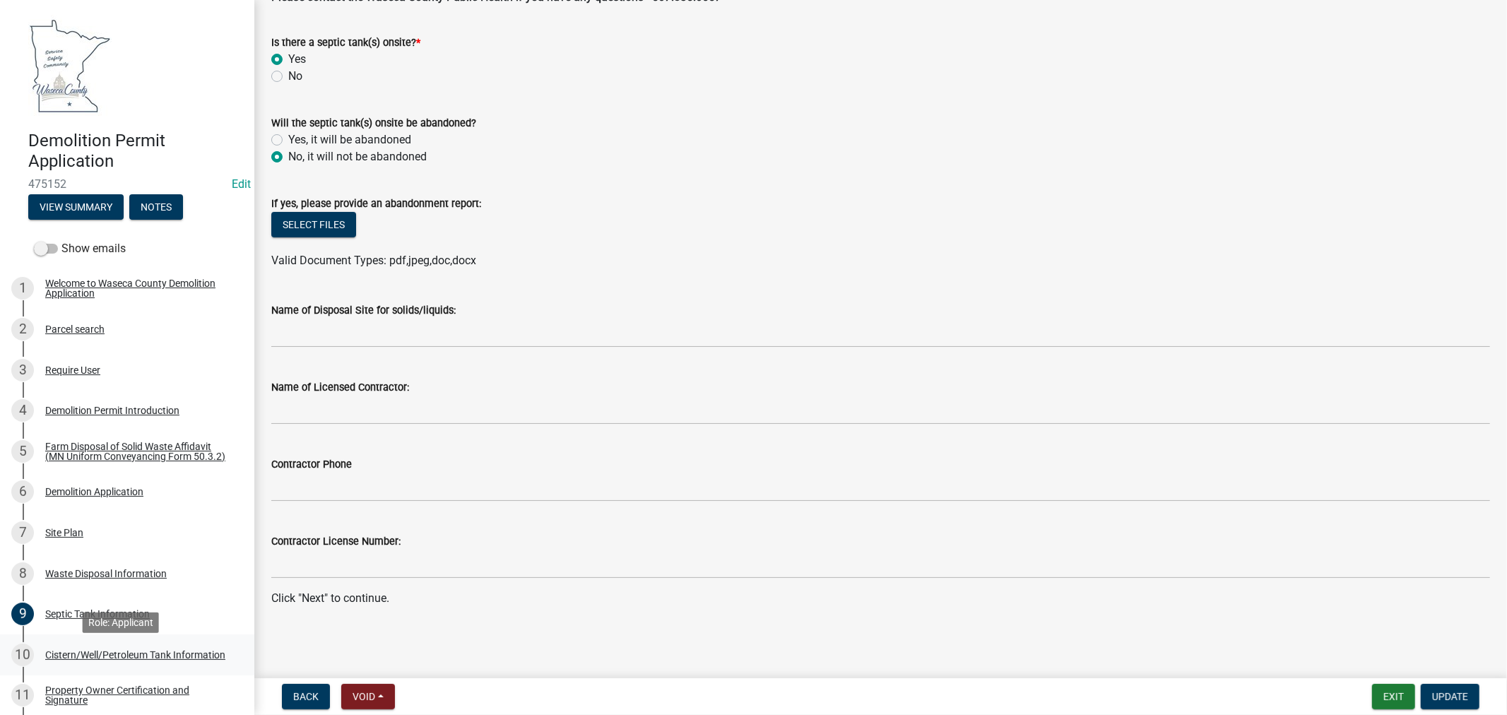
click at [81, 658] on div "Cistern/Well/Petroleum Tank Information" at bounding box center [135, 655] width 180 height 10
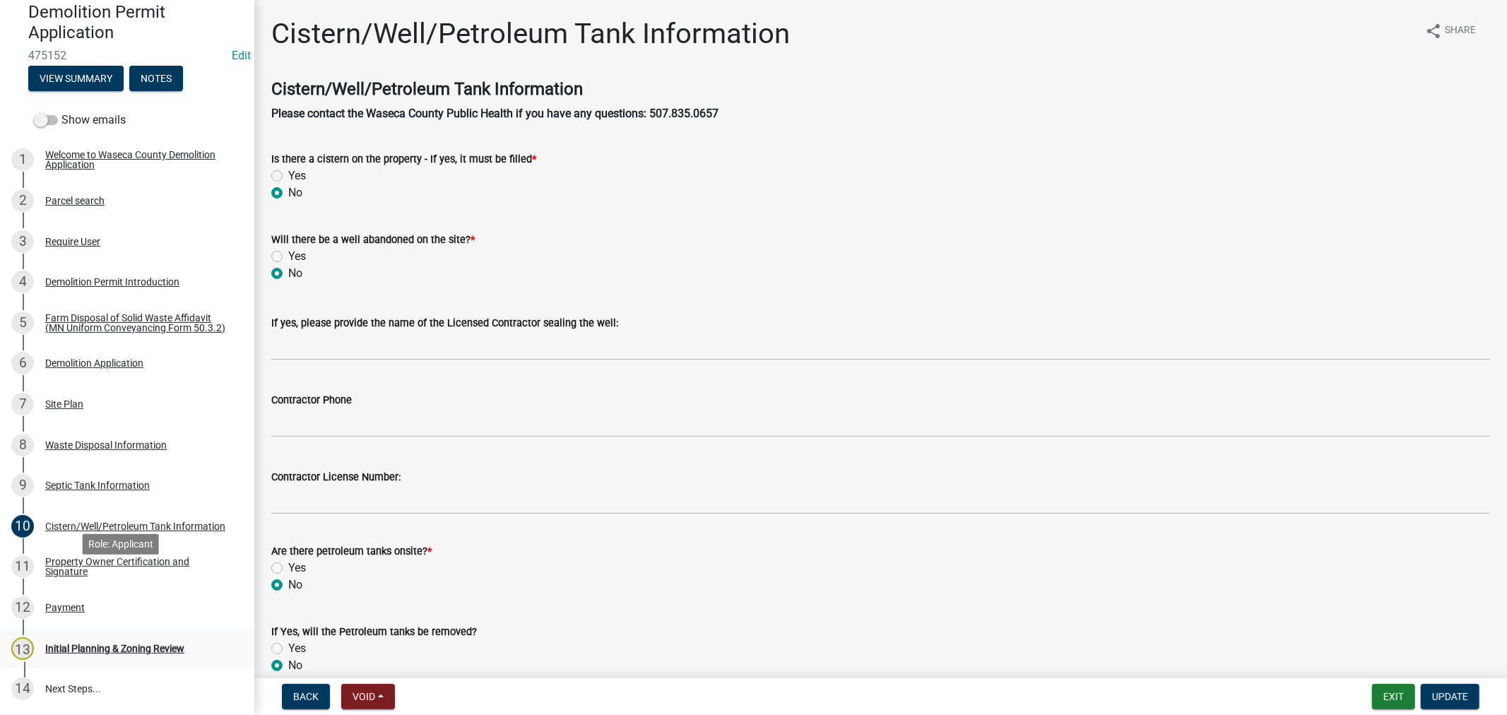
scroll to position [157, 0]
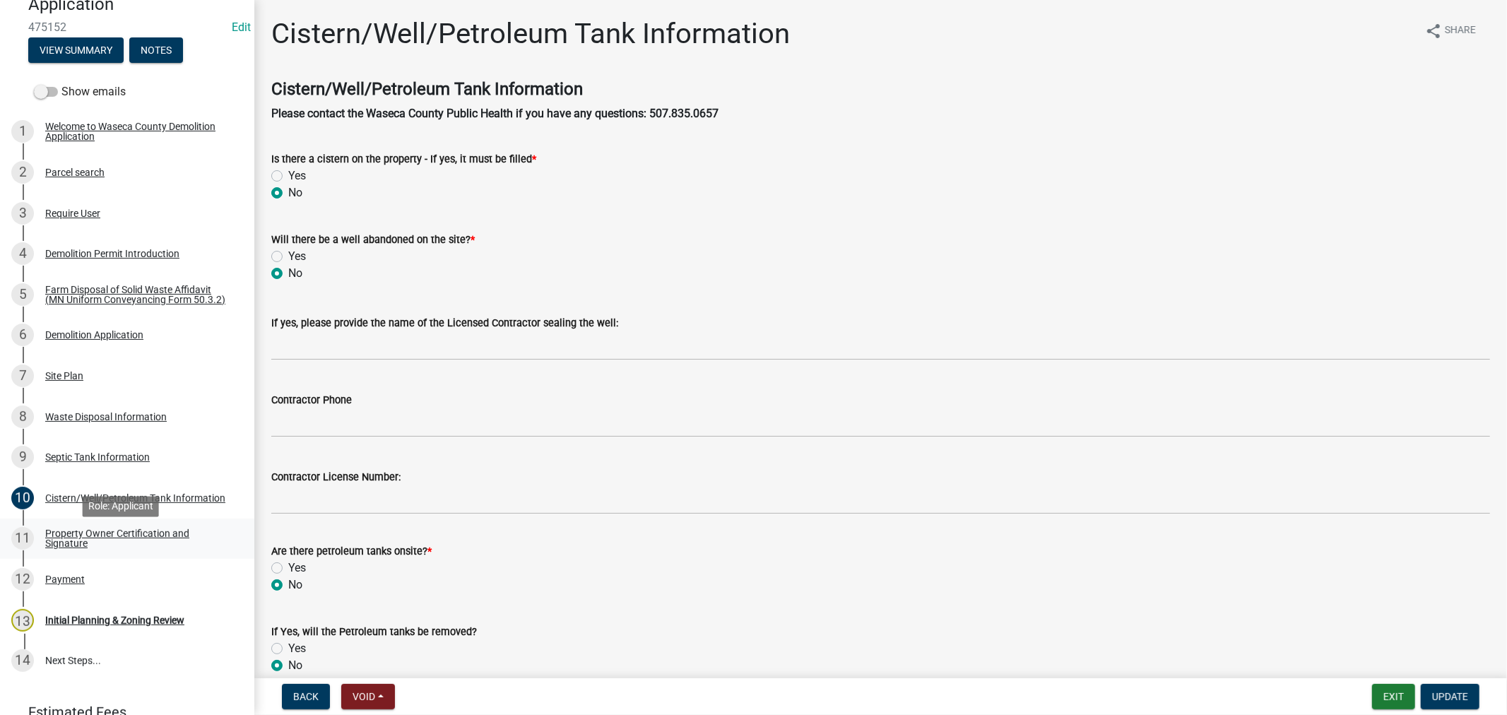
click at [64, 541] on div "Property Owner Certification and Signature" at bounding box center [138, 539] width 187 height 20
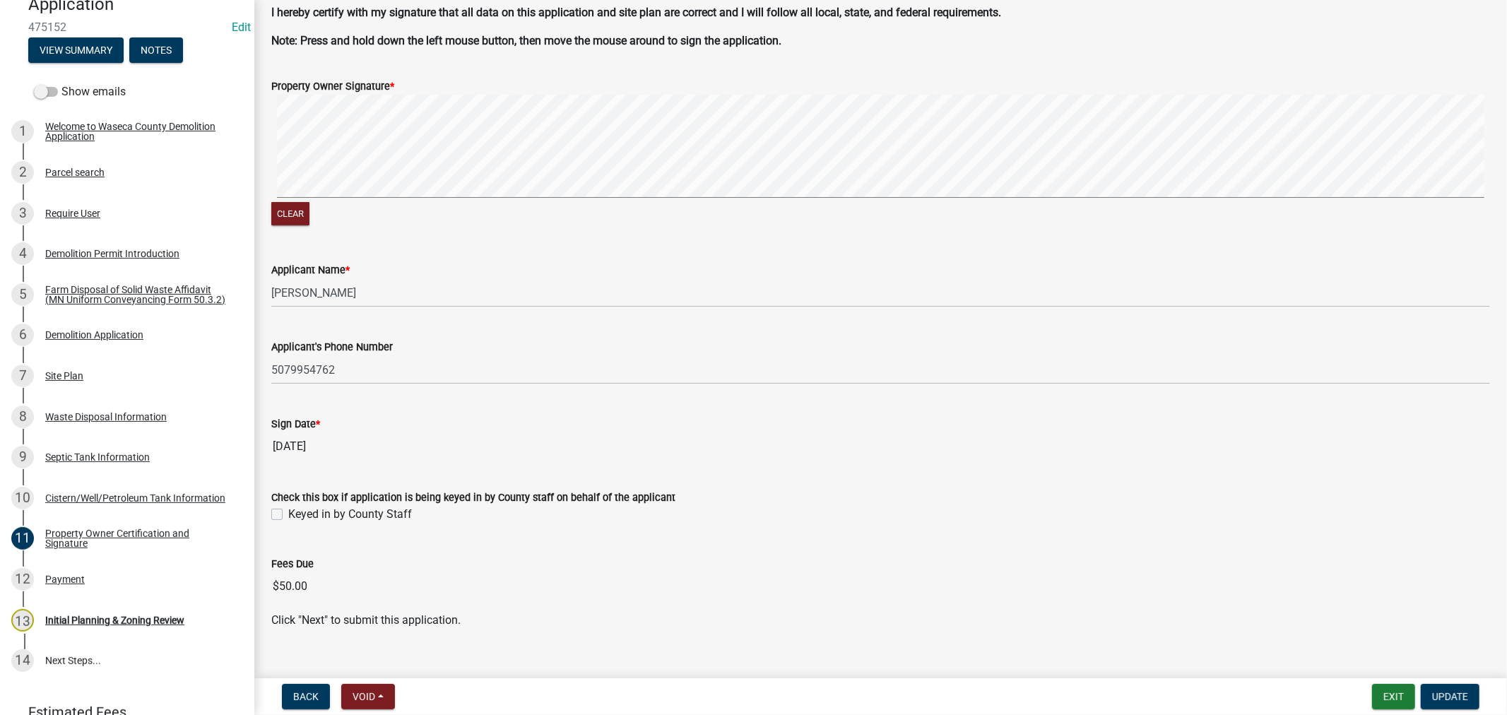
scroll to position [125, 0]
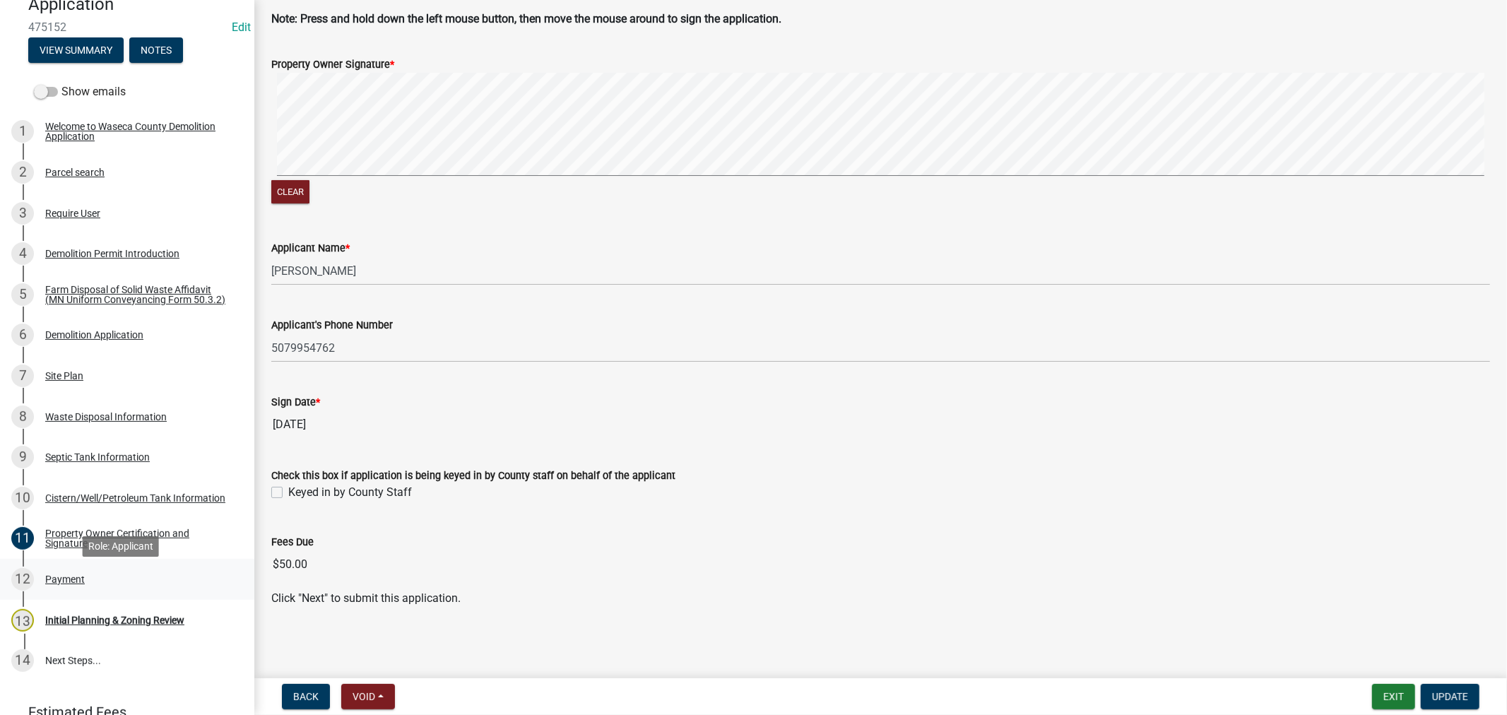
click at [57, 584] on div "Payment" at bounding box center [65, 580] width 40 height 10
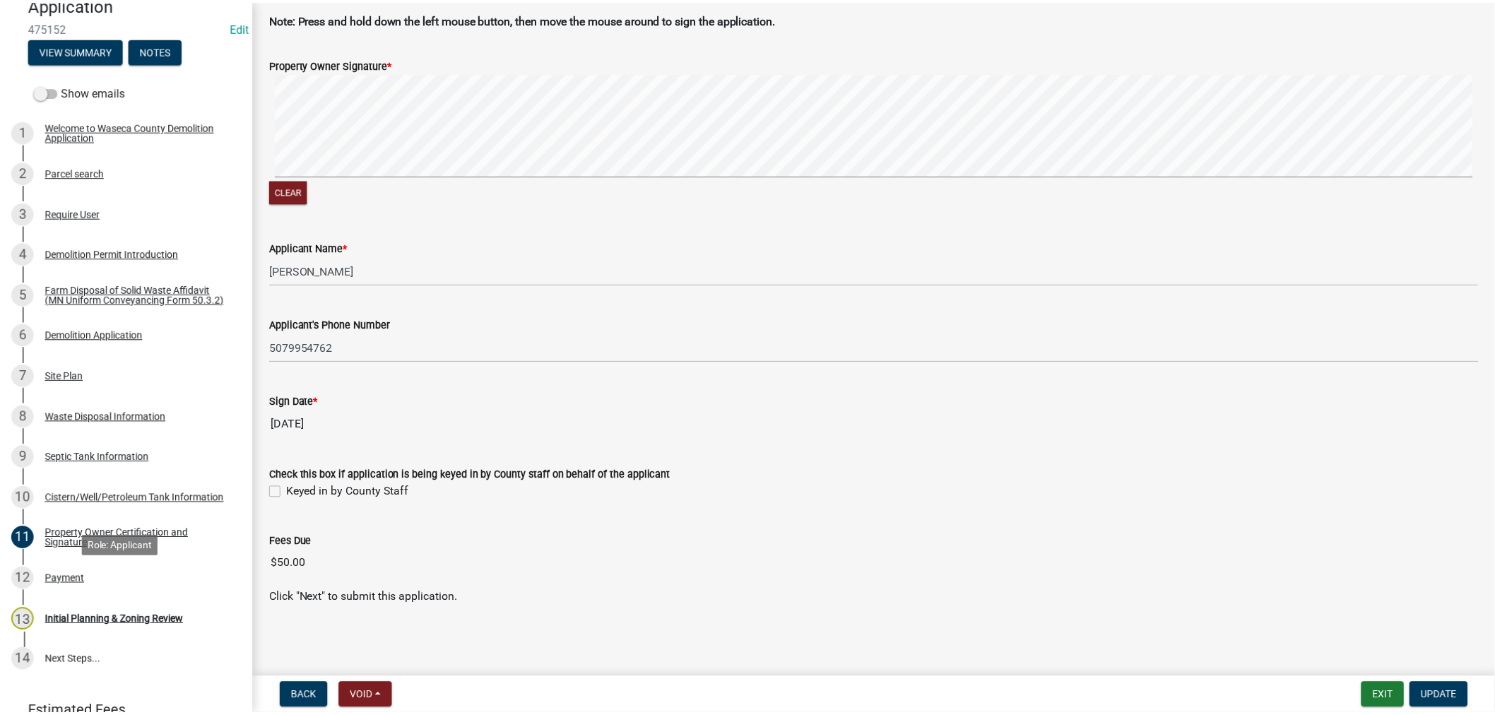
scroll to position [0, 0]
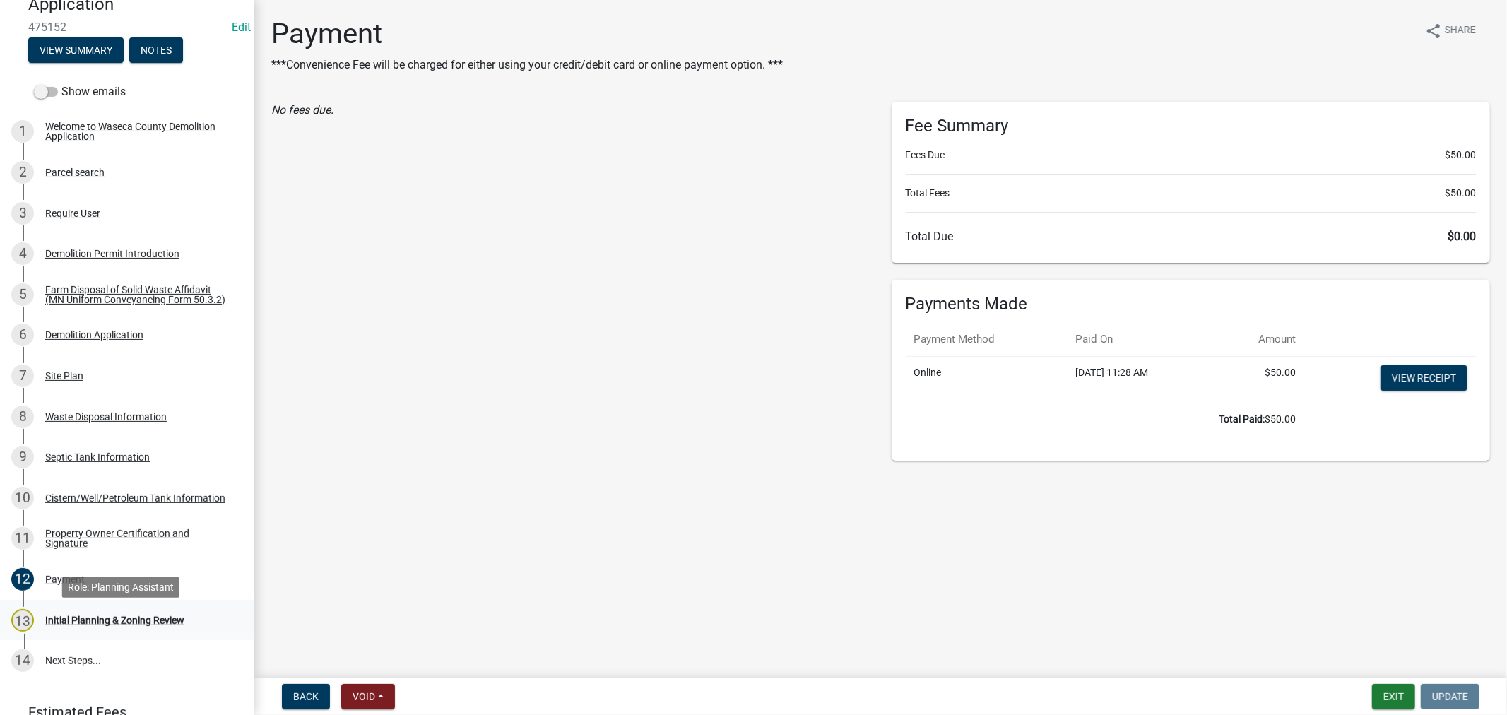
click at [132, 625] on div "Initial Planning & Zoning Review" at bounding box center [114, 621] width 139 height 10
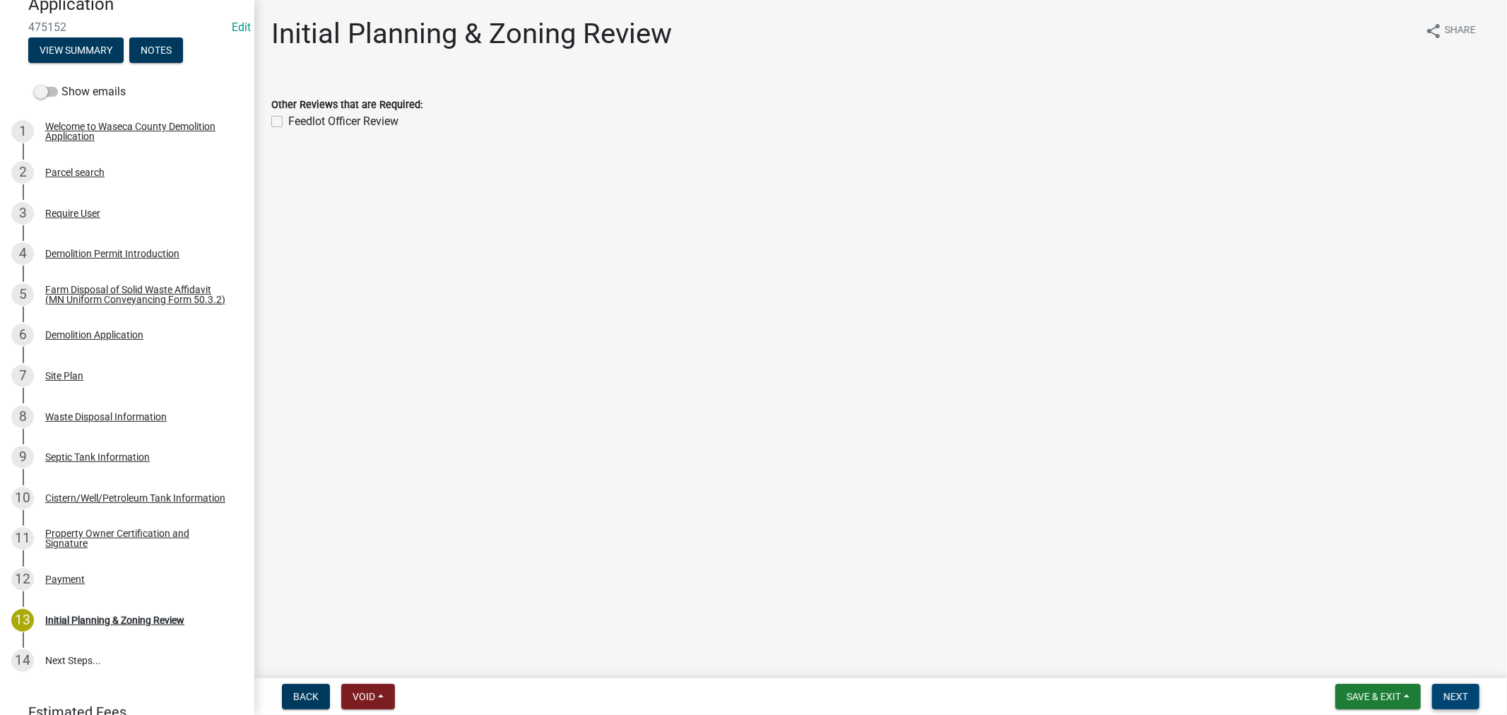
click at [1461, 696] on span "Next" at bounding box center [1456, 696] width 25 height 11
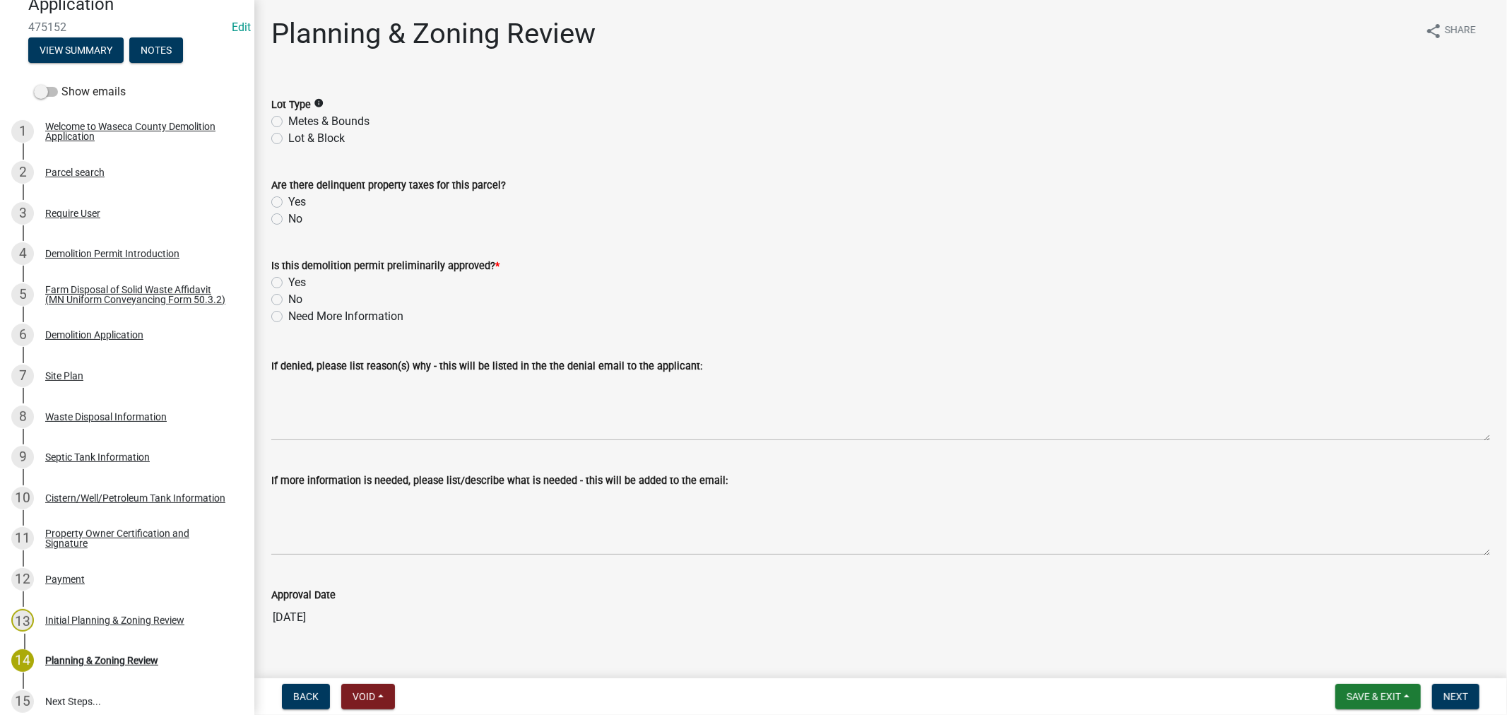
click at [288, 120] on label "Metes & Bounds" at bounding box center [328, 121] width 81 height 17
click at [288, 120] on input "Metes & Bounds" at bounding box center [292, 117] width 9 height 9
radio input "true"
click at [286, 218] on div "No" at bounding box center [880, 219] width 1219 height 17
click at [288, 217] on label "No" at bounding box center [295, 219] width 14 height 17
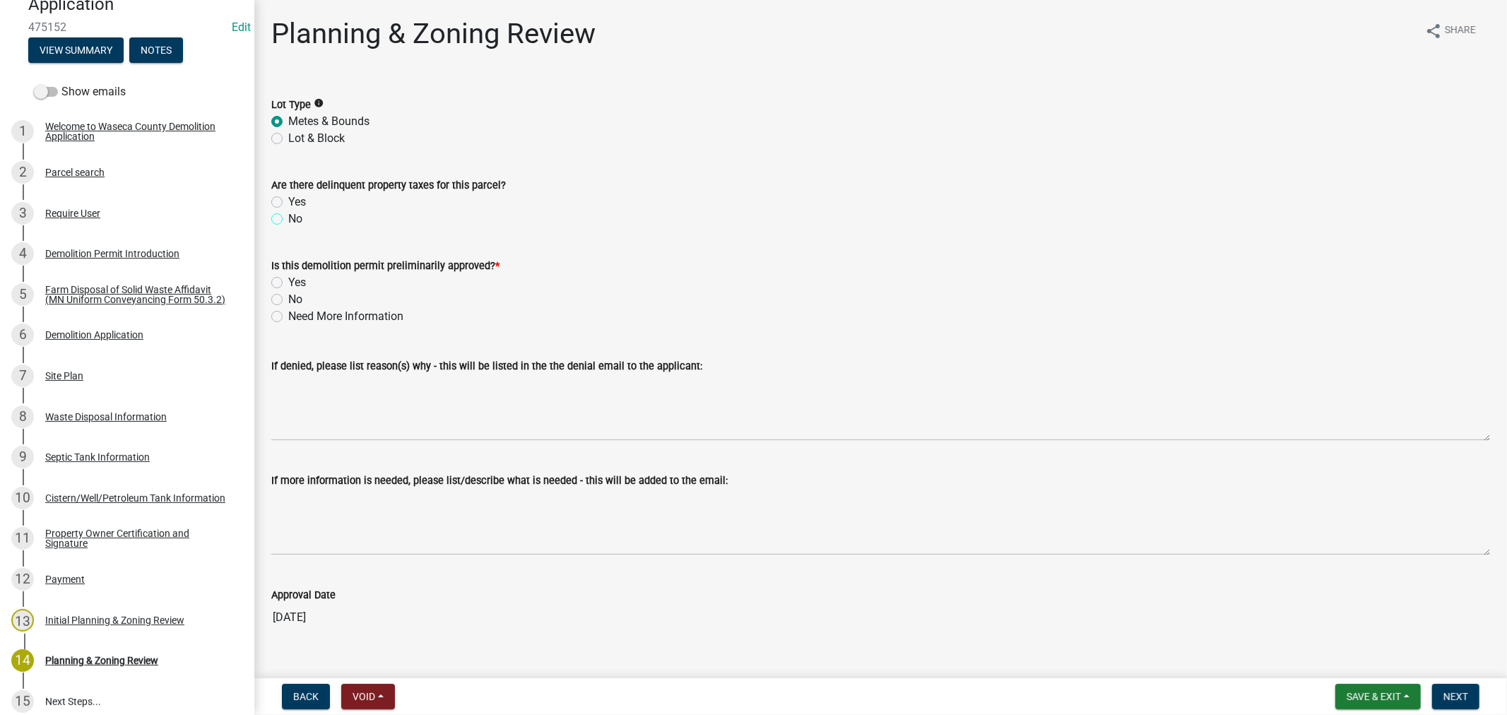
click at [288, 217] on input "No" at bounding box center [292, 215] width 9 height 9
radio input "true"
click at [1347, 694] on span "Save & Exit" at bounding box center [1374, 696] width 54 height 11
click at [1327, 659] on button "Save & Exit" at bounding box center [1364, 660] width 113 height 34
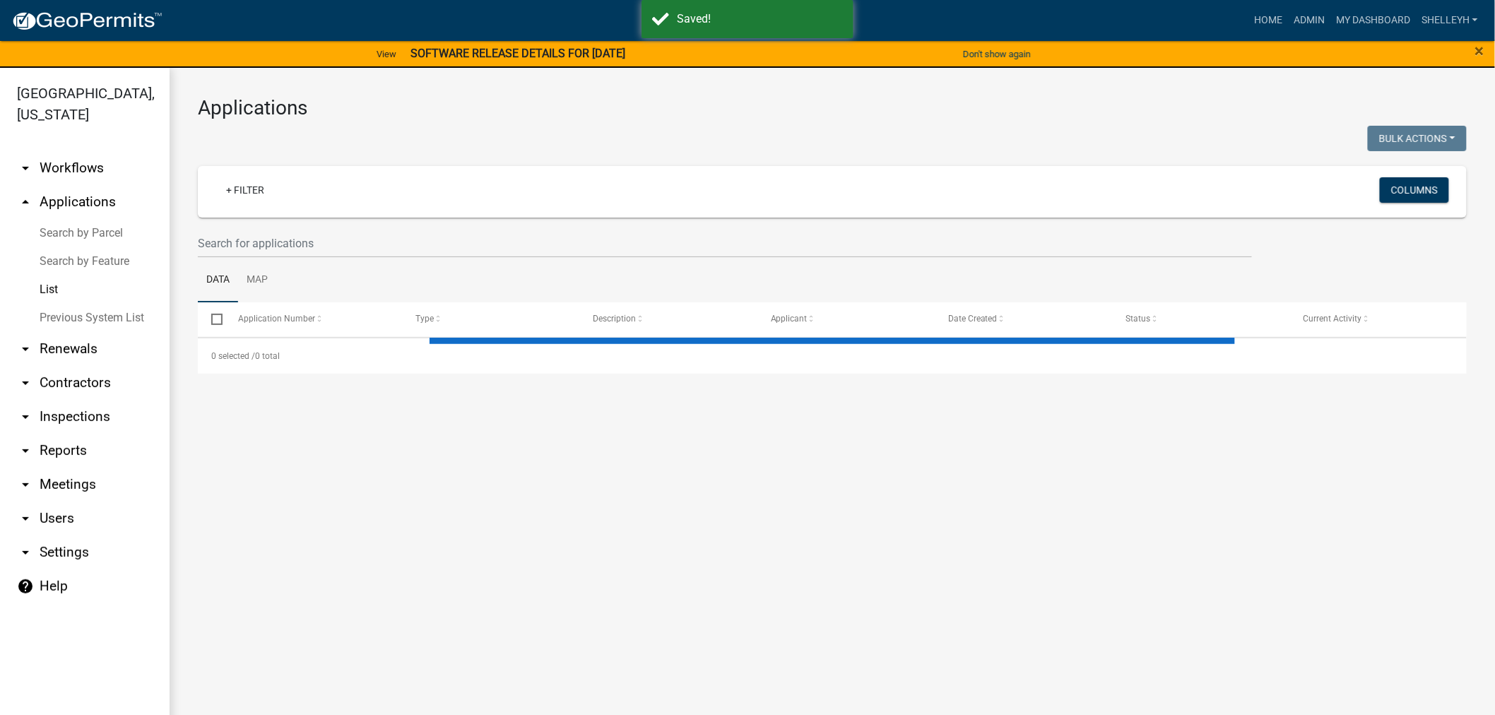
select select "1: 25"
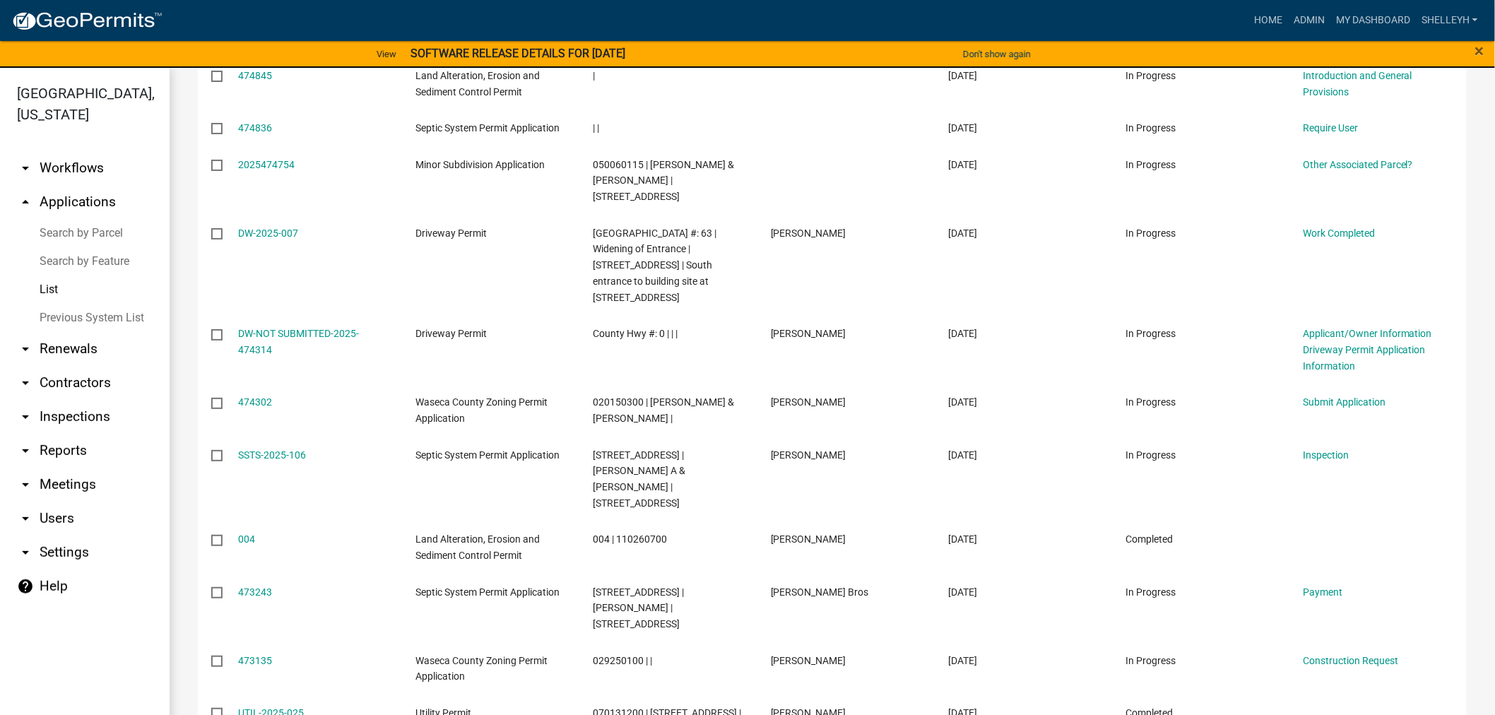
scroll to position [1175, 0]
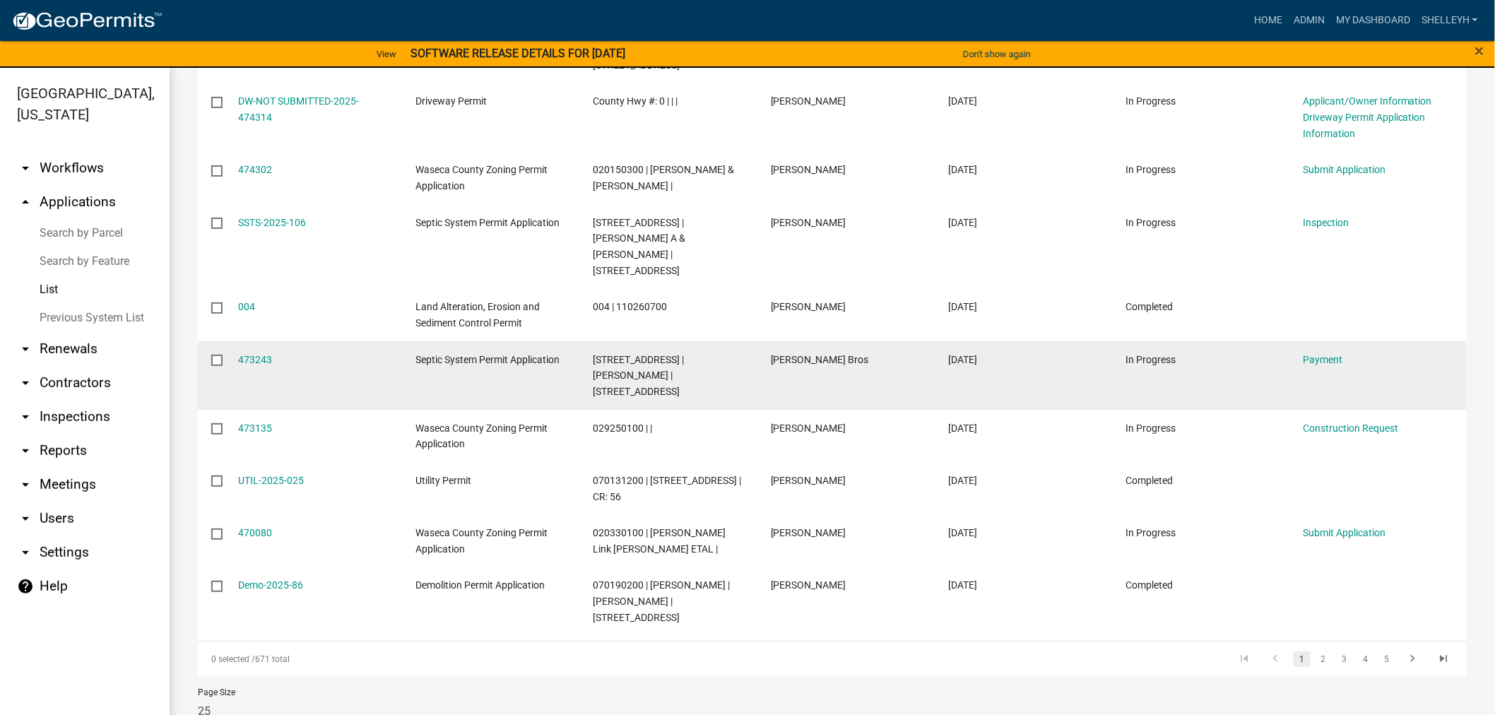
drag, startPoint x: 254, startPoint y: 337, endPoint x: 269, endPoint y: 326, distance: 18.7
click at [254, 354] on link "473243" at bounding box center [256, 359] width 34 height 11
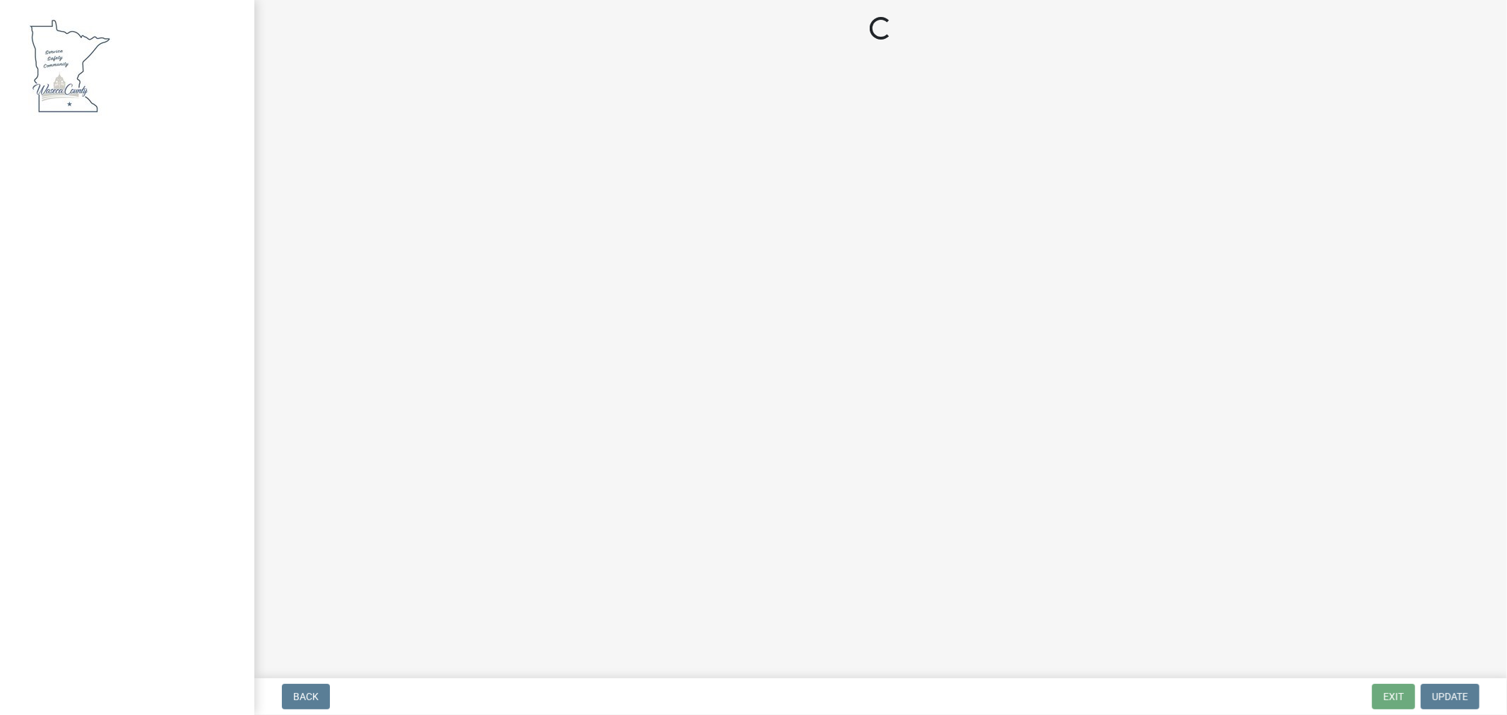
select select "3: 3"
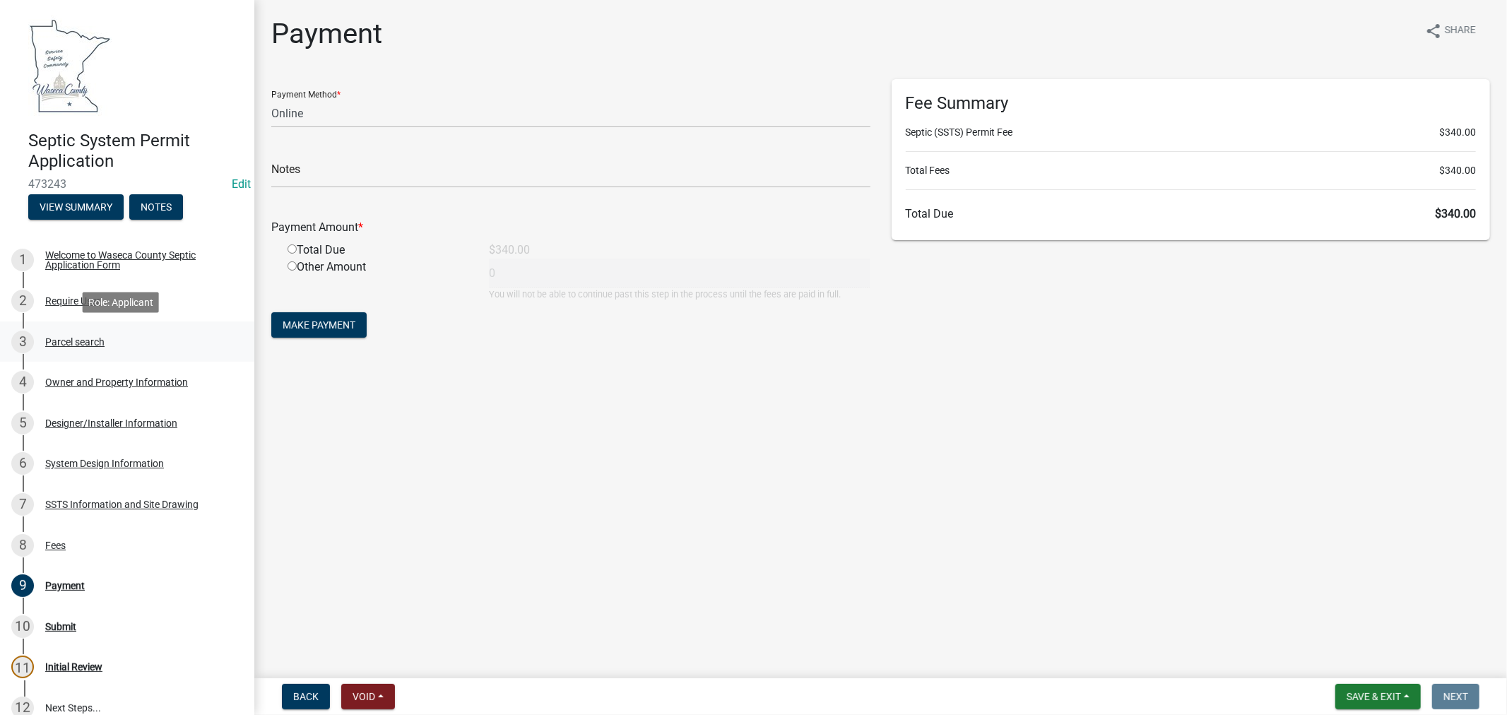
click at [67, 337] on div "Parcel search" at bounding box center [74, 342] width 59 height 10
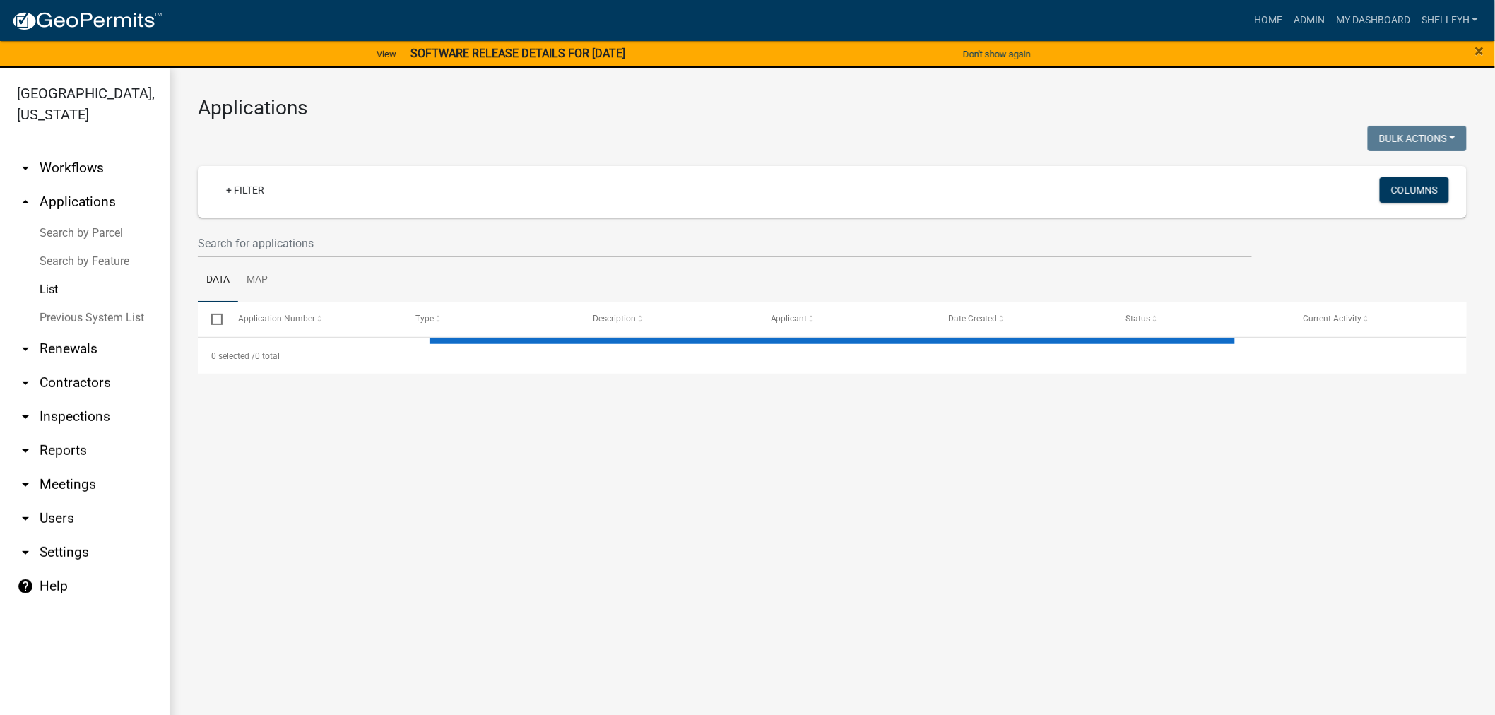
select select "1: 25"
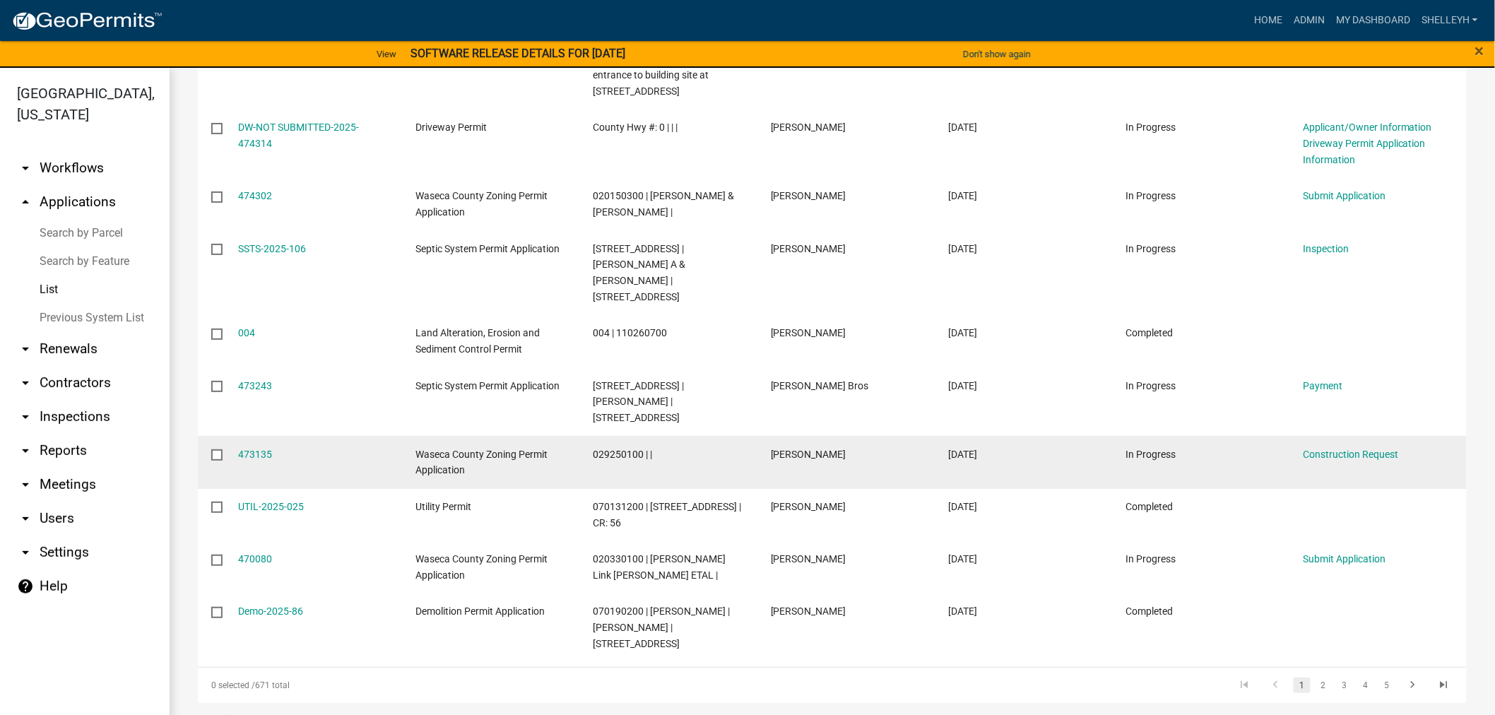
scroll to position [1175, 0]
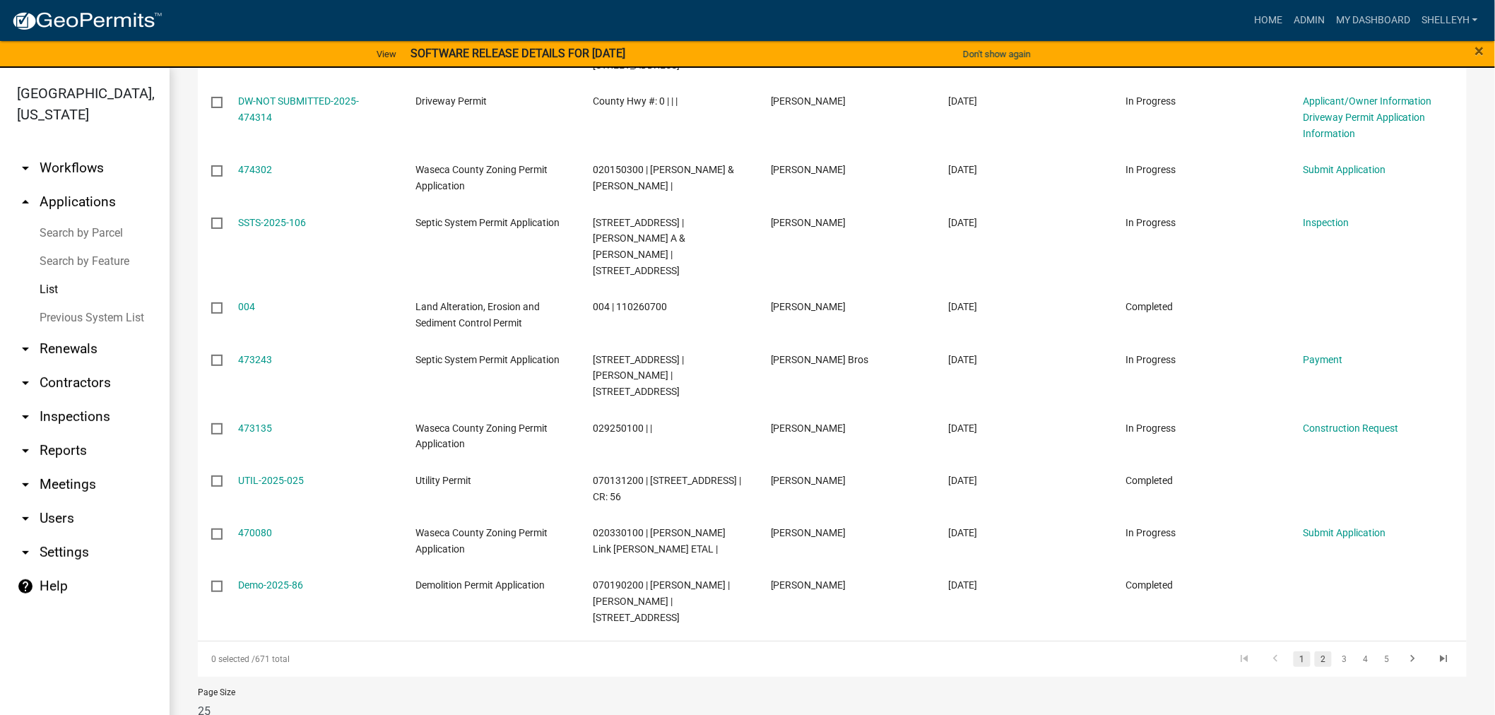
click at [1315, 652] on link "2" at bounding box center [1323, 660] width 17 height 16
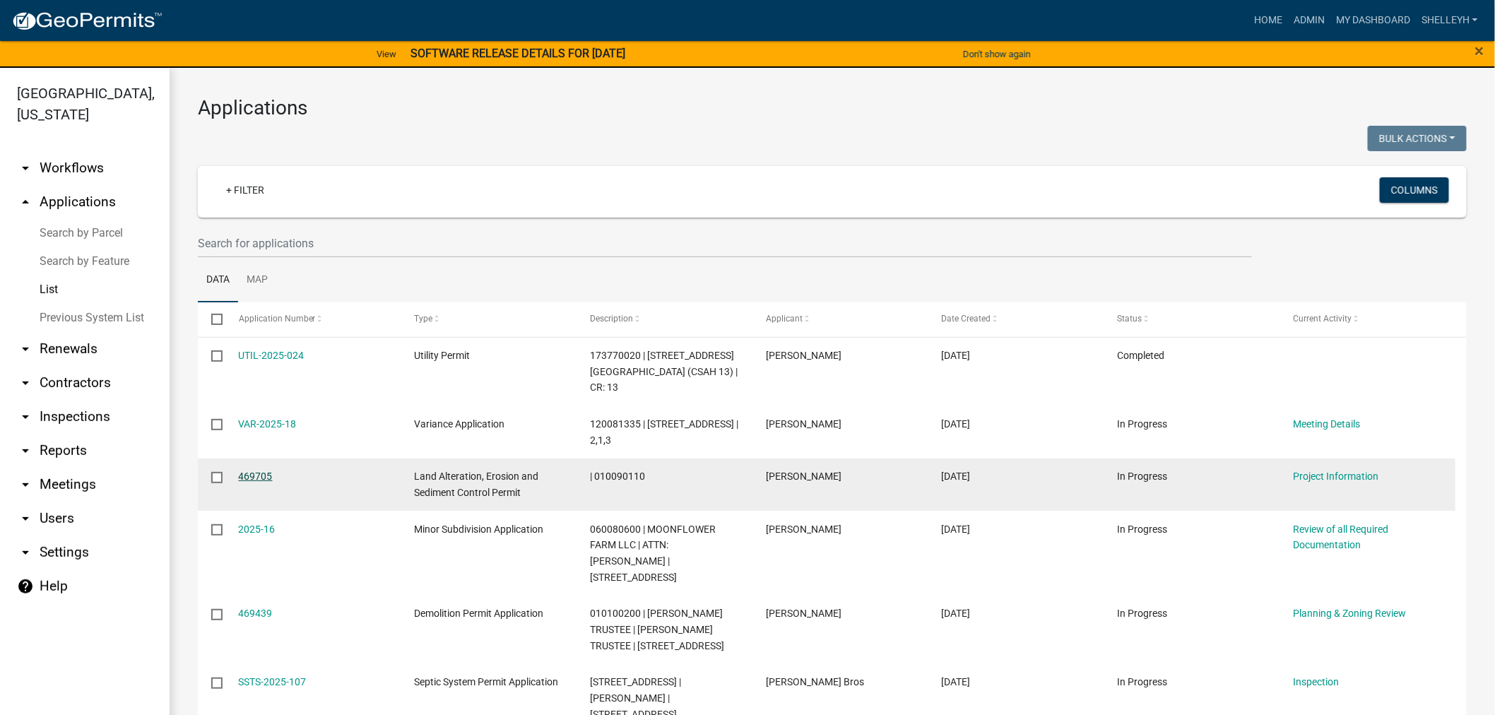
click at [259, 474] on link "469705" at bounding box center [256, 476] width 34 height 11
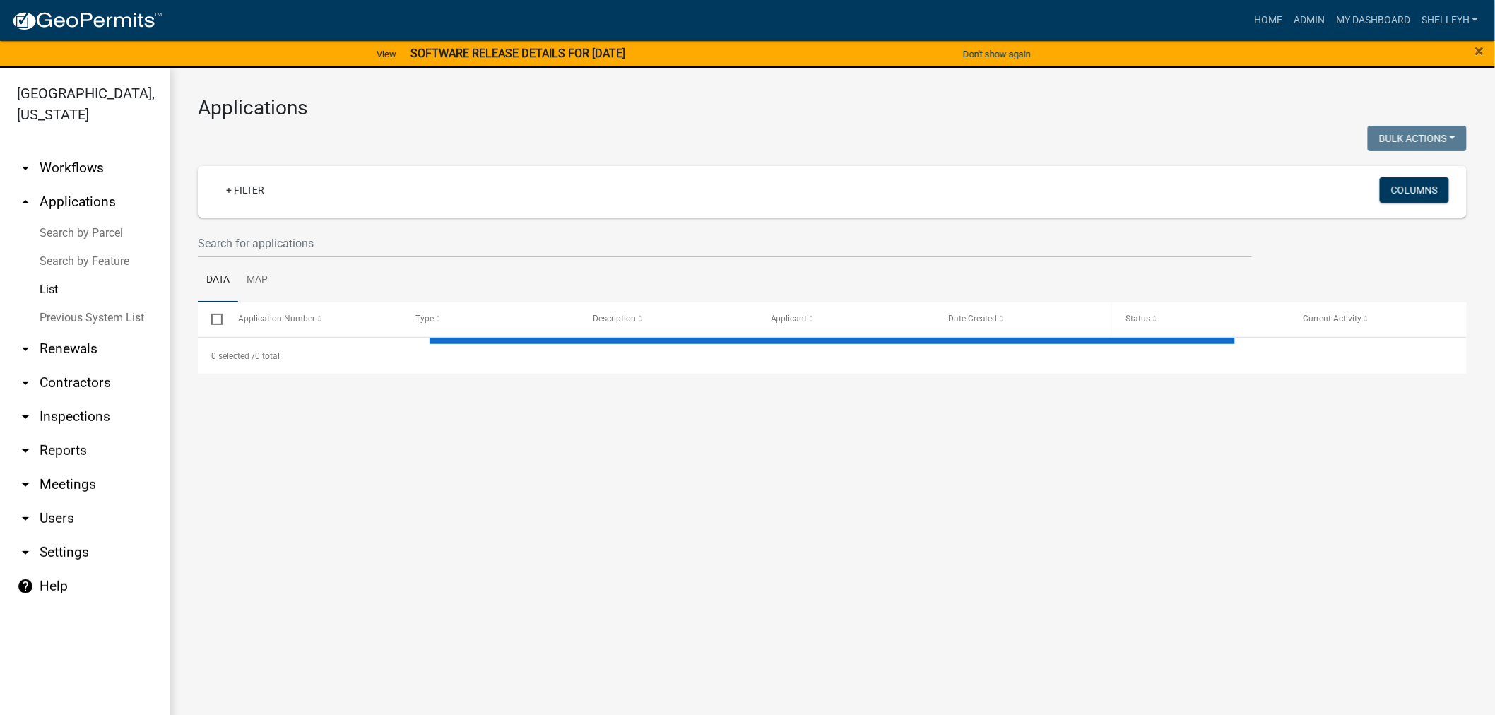
select select "1: 25"
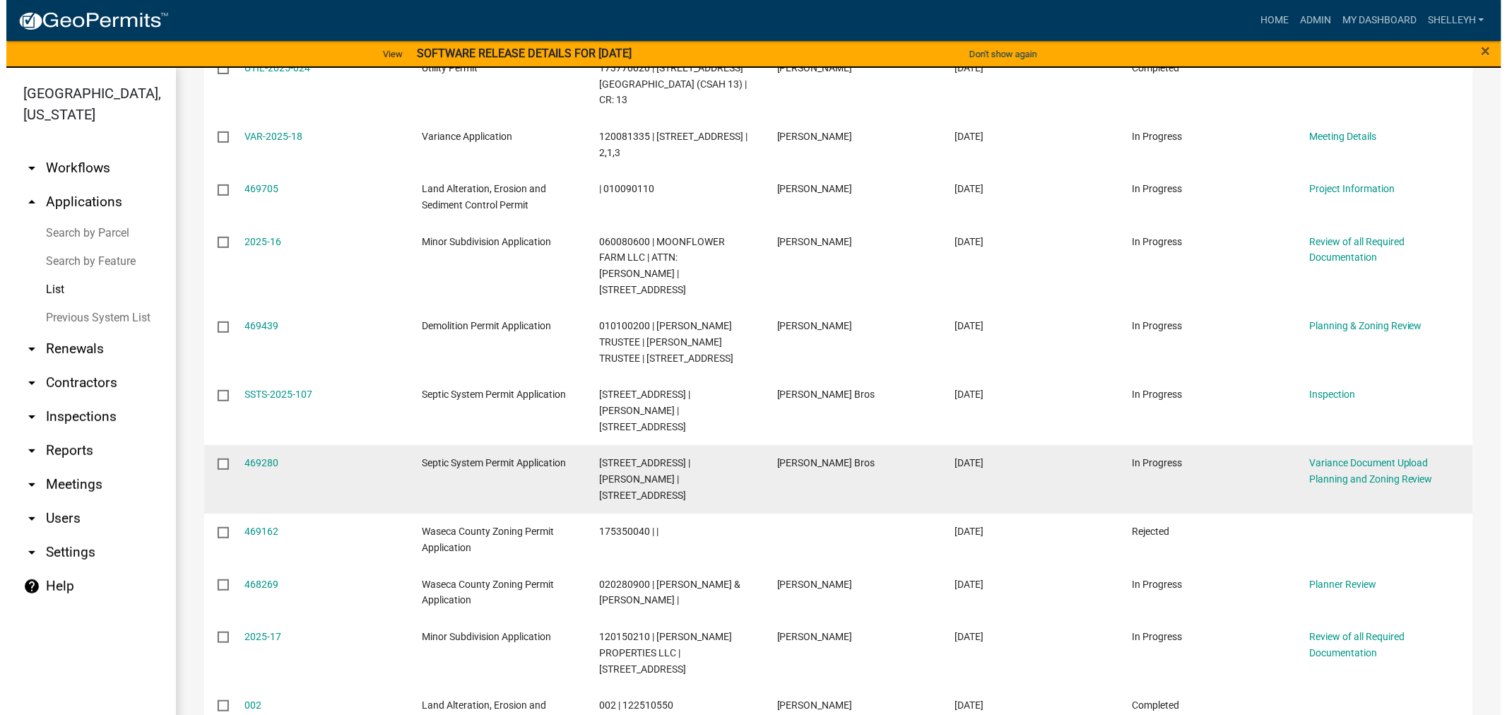
scroll to position [314, 0]
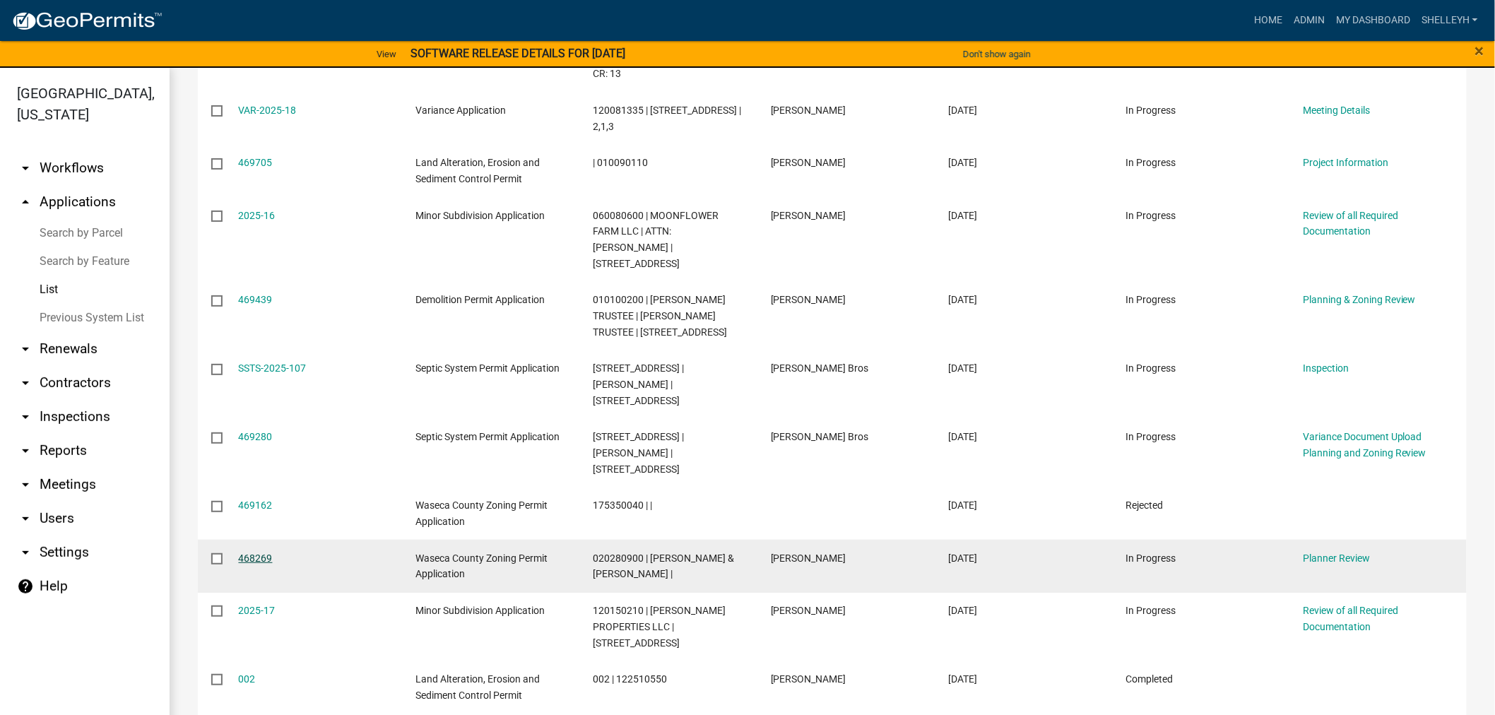
click at [260, 553] on link "468269" at bounding box center [256, 558] width 34 height 11
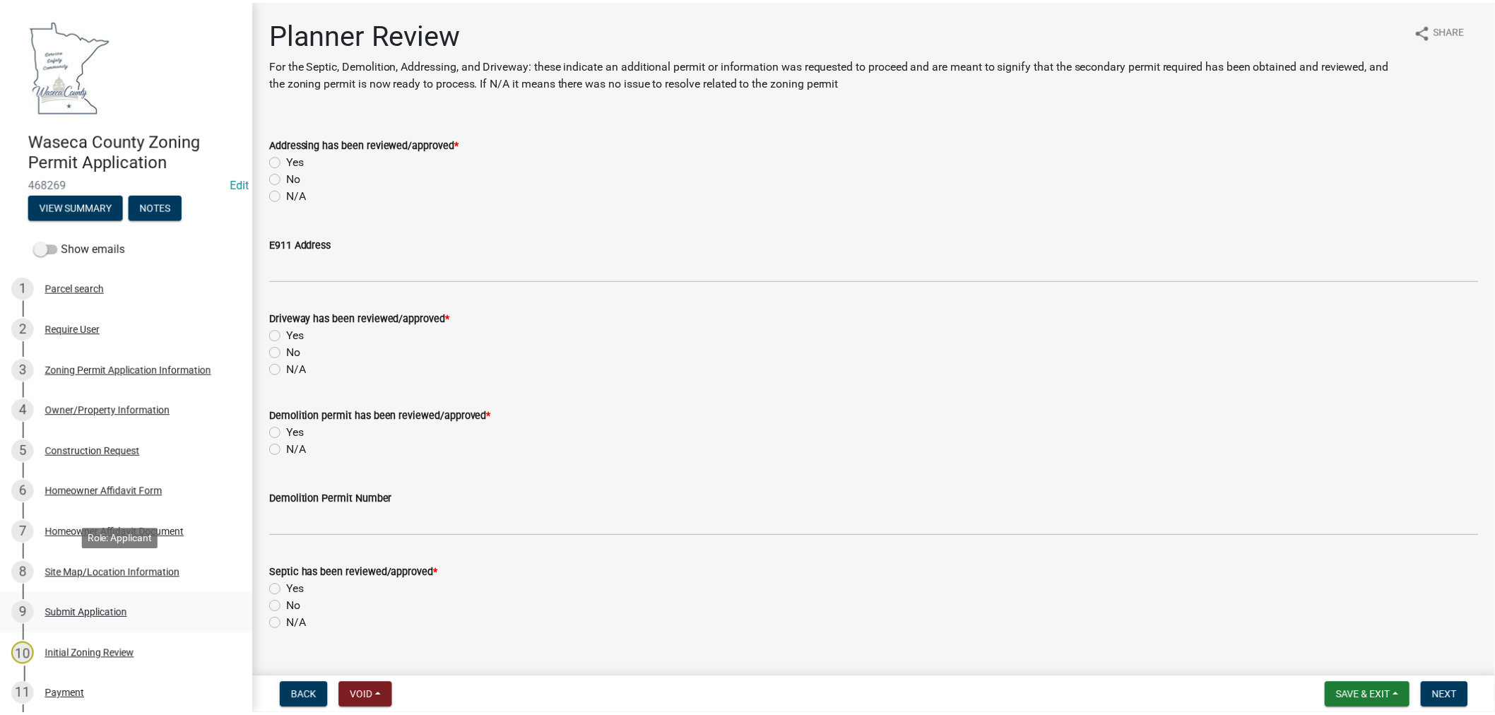
scroll to position [213, 0]
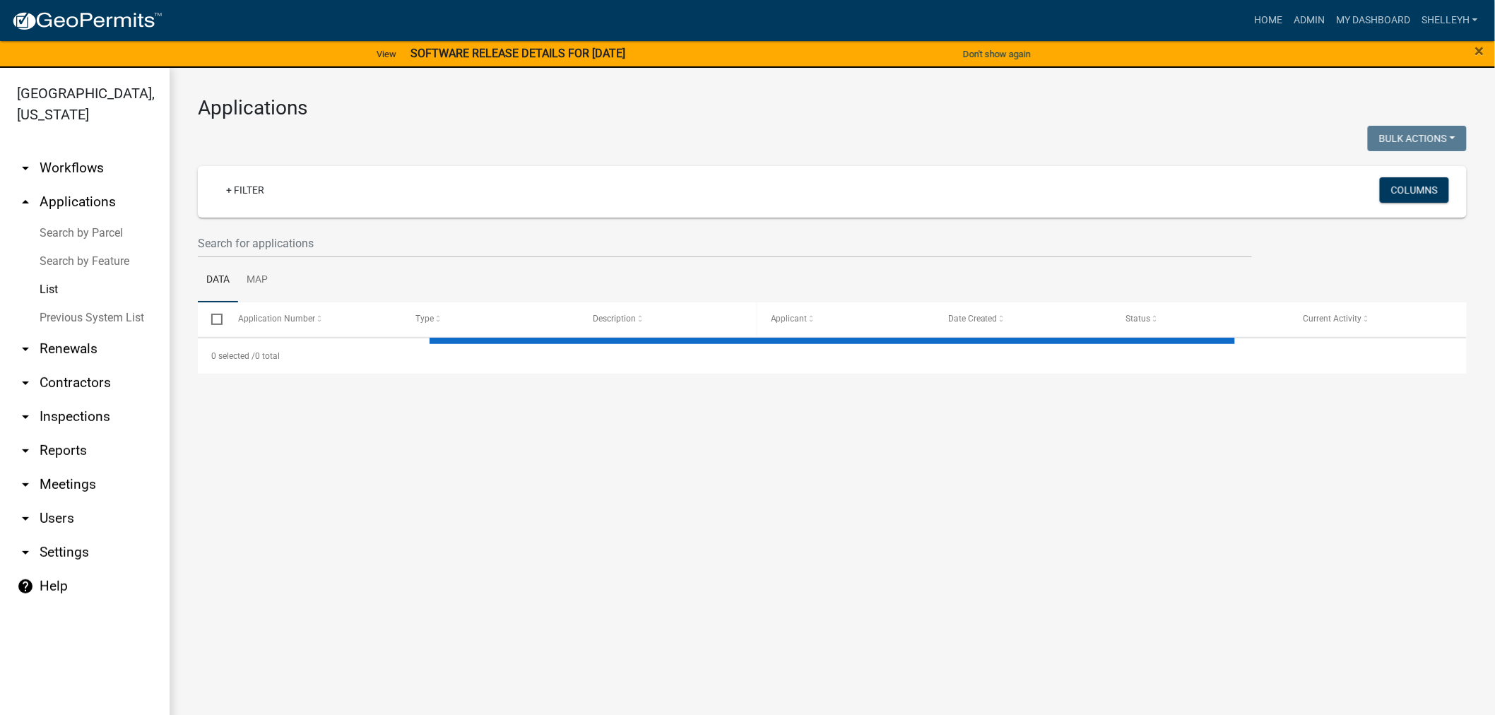
select select "1: 25"
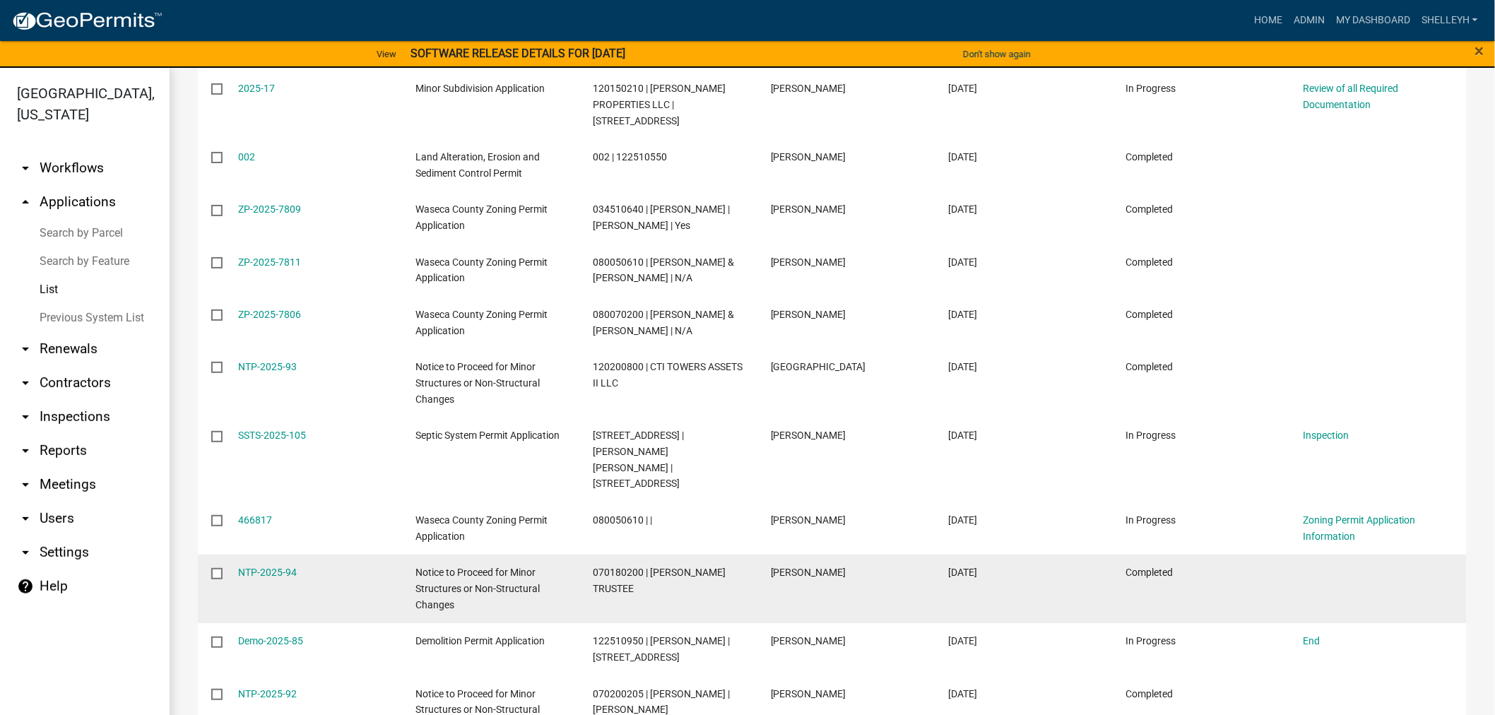
scroll to position [864, 0]
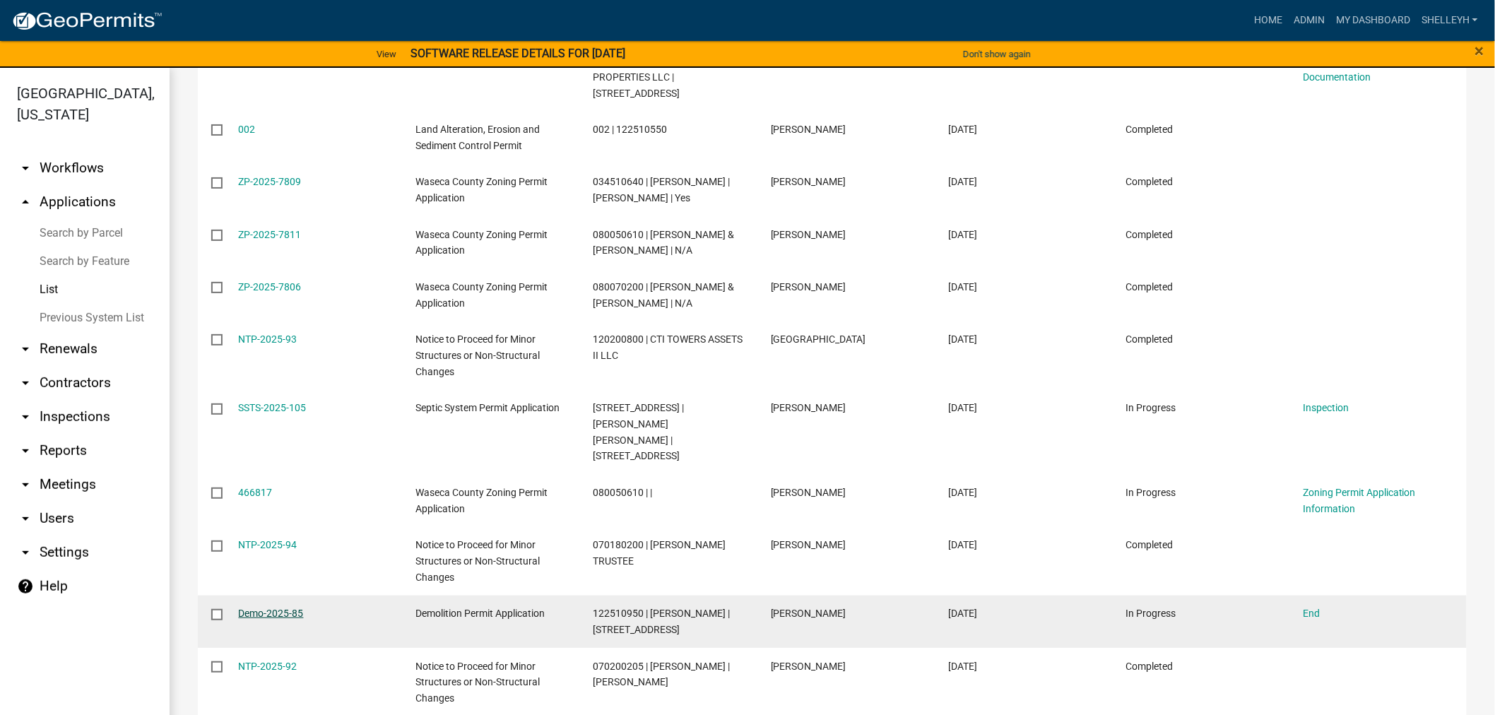
click at [257, 608] on link "Demo-2025-85" at bounding box center [271, 613] width 65 height 11
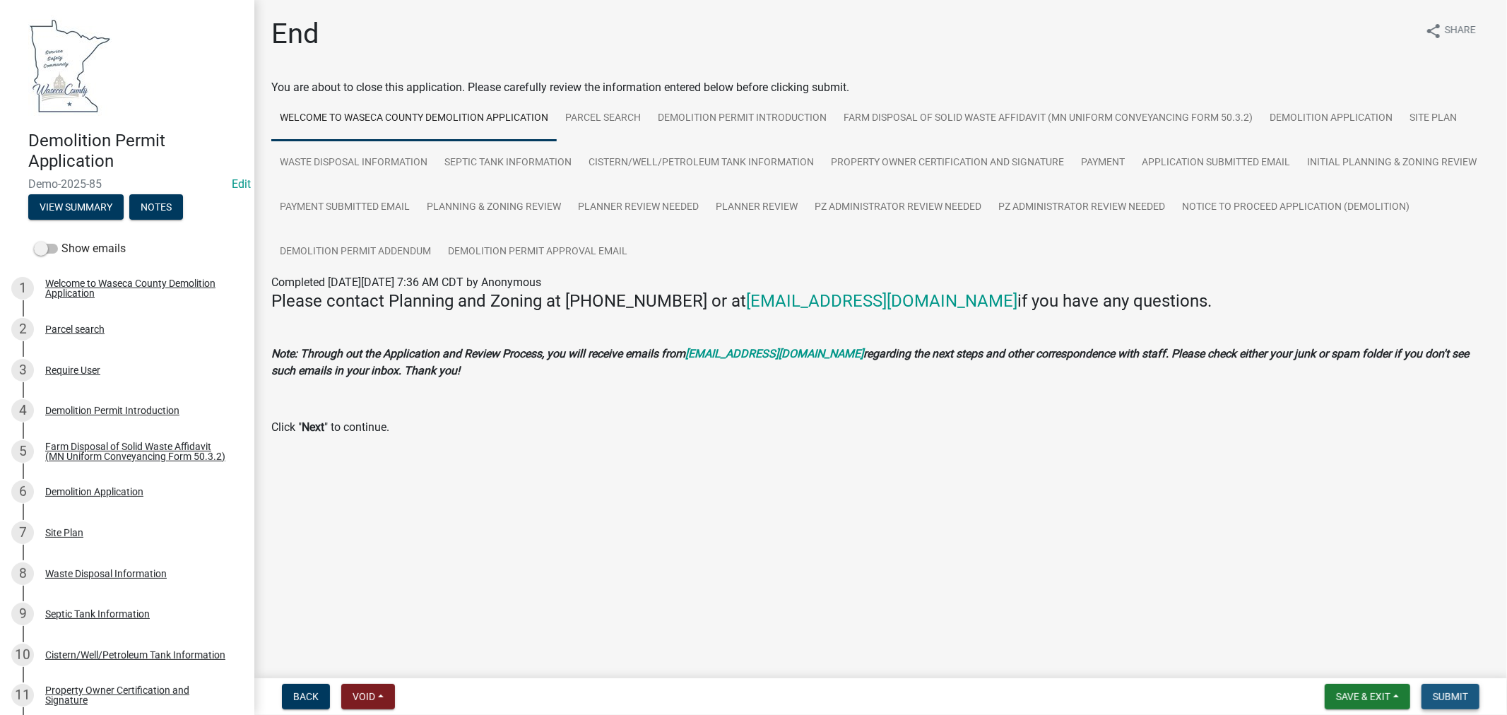
click at [1449, 693] on span "Submit" at bounding box center [1450, 696] width 35 height 11
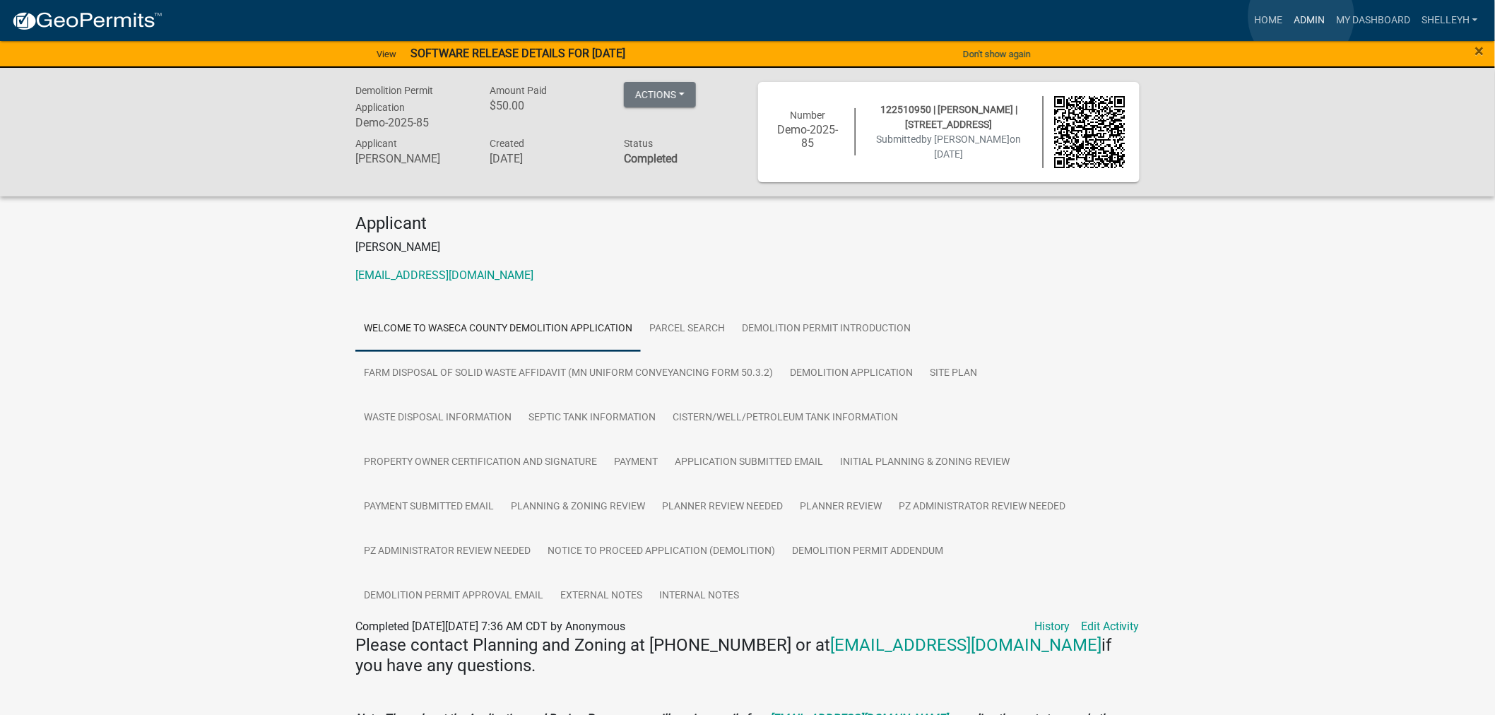
click at [1302, 16] on link "Admin" at bounding box center [1309, 20] width 42 height 27
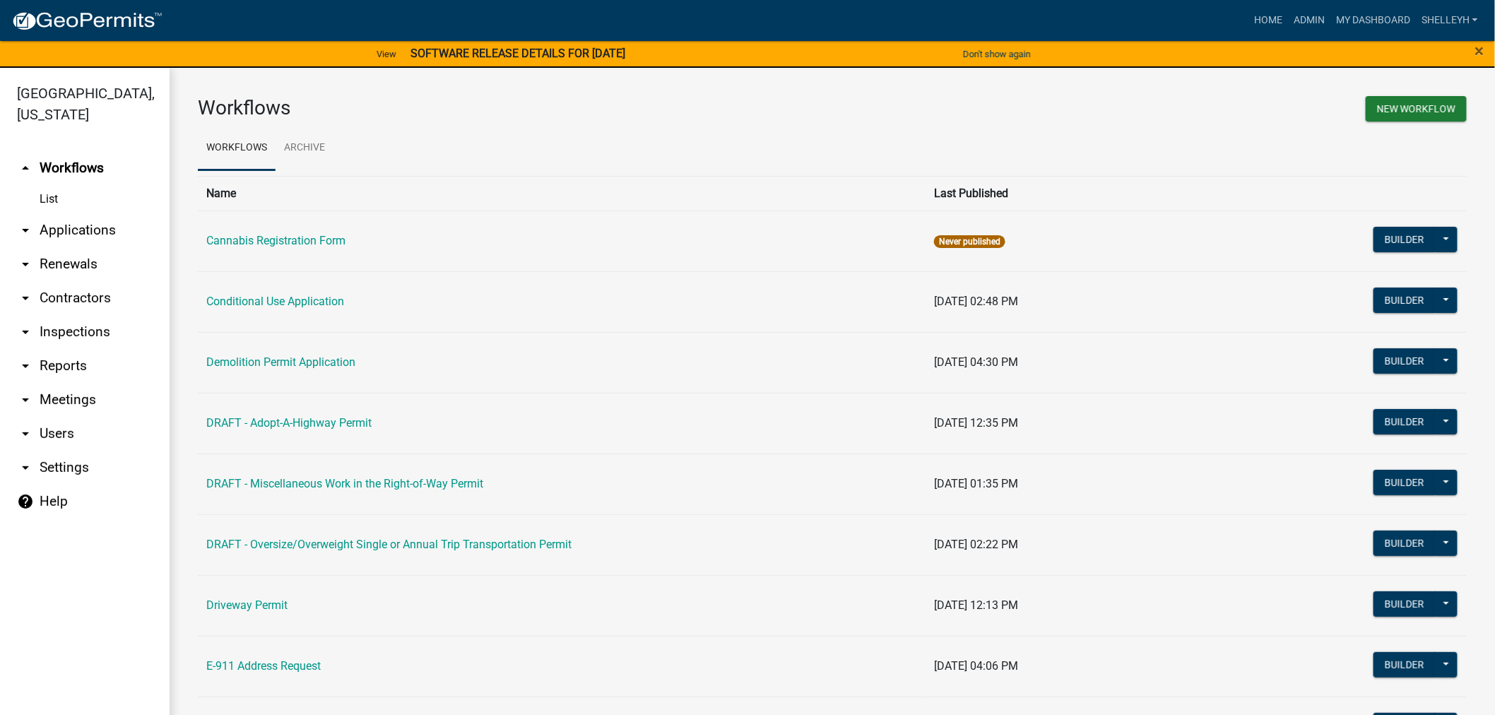
click at [59, 230] on link "arrow_drop_down Applications" at bounding box center [85, 230] width 170 height 34
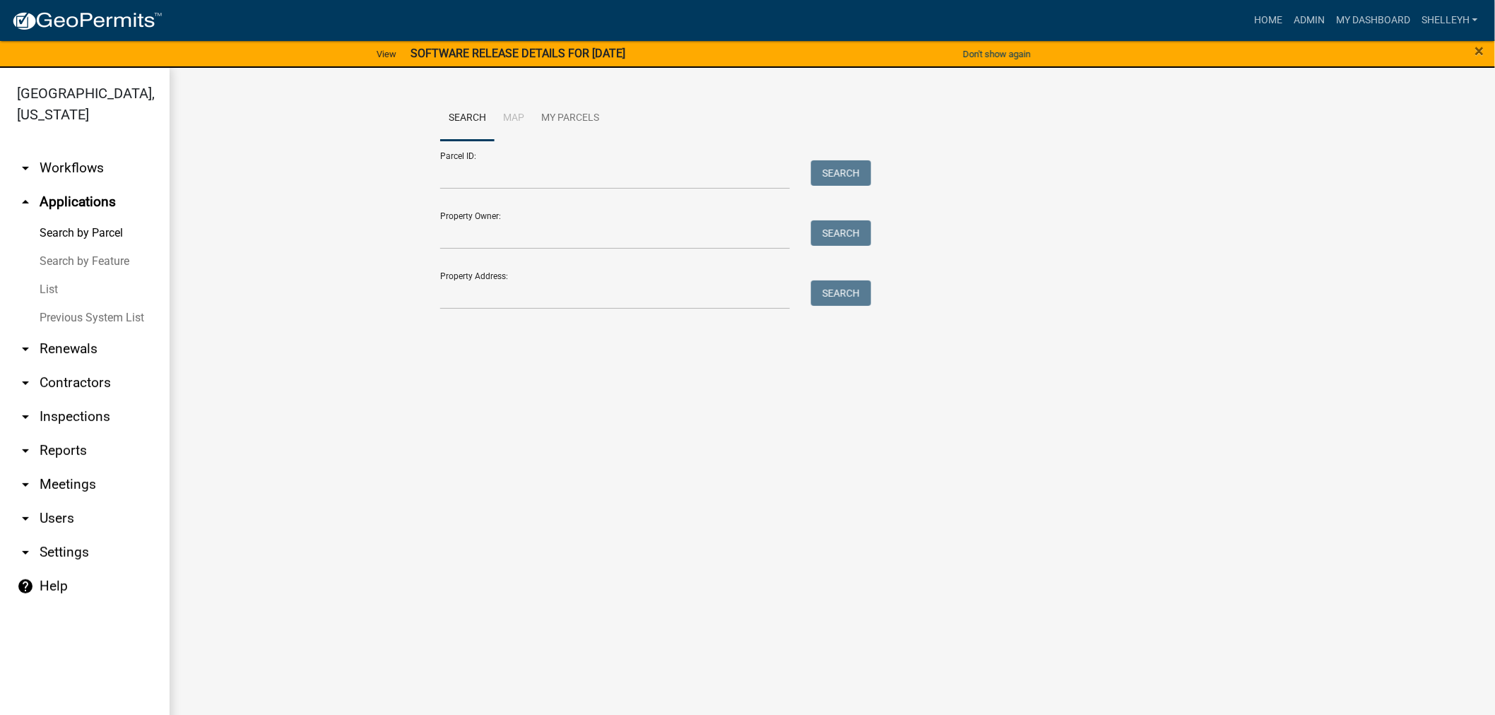
click at [45, 291] on link "List" at bounding box center [85, 290] width 170 height 28
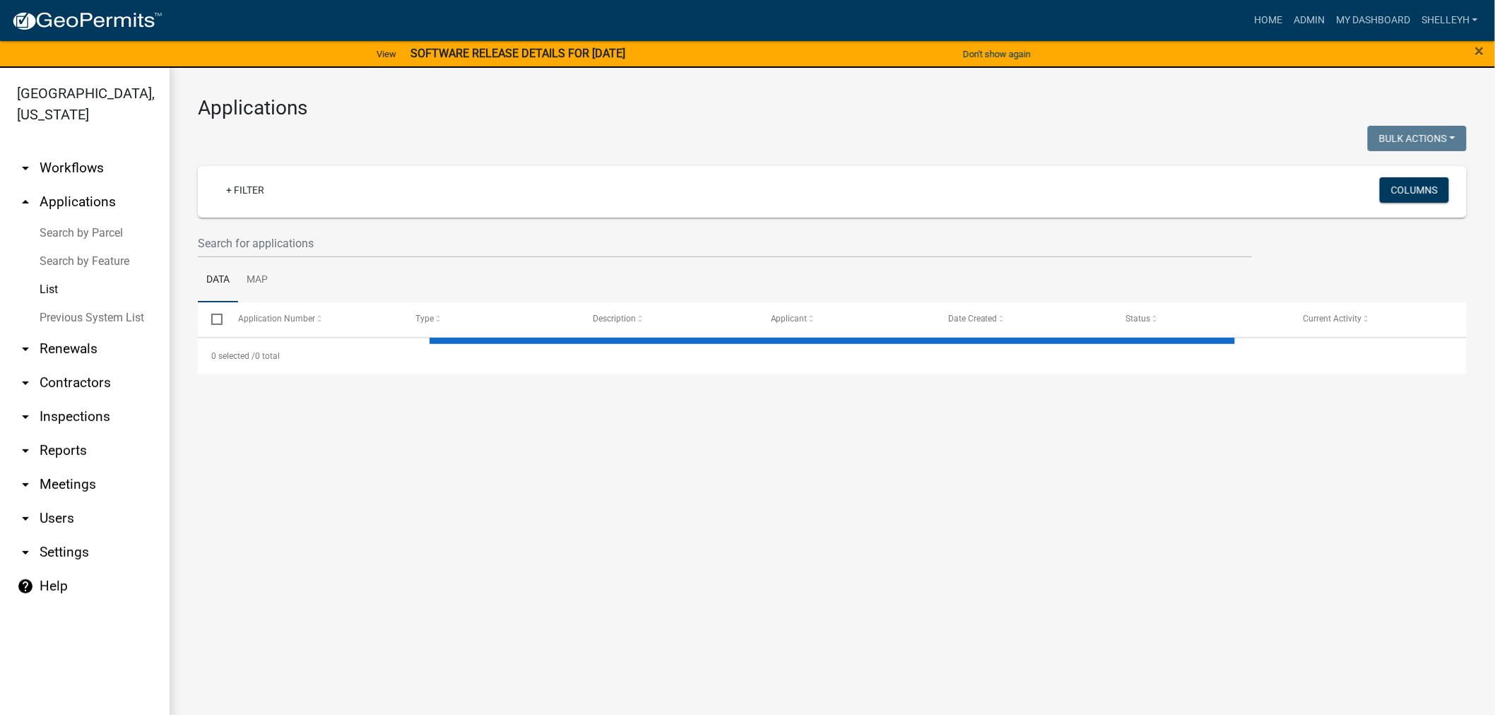
select select "1: 25"
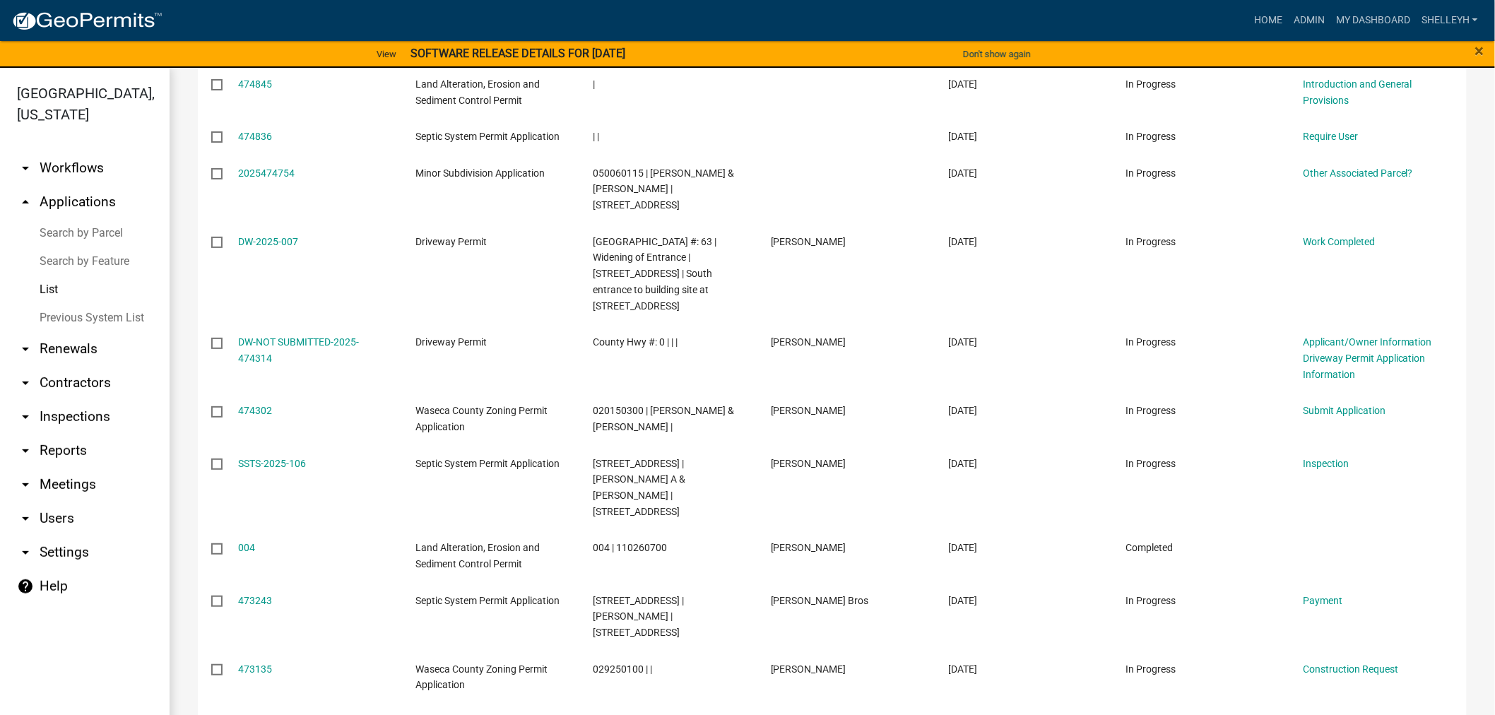
scroll to position [1175, 0]
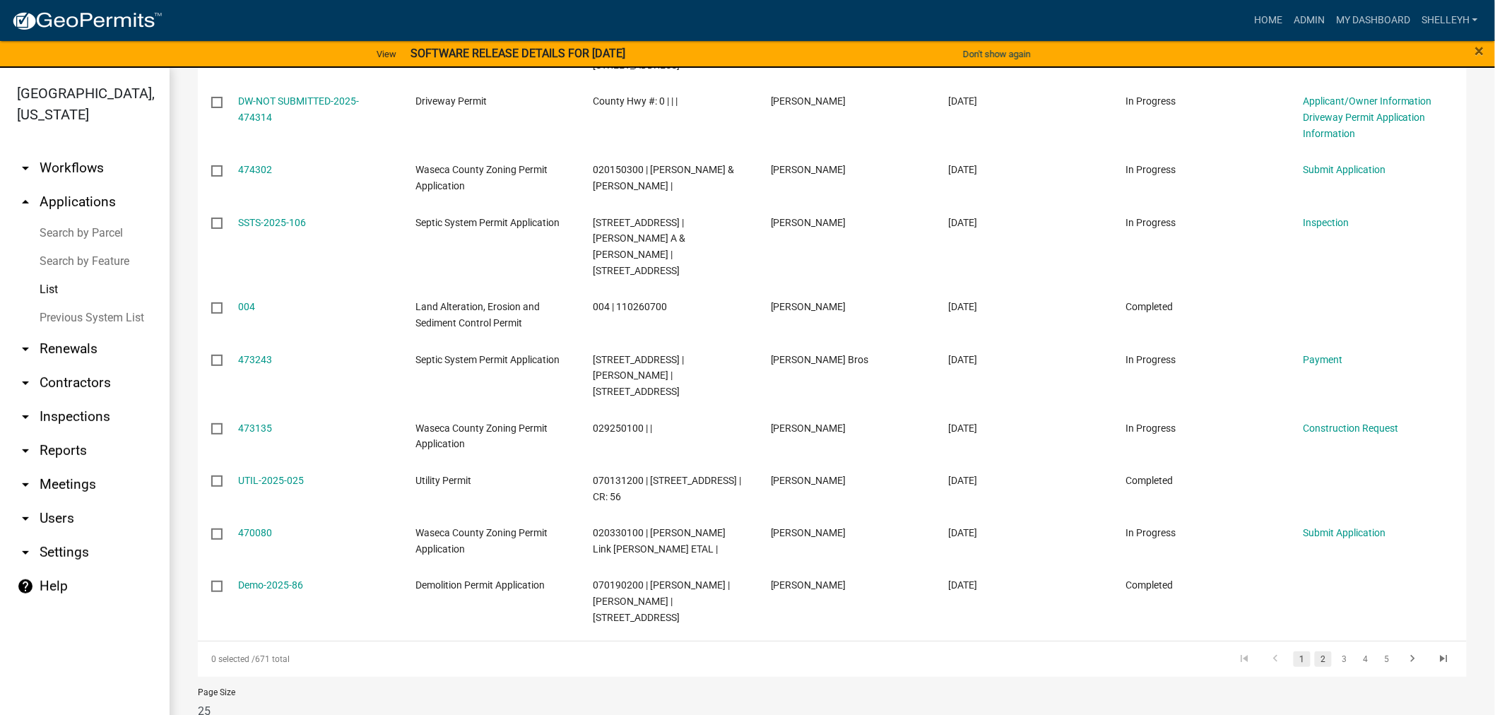
click at [1315, 652] on link "2" at bounding box center [1323, 660] width 17 height 16
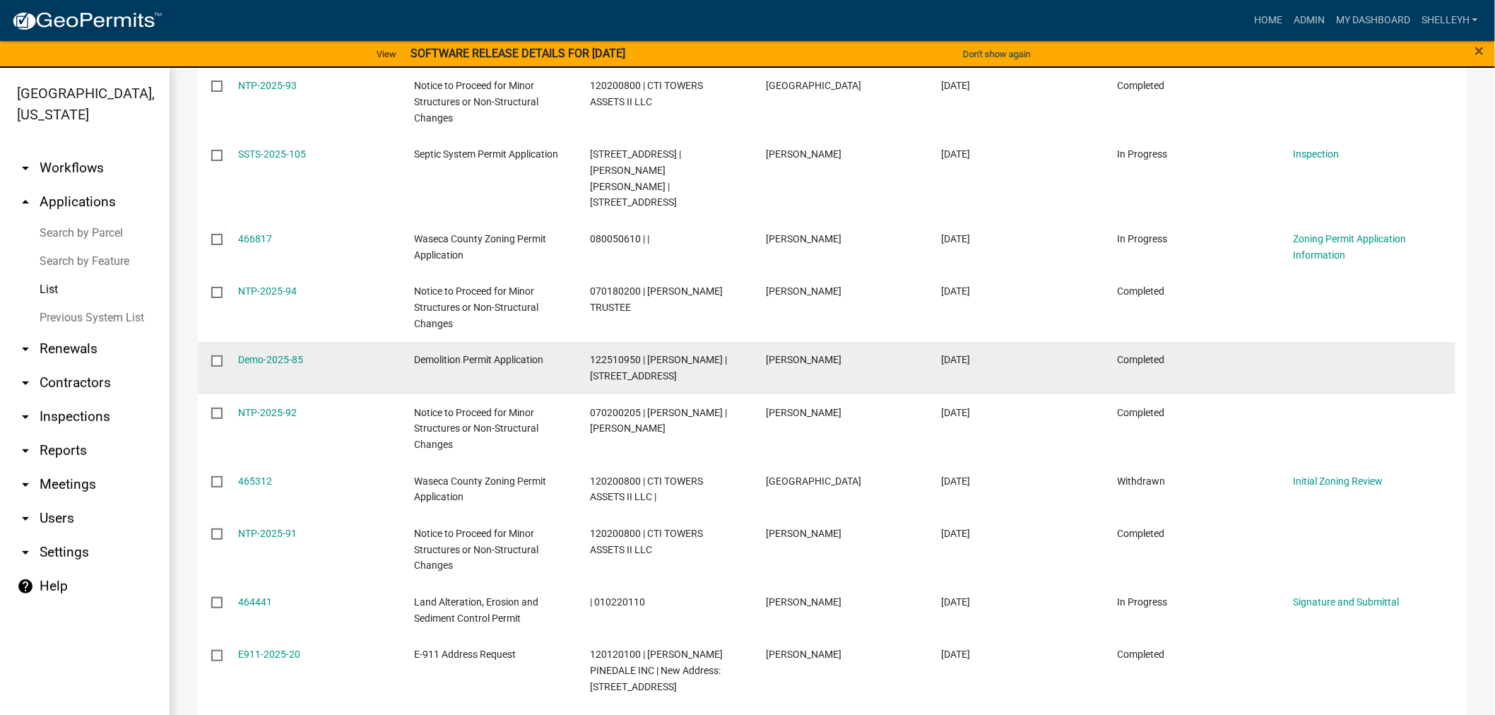
scroll to position [1239, 0]
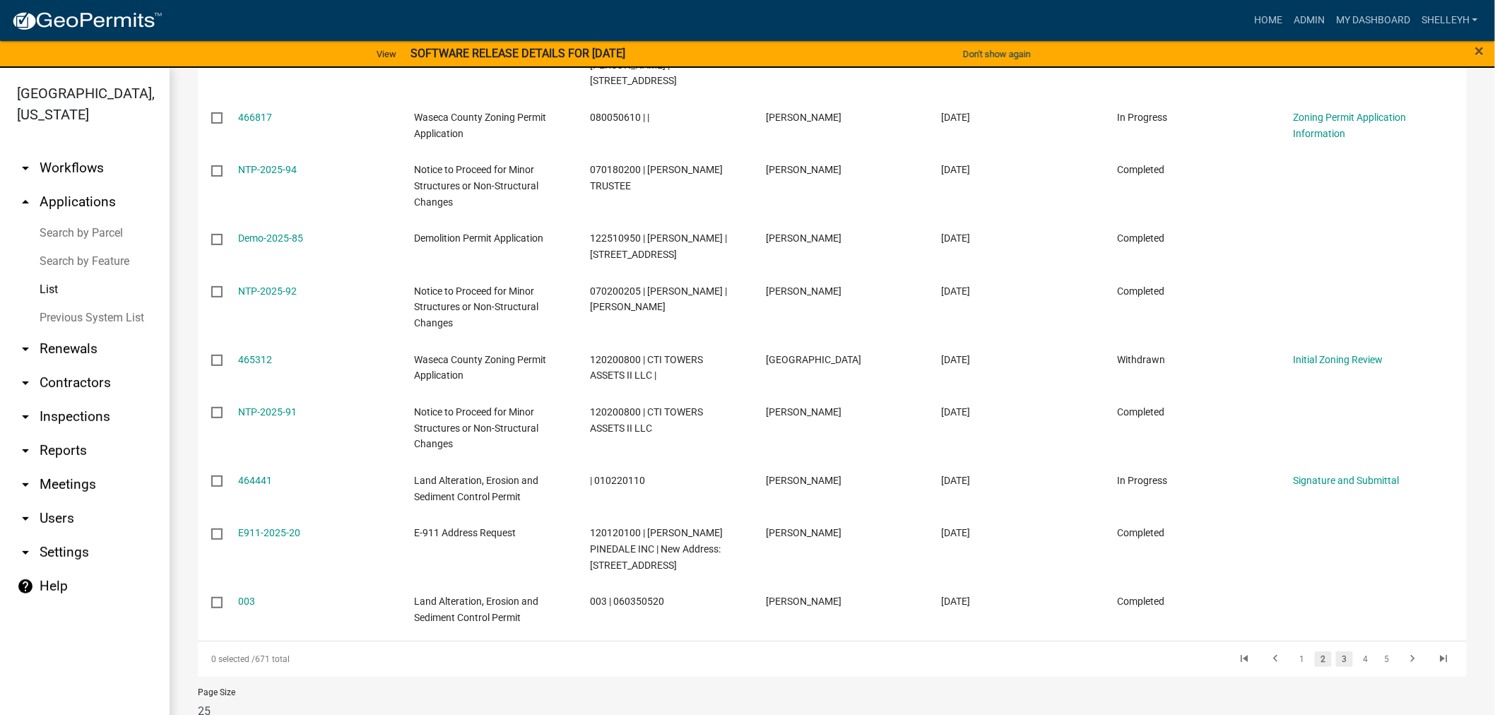
click at [1336, 652] on link "3" at bounding box center [1344, 660] width 17 height 16
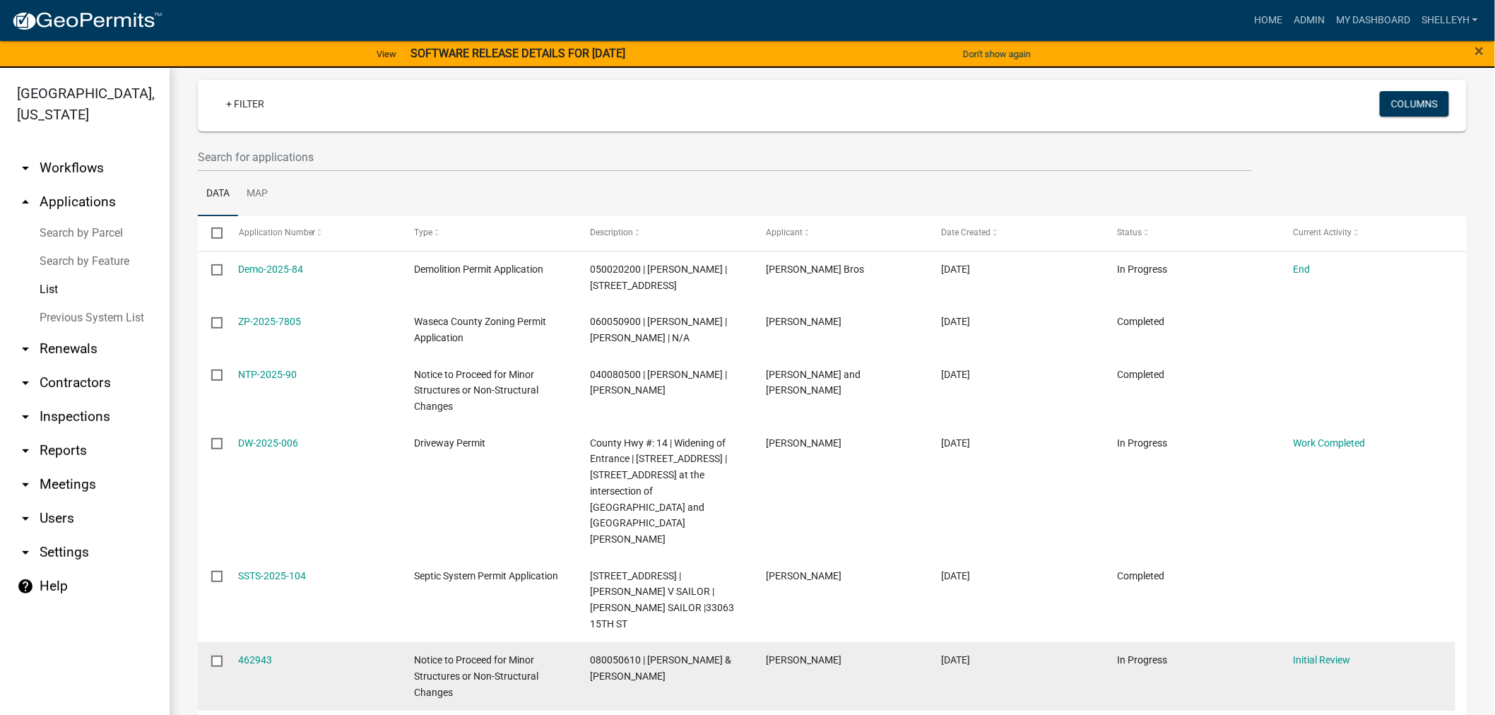
scroll to position [15, 0]
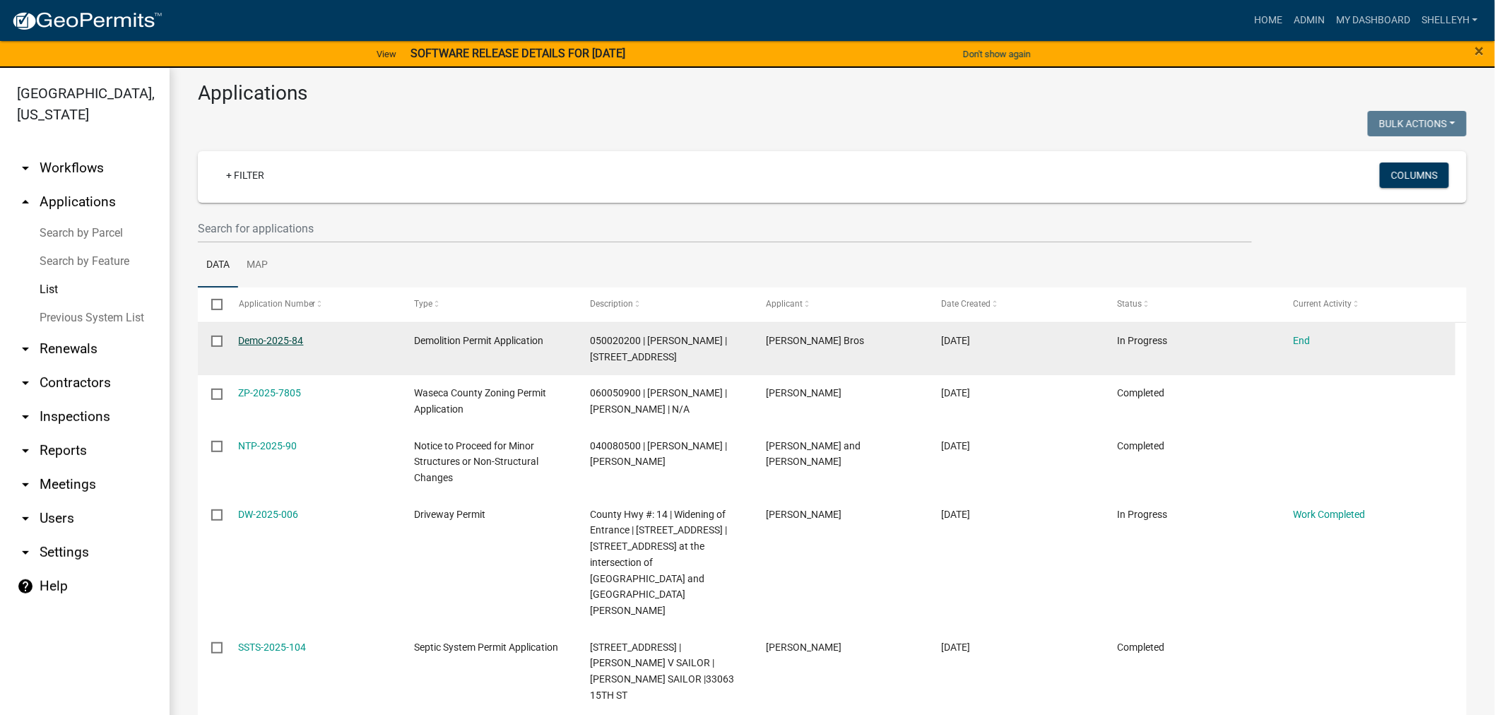
click at [276, 342] on link "Demo-2025-84" at bounding box center [271, 340] width 65 height 11
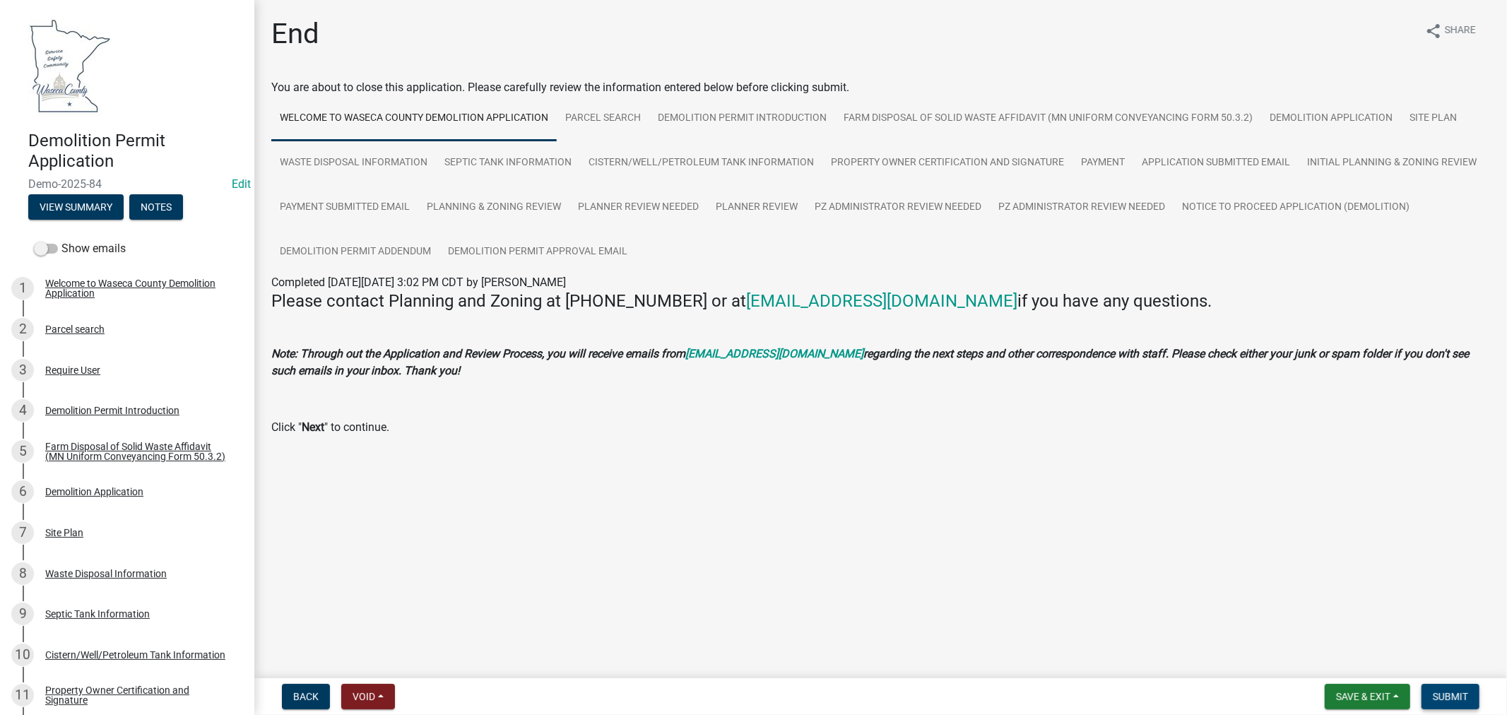
click at [1457, 694] on span "Submit" at bounding box center [1450, 696] width 35 height 11
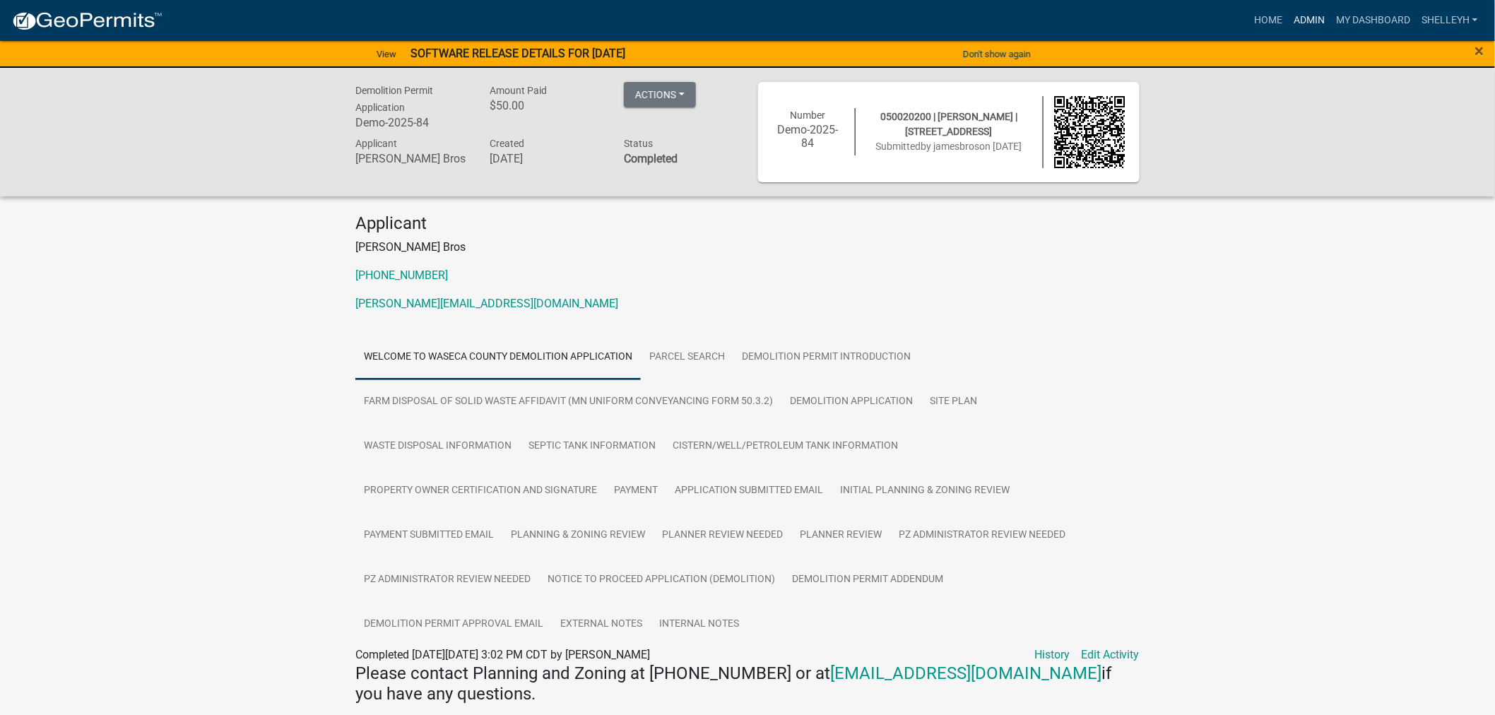
click at [1310, 21] on link "Admin" at bounding box center [1309, 20] width 42 height 27
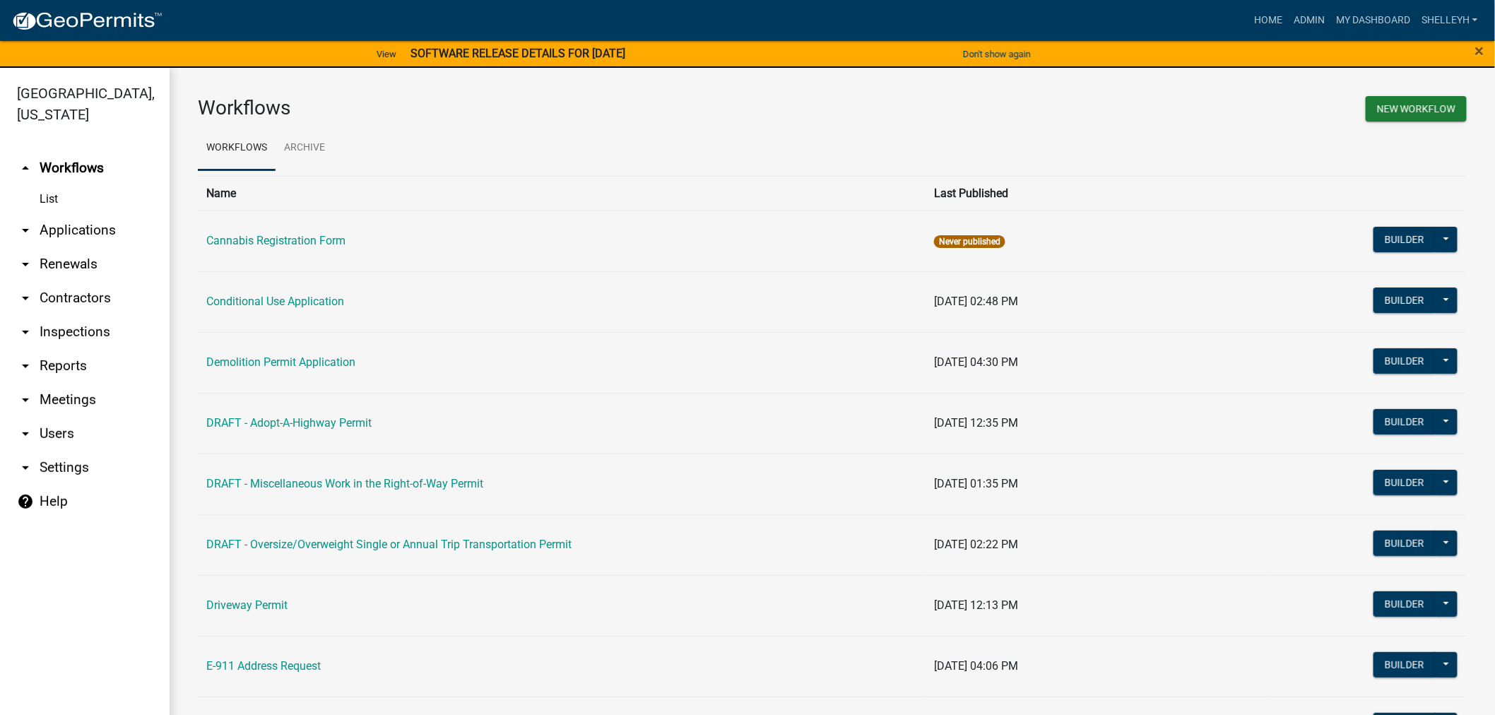
click at [90, 222] on link "arrow_drop_down Applications" at bounding box center [85, 230] width 170 height 34
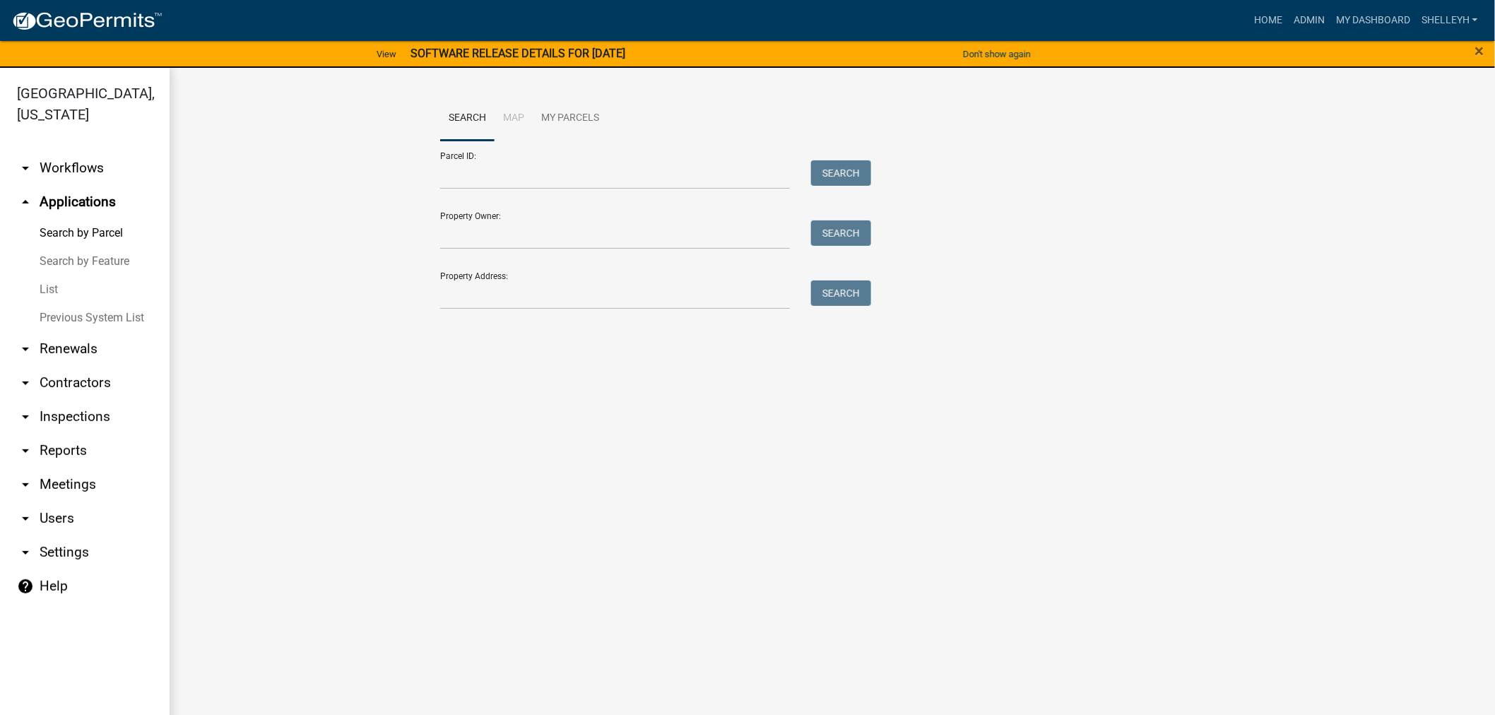
click at [43, 291] on link "List" at bounding box center [85, 290] width 170 height 28
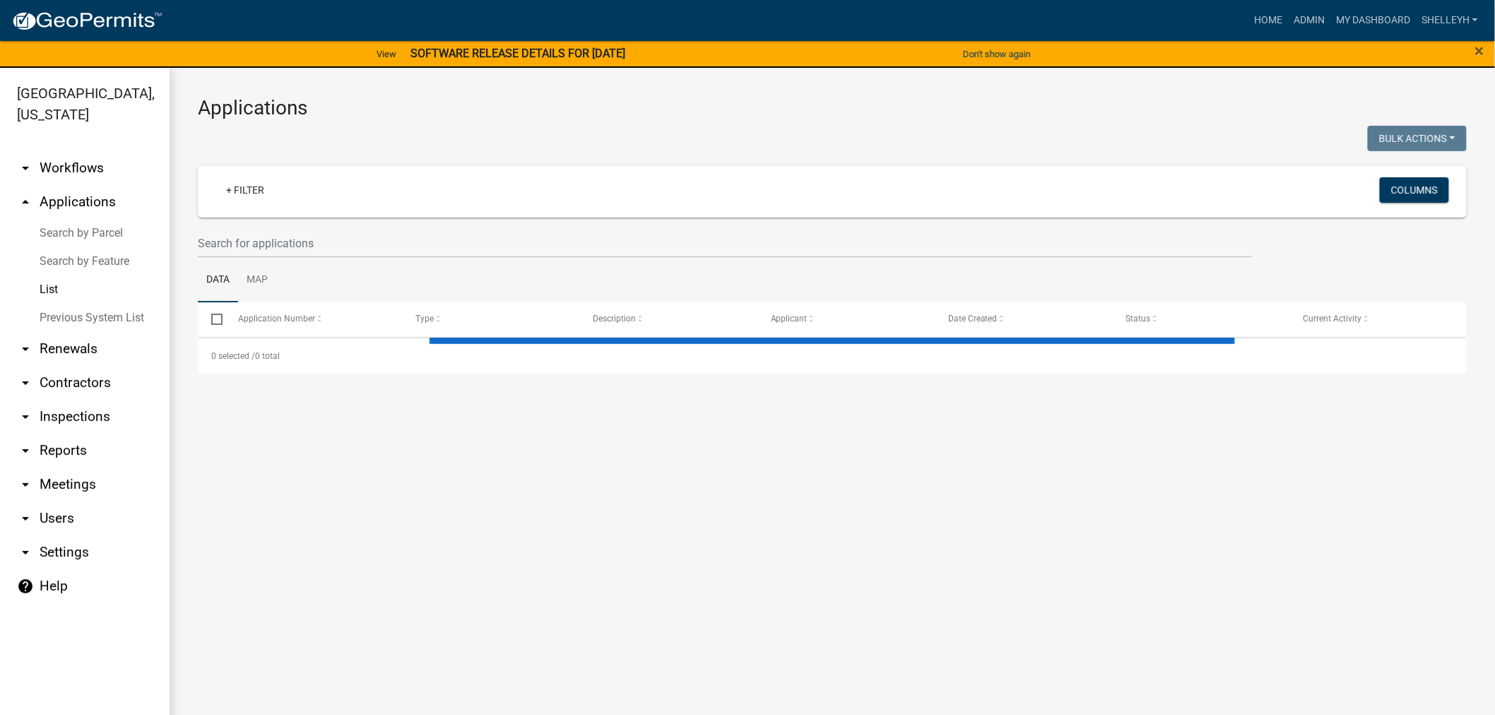
select select "1: 25"
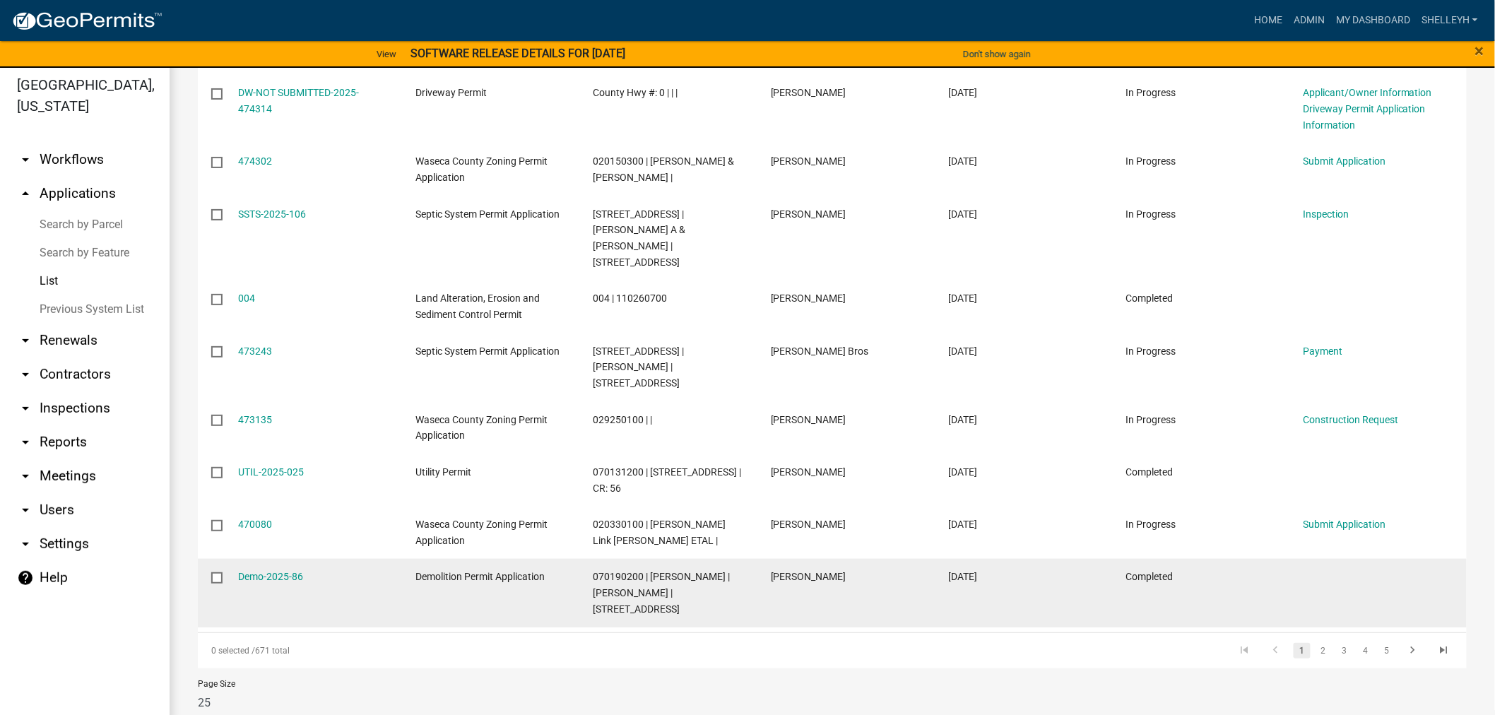
scroll to position [17, 0]
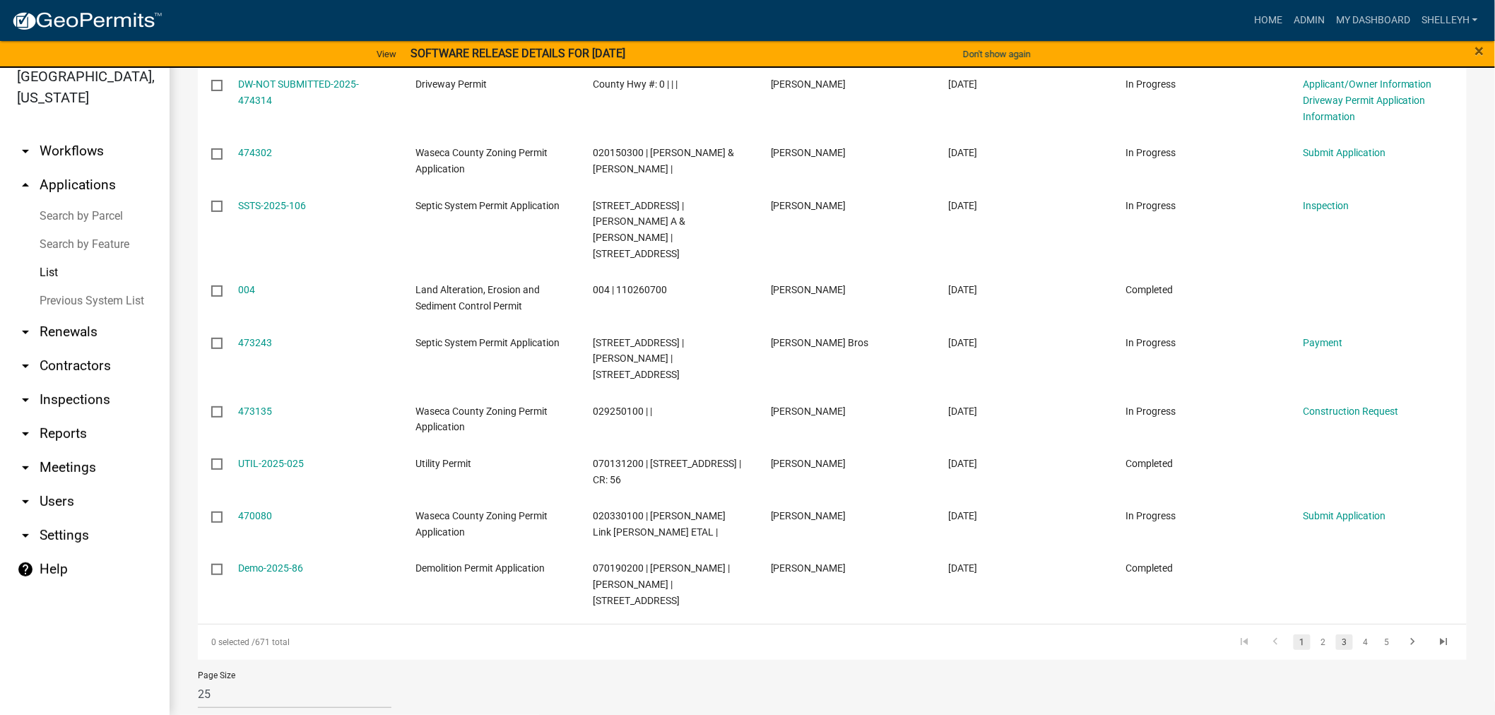
click at [1336, 635] on link "3" at bounding box center [1344, 643] width 17 height 16
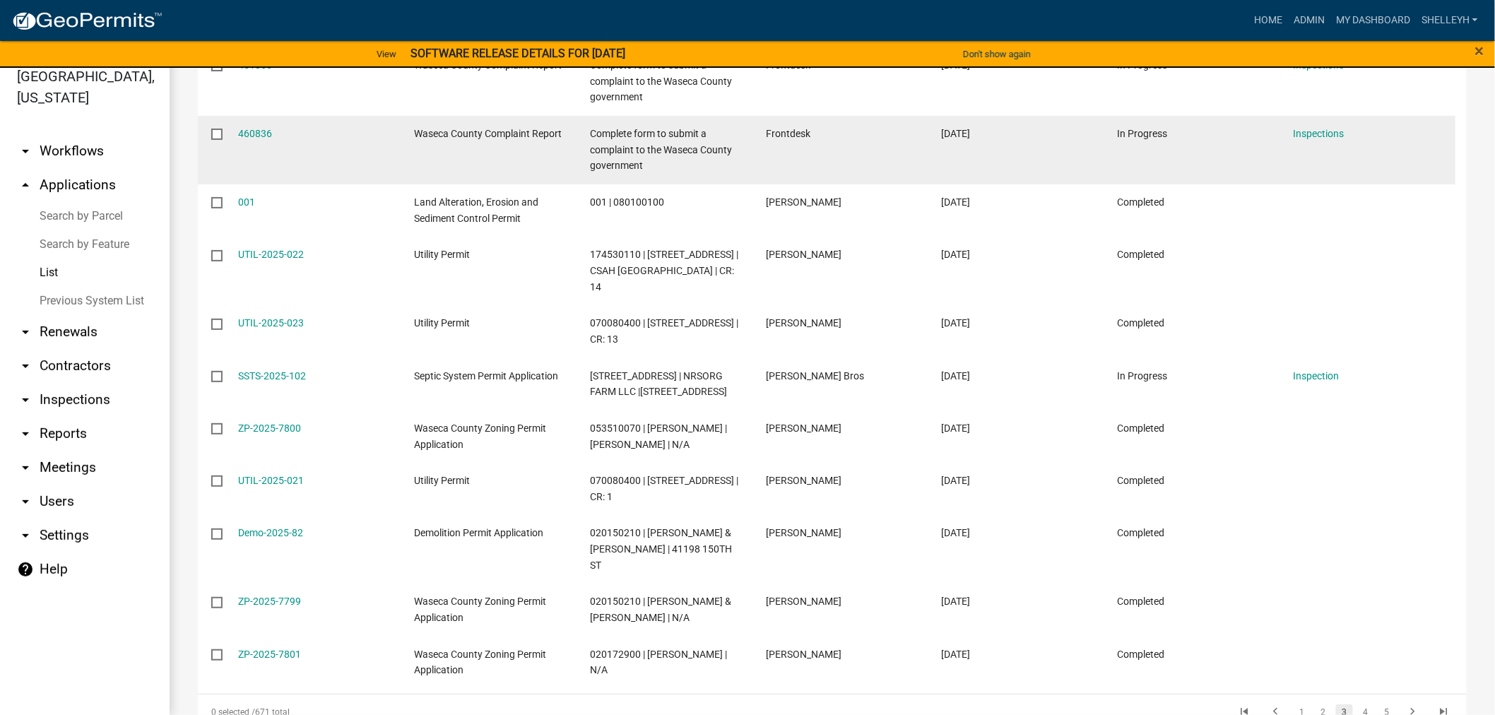
scroll to position [1271, 0]
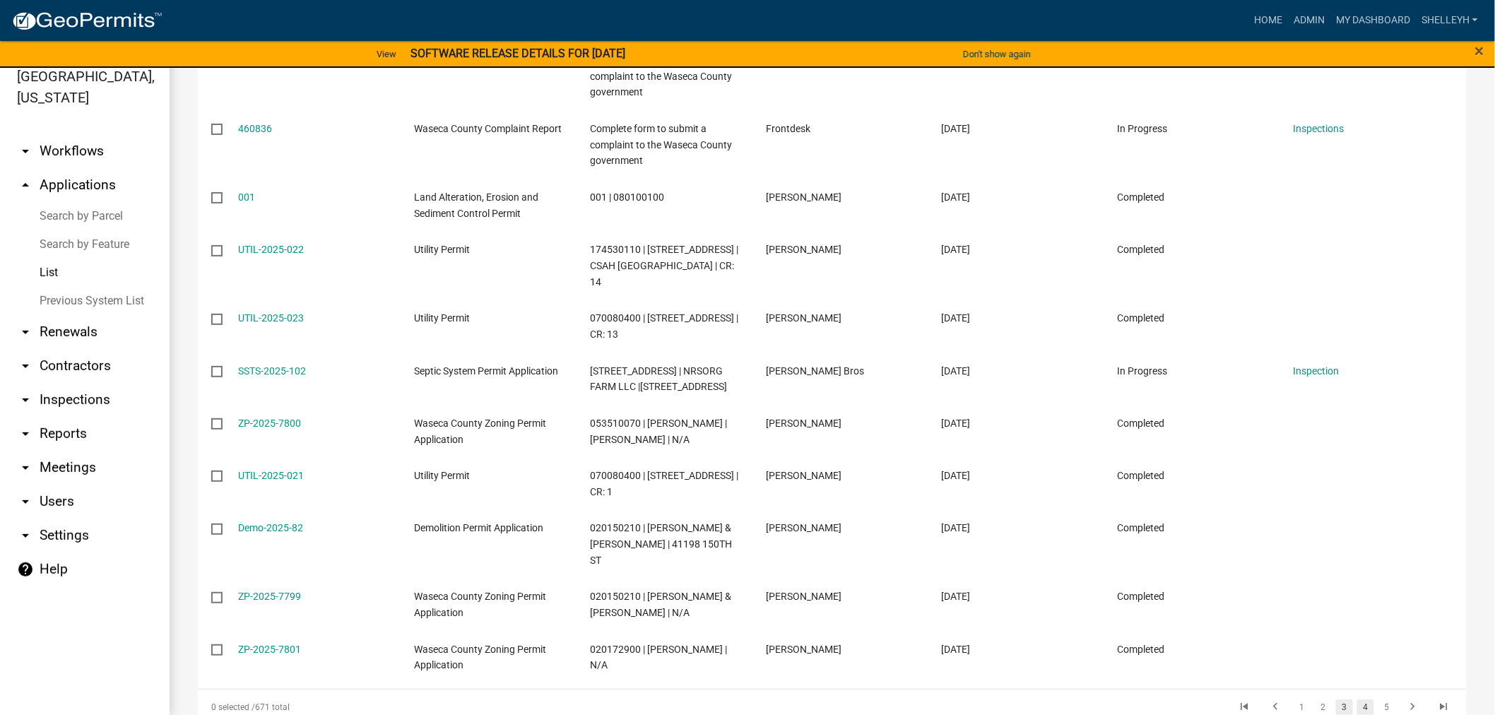
click at [1358, 700] on link "4" at bounding box center [1366, 708] width 17 height 16
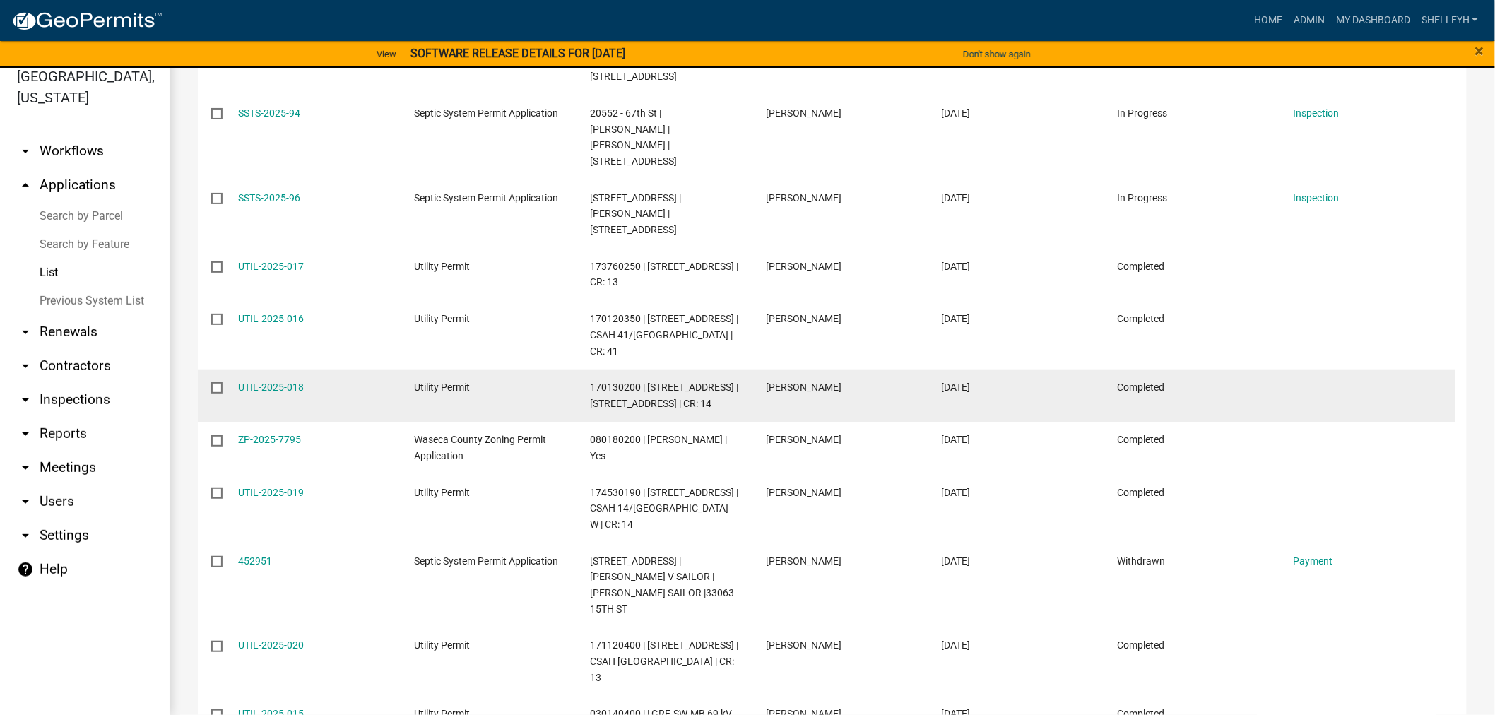
scroll to position [1239, 0]
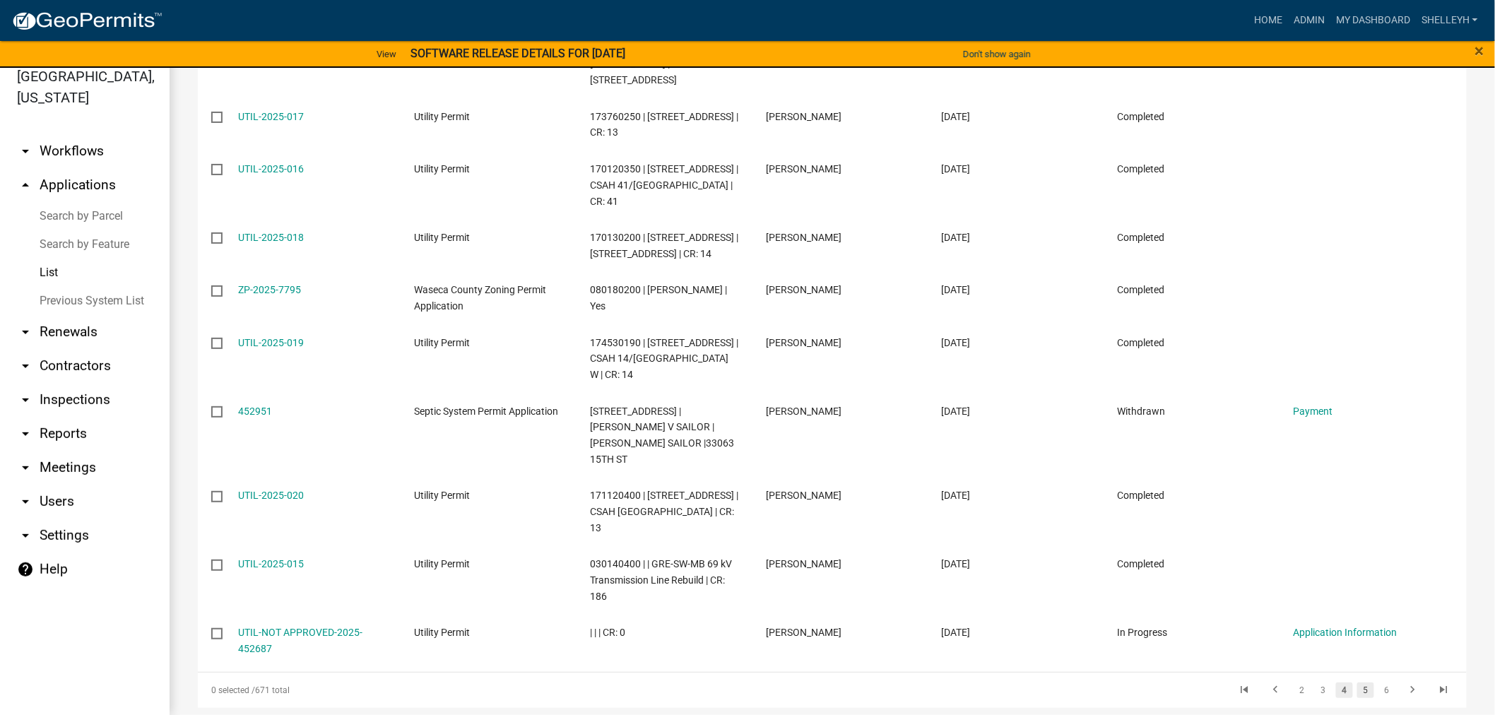
click at [1358, 683] on link "5" at bounding box center [1366, 691] width 17 height 16
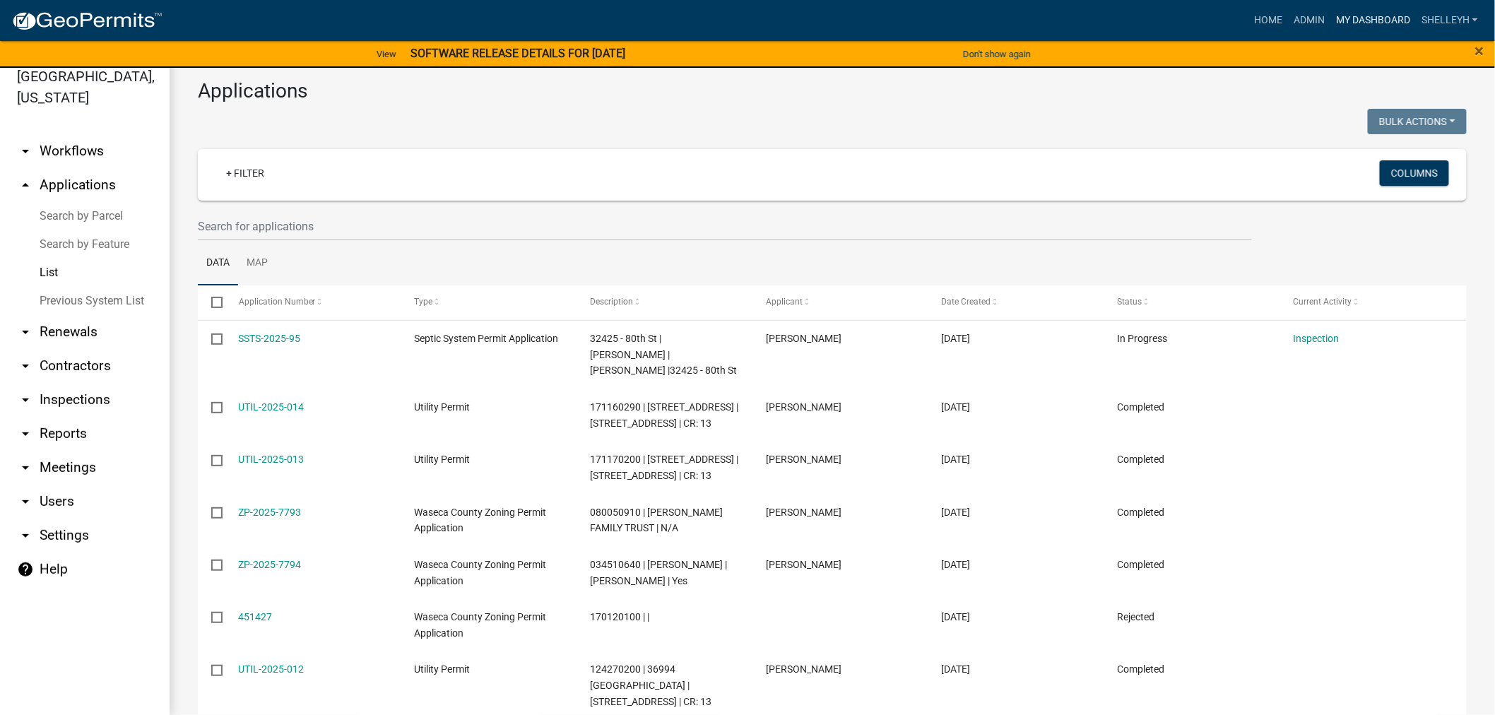
click at [1384, 23] on link "My Dashboard" at bounding box center [1374, 20] width 86 height 27
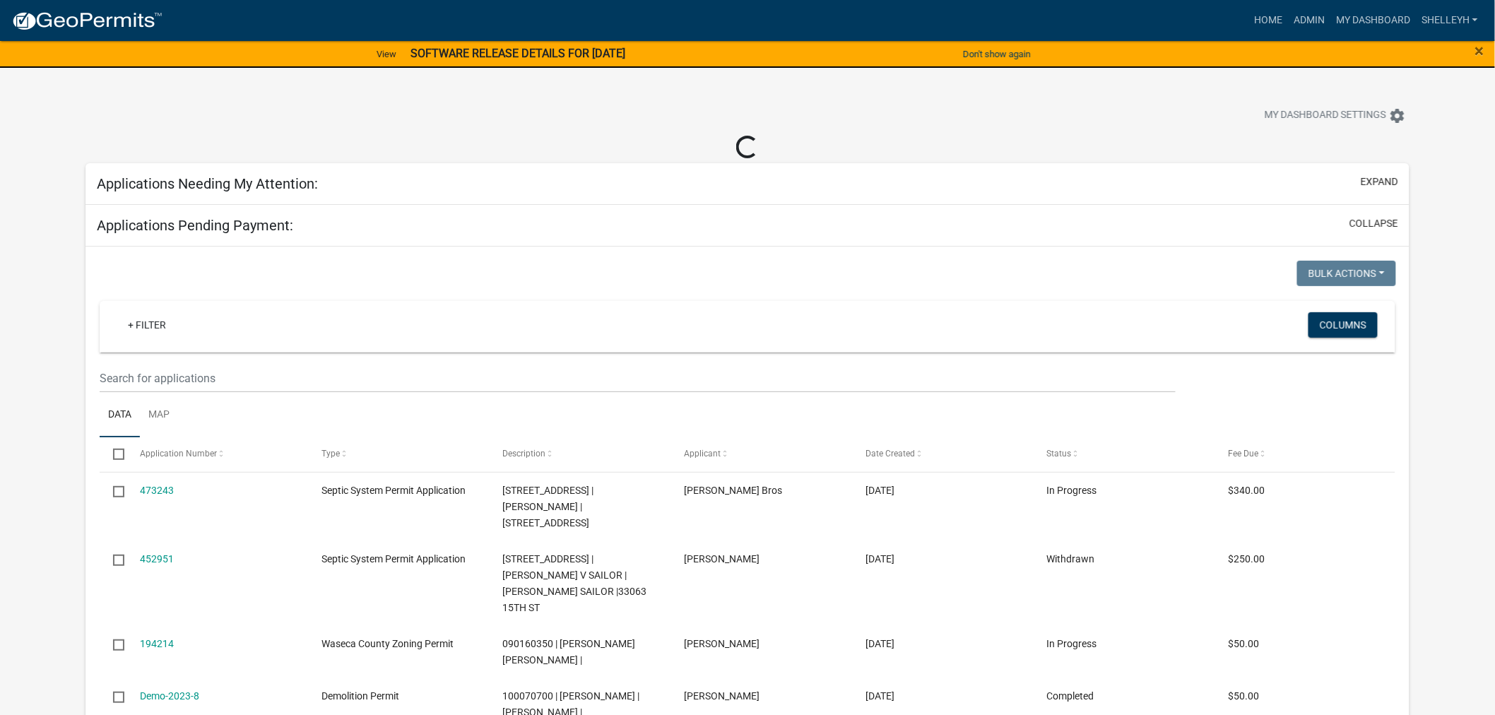
select select "2: 50"
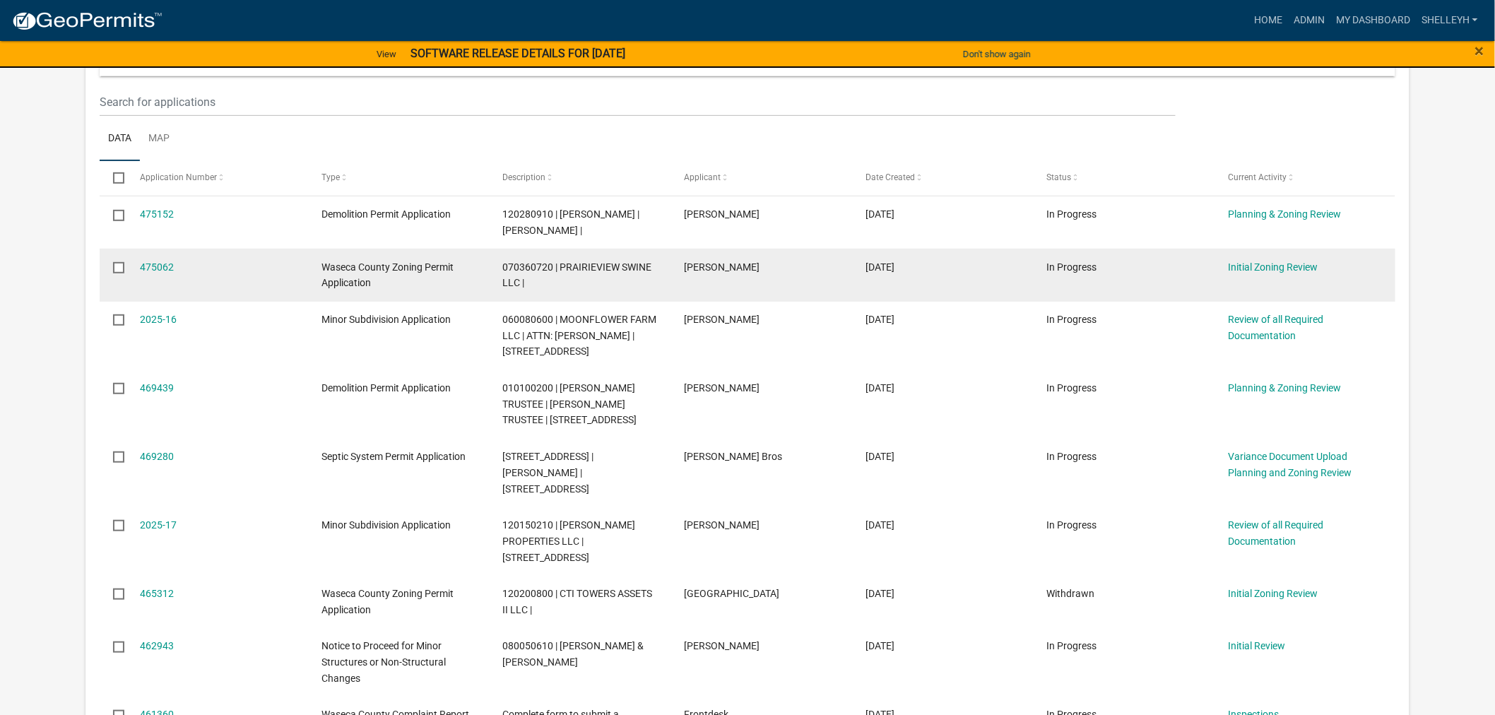
scroll to position [235, 0]
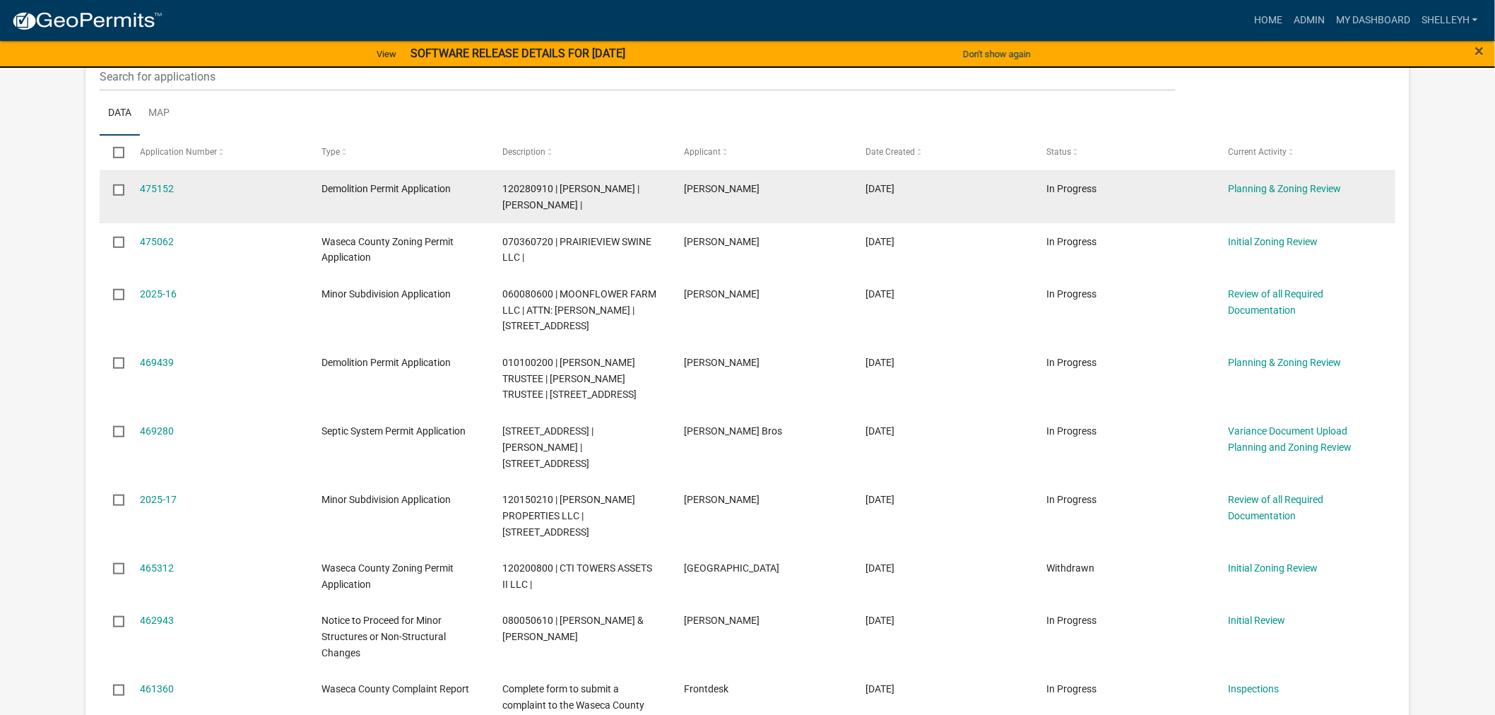
click at [149, 180] on datatable-body-cell "475152" at bounding box center [217, 197] width 182 height 52
click at [146, 186] on link "475152" at bounding box center [157, 188] width 34 height 11
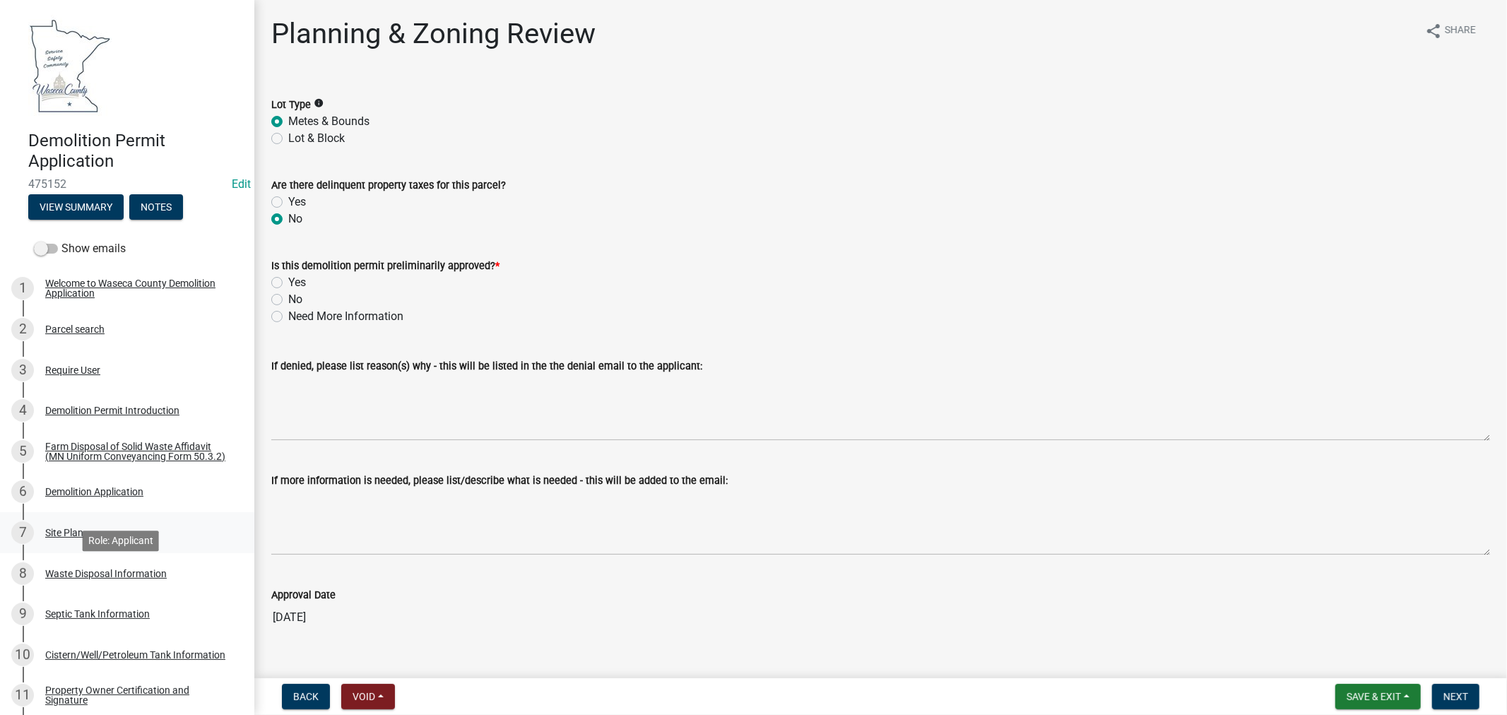
drag, startPoint x: 69, startPoint y: 581, endPoint x: 185, endPoint y: 526, distance: 129.0
click at [69, 579] on div "Waste Disposal Information" at bounding box center [106, 574] width 122 height 10
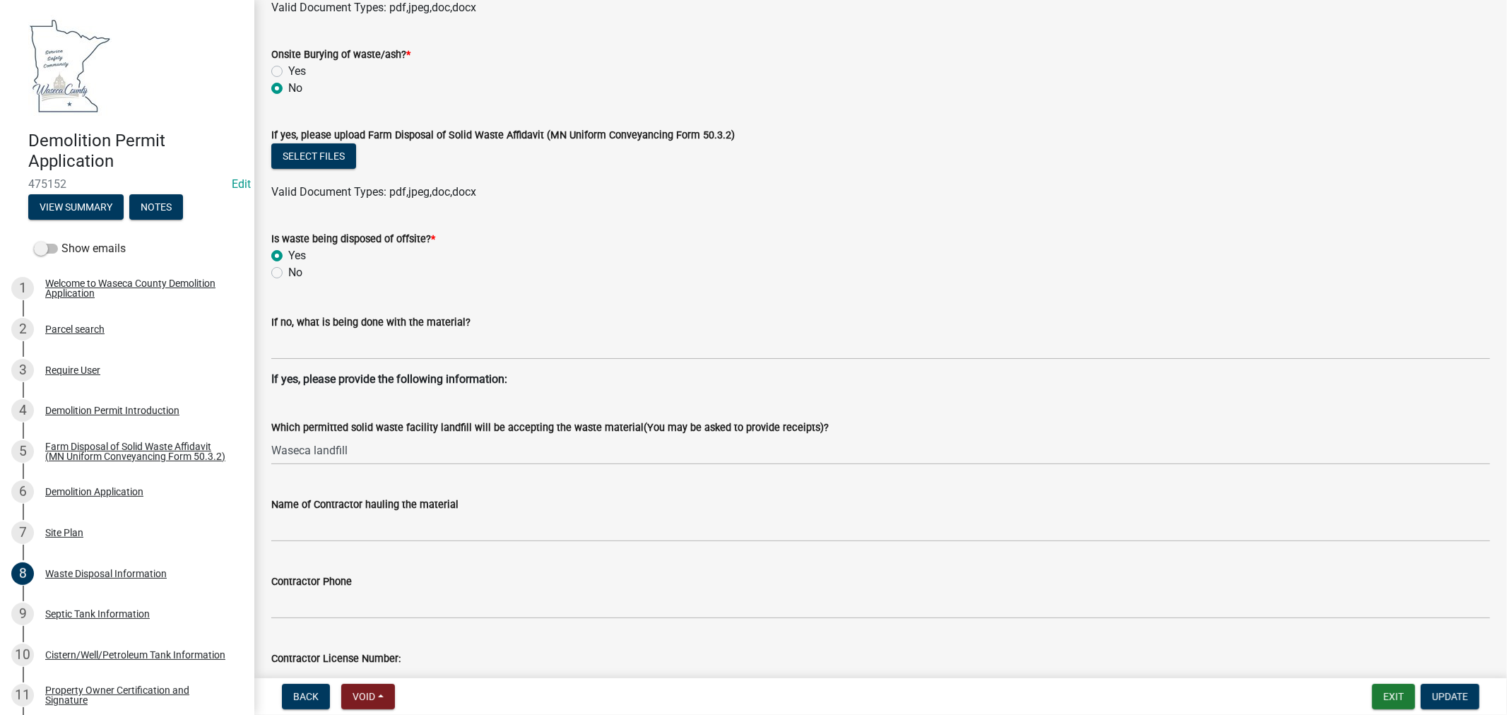
scroll to position [146, 0]
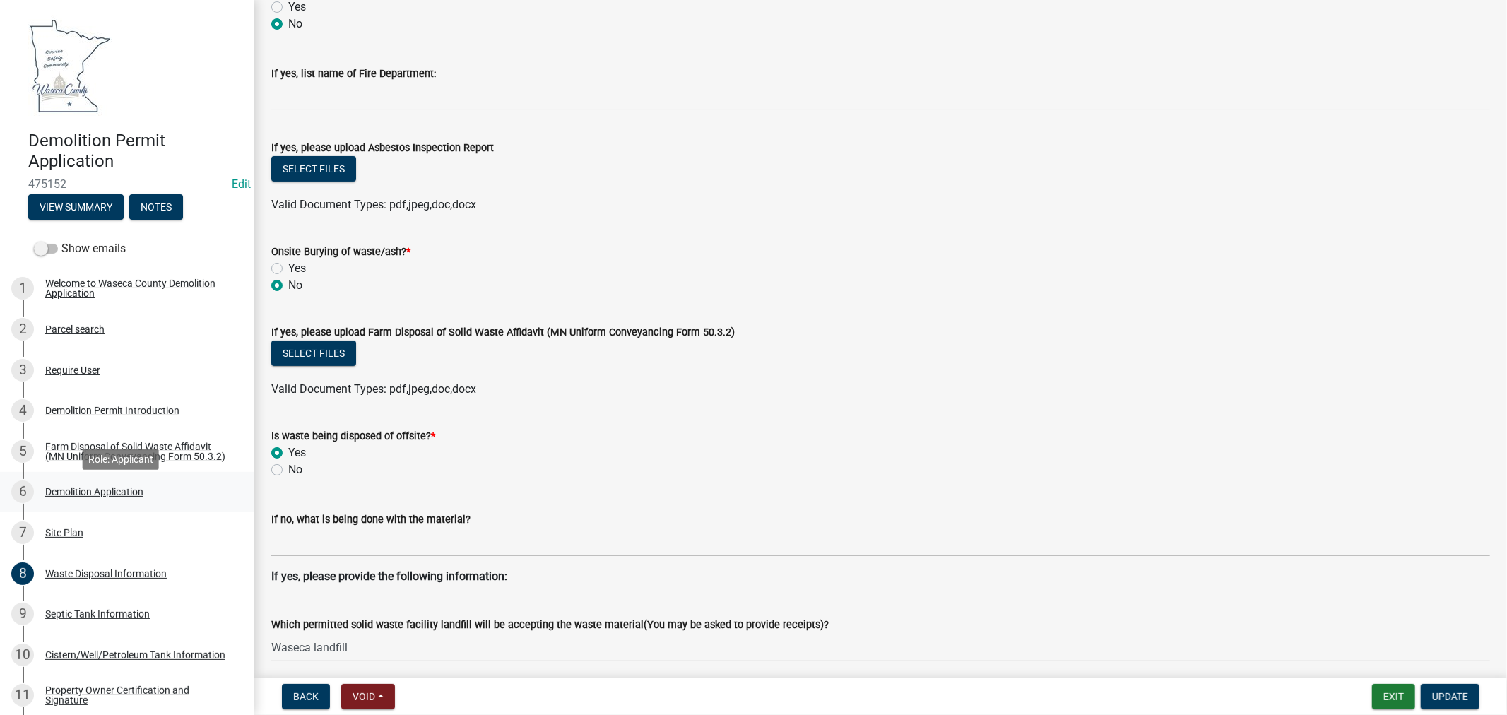
drag, startPoint x: 89, startPoint y: 492, endPoint x: 230, endPoint y: 483, distance: 140.9
click at [89, 492] on div "Demolition Application" at bounding box center [94, 492] width 98 height 10
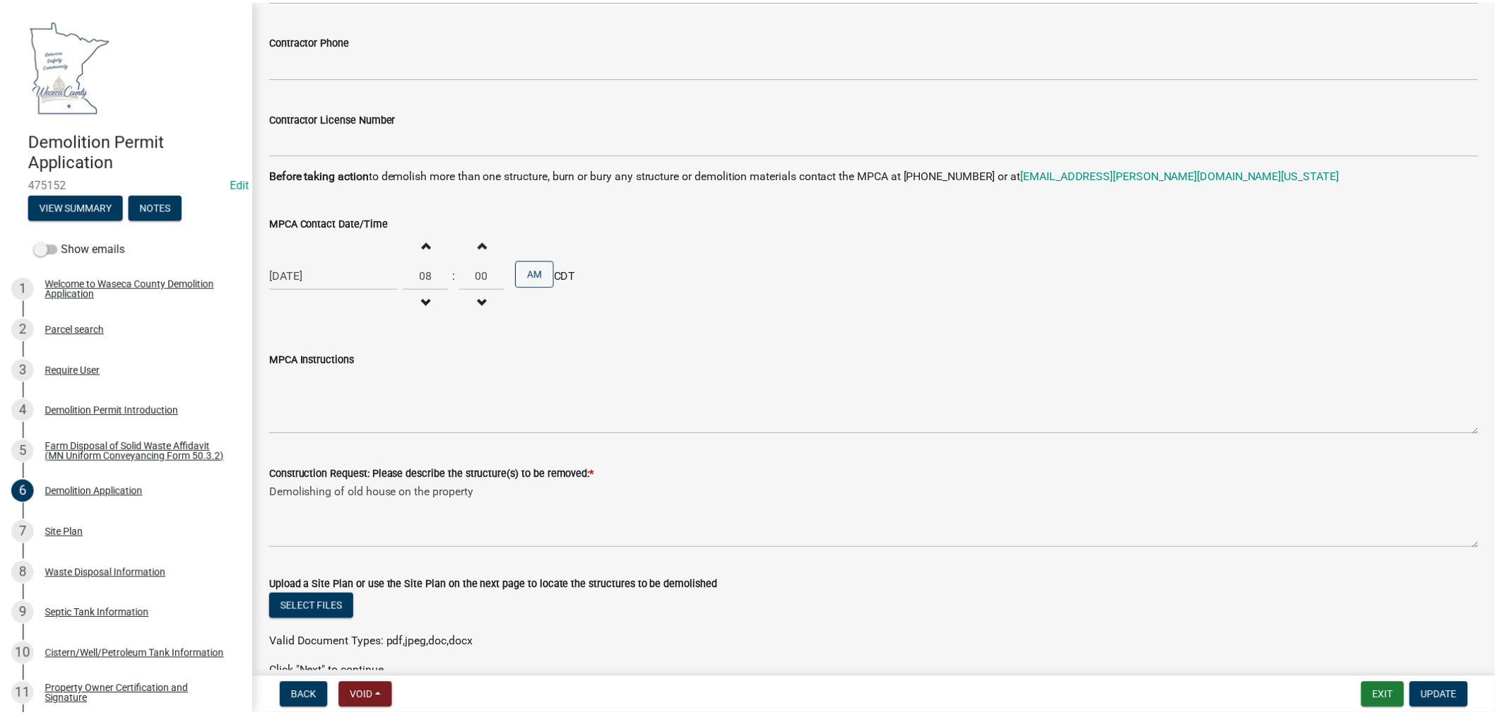
scroll to position [994, 0]
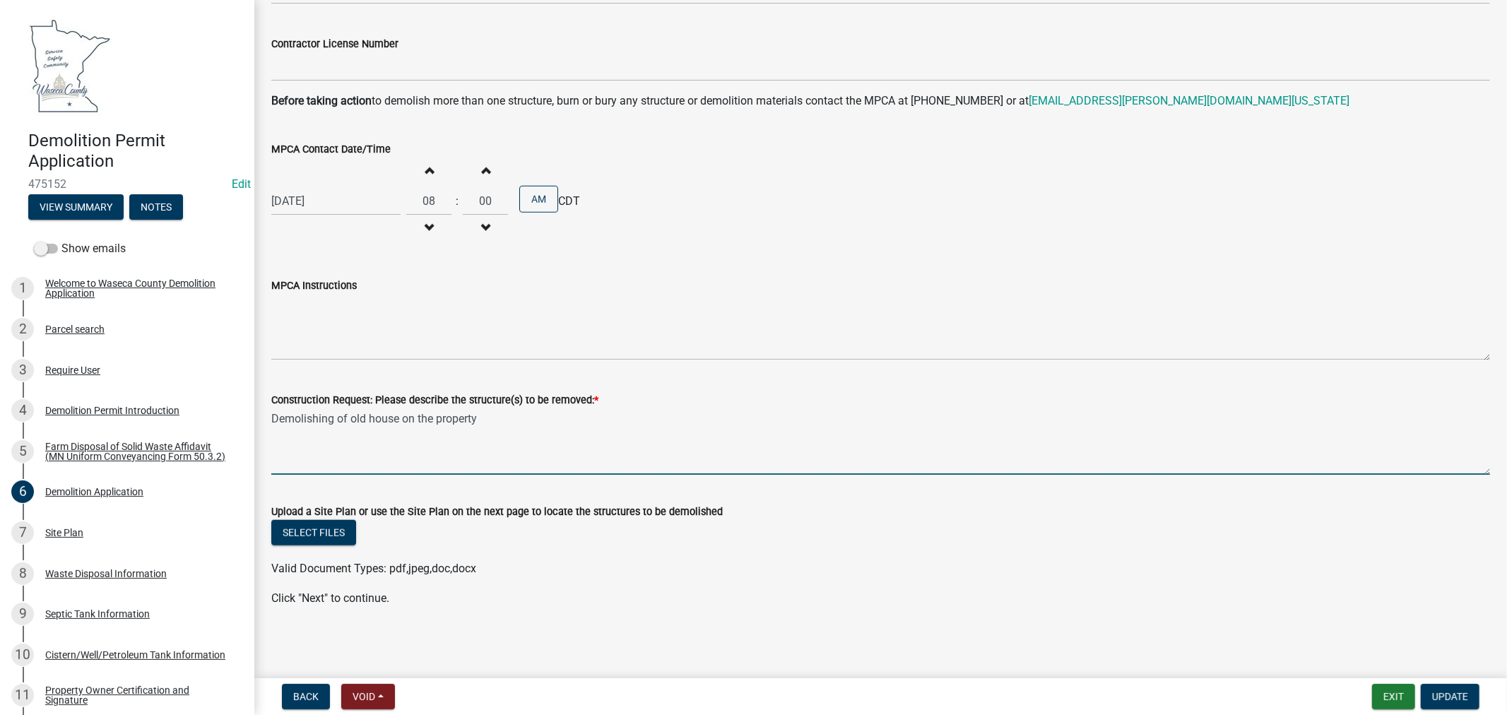
drag, startPoint x: 489, startPoint y: 417, endPoint x: 267, endPoint y: 418, distance: 221.9
click at [267, 418] on div "Construction Request: Please describe the structure(s) to be removed: * Demolis…" at bounding box center [881, 423] width 1240 height 103
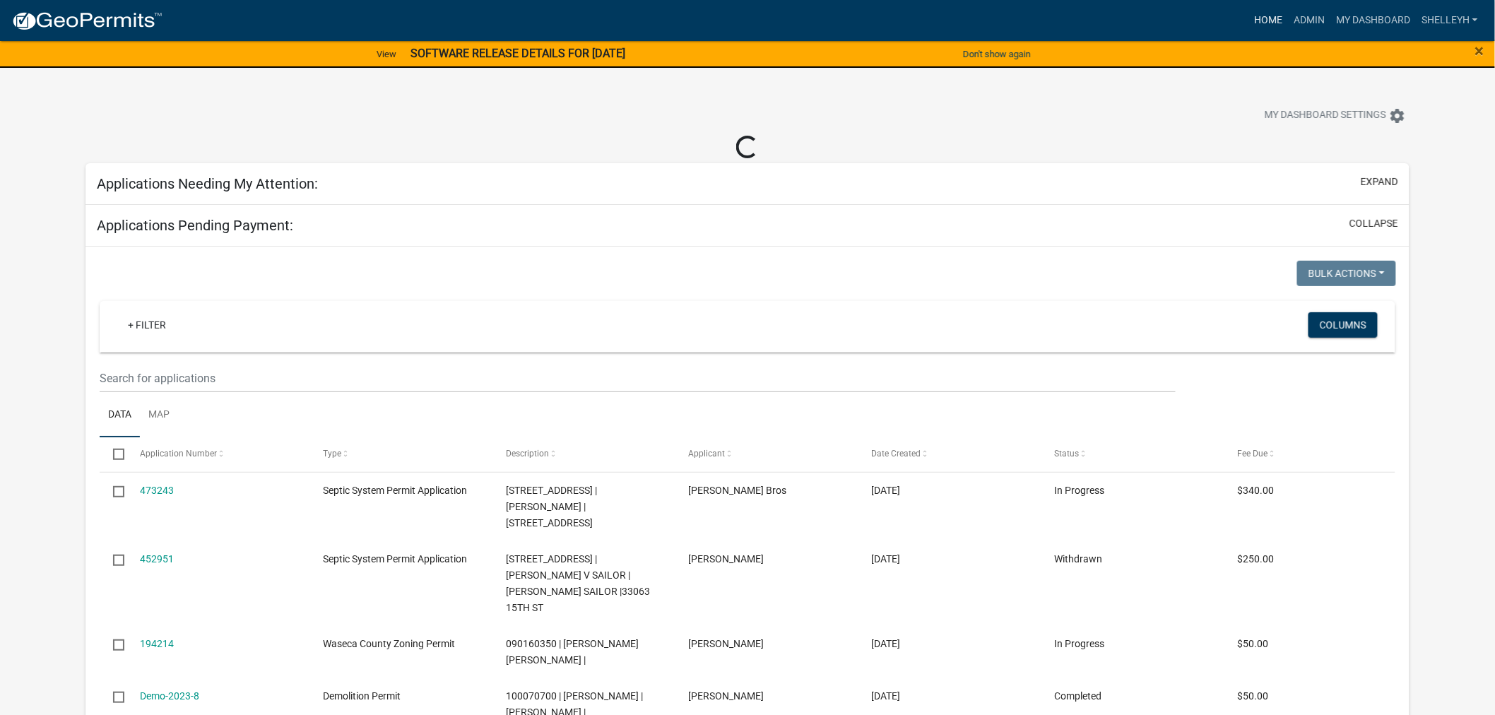
click at [1260, 17] on link "Home" at bounding box center [1269, 20] width 40 height 27
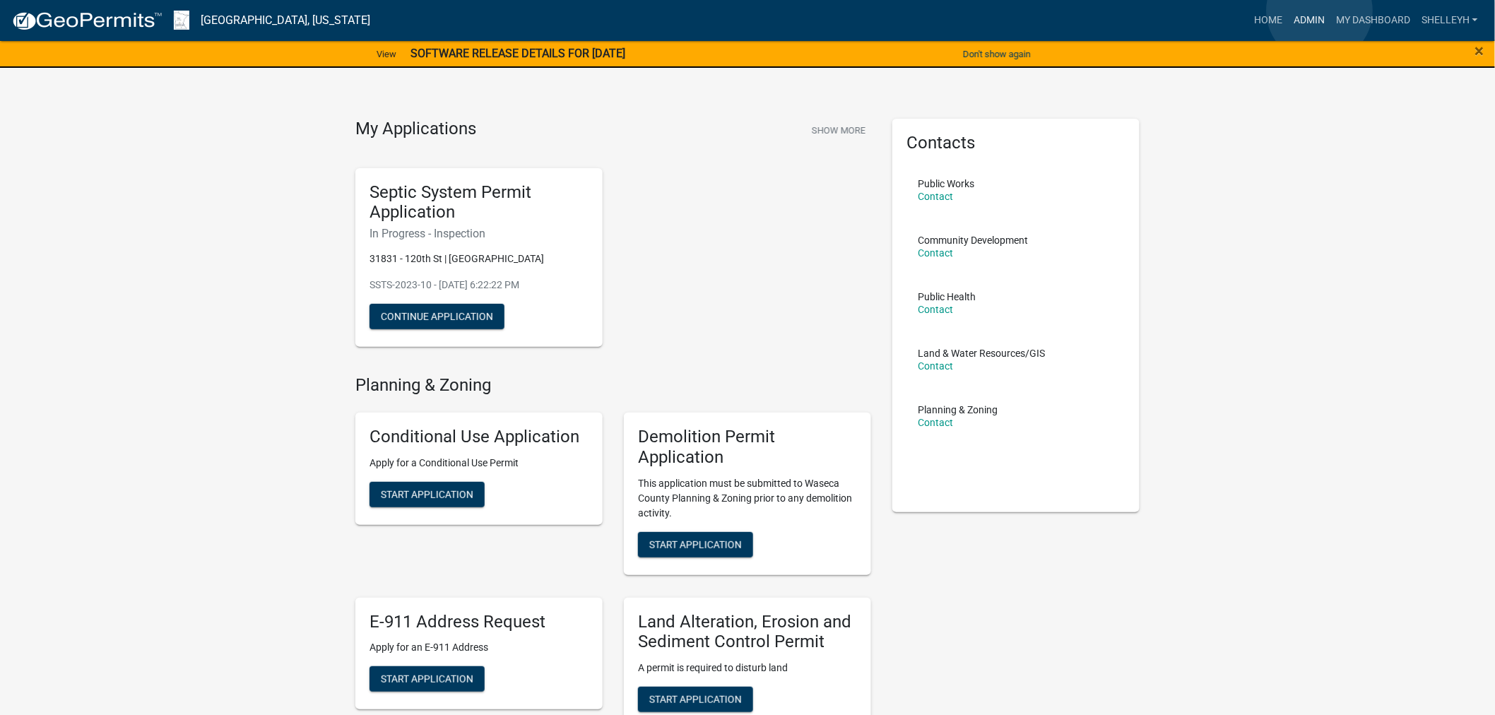
click at [1320, 11] on link "Admin" at bounding box center [1309, 20] width 42 height 27
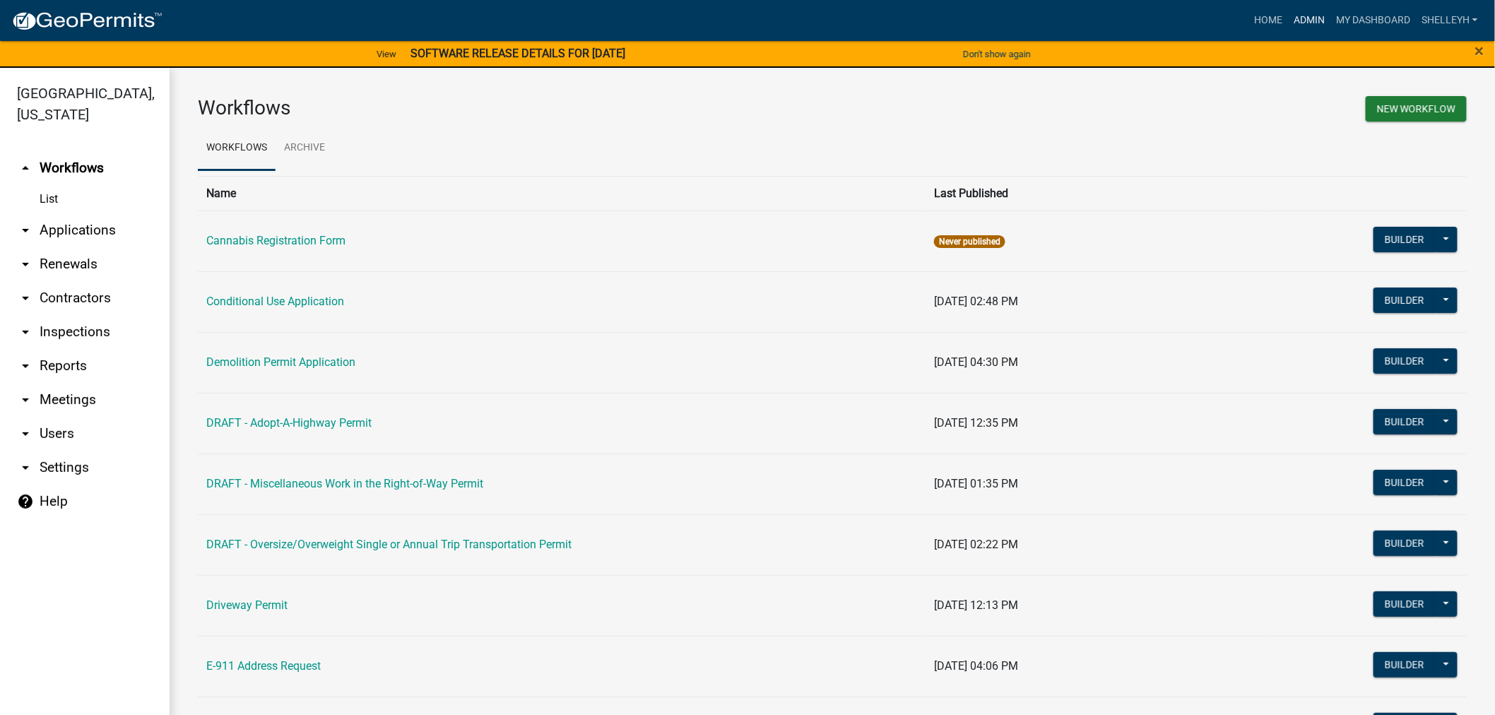
click at [1310, 20] on link "Admin" at bounding box center [1309, 20] width 42 height 27
click at [1313, 21] on link "Admin" at bounding box center [1309, 20] width 42 height 27
click at [1307, 10] on link "Admin" at bounding box center [1309, 20] width 42 height 27
click at [83, 232] on link "arrow_drop_down Applications" at bounding box center [85, 230] width 170 height 34
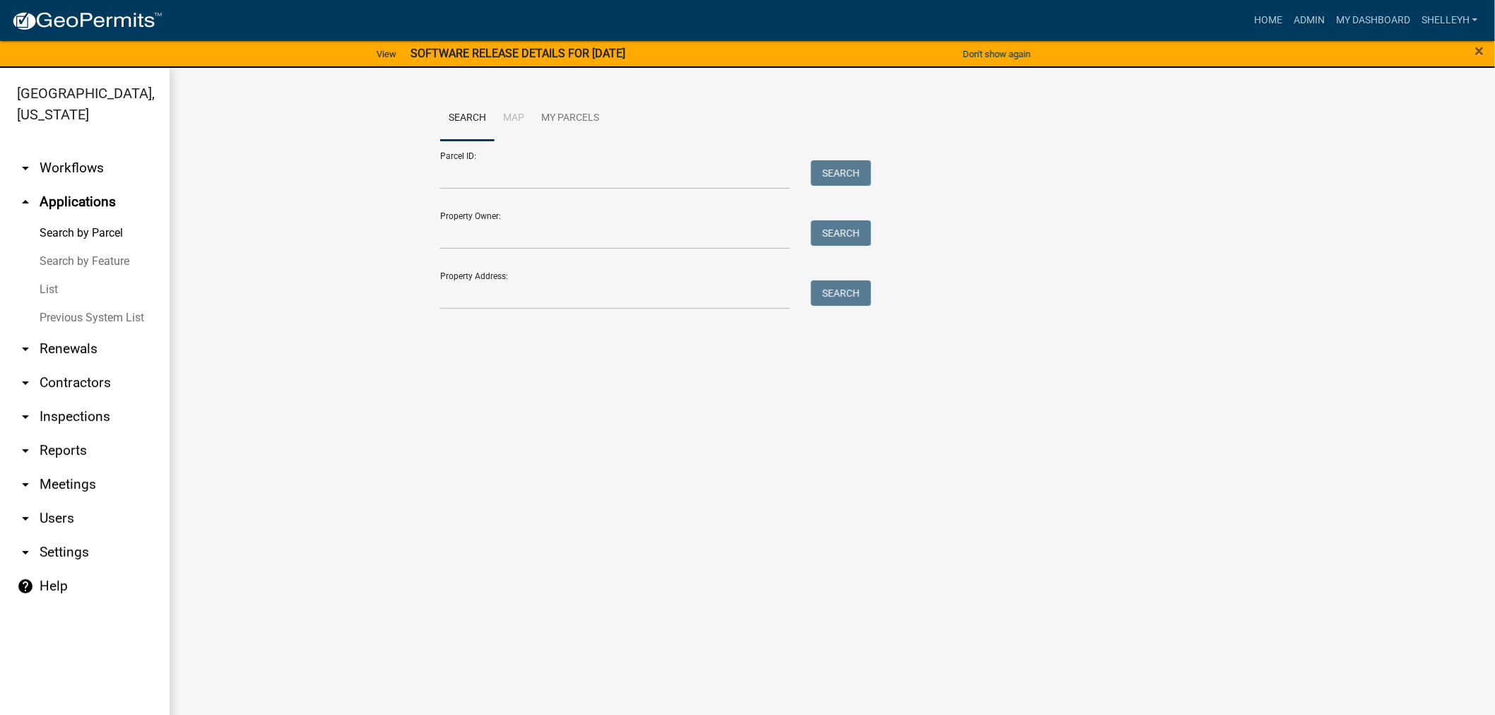
click at [54, 292] on link "List" at bounding box center [85, 290] width 170 height 28
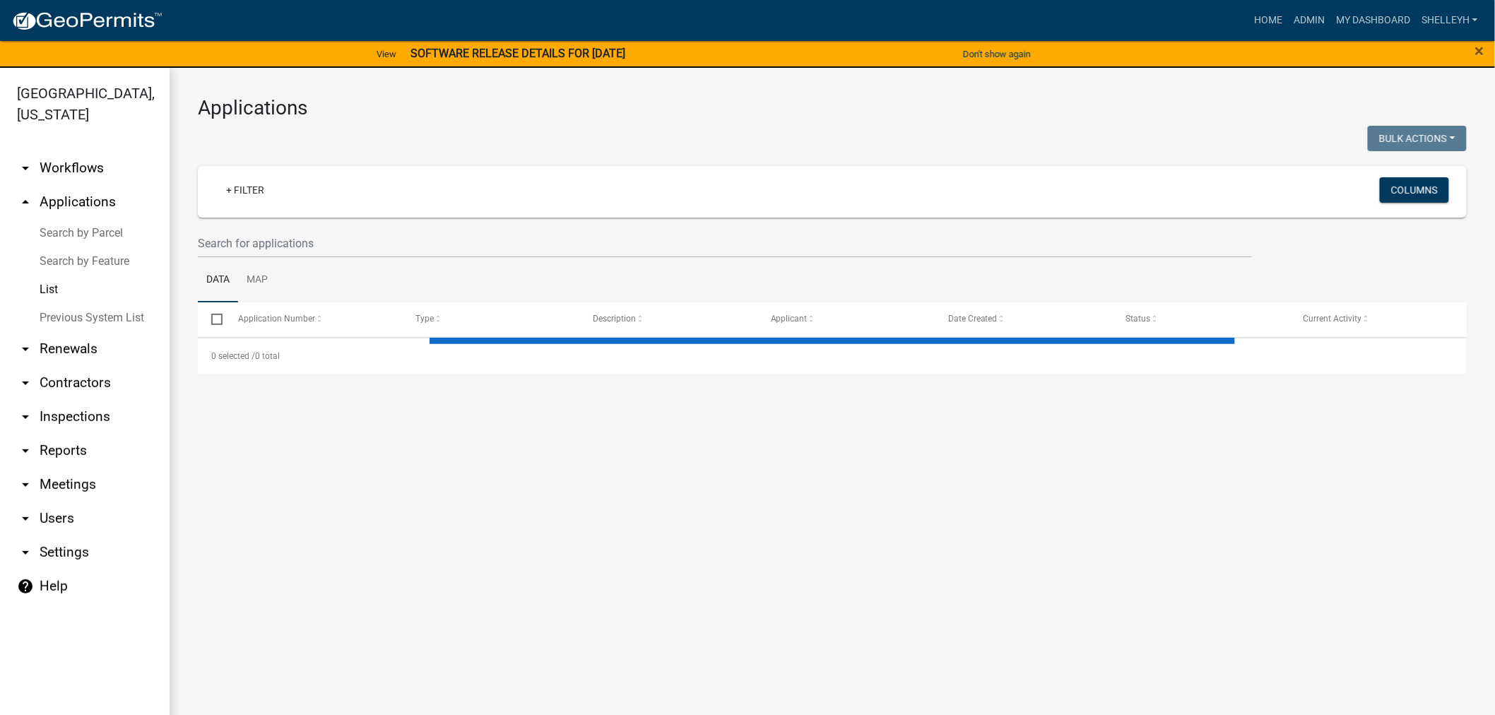
select select "1: 25"
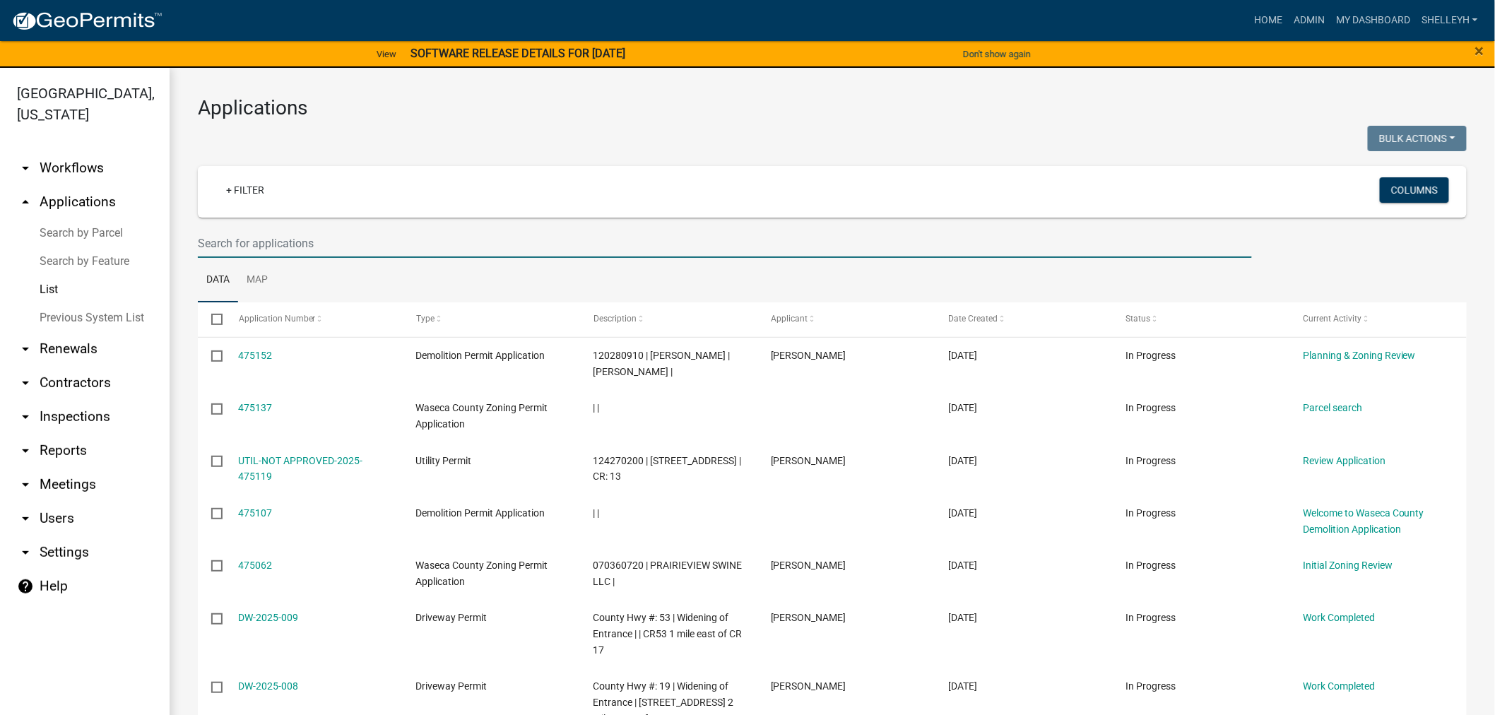
click at [249, 241] on input "text" at bounding box center [725, 243] width 1054 height 29
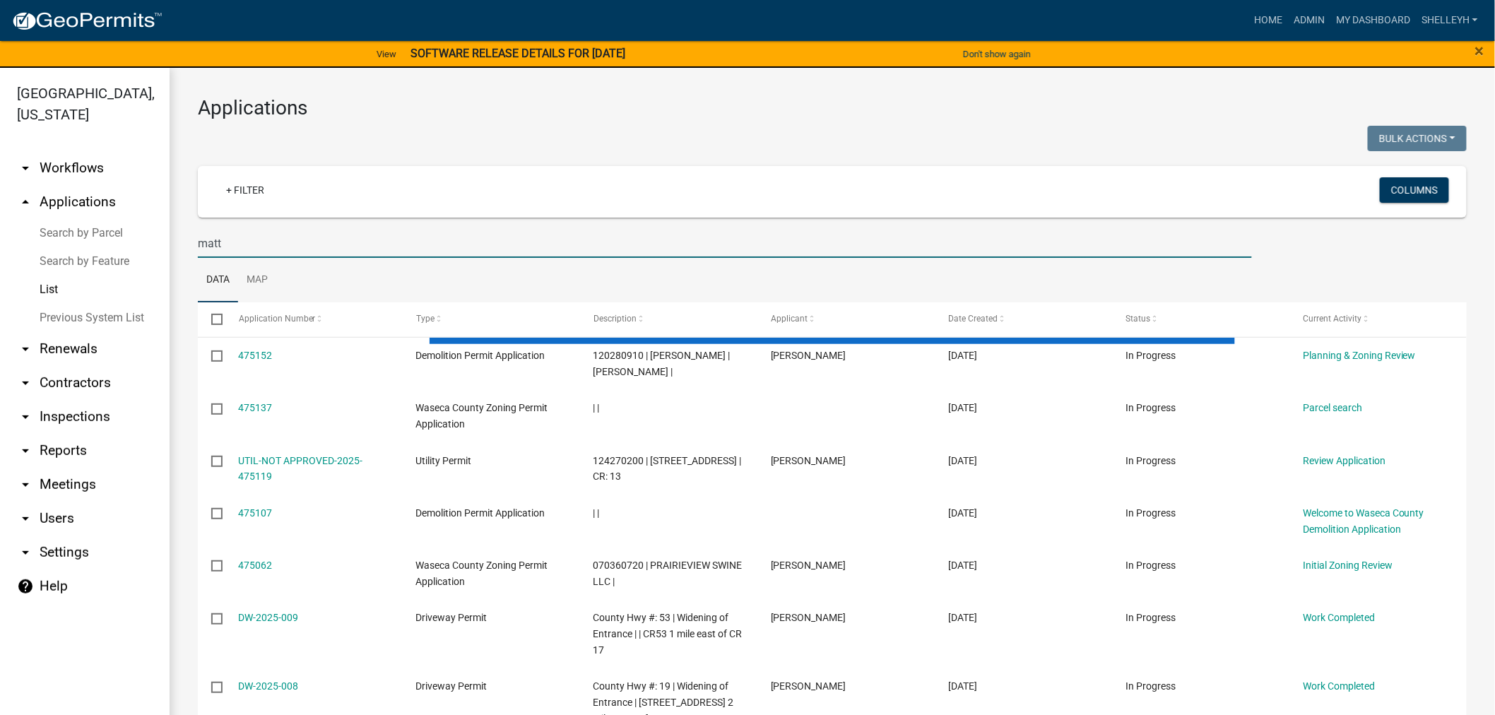
type input "matt"
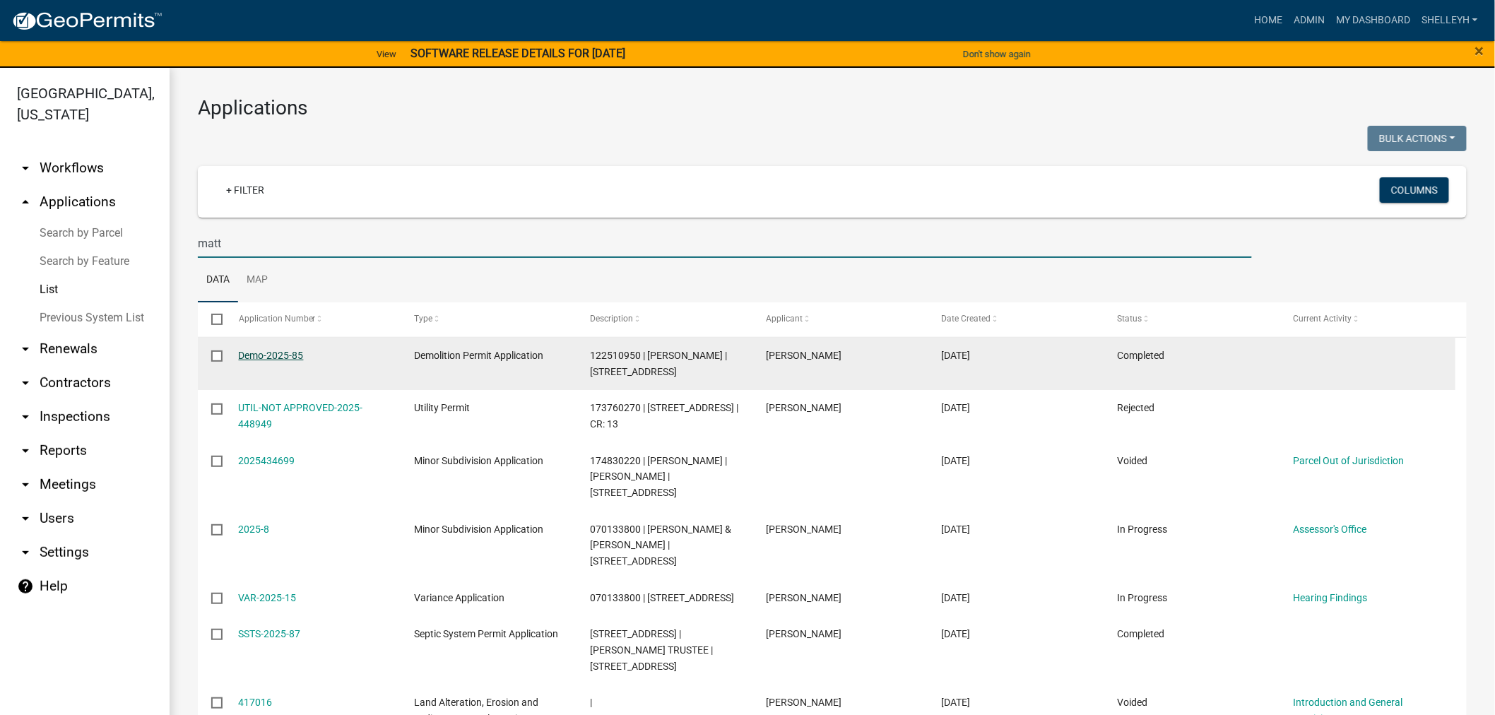
click at [278, 351] on link "Demo-2025-85" at bounding box center [271, 355] width 65 height 11
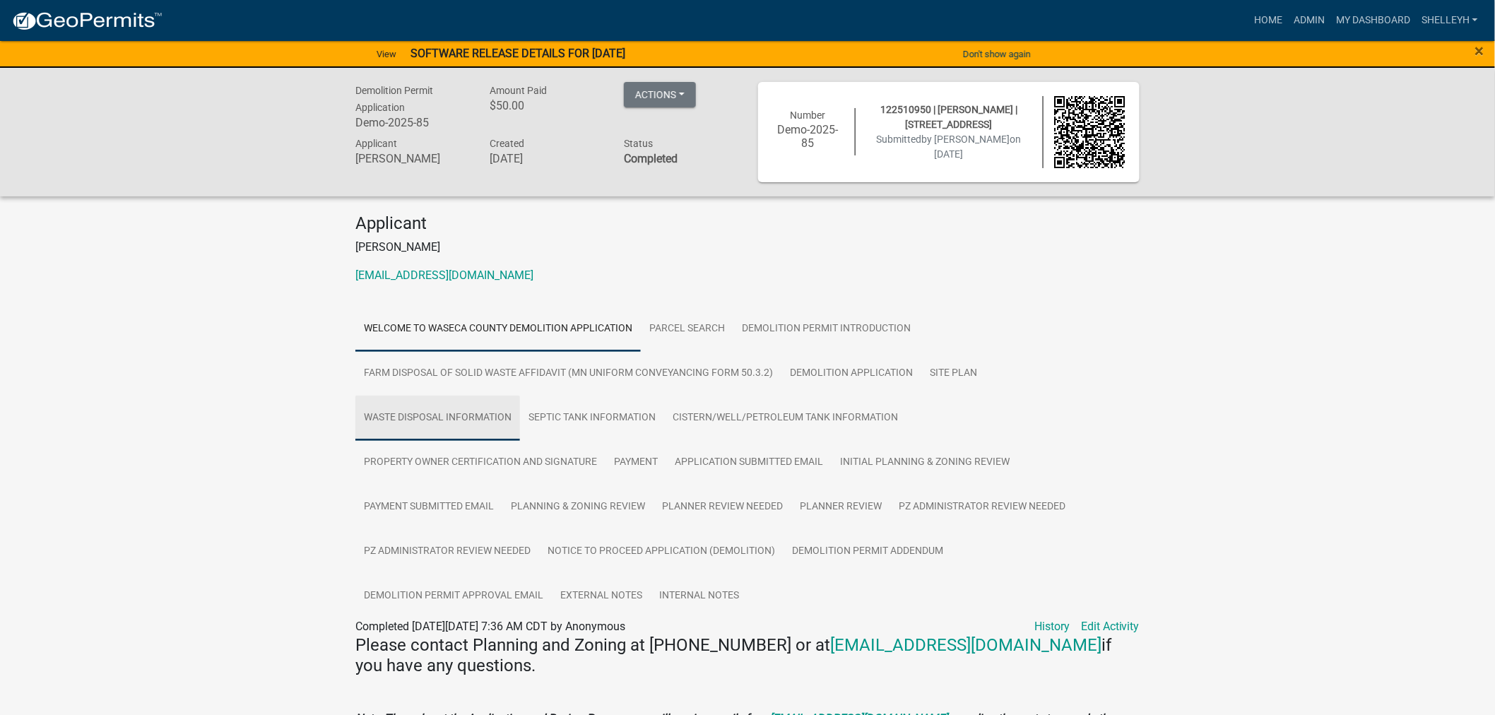
click at [444, 420] on link "Waste Disposal Information" at bounding box center [437, 418] width 165 height 45
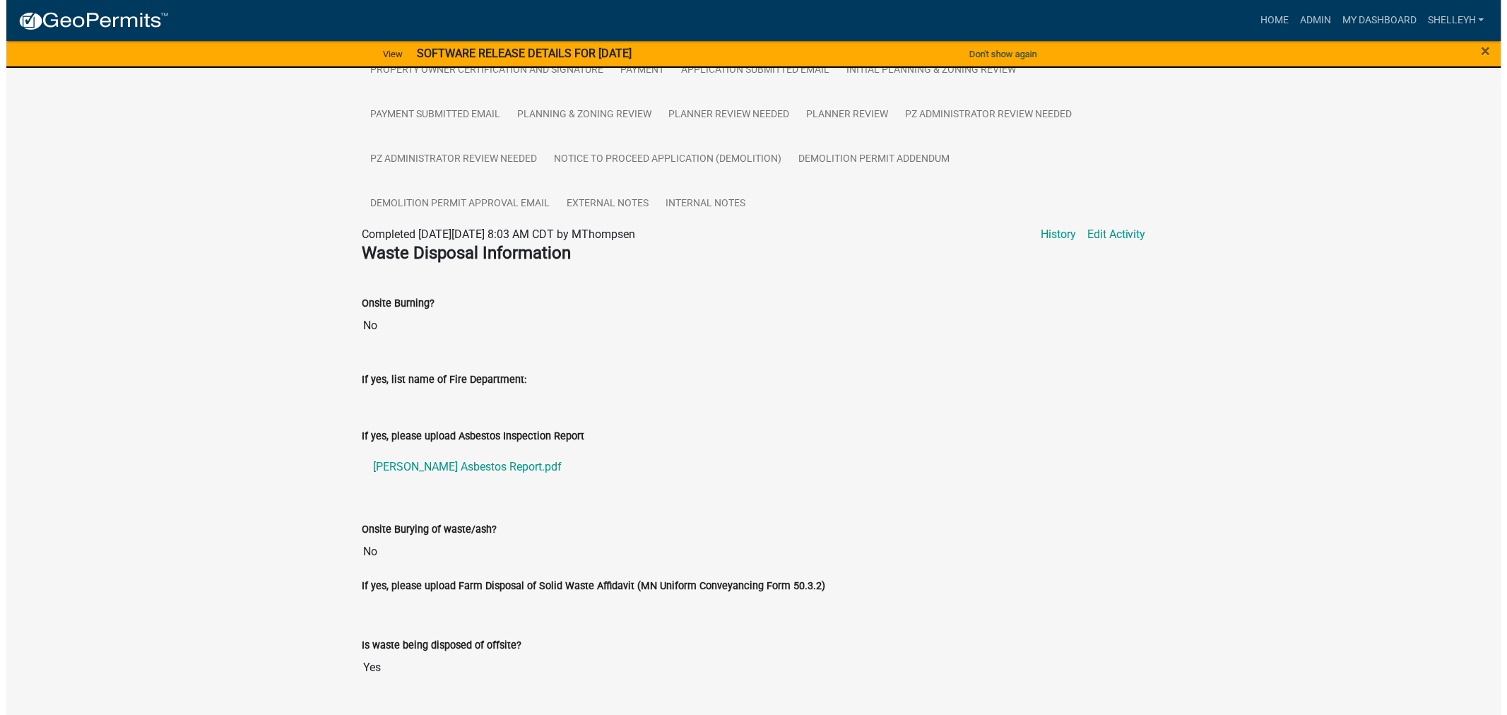
scroll to position [157, 0]
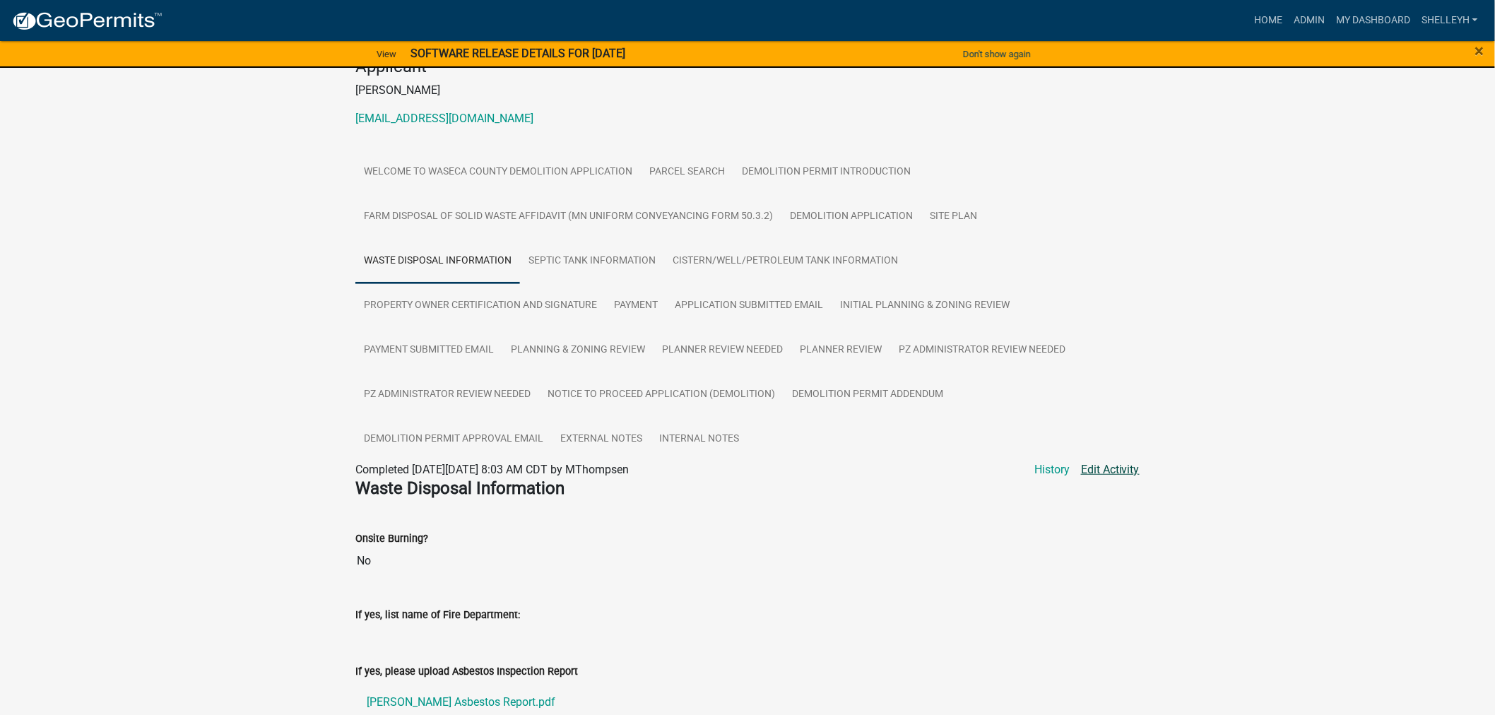
click at [1121, 470] on link "Edit Activity" at bounding box center [1110, 469] width 59 height 17
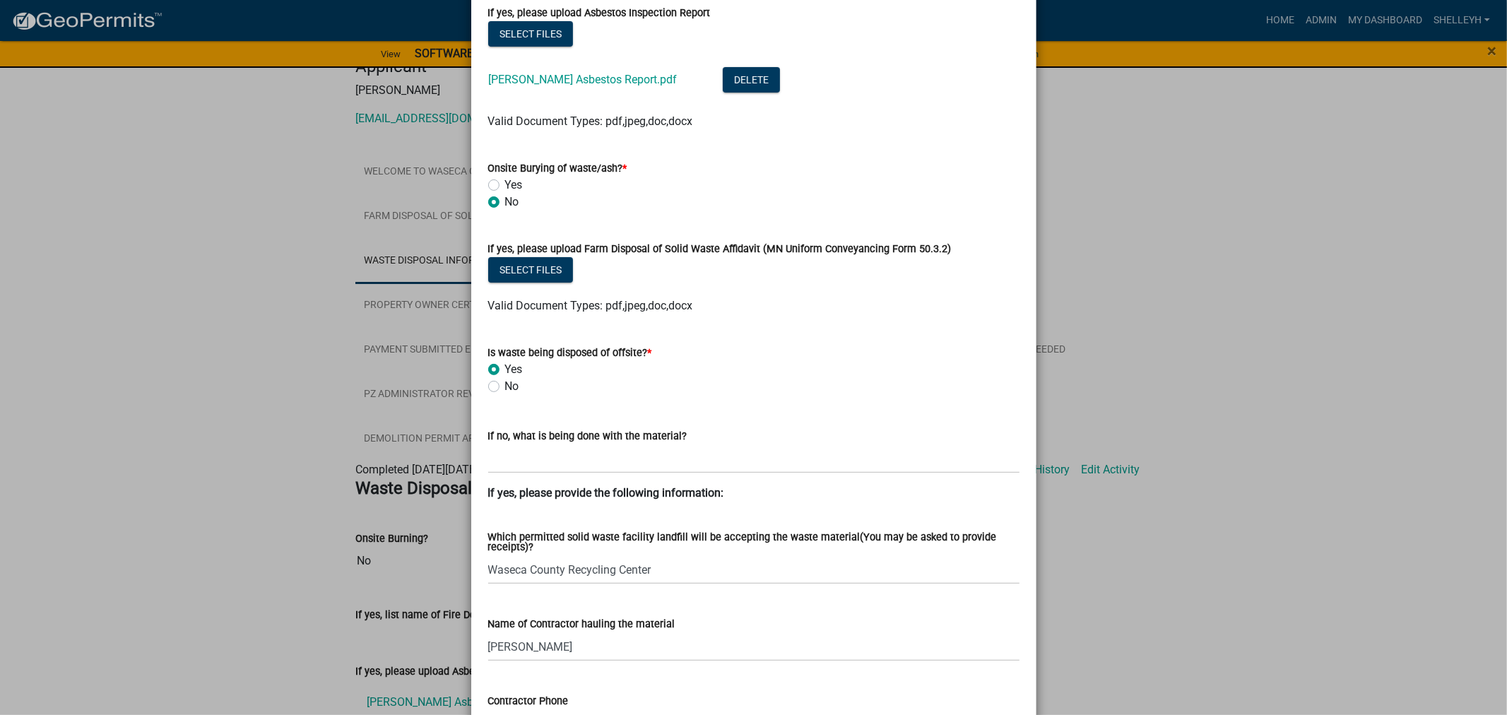
scroll to position [314, 0]
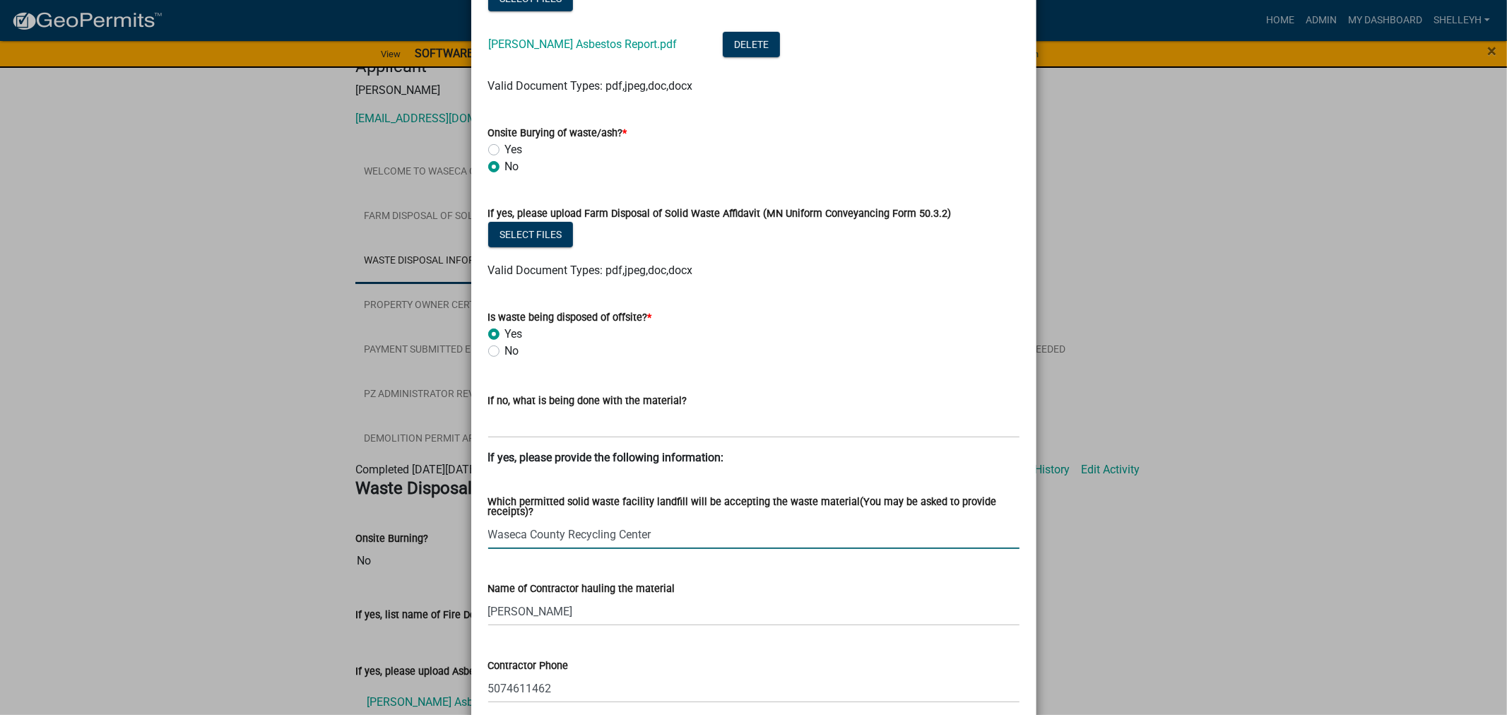
drag, startPoint x: 654, startPoint y: 534, endPoint x: 457, endPoint y: 533, distance: 197.2
click at [457, 533] on ngb-modal-window "Update Activity × Waste Disposal Information Onsite Burning? * Yes No If yes, l…" at bounding box center [753, 357] width 1507 height 715
type input "[PERSON_NAME] Trucking in [GEOGRAPHIC_DATA]"
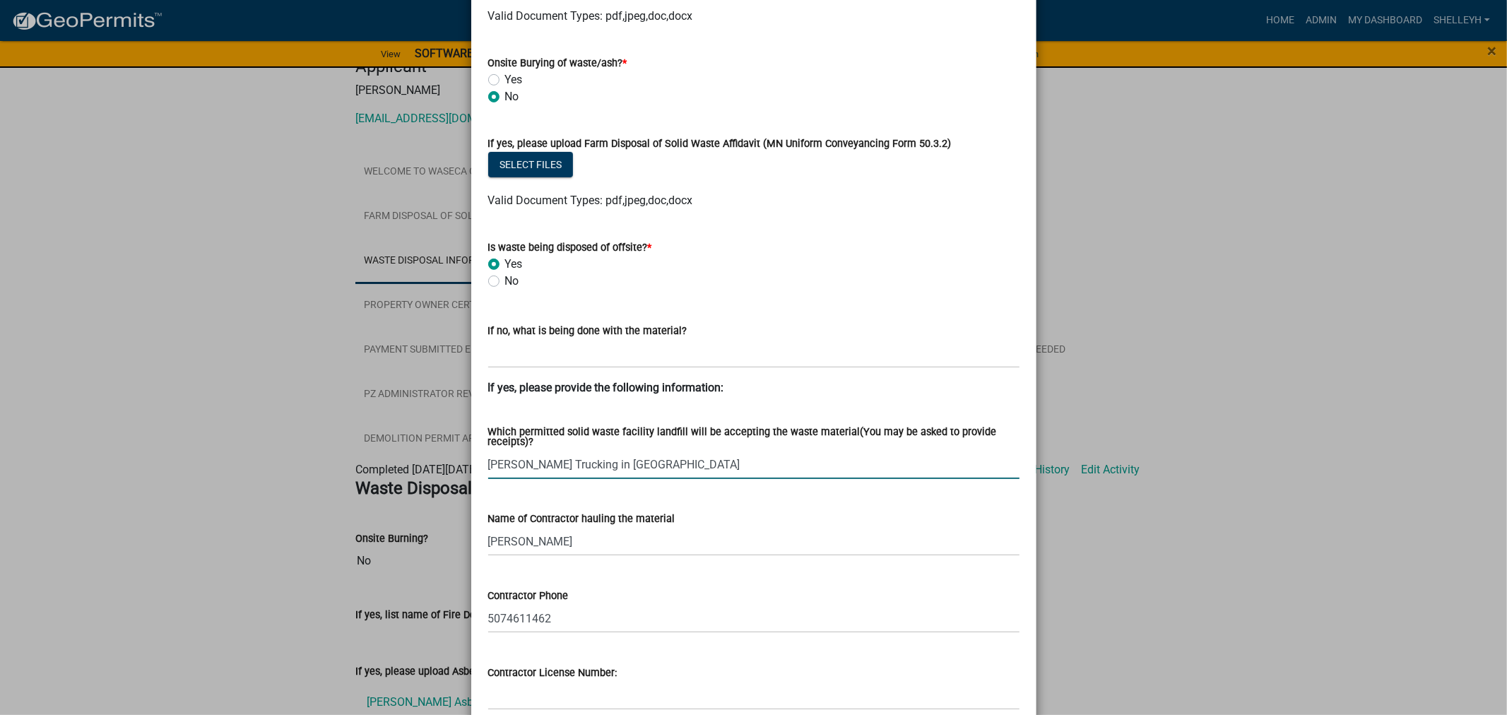
scroll to position [507, 0]
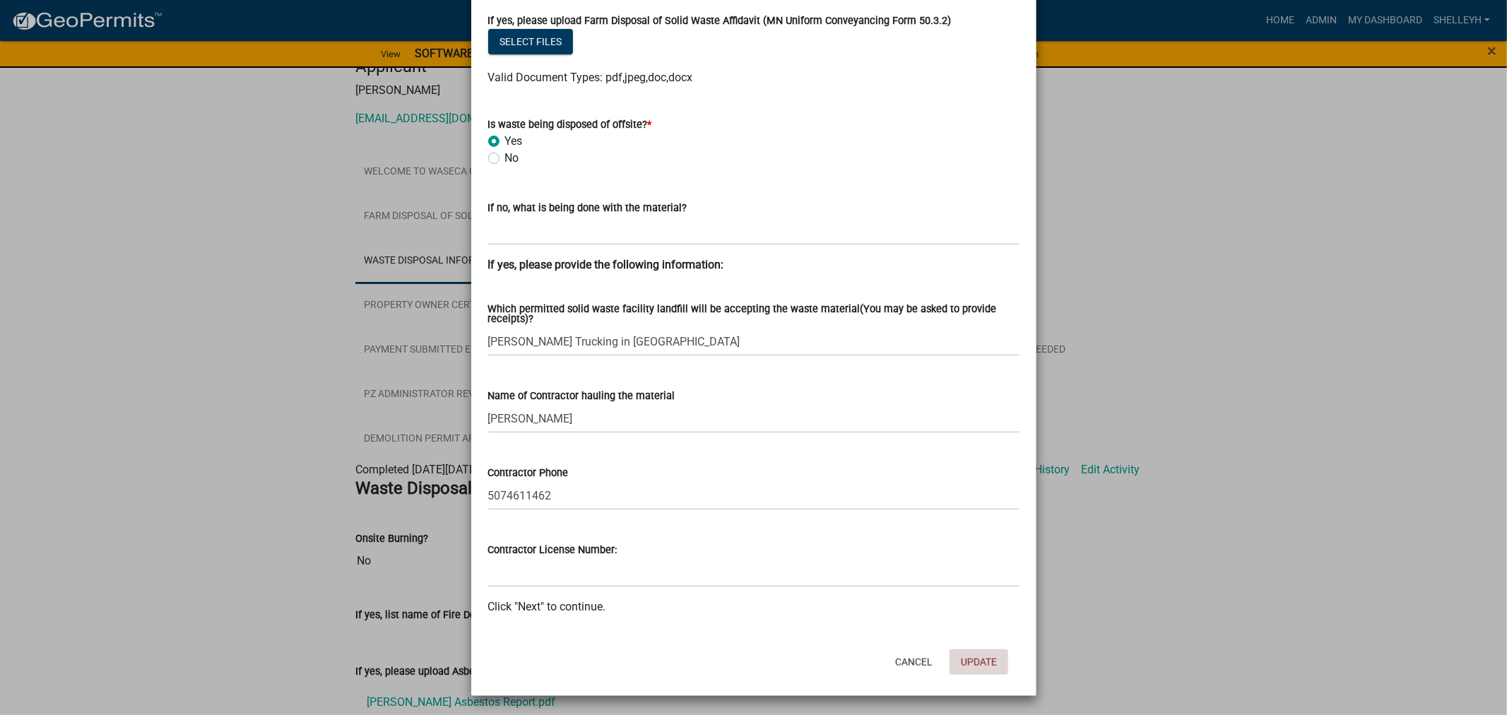
click at [981, 660] on button "Update" at bounding box center [979, 661] width 59 height 25
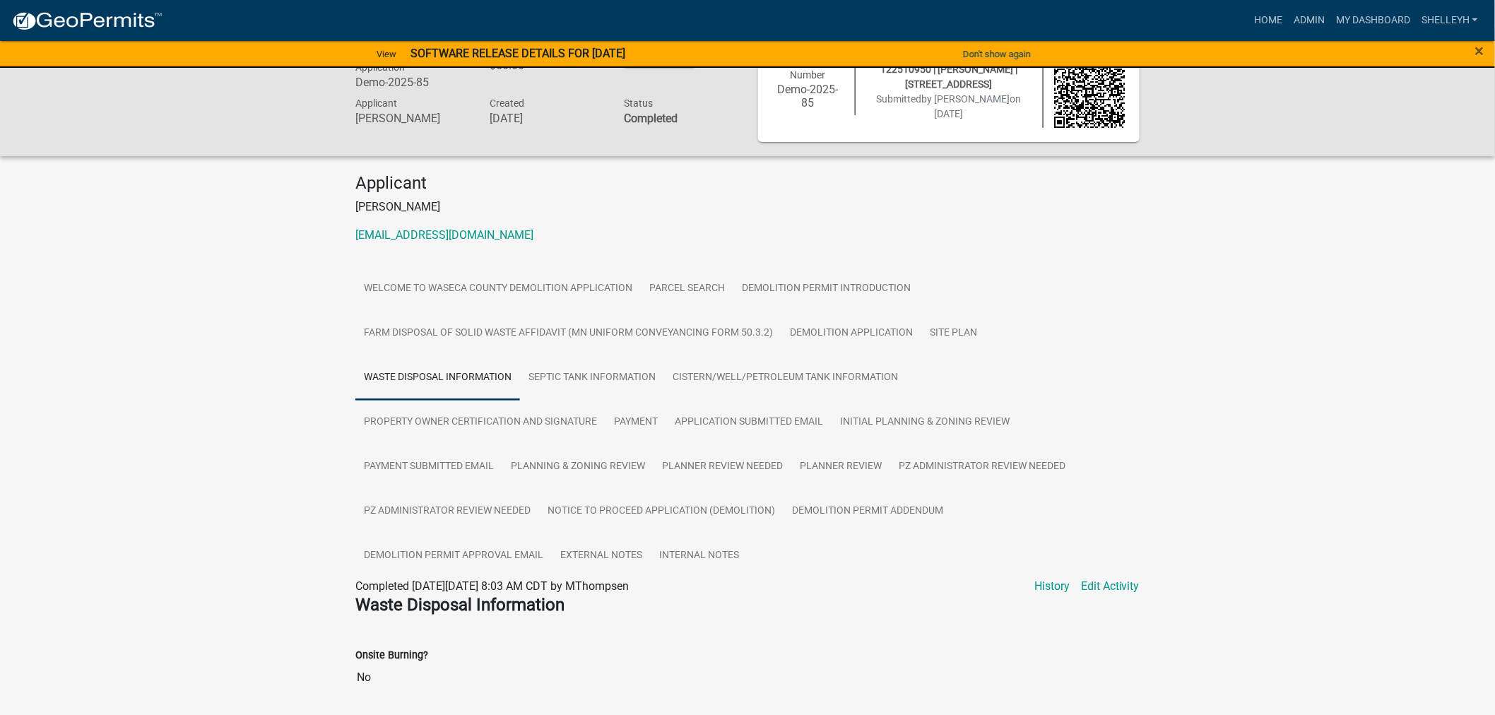
scroll to position [0, 0]
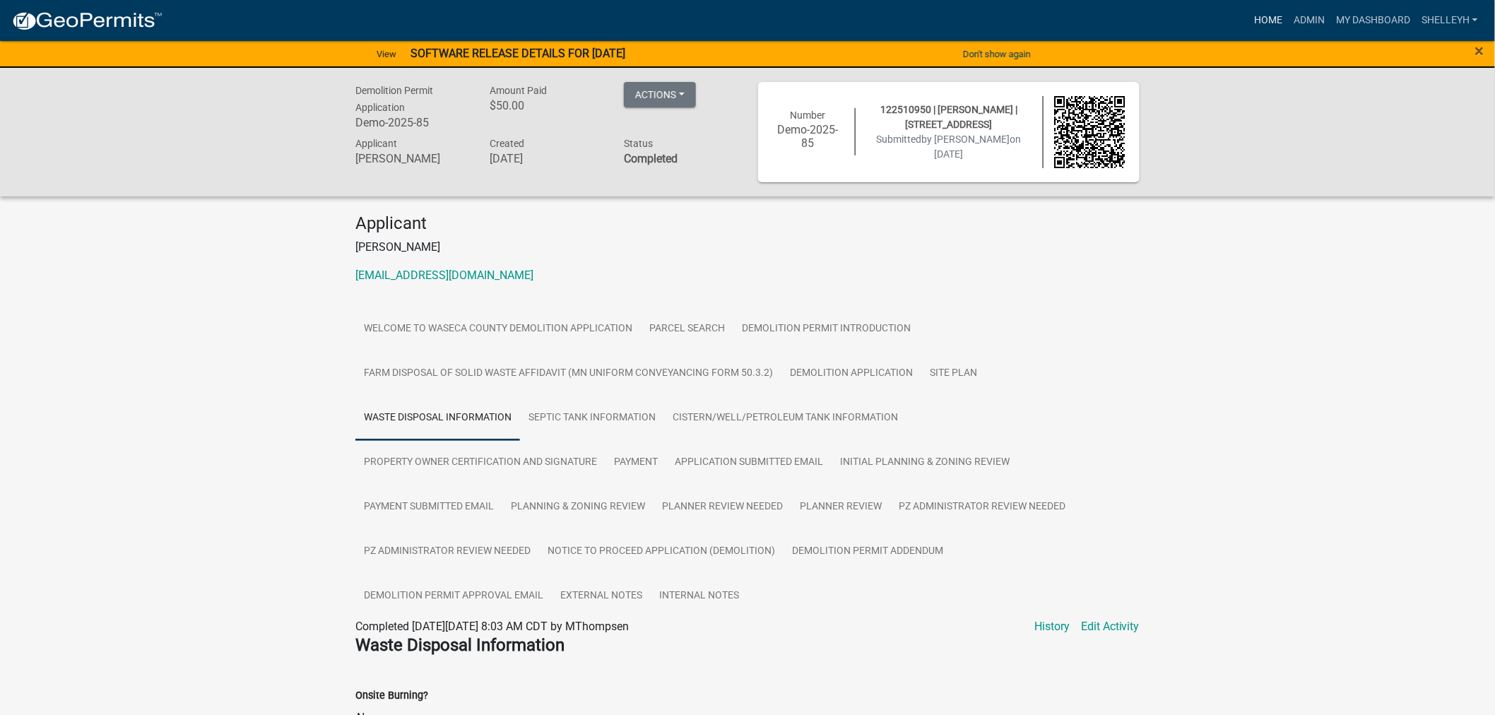
click at [1268, 19] on link "Home" at bounding box center [1269, 20] width 40 height 27
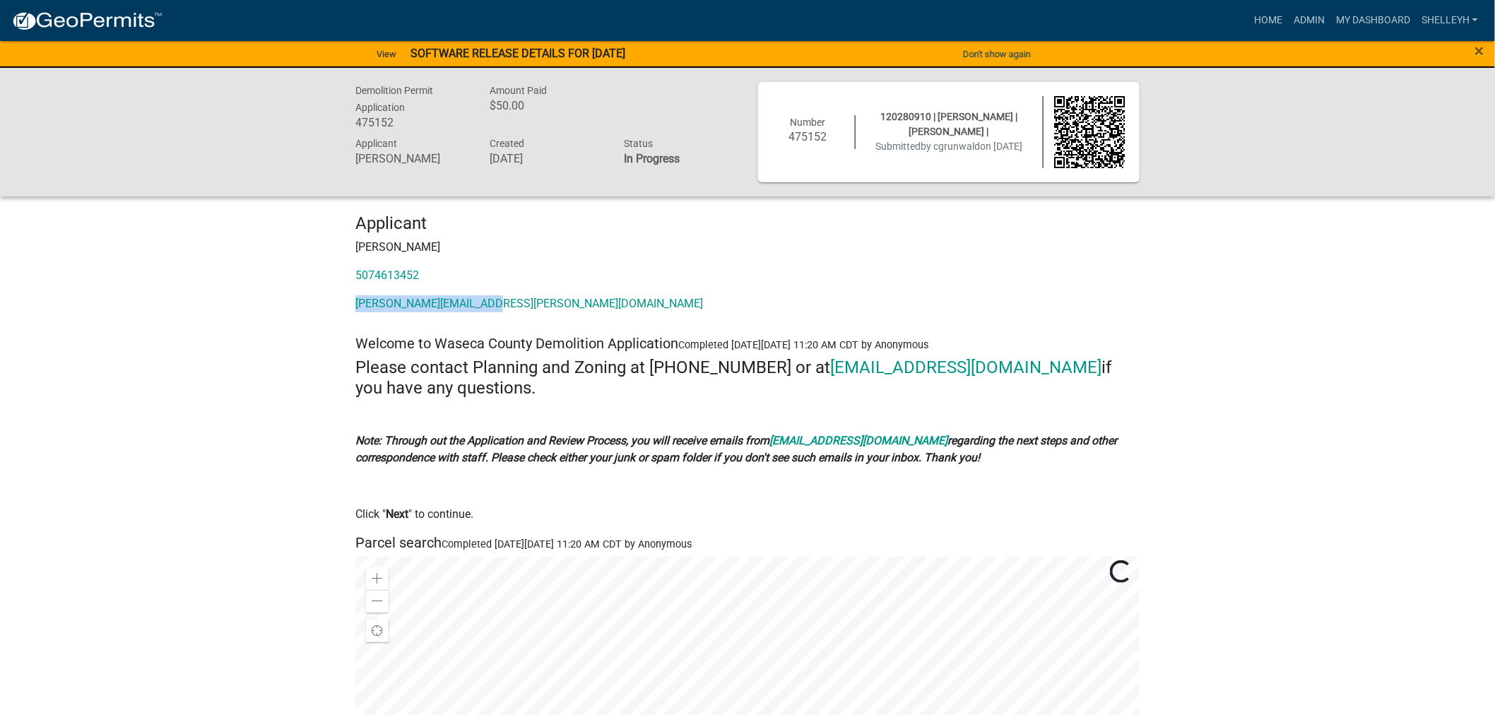
drag, startPoint x: 526, startPoint y: 302, endPoint x: 343, endPoint y: 312, distance: 182.6
copy link "chad.grunwald@gmail.com"
